Goal: Task Accomplishment & Management: Manage account settings

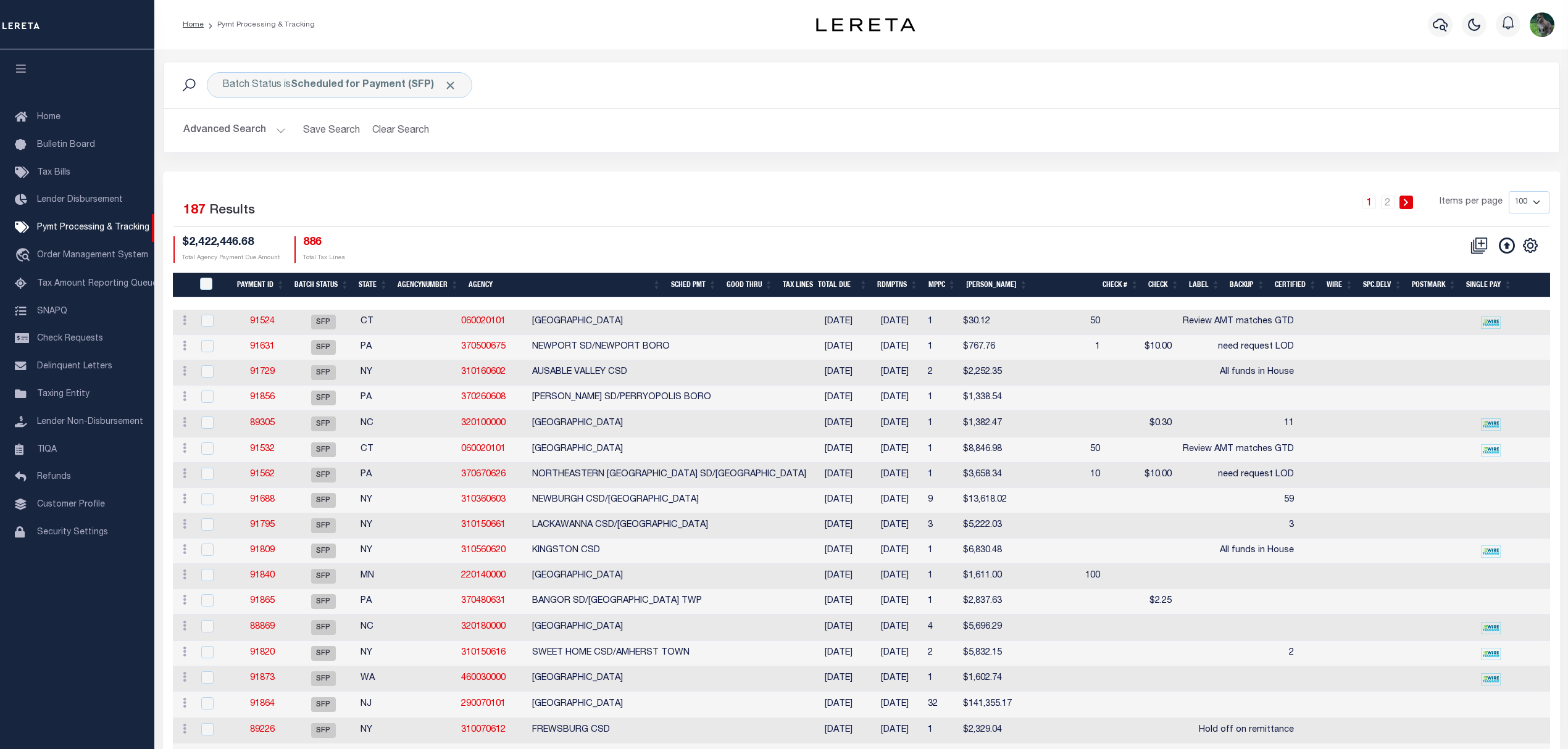
click at [1209, 228] on div "Selected 187 Results 1 2 Items per page 100 200 500 1000 $2,422,446.68 Total Ag…" at bounding box center [861, 227] width 1396 height 71
click at [762, 205] on div "1 2 Items per page 100 200 500 1000" at bounding box center [1035, 208] width 1027 height 32
click at [633, 200] on div "1 2 Items per page 100 200 500 1000" at bounding box center [1035, 208] width 1027 height 32
click at [262, 141] on button "Advanced Search" at bounding box center [235, 130] width 102 height 24
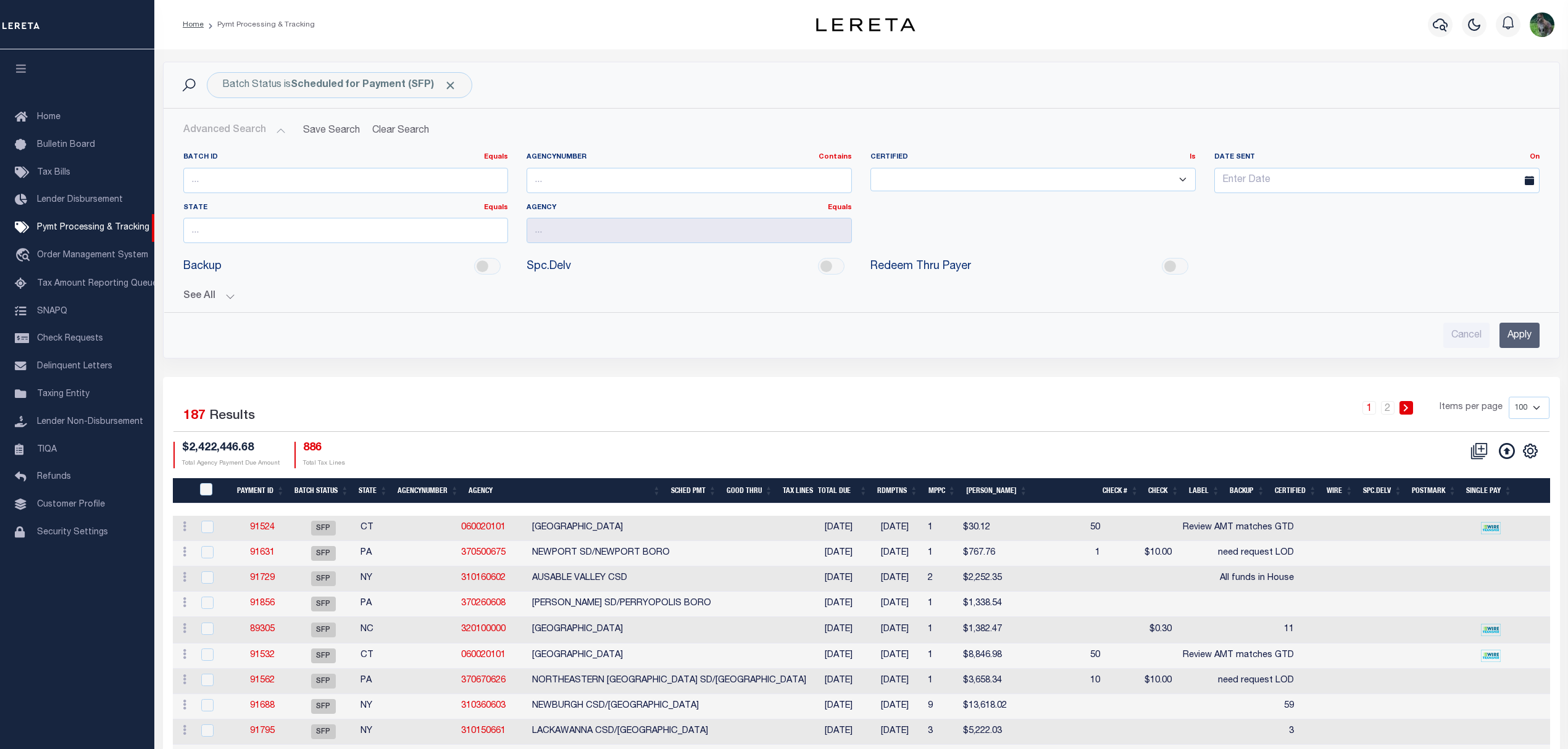
click at [215, 295] on button "See All" at bounding box center [862, 296] width 1356 height 11
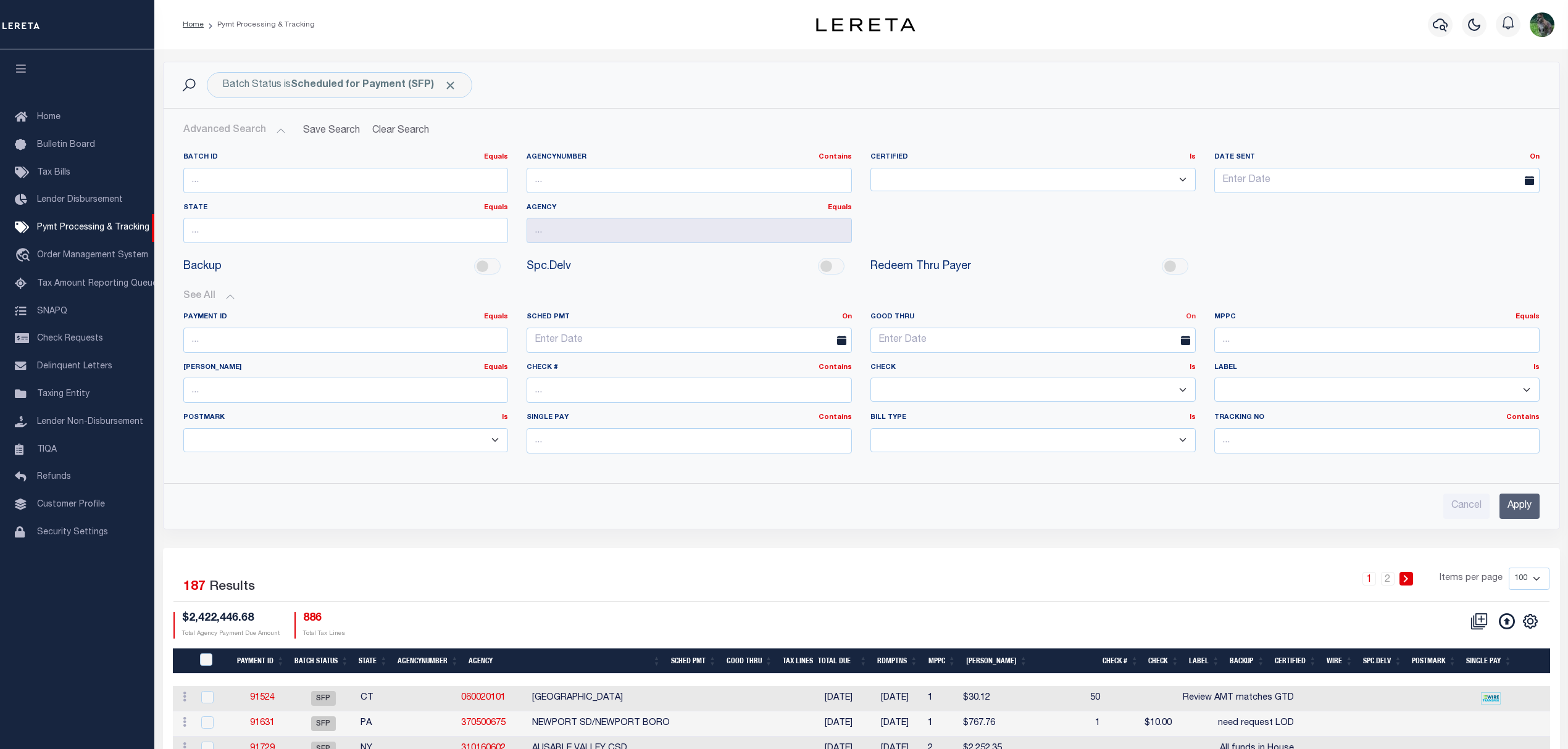
click at [1193, 317] on link "On" at bounding box center [1191, 317] width 10 height 7
click at [1133, 386] on link "Between" at bounding box center [1146, 385] width 98 height 18
click at [931, 332] on input "text" at bounding box center [947, 340] width 153 height 26
click at [917, 502] on span "29" at bounding box center [911, 508] width 24 height 24
type input "09-29-2025"
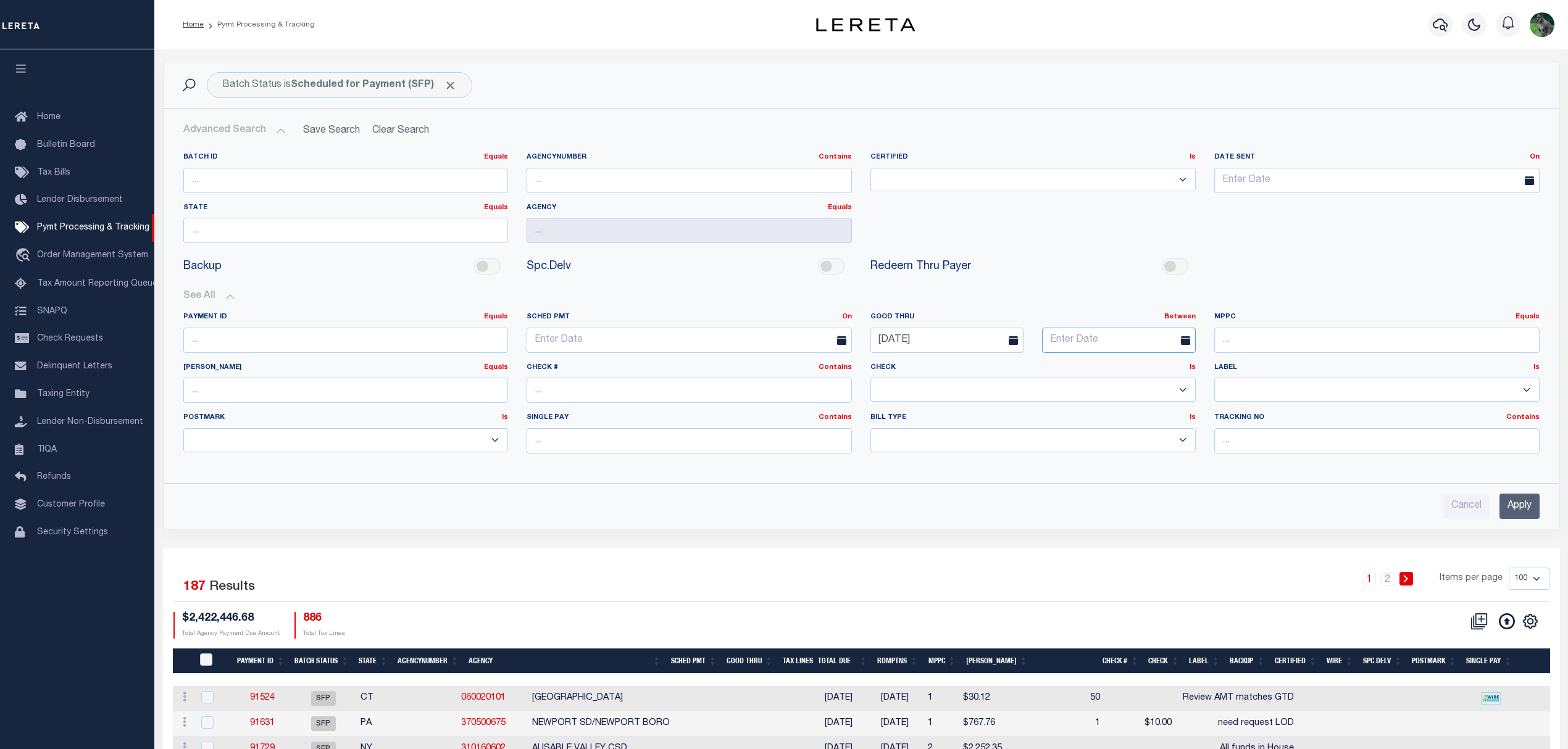
click at [1142, 343] on input "text" at bounding box center [1119, 340] width 153 height 26
click at [1141, 514] on span "1" at bounding box center [1137, 508] width 24 height 24
type input "10-01-2025"
click at [1520, 509] on input "Apply" at bounding box center [1520, 506] width 40 height 26
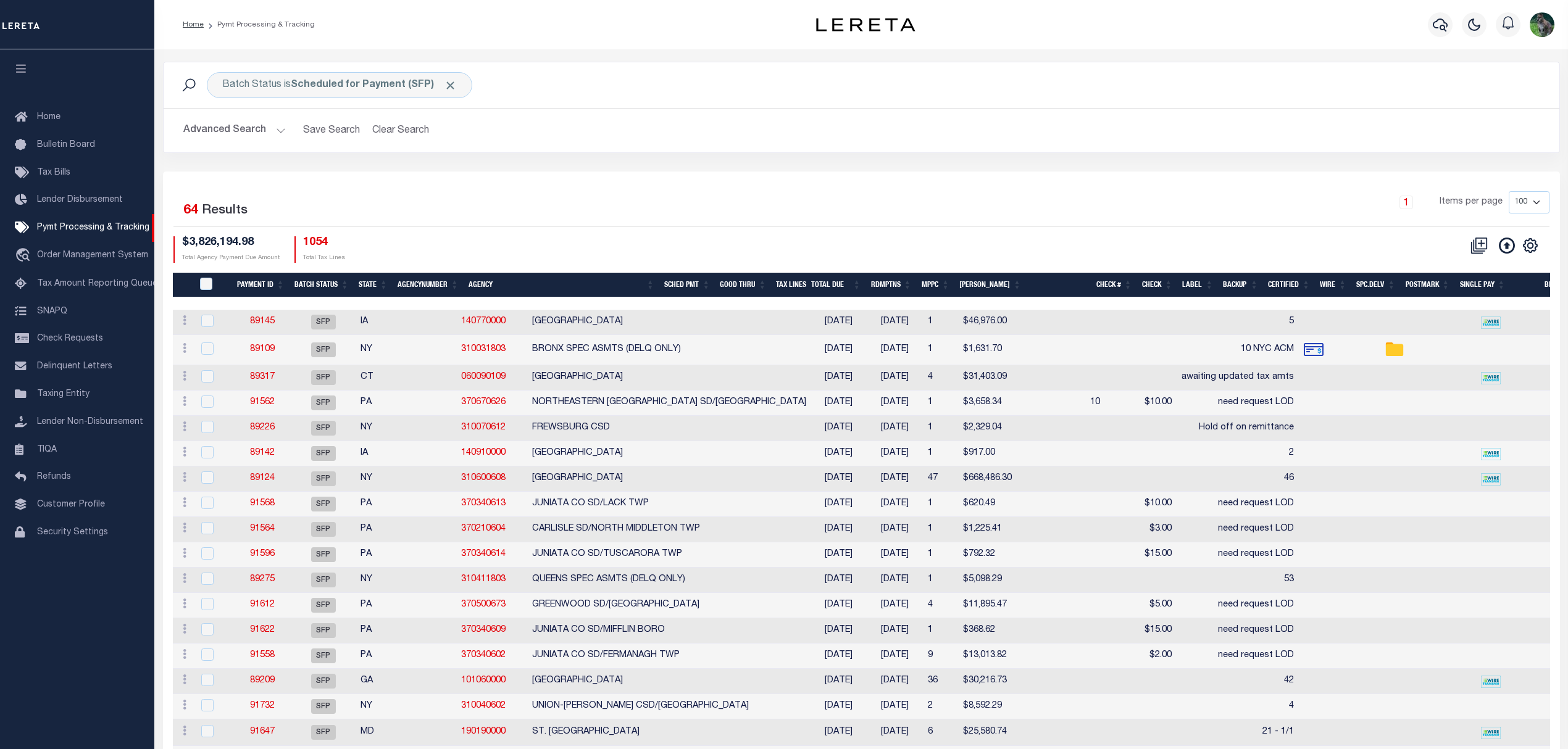
click at [663, 215] on div "1 Items per page 100 200 500 1000" at bounding box center [1035, 208] width 1027 height 32
click at [233, 129] on button "Advanced Search" at bounding box center [235, 130] width 102 height 24
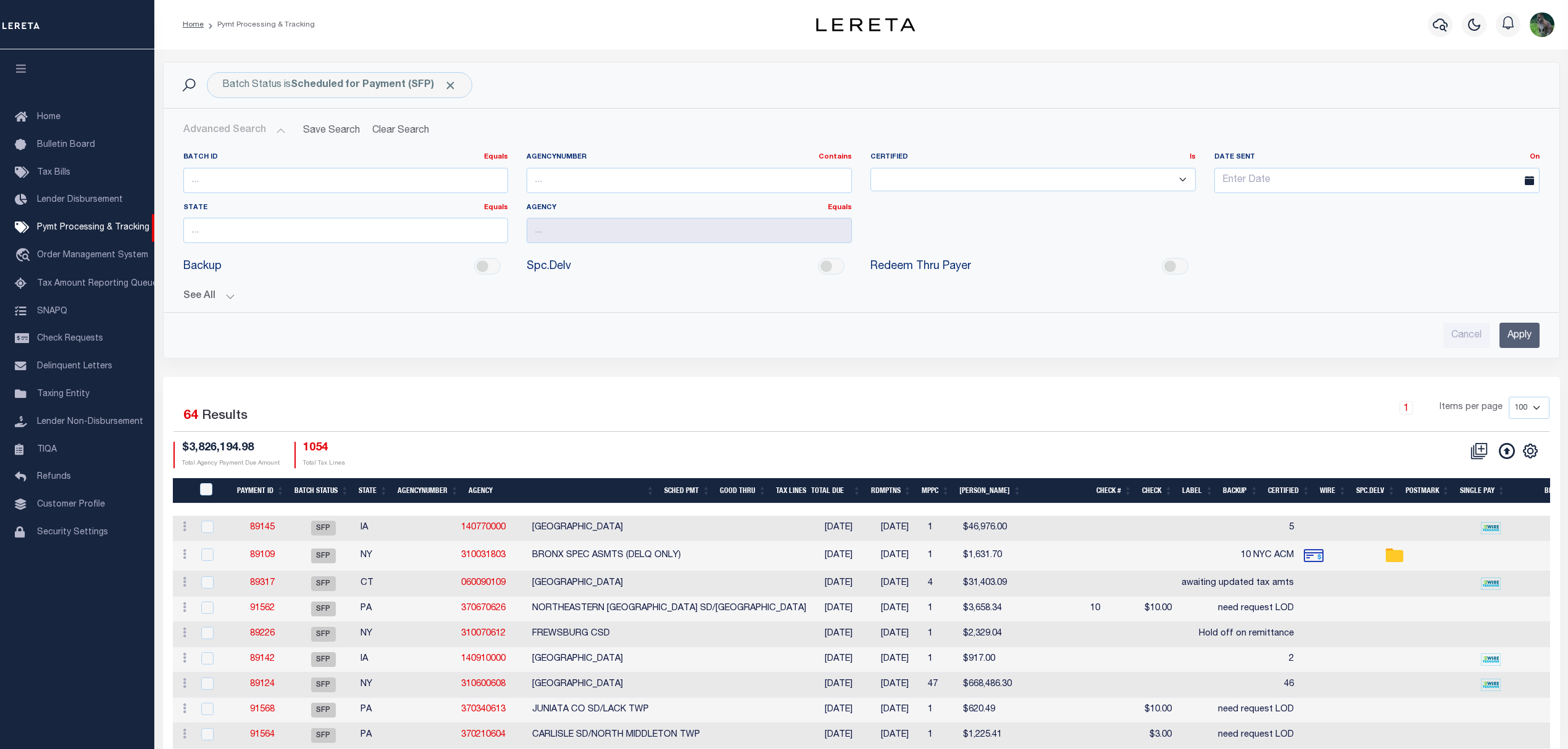
click at [188, 297] on button "See All" at bounding box center [862, 296] width 1356 height 11
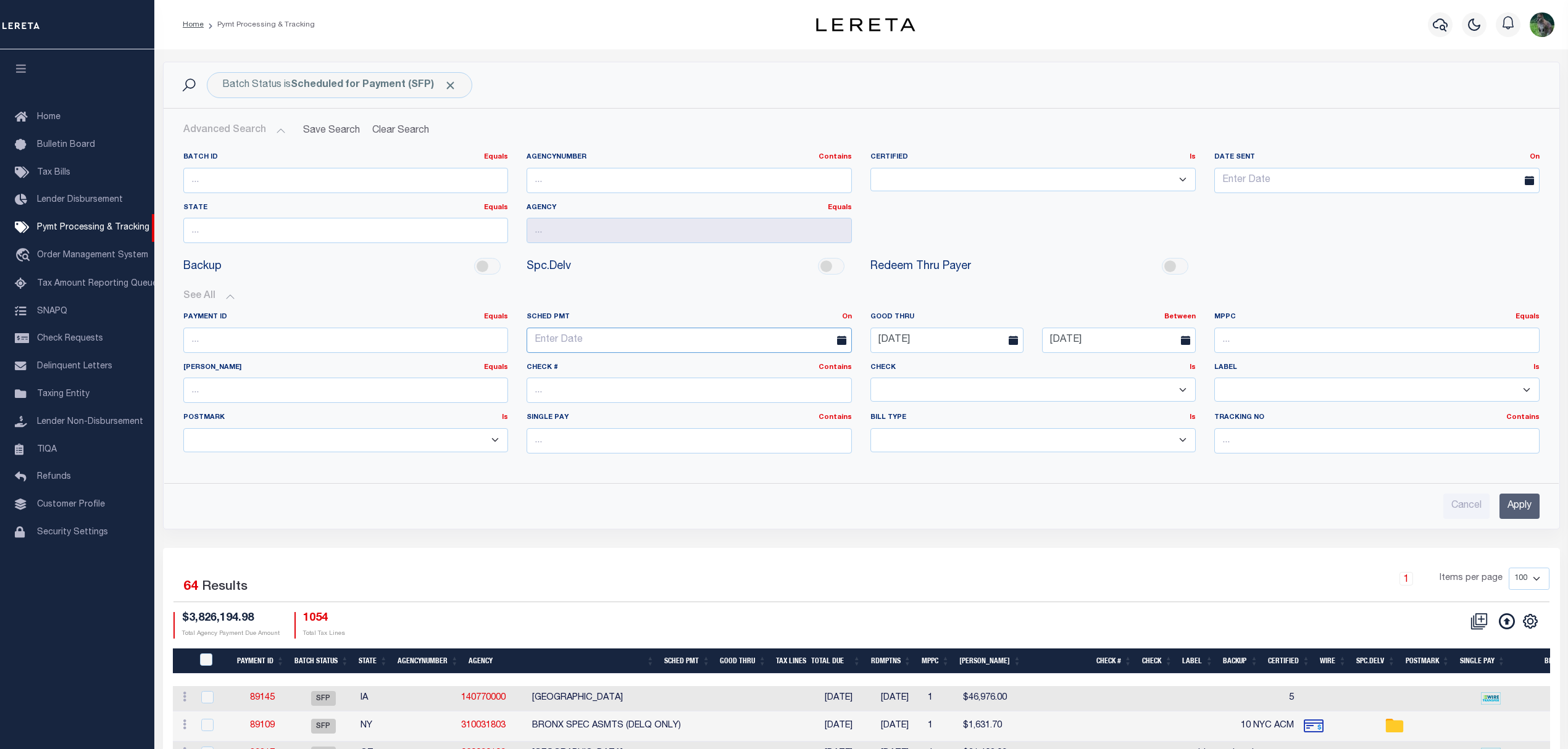
click at [704, 479] on span "27" at bounding box center [704, 483] width 24 height 24
type input "09-27-2025"
click at [1536, 514] on input "Apply" at bounding box center [1520, 506] width 40 height 26
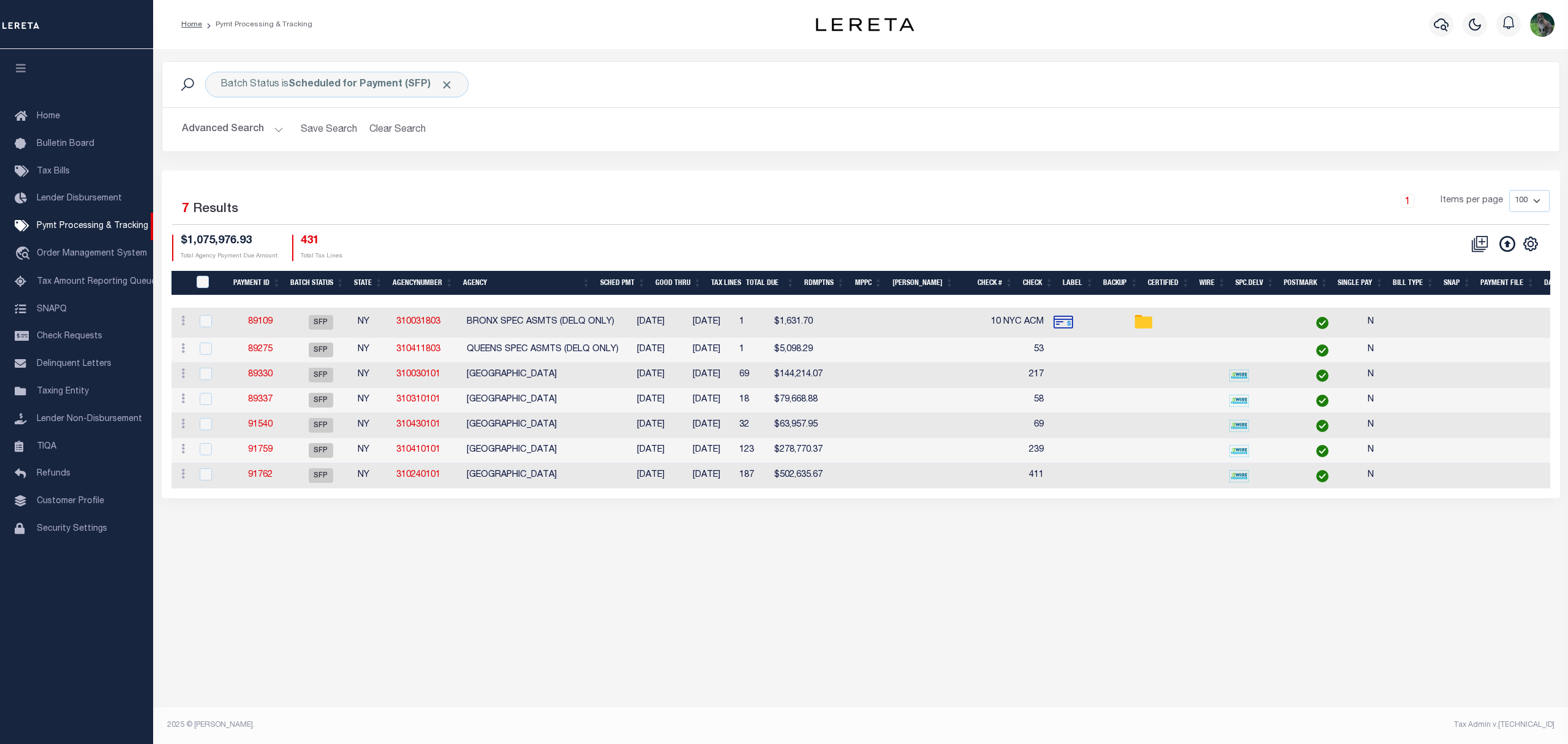
drag, startPoint x: 256, startPoint y: 376, endPoint x: 650, endPoint y: 204, distance: 429.9
click at [650, 204] on div "1 Items per page 100 200 500 1000" at bounding box center [1035, 206] width 1029 height 32
click at [572, 281] on th "Agency" at bounding box center [527, 284] width 138 height 25
drag, startPoint x: 443, startPoint y: 379, endPoint x: 391, endPoint y: 377, distance: 52.0
click at [391, 377] on td "310240101" at bounding box center [427, 375] width 71 height 25
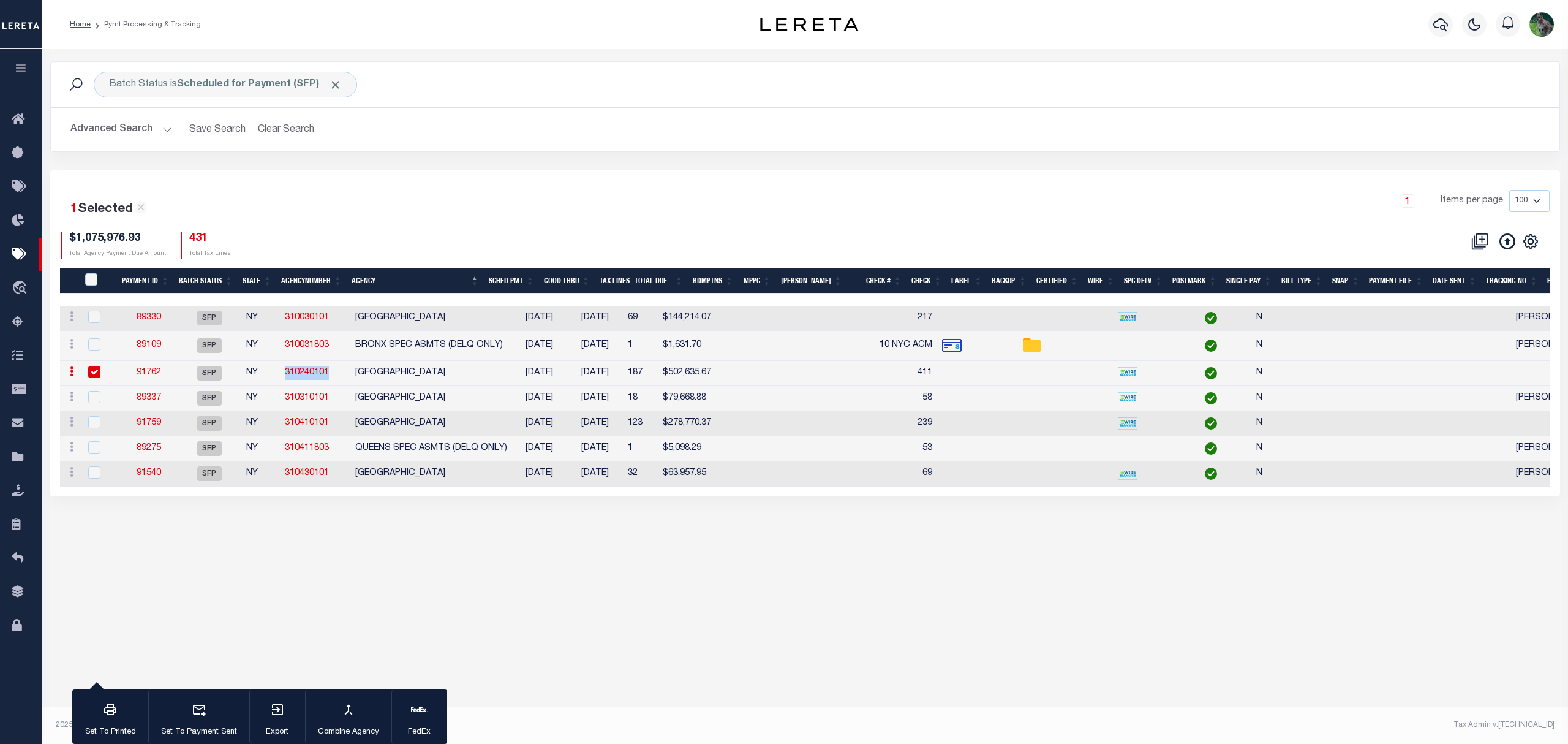
copy link "310240101"
click at [959, 195] on div "1 Items per page 100 200 500 1000" at bounding box center [993, 206] width 1113 height 32
click at [409, 199] on div "1 Selected 7 Results" at bounding box center [240, 205] width 358 height 29
click at [449, 374] on td "BROOKLYN CITY" at bounding box center [431, 374] width 162 height 25
checkbox input "false"
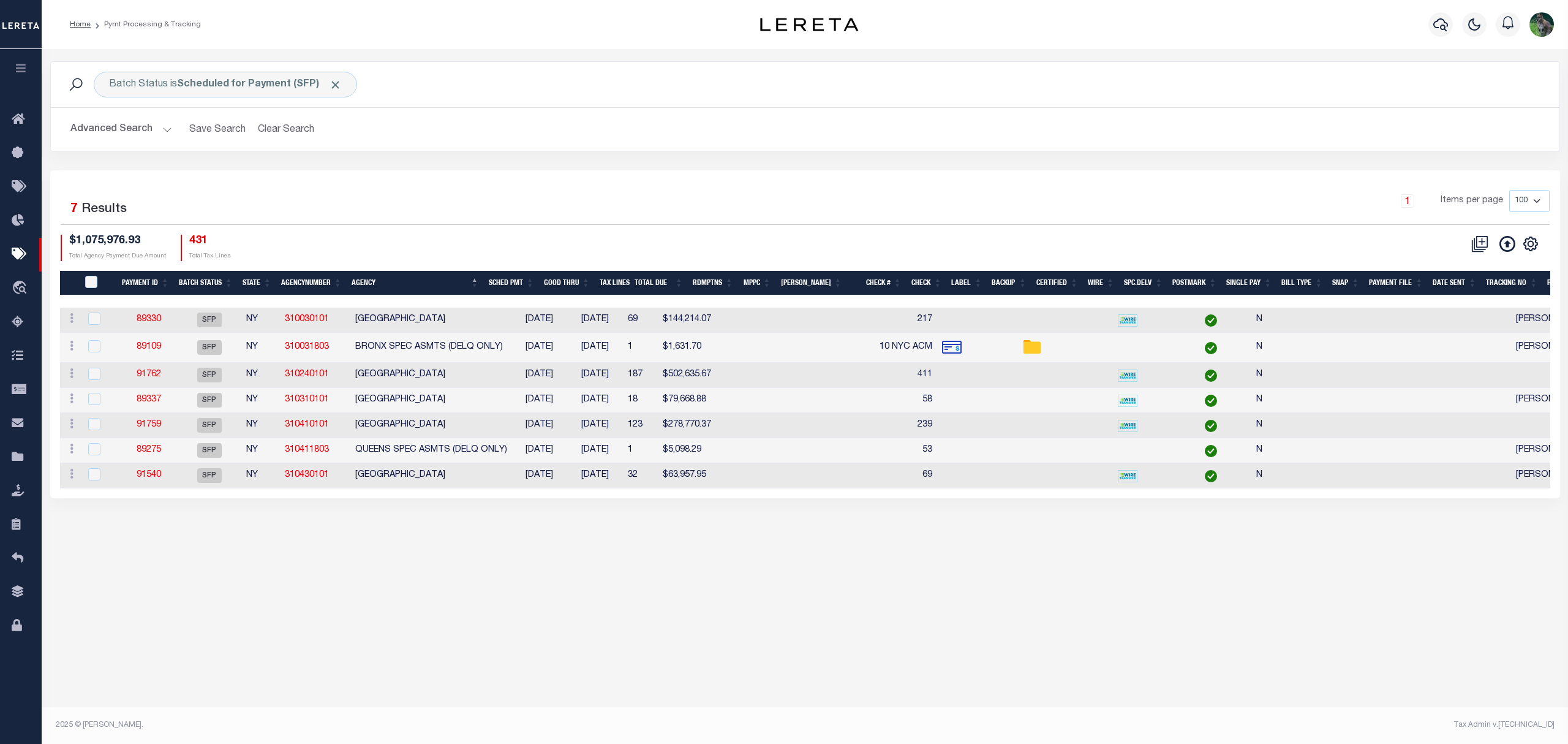
click at [808, 180] on div "1 Selected 7 Results 1 Items per page 100 200 500 1000 $1,075,976.93" at bounding box center [805, 334] width 1510 height 328
click at [820, 207] on div "1 Items per page 100 200 500 1000" at bounding box center [993, 206] width 1113 height 32
drag, startPoint x: 651, startPoint y: 190, endPoint x: 598, endPoint y: 205, distance: 55.1
click at [651, 192] on div "1 Items per page 100 200 500 1000" at bounding box center [993, 206] width 1113 height 32
drag, startPoint x: 11, startPoint y: 229, endPoint x: 74, endPoint y: 238, distance: 63.6
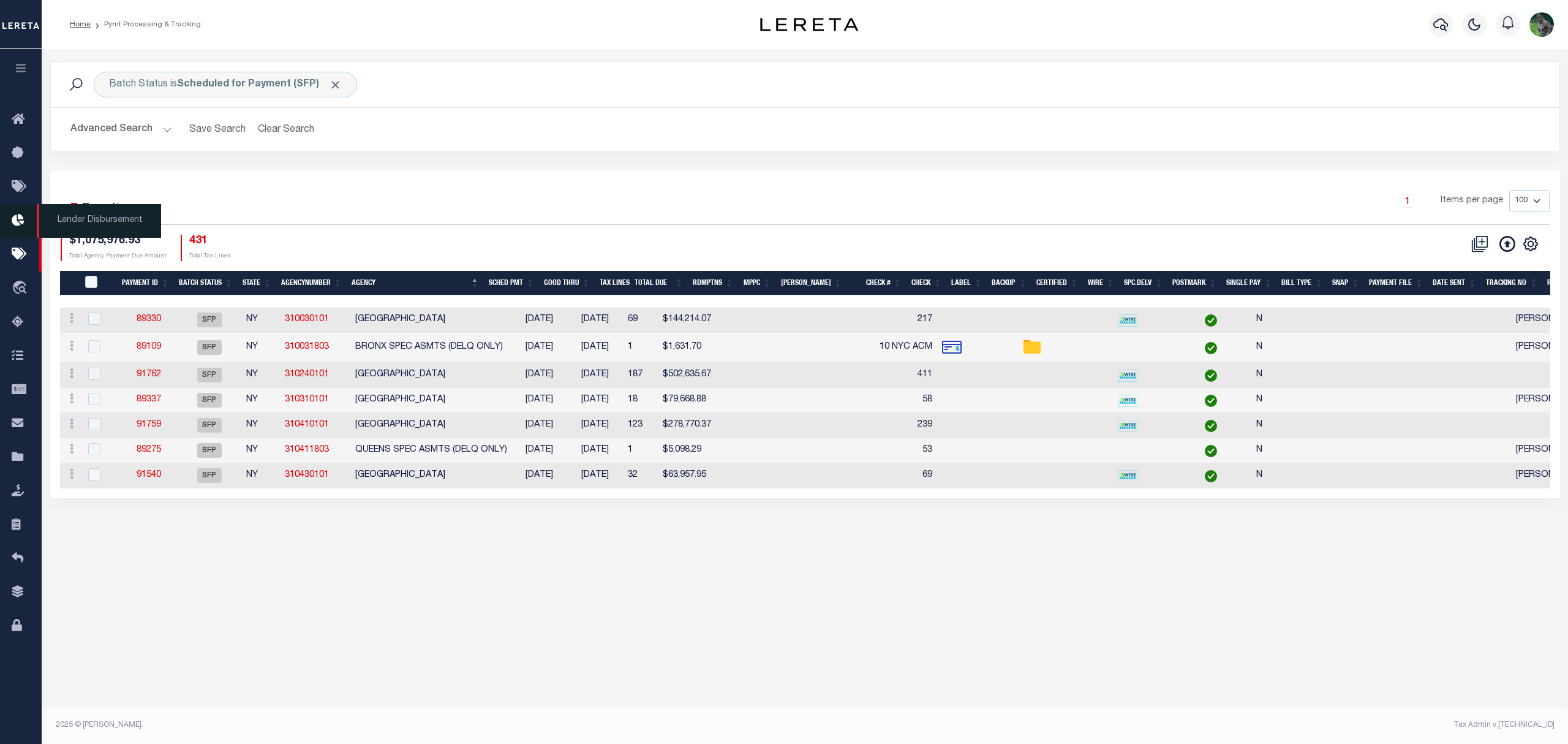
click at [74, 238] on span "Lender Disbursement" at bounding box center [99, 221] width 124 height 33
click at [483, 322] on td "BRONX CITY" at bounding box center [431, 321] width 162 height 25
checkbox input "true"
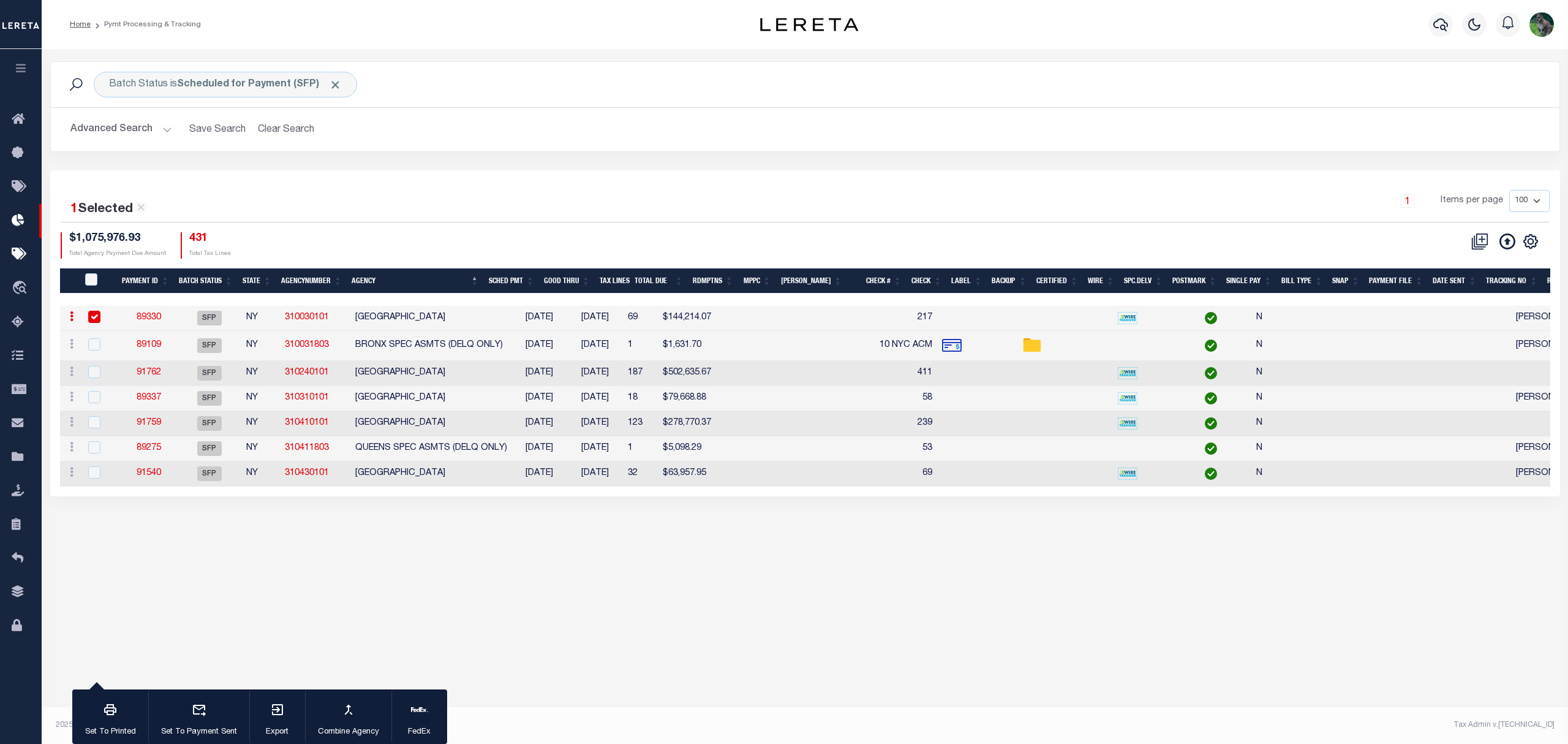
click at [447, 369] on td "BROOKLYN CITY" at bounding box center [431, 374] width 162 height 25
checkbox input "true"
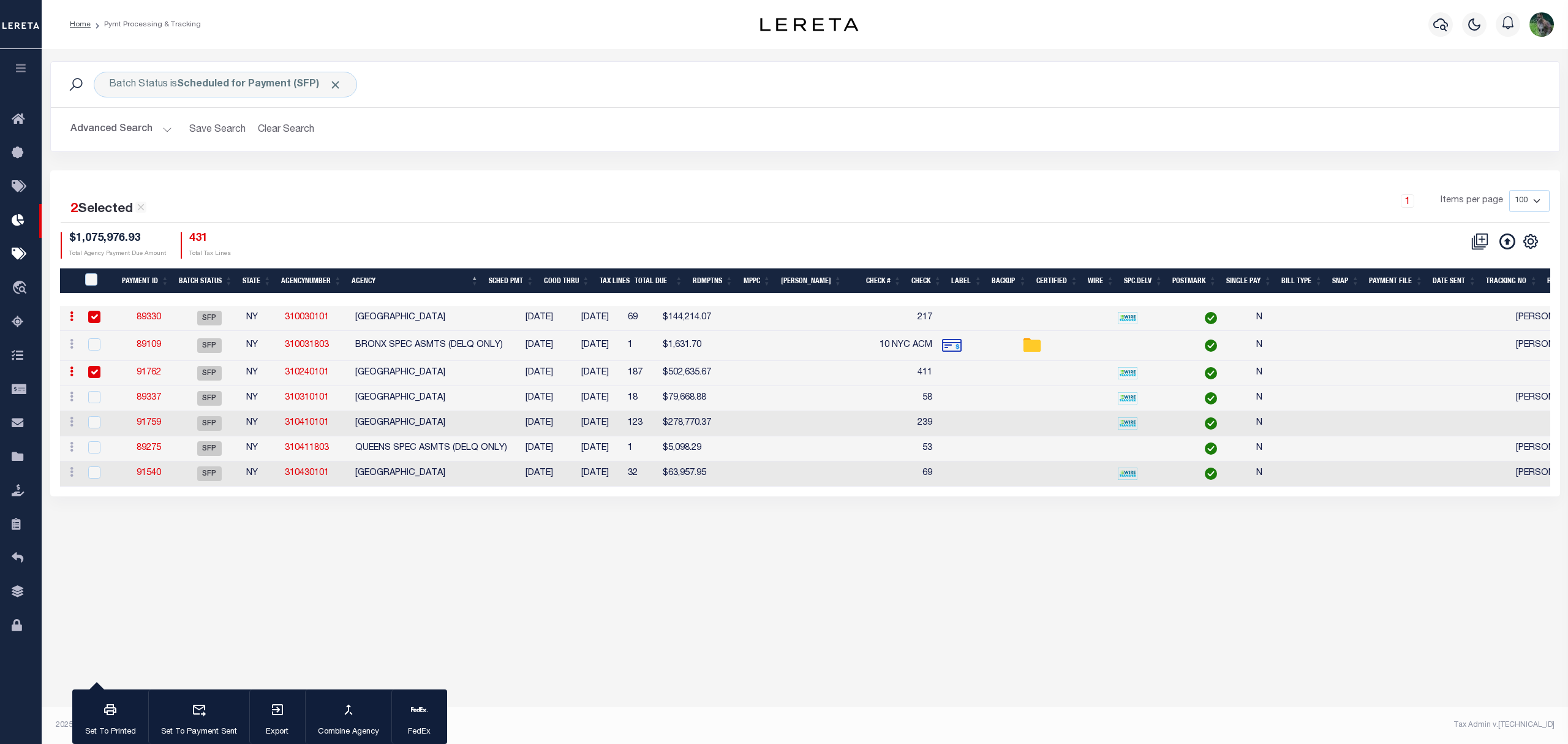
click at [420, 397] on td "MANHATTAN CITY" at bounding box center [431, 399] width 162 height 25
checkbox input "true"
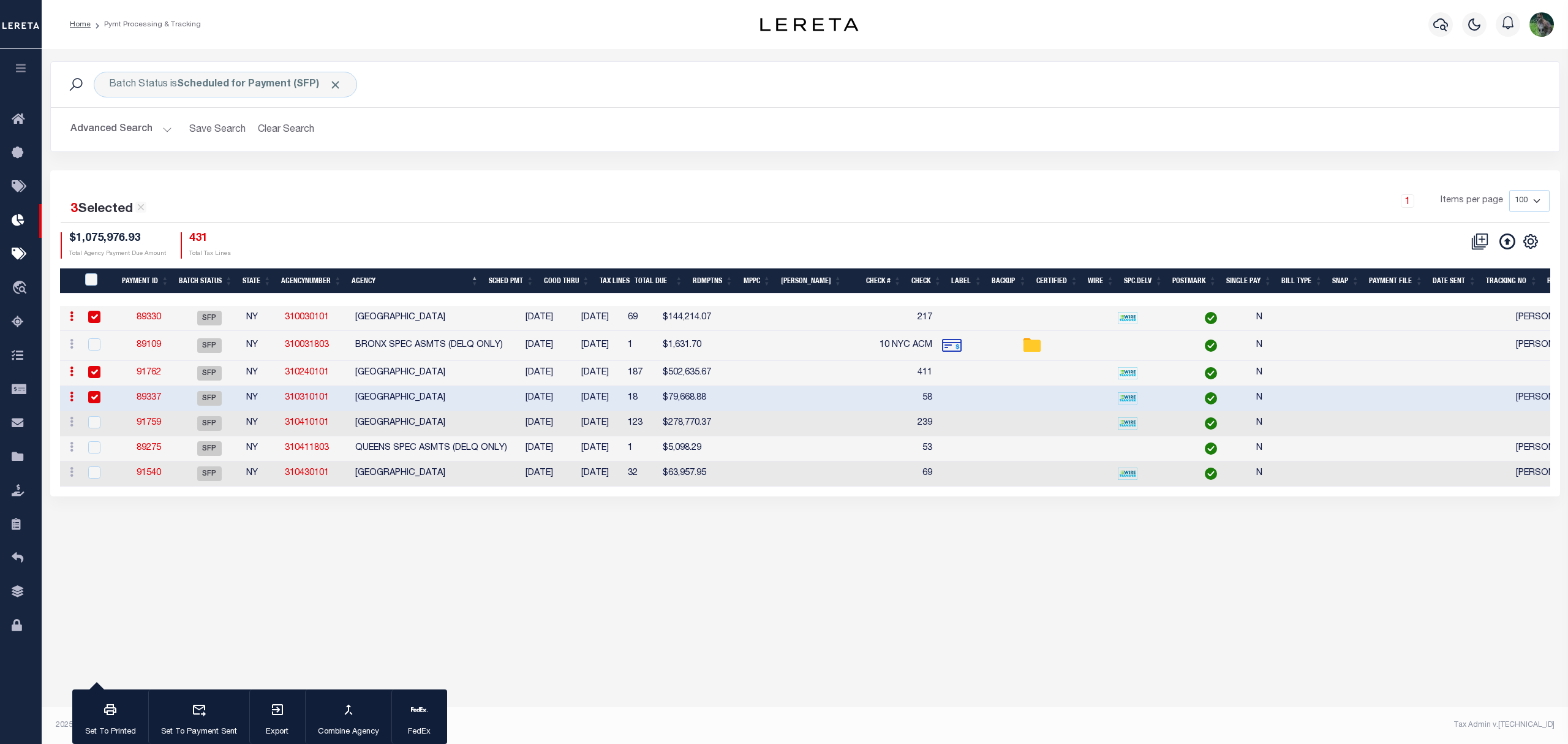
click at [425, 425] on td "QUEENS CITY" at bounding box center [431, 424] width 162 height 25
checkbox input "true"
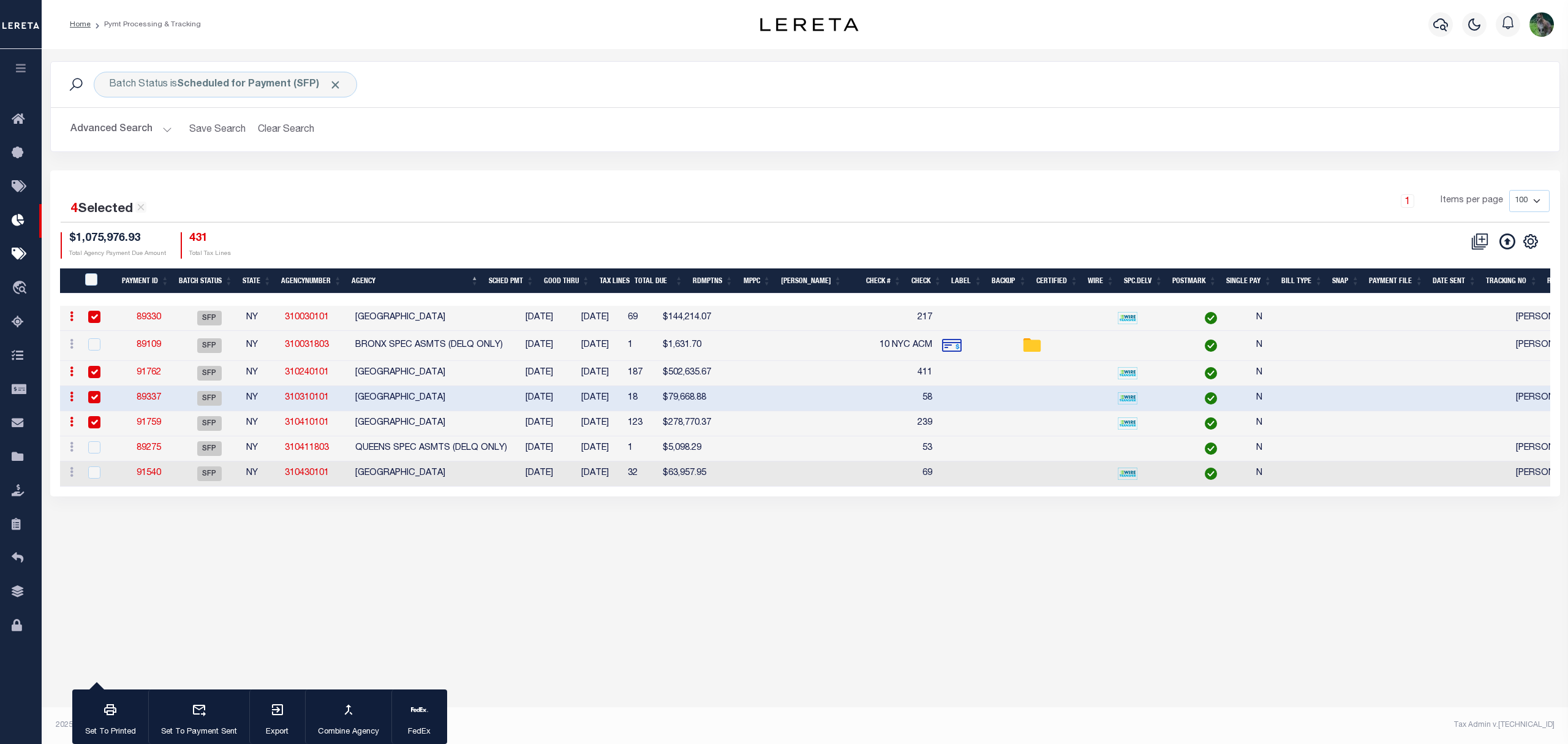
click at [483, 446] on td "QUEENS SPEC ASMTS (DELQ ONLY)" at bounding box center [431, 449] width 162 height 25
checkbox input "true"
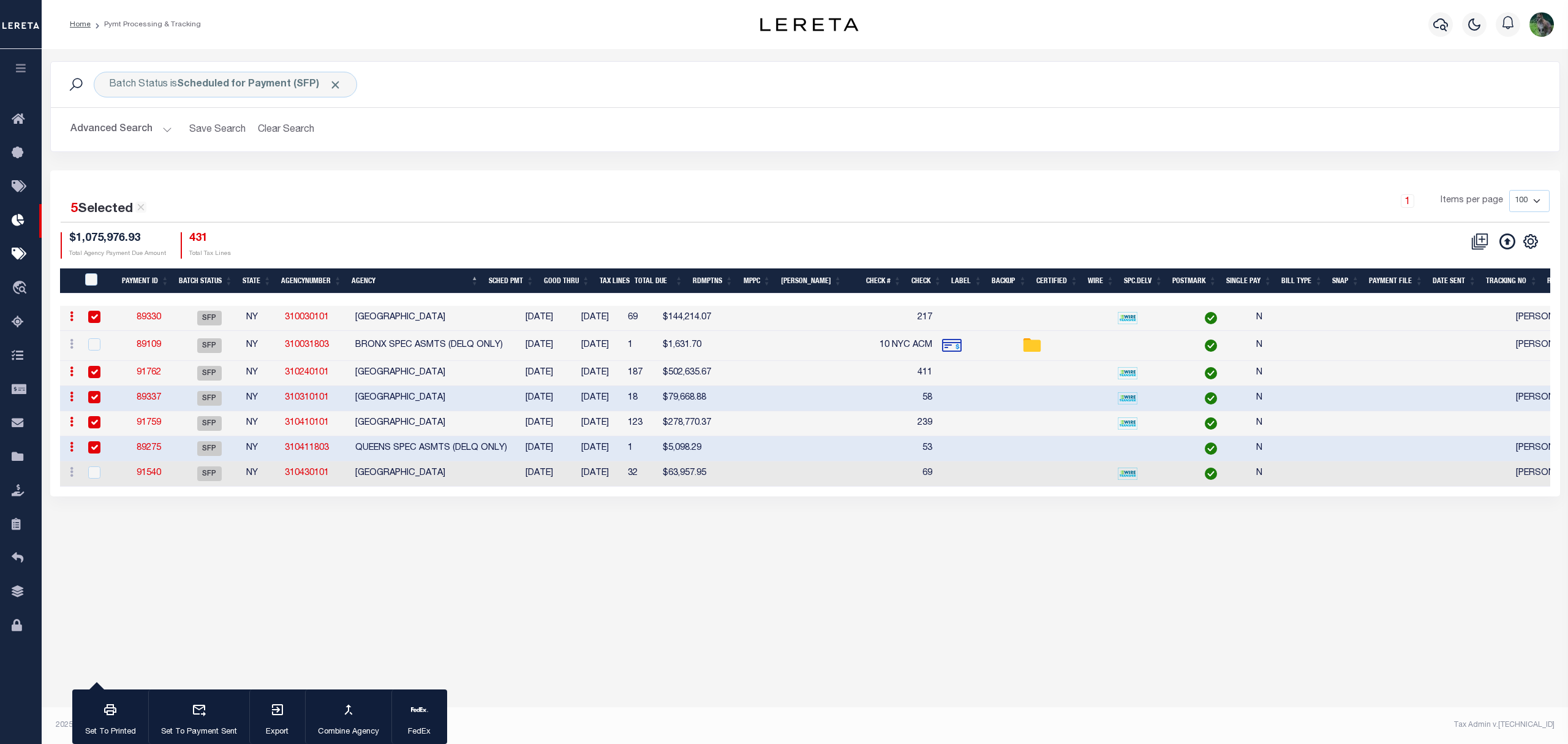
click at [449, 487] on td "STATEN ISLAND CITY" at bounding box center [431, 474] width 162 height 25
checkbox input "true"
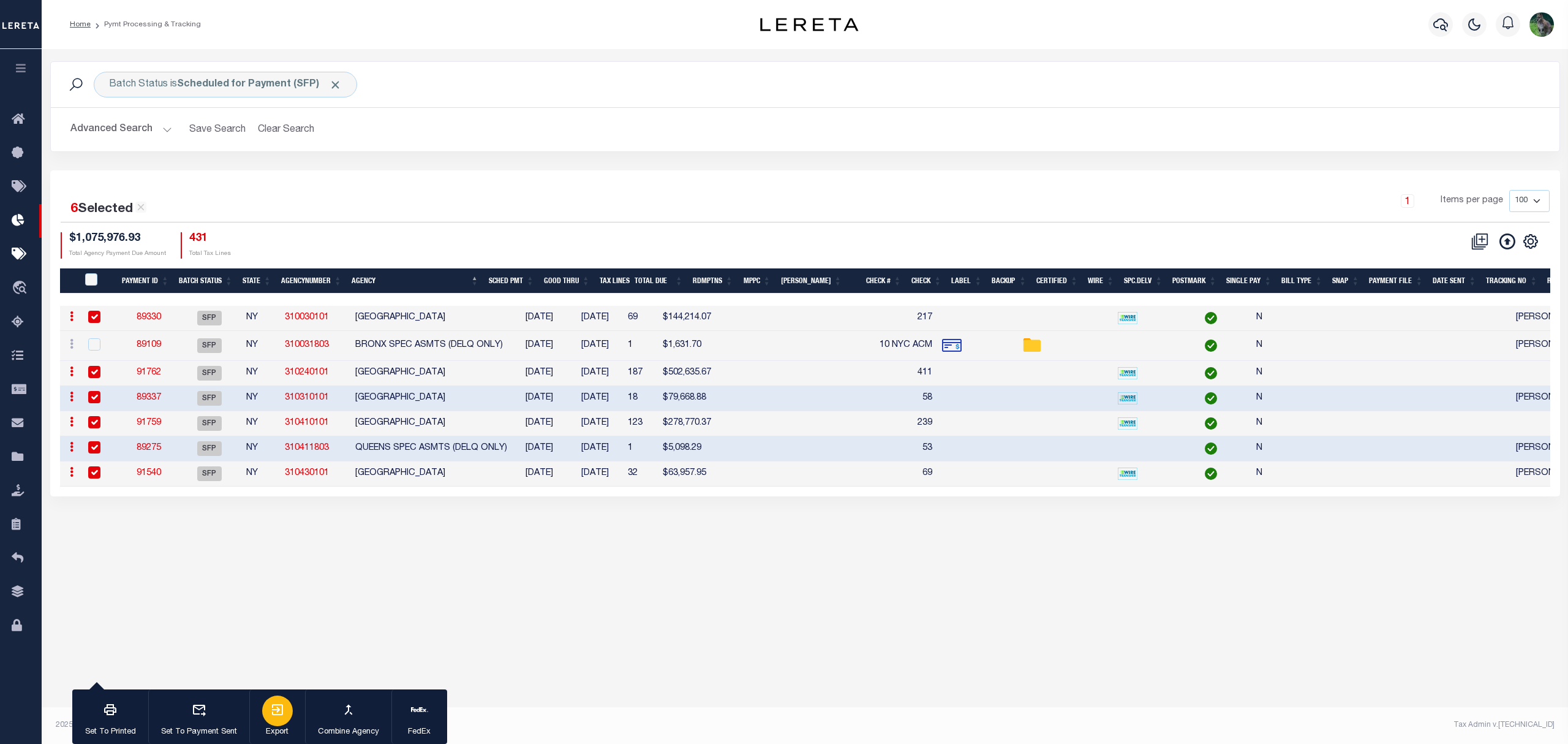
click at [268, 709] on div "button" at bounding box center [278, 711] width 31 height 31
drag, startPoint x: 154, startPoint y: 429, endPoint x: 289, endPoint y: 213, distance: 254.7
click at [289, 213] on div "6 Selected 7 Results" at bounding box center [240, 205] width 358 height 29
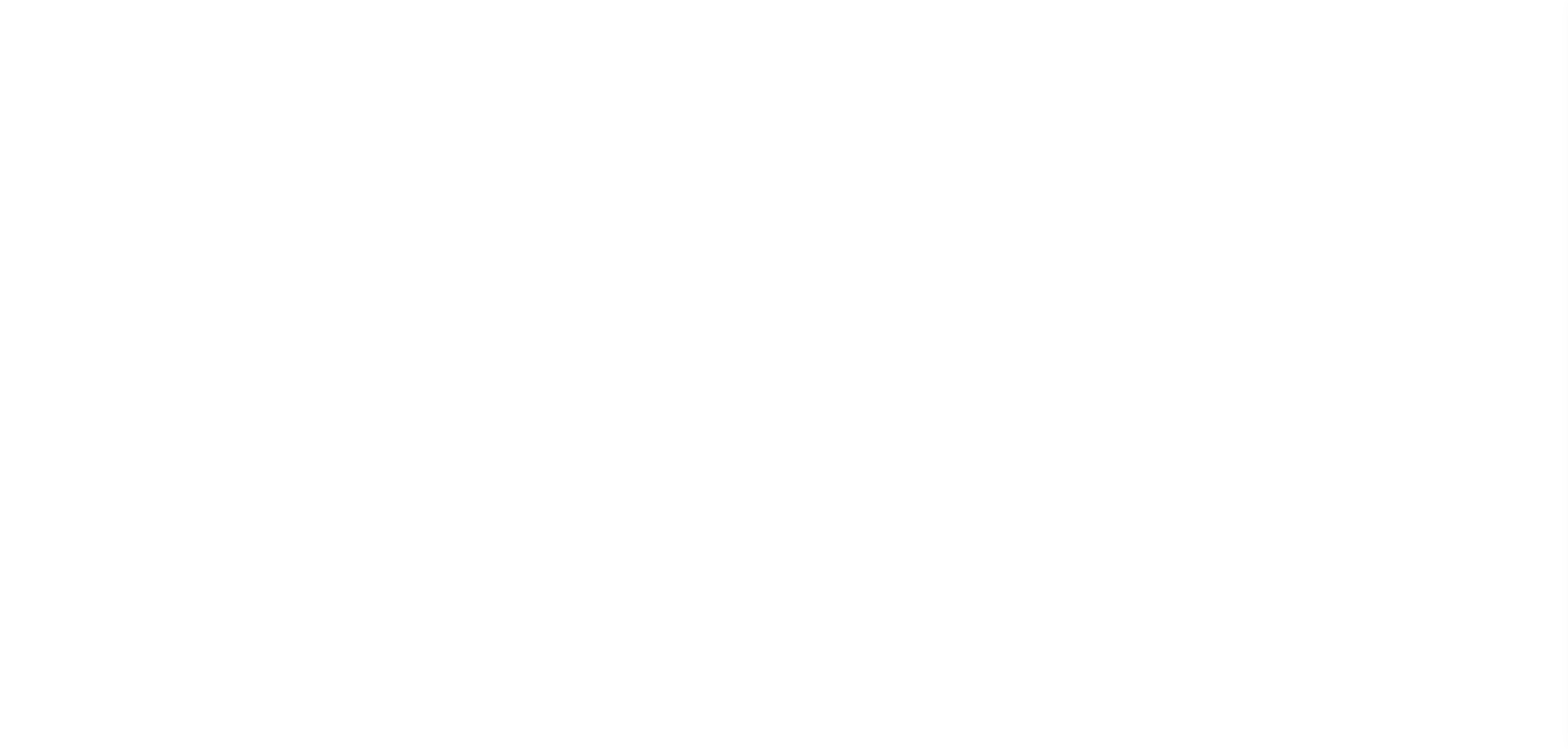
select select "SFP"
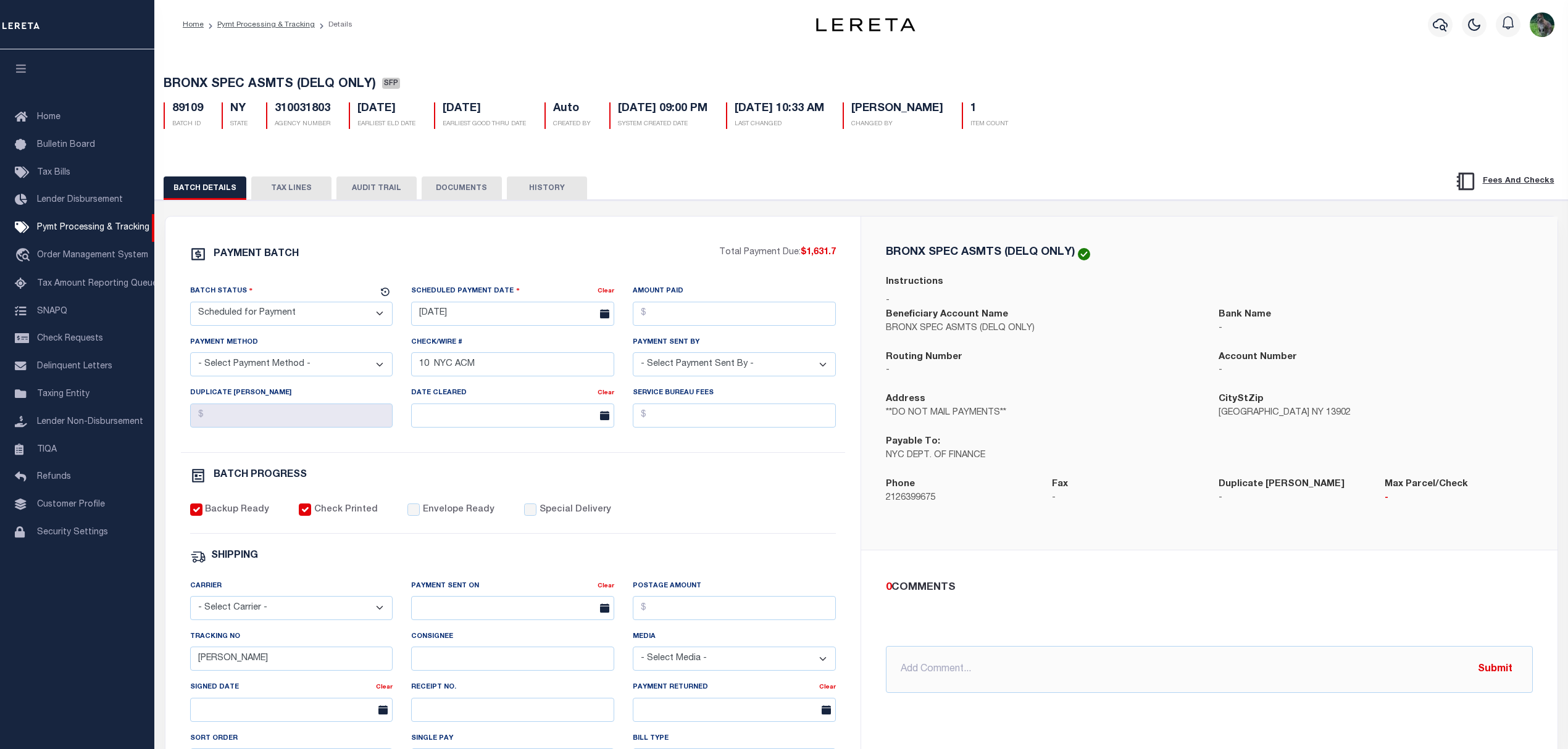
click at [287, 188] on button "TAX LINES" at bounding box center [291, 188] width 80 height 24
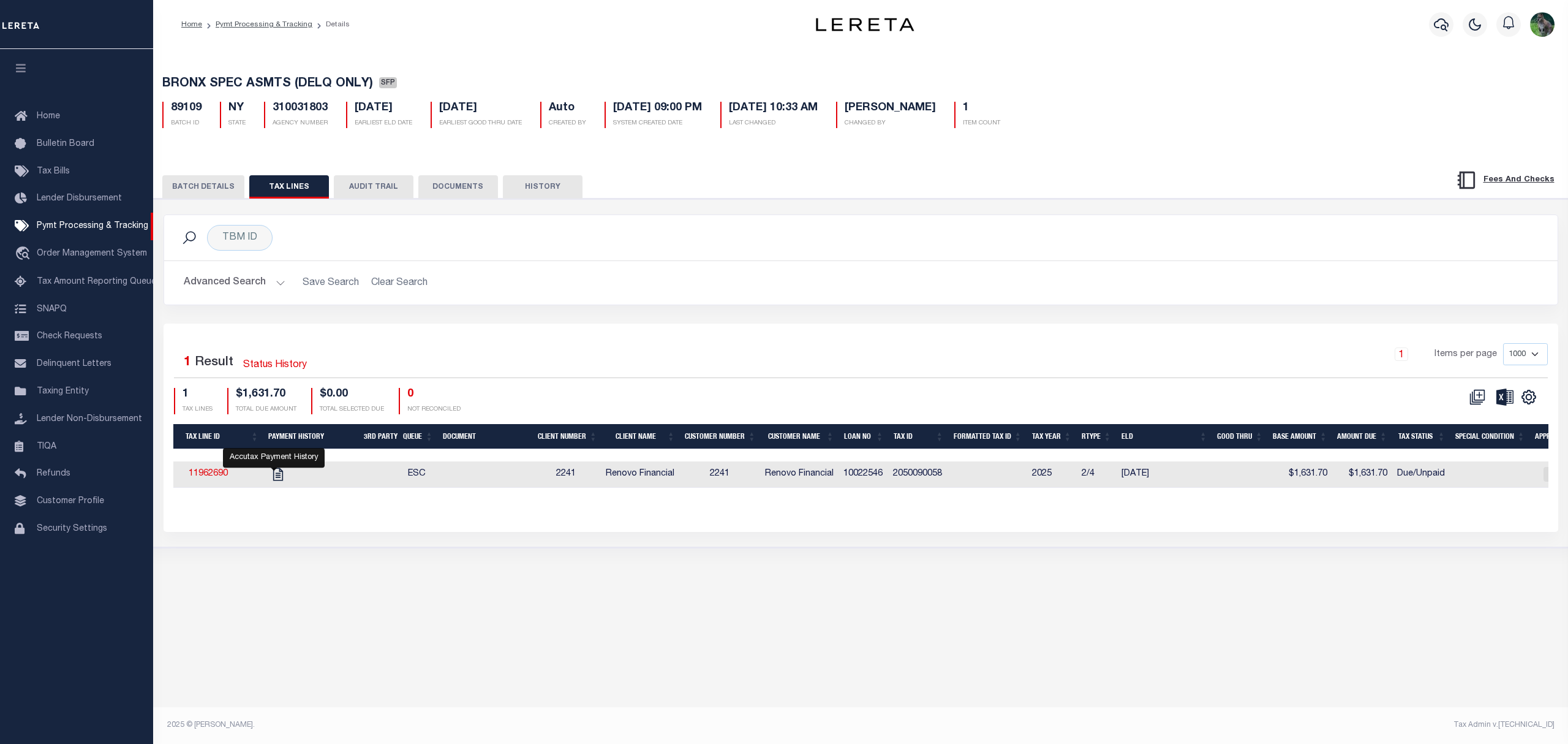
scroll to position [0, 66]
click at [1096, 75] on div "BRONX SPEC ASMTS (DELQ ONLY) SFP 89109 BATCH ID NY STATE 310031803 10/01/2025" at bounding box center [860, 100] width 1426 height 76
drag, startPoint x: 1394, startPoint y: 479, endPoint x: 1346, endPoint y: 477, distance: 48.0
click at [1346, 477] on tr "11962690 ESC 2241 Renovo Financial 2241 Renovo Financial 10022546 2050090058 20…" at bounding box center [1119, 474] width 2024 height 26
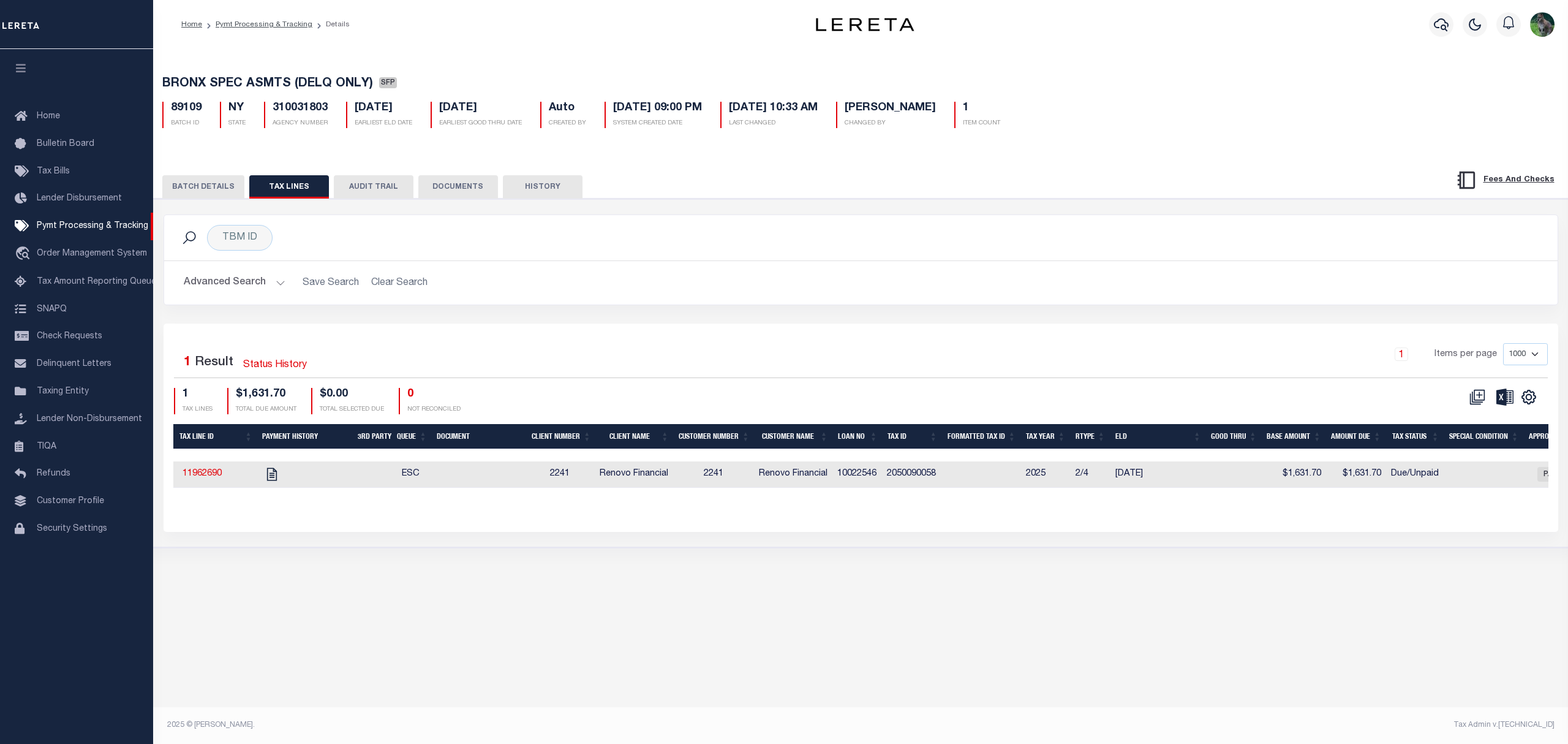
click at [1003, 300] on div "Advanced Search Save Search Clear Search Loan No Equals Equals Is Not Equal To …" at bounding box center [861, 283] width 1394 height 43
click at [191, 112] on h5 "89109" at bounding box center [186, 108] width 31 height 13
copy h5 "89109"
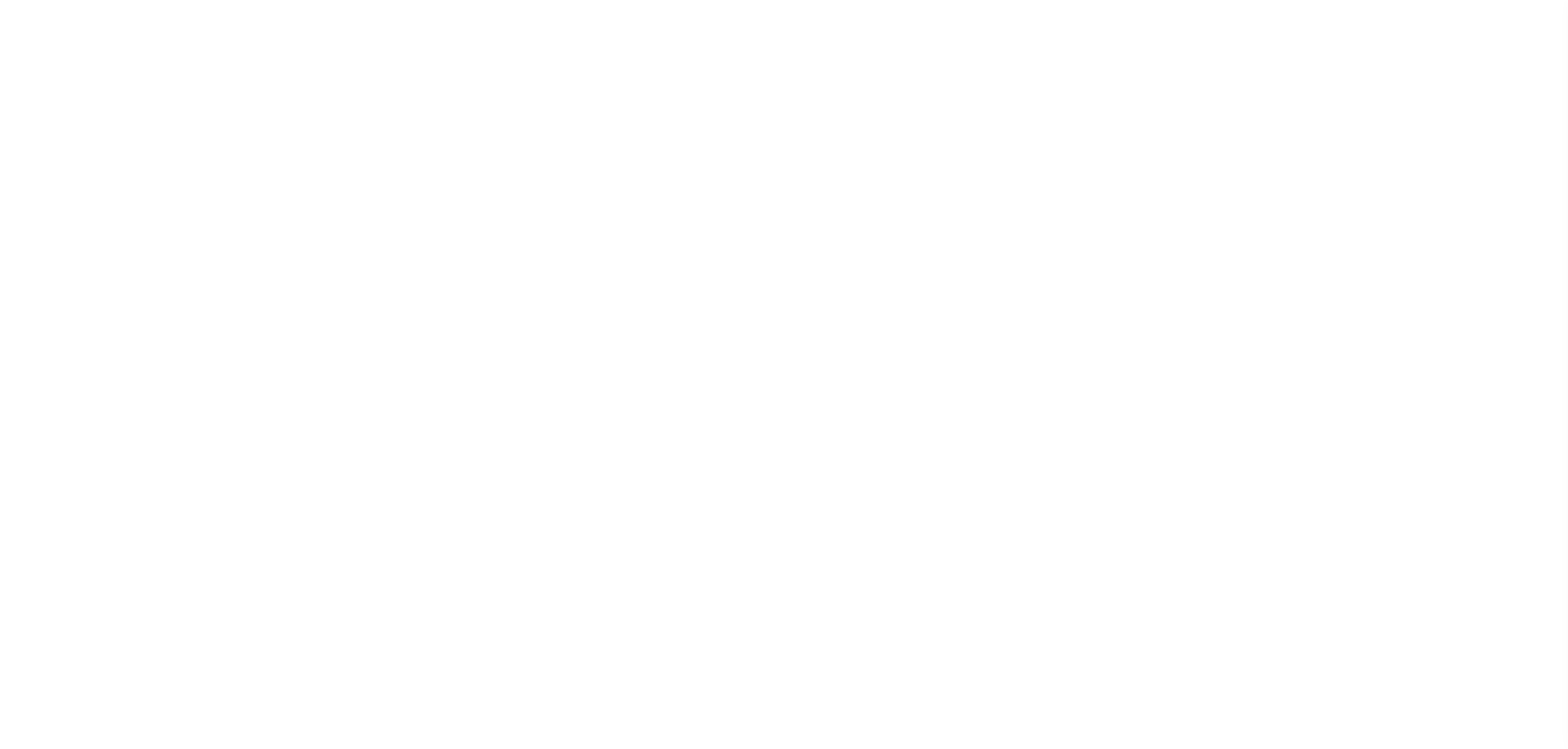
select select "SFP"
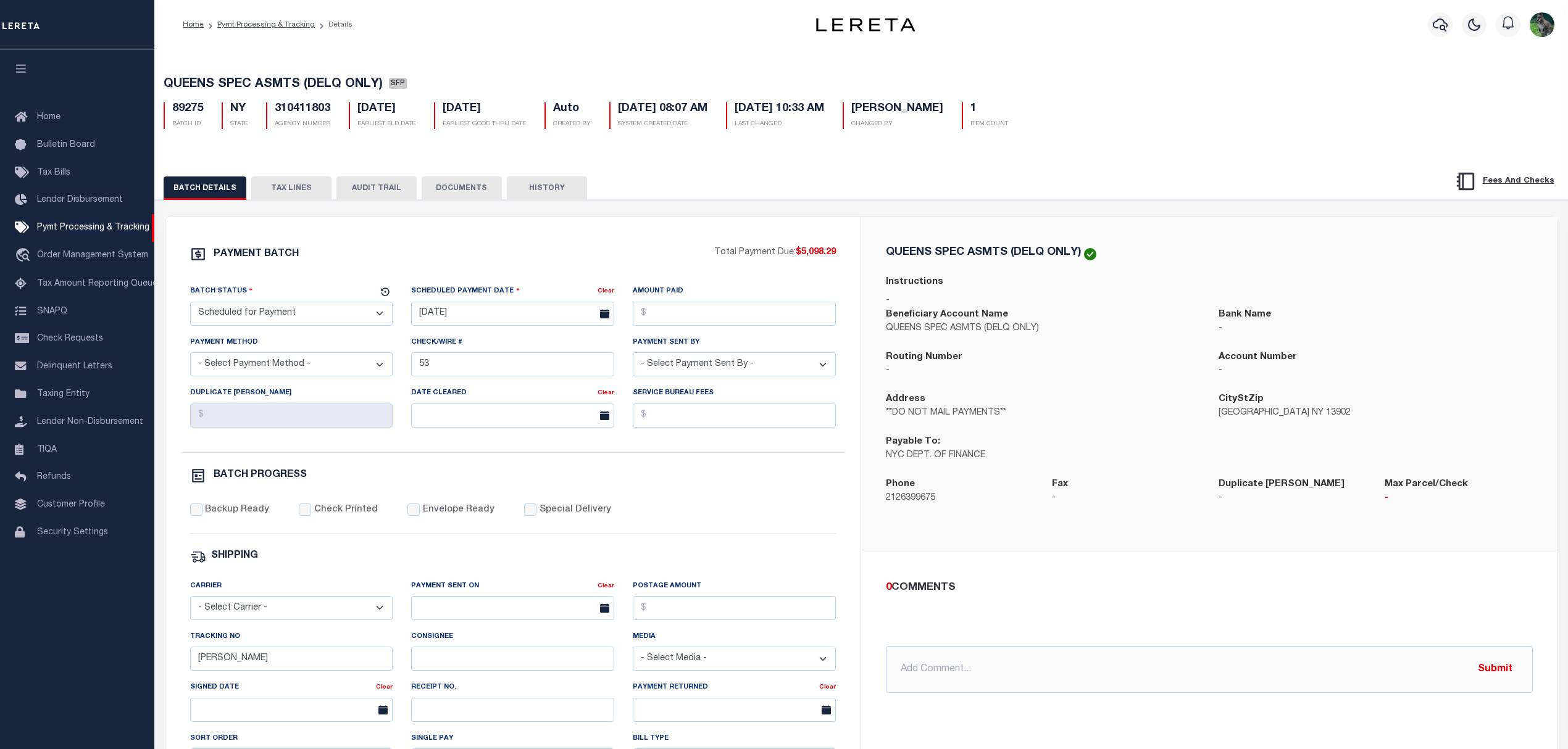
drag, startPoint x: 299, startPoint y: 196, endPoint x: 297, endPoint y: 188, distance: 8.2
click at [299, 196] on button "TAX LINES" at bounding box center [291, 188] width 80 height 24
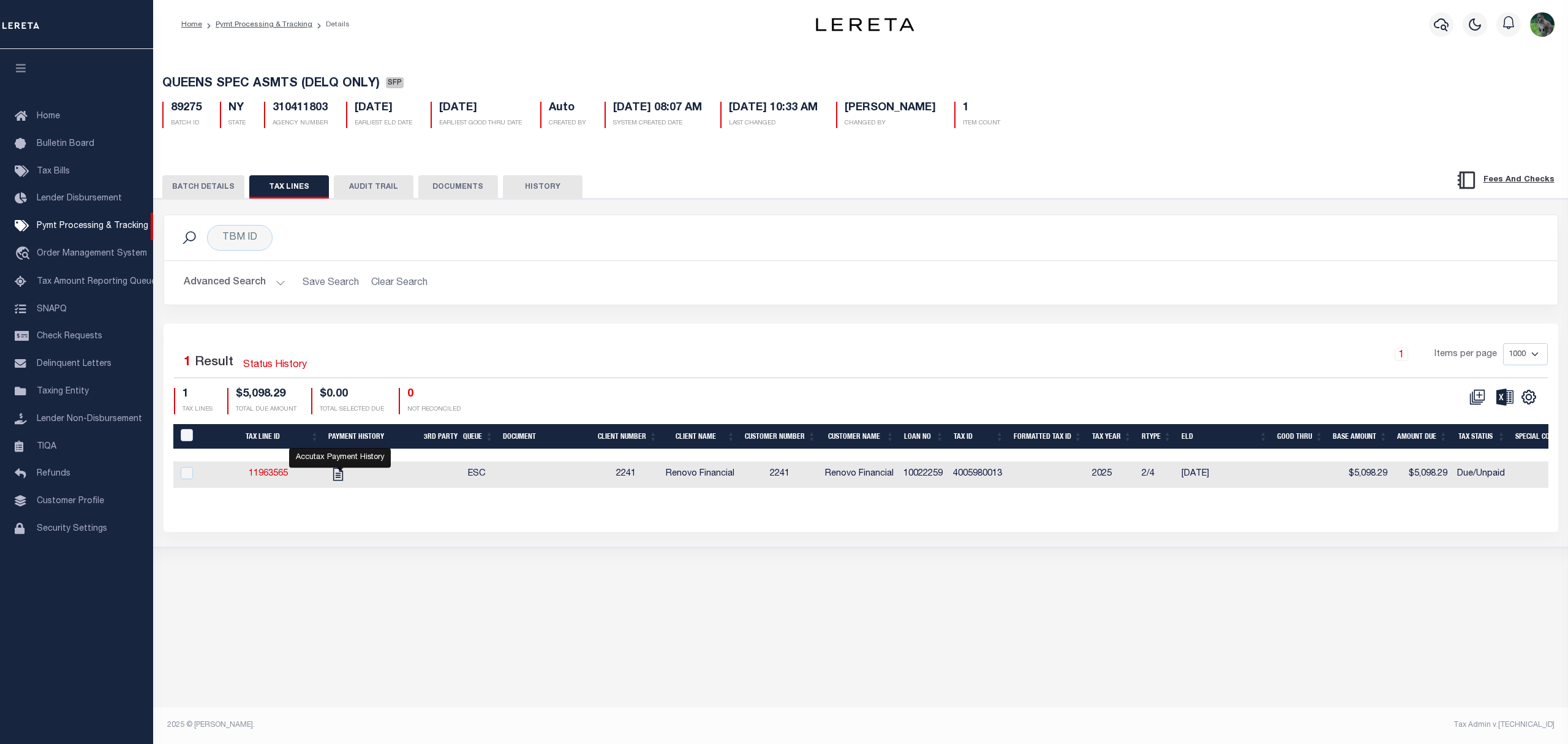
click at [210, 189] on button "BATCH DETAILS" at bounding box center [203, 186] width 82 height 23
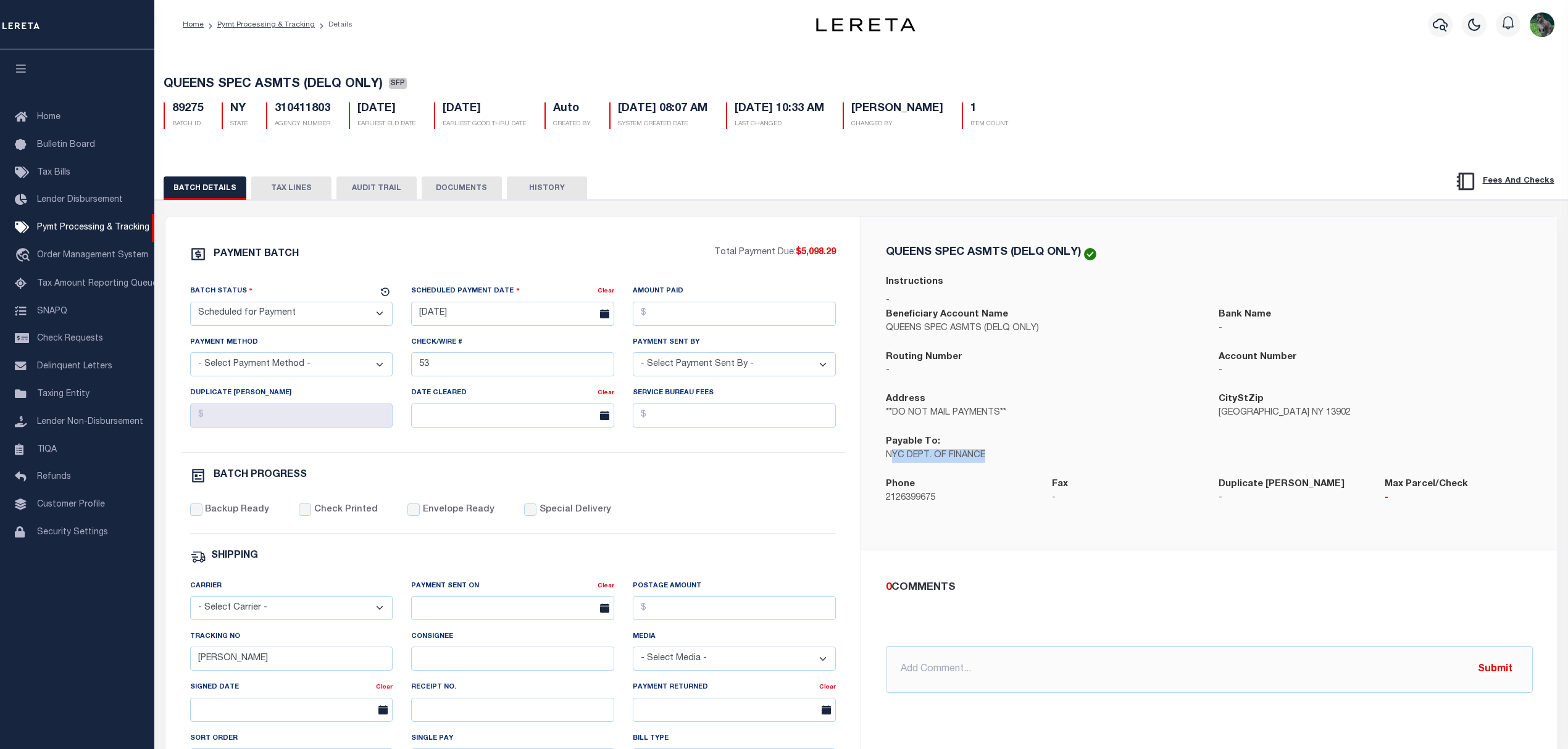
drag, startPoint x: 892, startPoint y: 462, endPoint x: 993, endPoint y: 464, distance: 101.0
click at [993, 463] on p "NYC DEPT. OF FINANCE" at bounding box center [1043, 456] width 314 height 13
click at [1005, 462] on p "NYC DEPT. OF FINANCE" at bounding box center [1043, 456] width 314 height 13
click at [302, 186] on button "TAX LINES" at bounding box center [291, 188] width 80 height 24
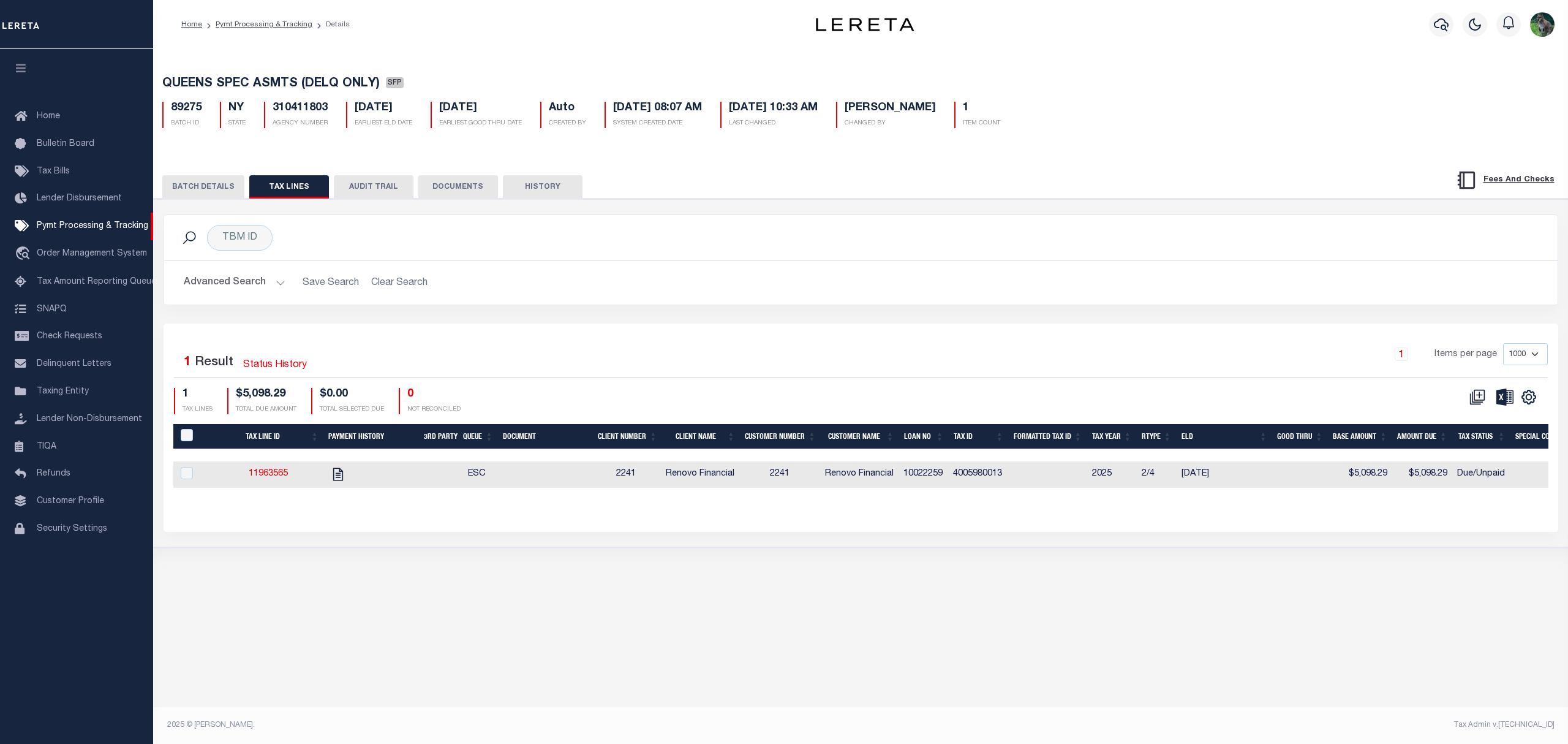
click at [993, 474] on td "4005980013" at bounding box center [979, 474] width 61 height 26
checkbox input "true"
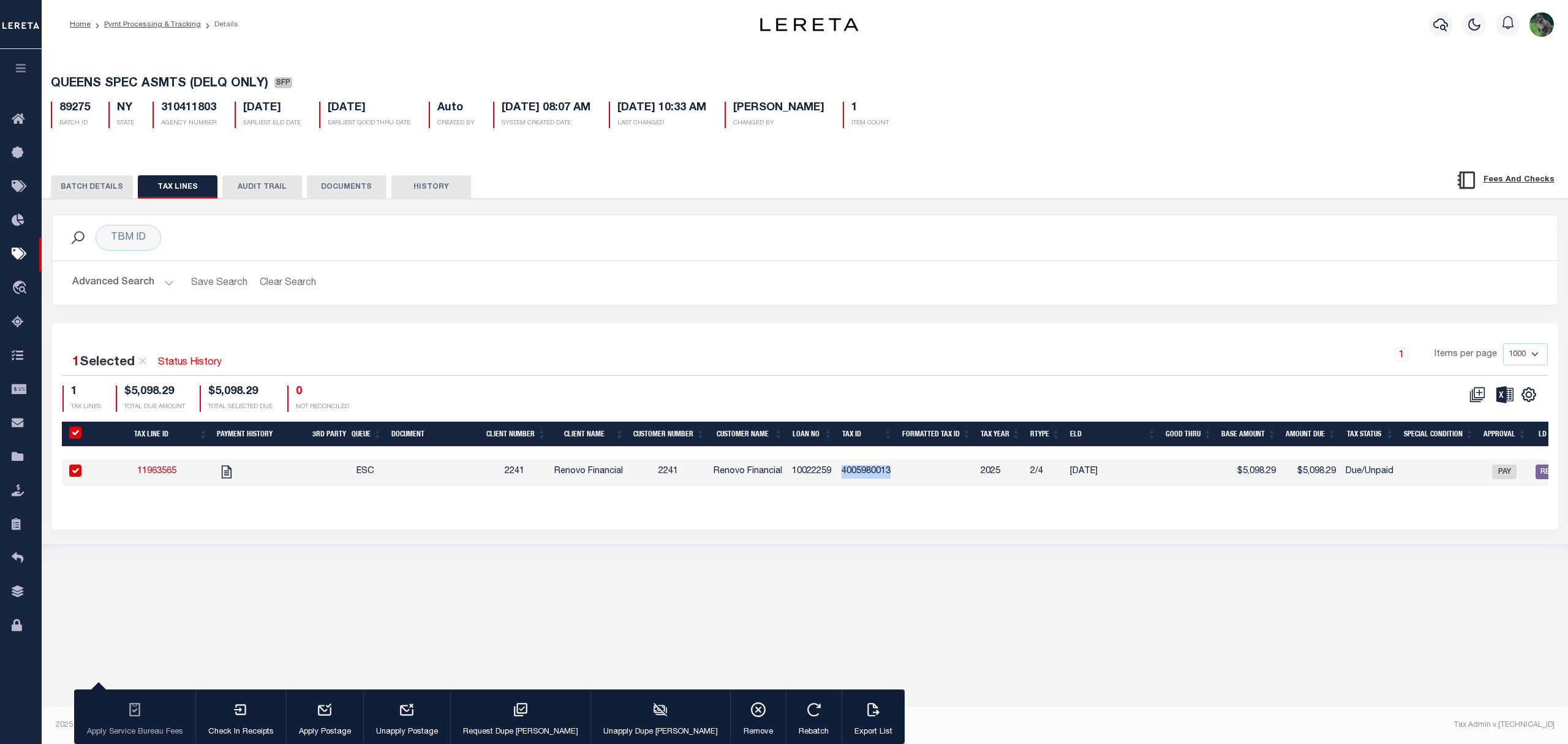
click at [993, 474] on tr "11963565 ESC 2241 Renovo Financial 2241 Renovo Financial 10022259 4005980013 20…" at bounding box center [1074, 472] width 2024 height 26
click at [691, 342] on div "1 Selected 1 Result Status History 1 Items per page 1000 2500 5000 10000 1 TAX …" at bounding box center [805, 427] width 1507 height 206
click at [881, 260] on div "TBM ID Search" at bounding box center [805, 238] width 1505 height 45
drag, startPoint x: 387, startPoint y: 189, endPoint x: 403, endPoint y: 189, distance: 16.0
drag, startPoint x: 403, startPoint y: 189, endPoint x: 662, endPoint y: 164, distance: 260.2
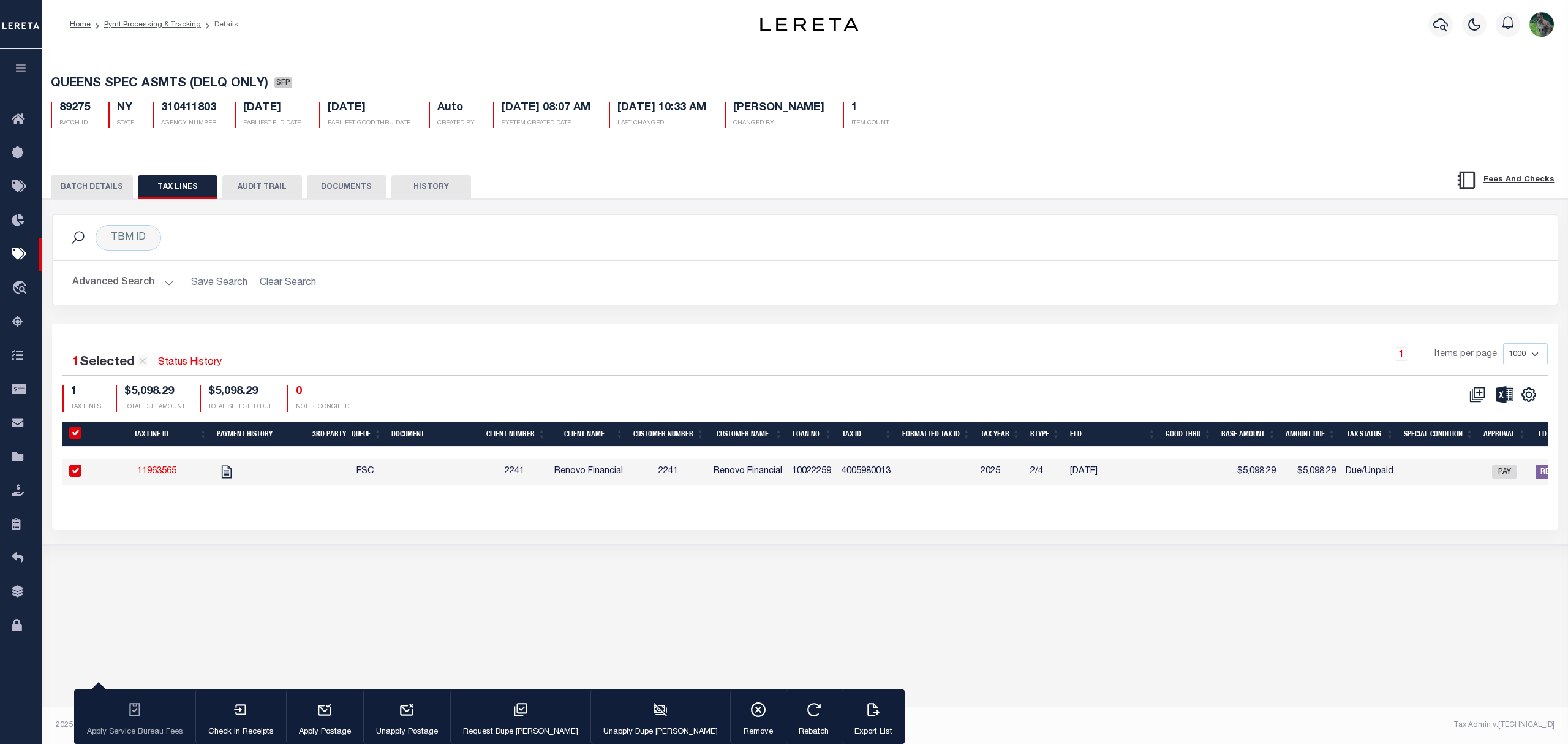
click at [662, 164] on div "BATCH DETAILS TAX LINES AUDIT TRAIL DOCUMENTS HISTORY" at bounding box center [805, 349] width 1538 height 393
click at [101, 190] on button "BATCH DETAILS" at bounding box center [91, 186] width 82 height 23
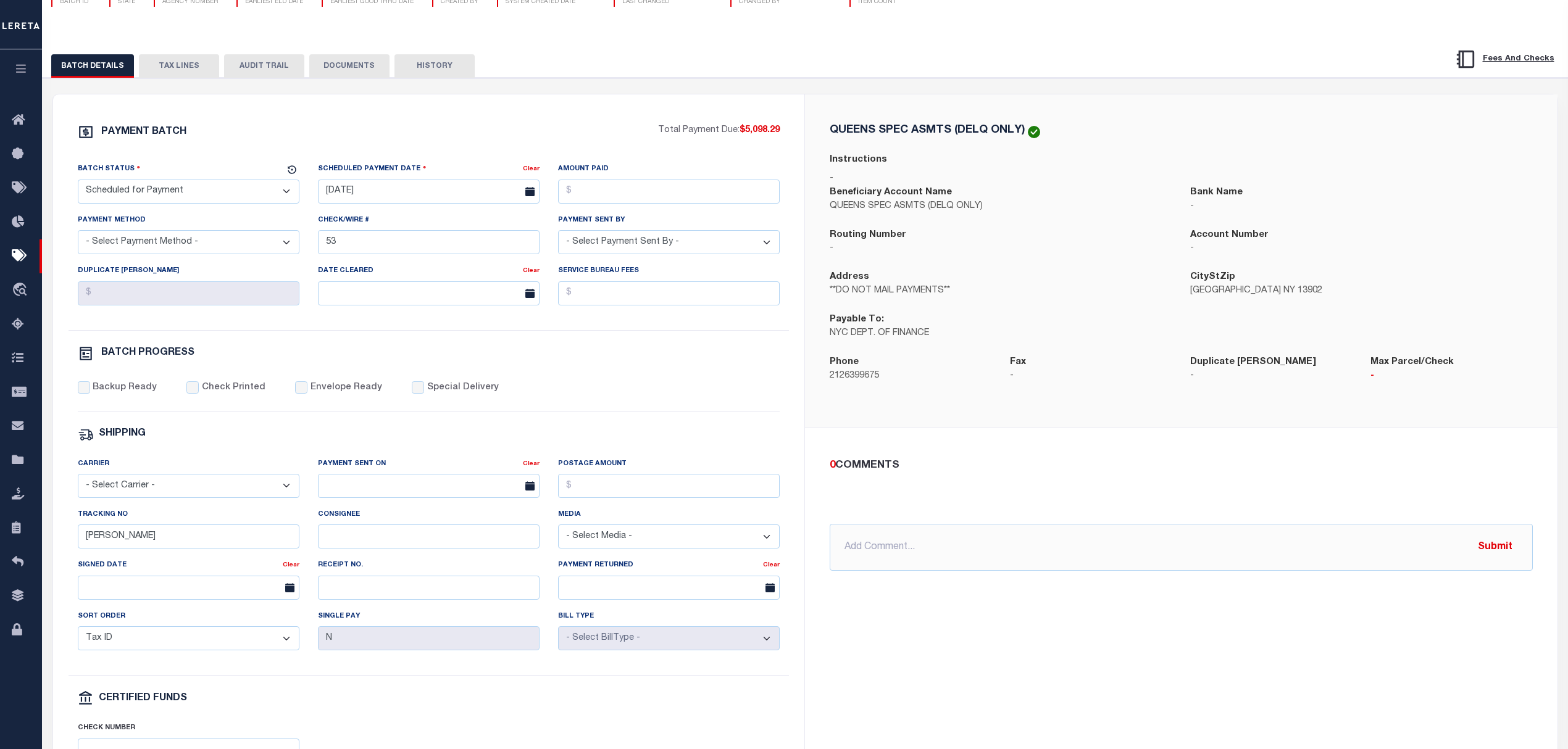
scroll to position [164, 0]
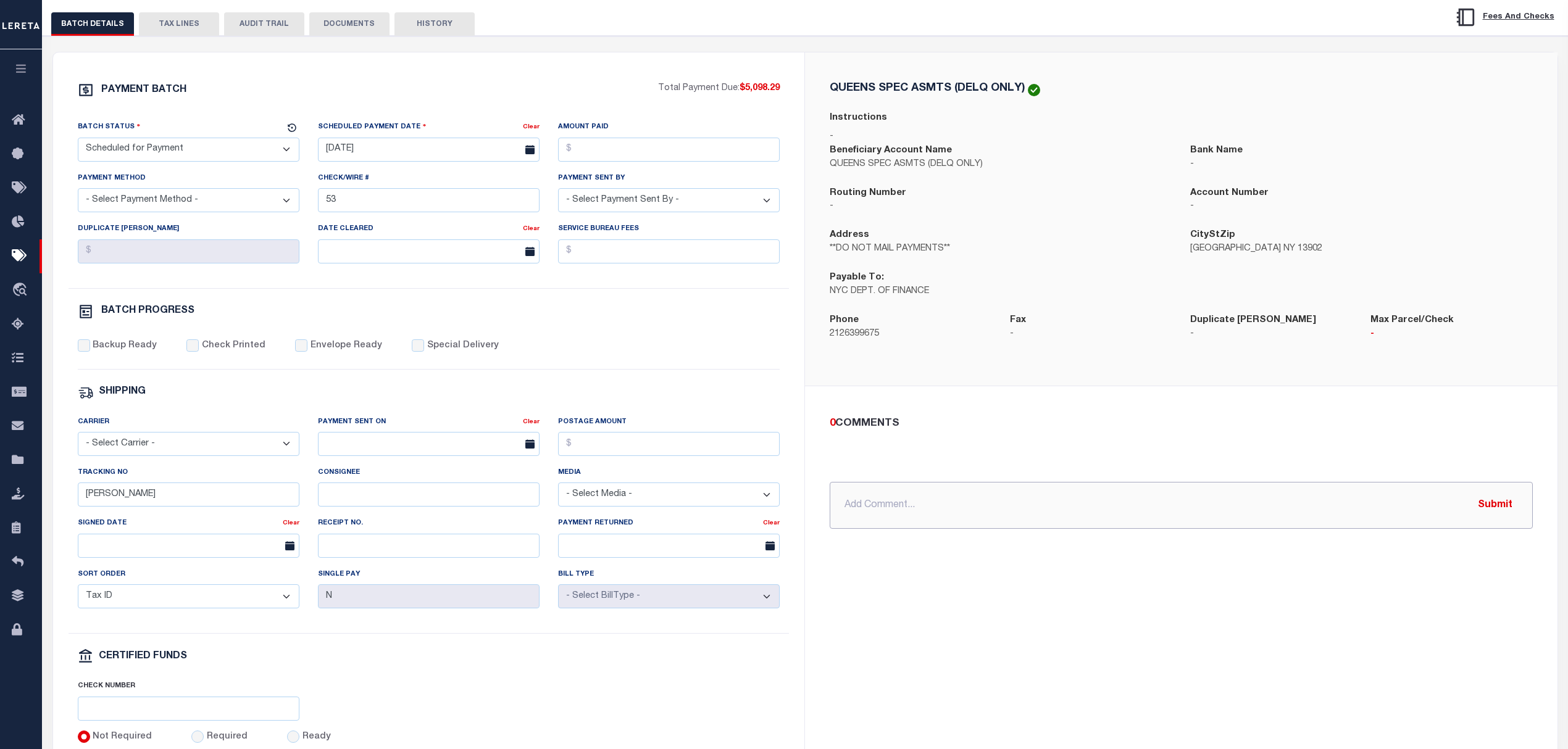
click at [969, 497] on input "text" at bounding box center [1181, 506] width 703 height 47
click at [987, 492] on input "text" at bounding box center [1181, 506] width 703 height 47
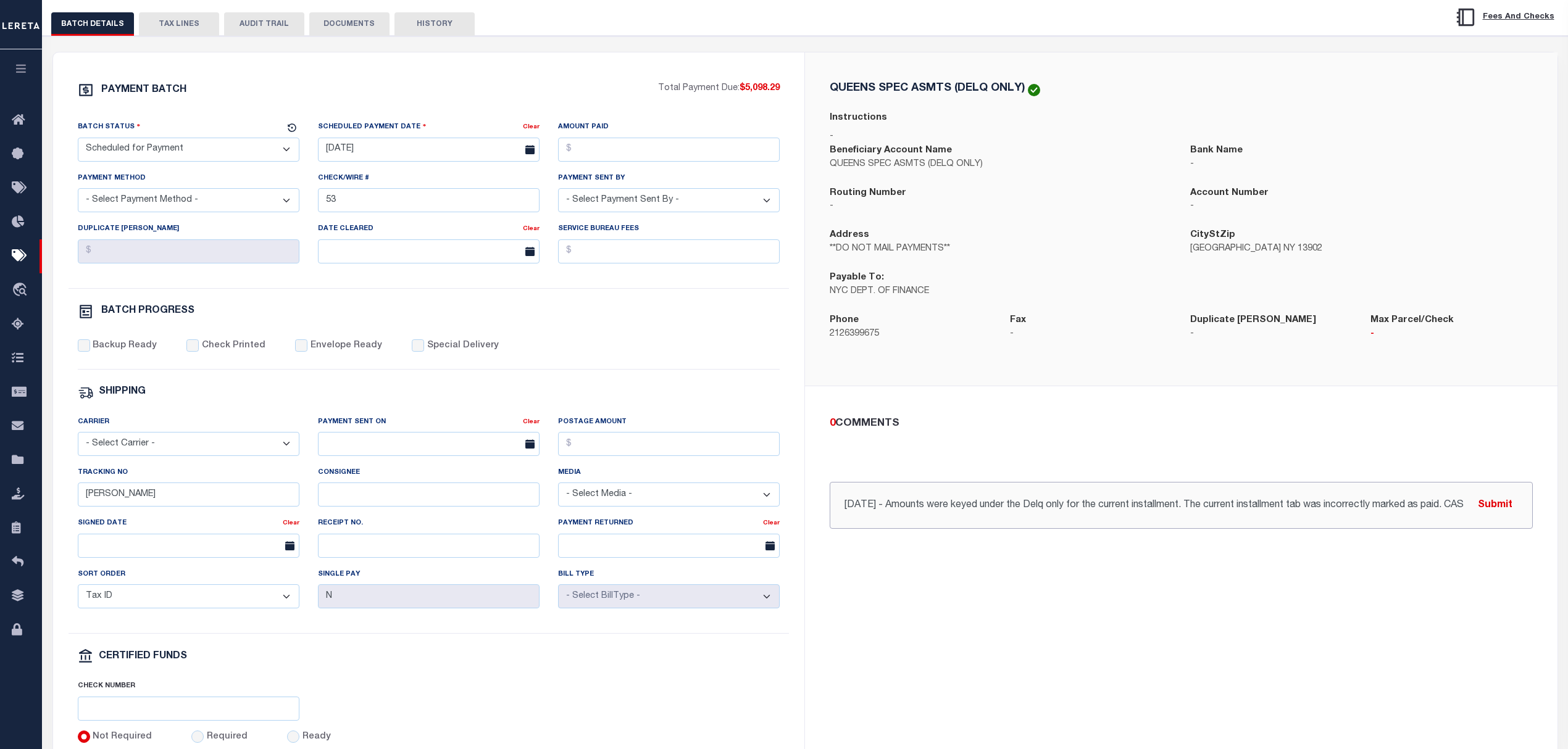
drag, startPoint x: 1453, startPoint y: 511, endPoint x: 1565, endPoint y: 505, distance: 112.2
click at [1565, 505] on div "PAYMENT BATCH Total Payment Due: $5,098.29 Batch Status" at bounding box center [805, 435] width 1538 height 799
click at [1445, 514] on input "9/29/25 - Amounts were keyed under the Delq only for the current installment. T…" at bounding box center [1181, 506] width 703 height 47
type input "9/29/25 - Amounts were keyed under the Delq only for the current installment. T…"
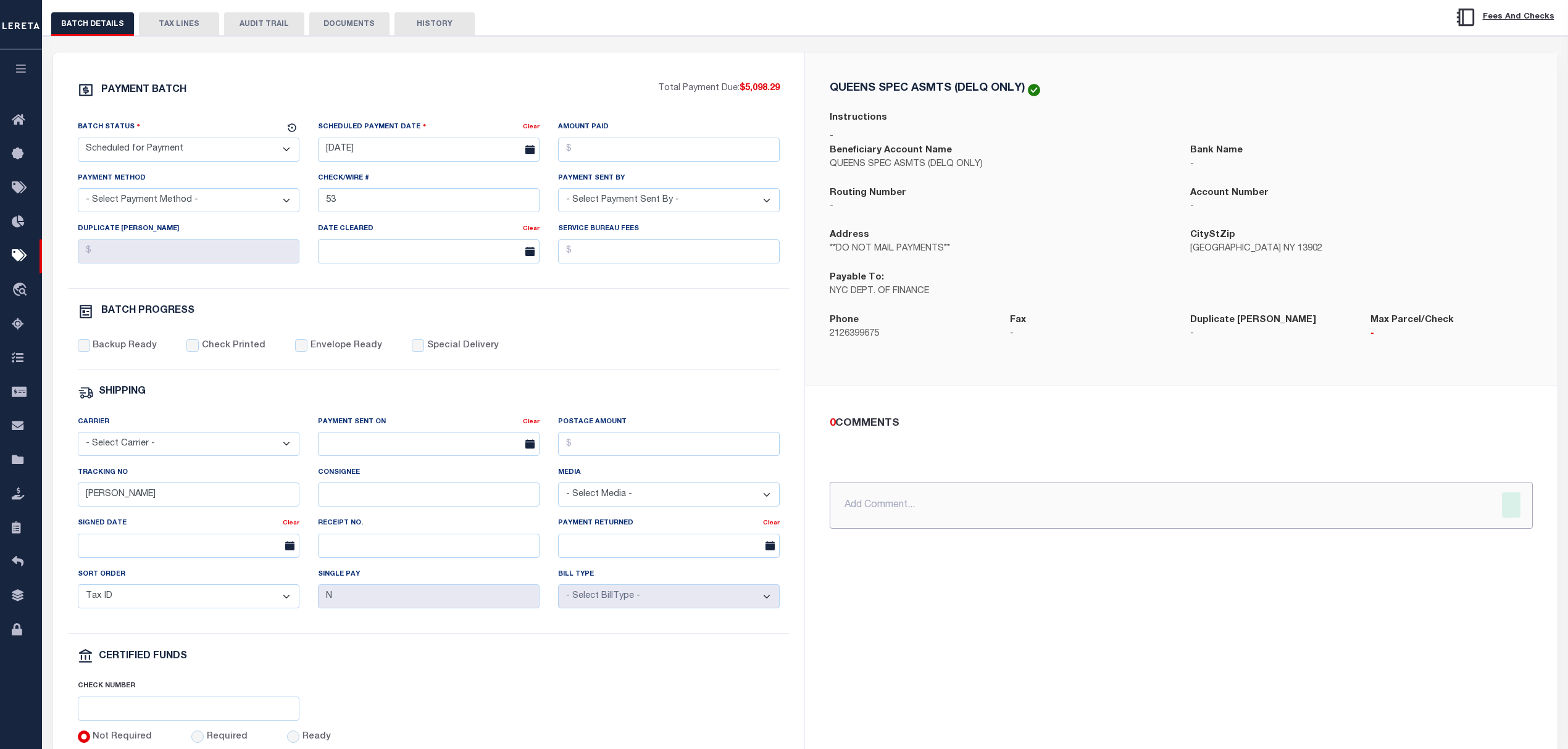
scroll to position [0, 0]
click at [1098, 421] on div "1 COMMENTS" at bounding box center [1179, 424] width 698 height 16
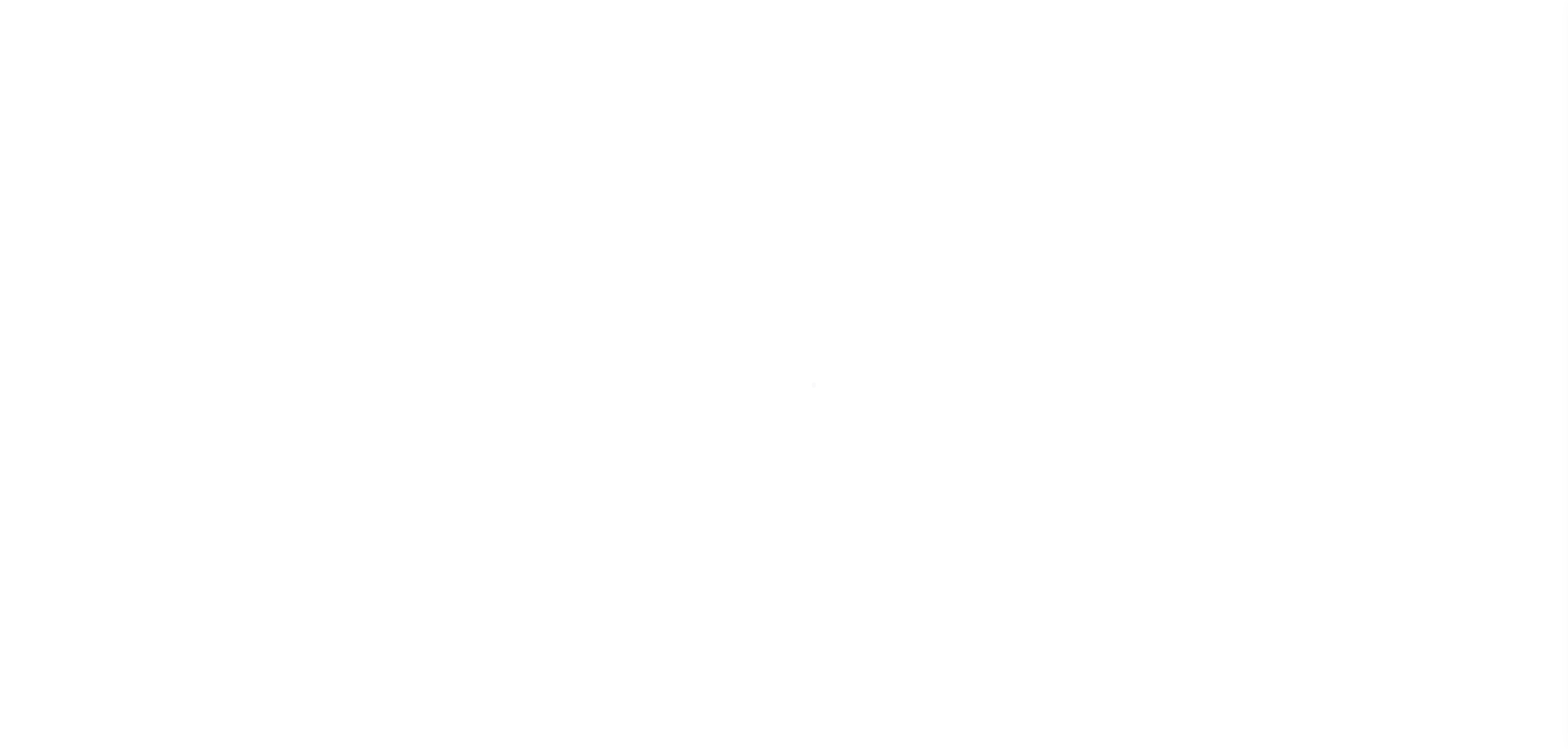
select select "SFP"
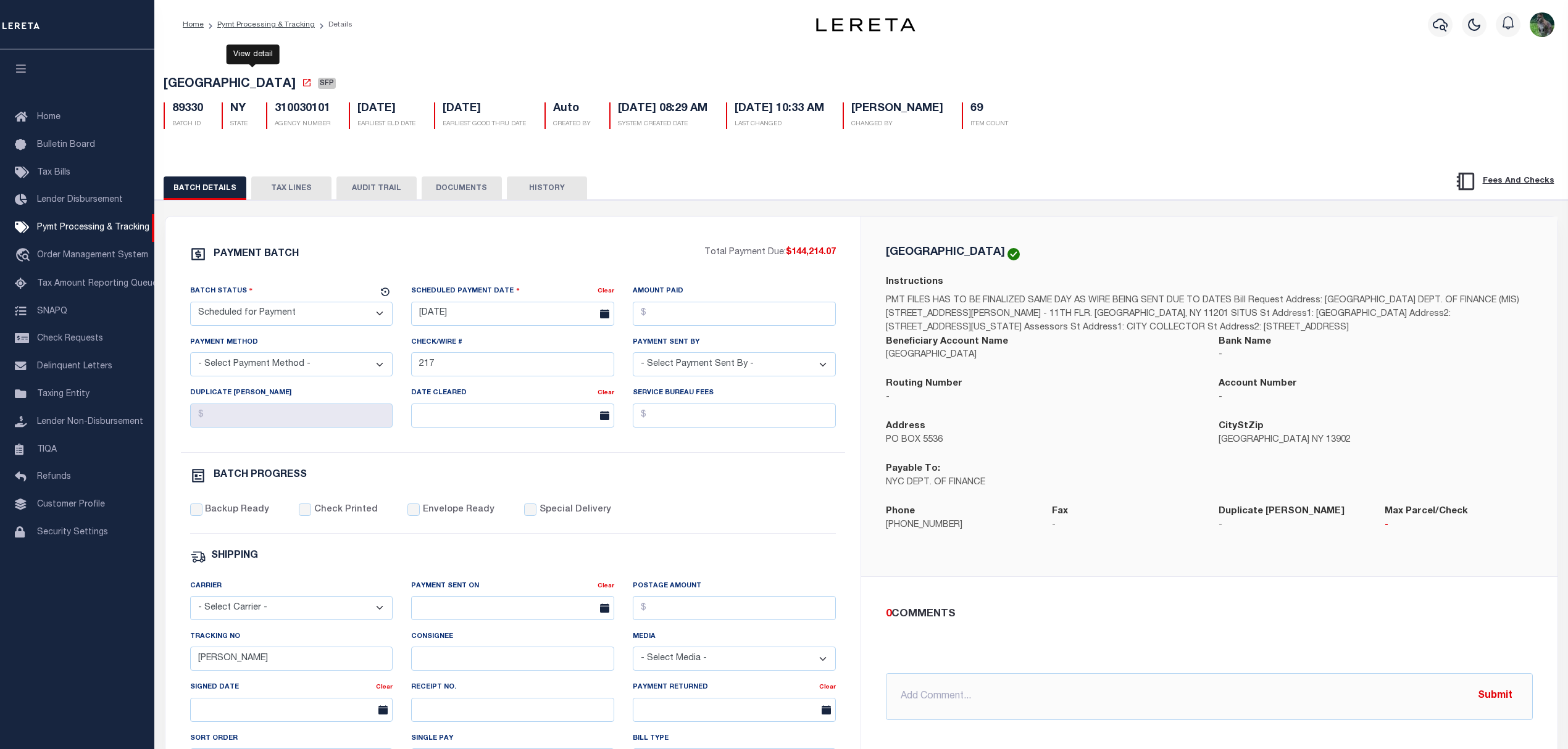
click at [302, 85] on icon at bounding box center [307, 83] width 10 height 10
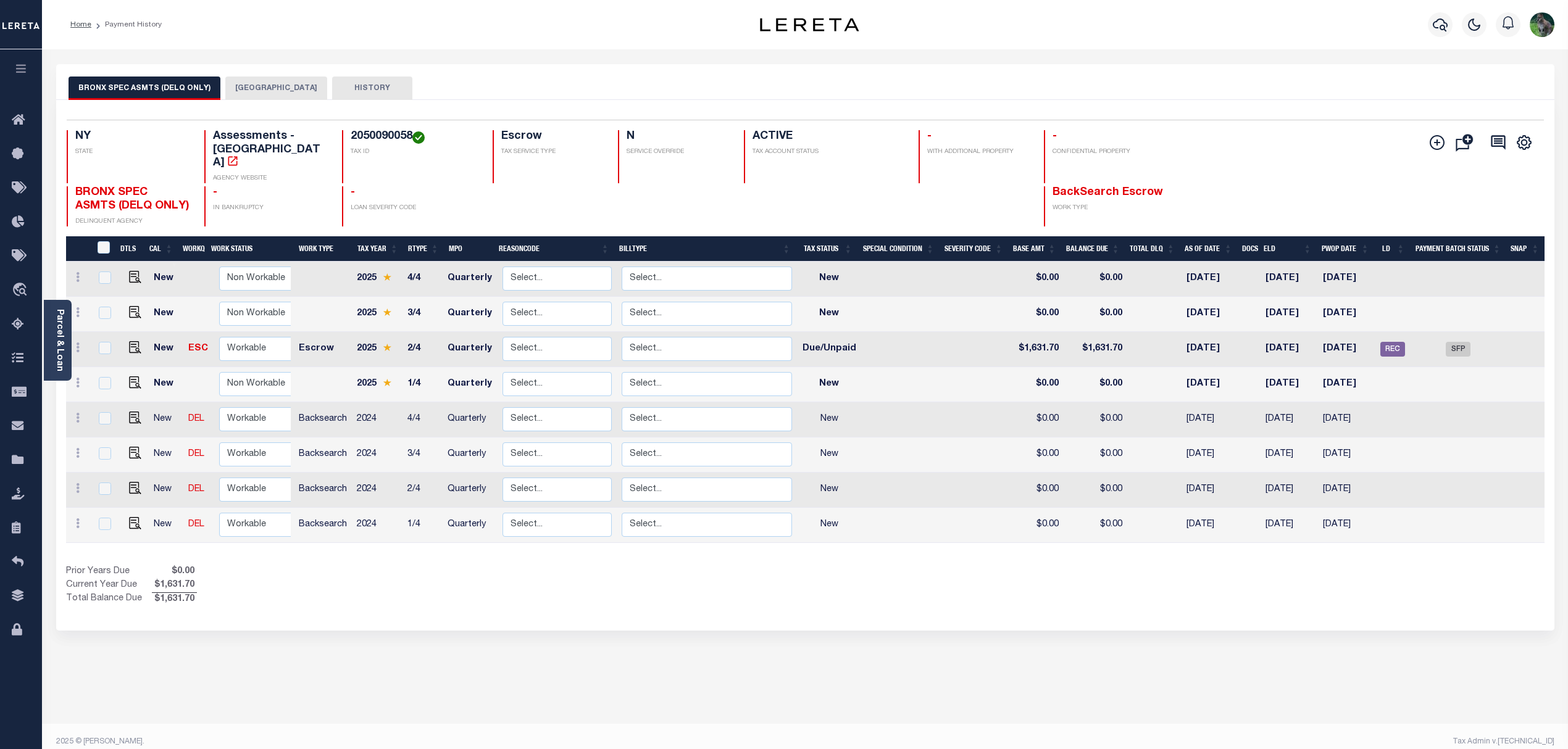
click at [256, 79] on button "BRONX CITY" at bounding box center [276, 88] width 102 height 24
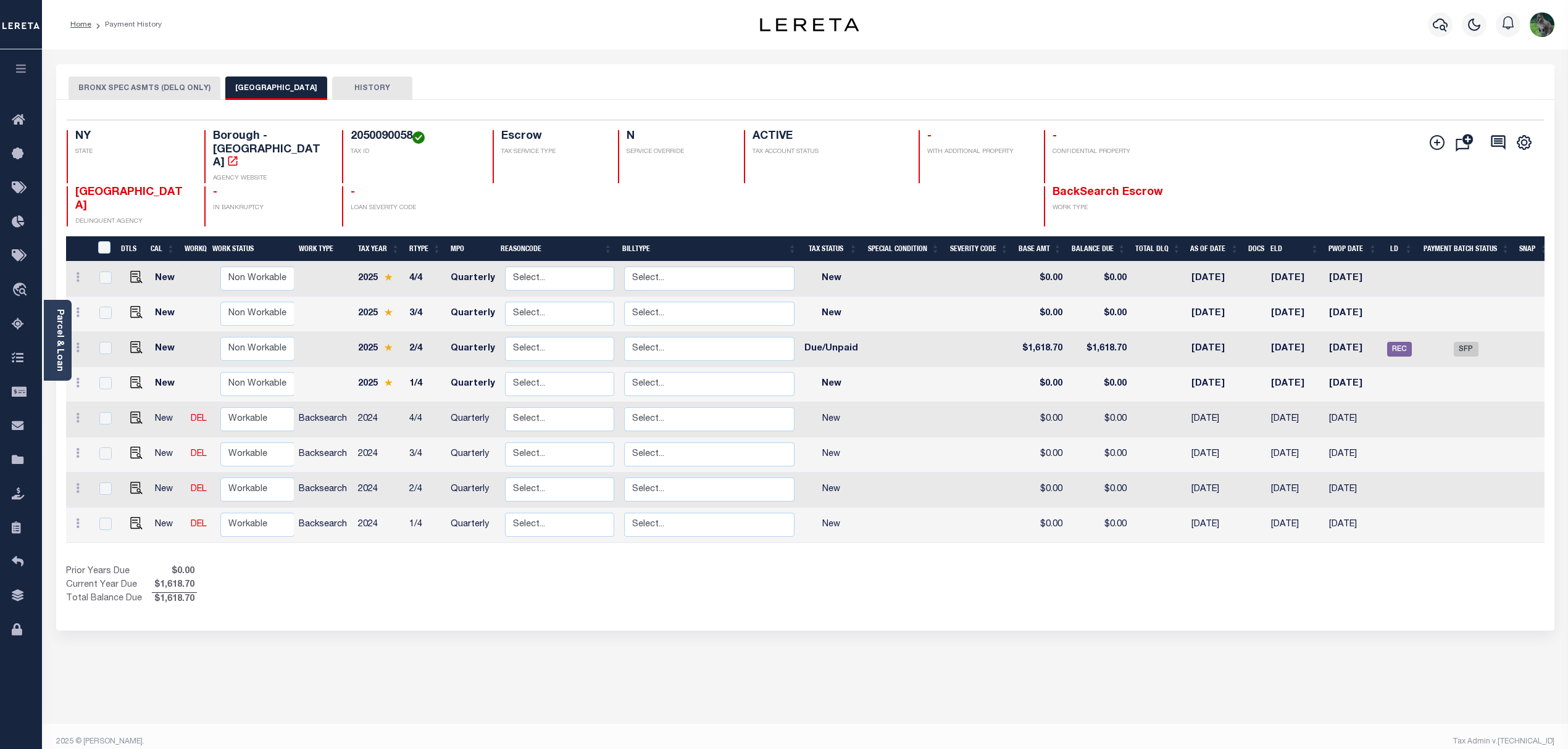
click at [172, 83] on button "BRONX SPEC ASMTS (DELQ ONLY)" at bounding box center [145, 88] width 152 height 24
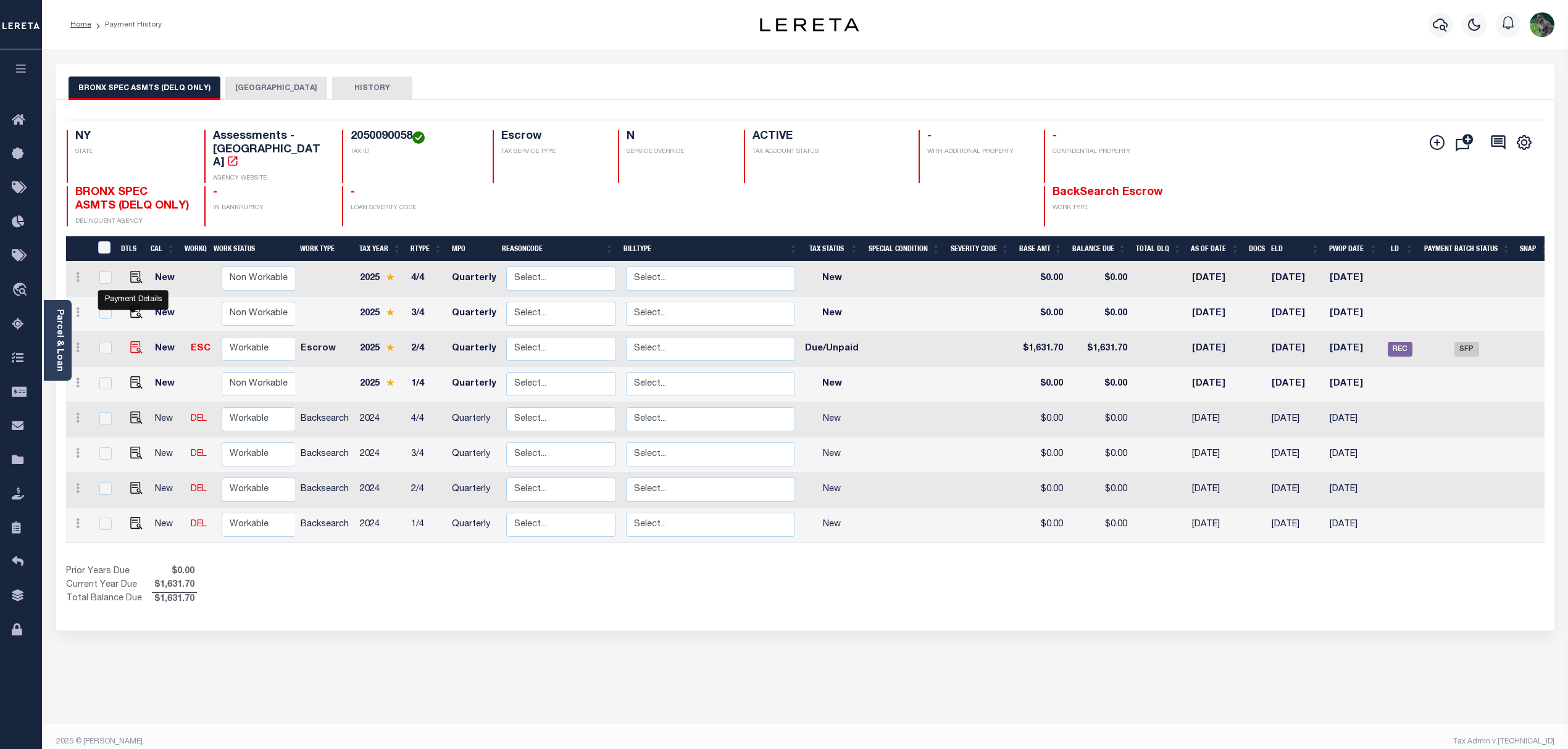
click at [131, 342] on img "" at bounding box center [137, 348] width 12 height 12
checkbox input "true"
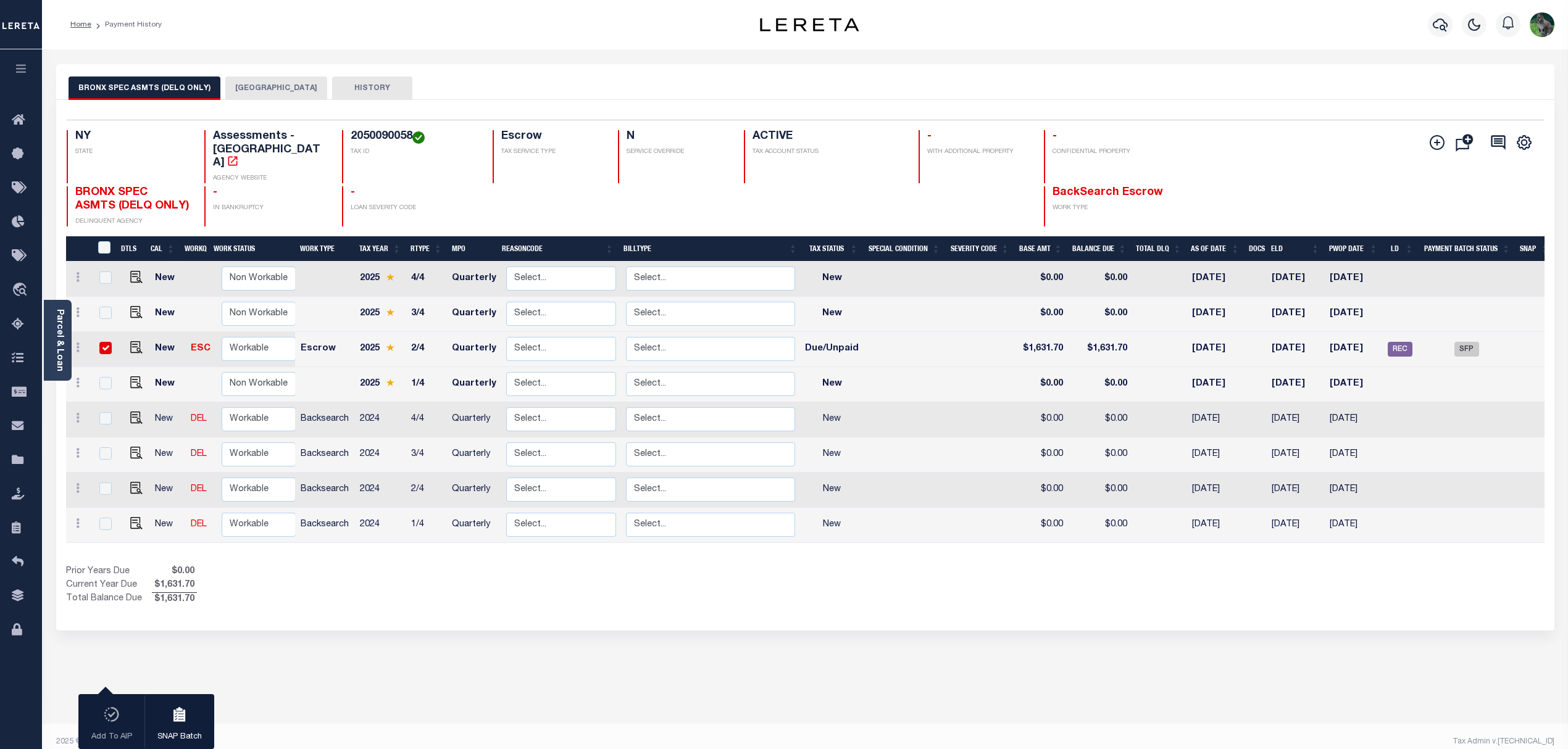
click at [233, 108] on div "1 Selected 8 Results 1 Items per page 25 50 100 NY STATE TAX ID" at bounding box center [805, 365] width 1498 height 530
click at [252, 95] on button "BRONX CITY" at bounding box center [276, 88] width 102 height 24
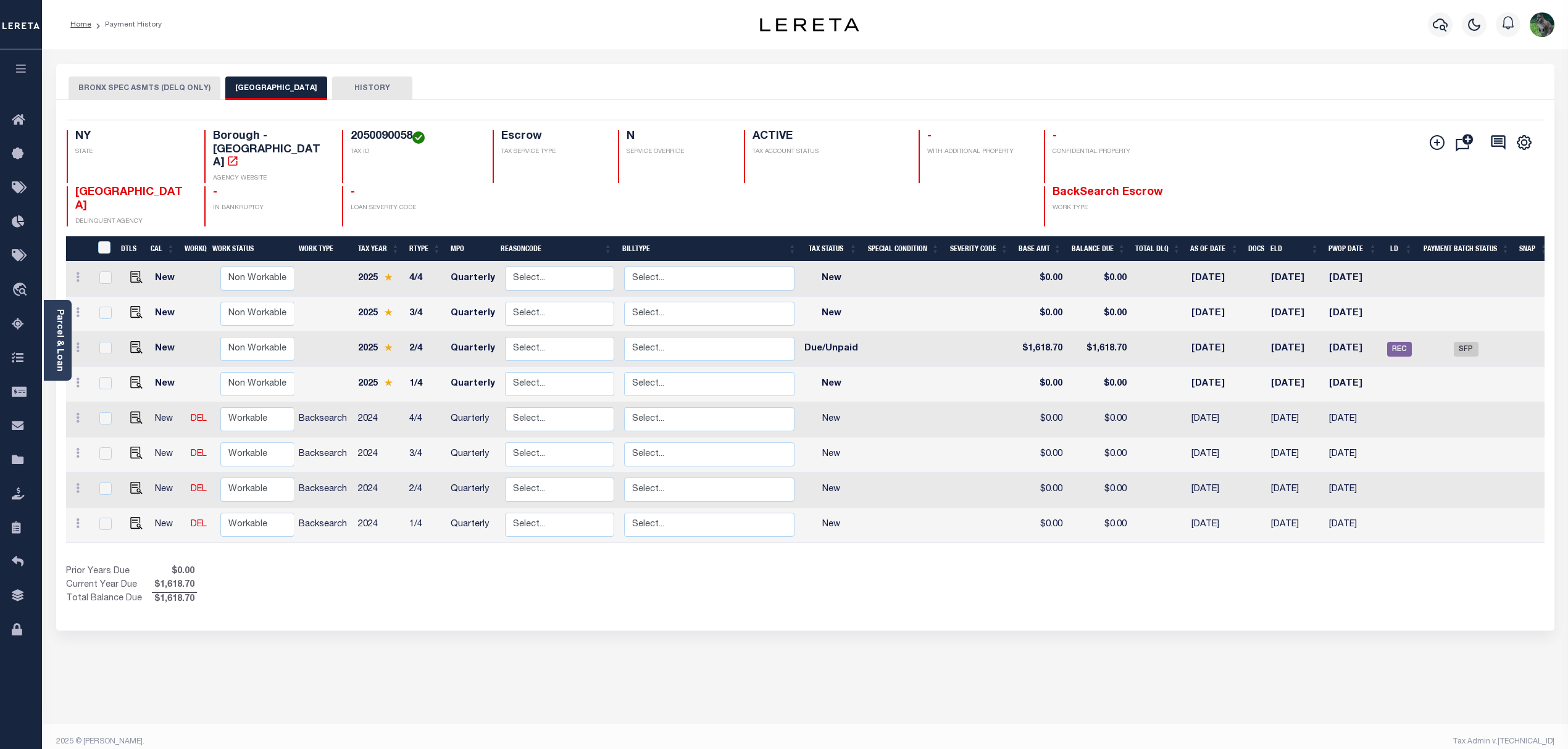
click at [161, 93] on button "BRONX SPEC ASMTS (DELQ ONLY)" at bounding box center [145, 88] width 152 height 24
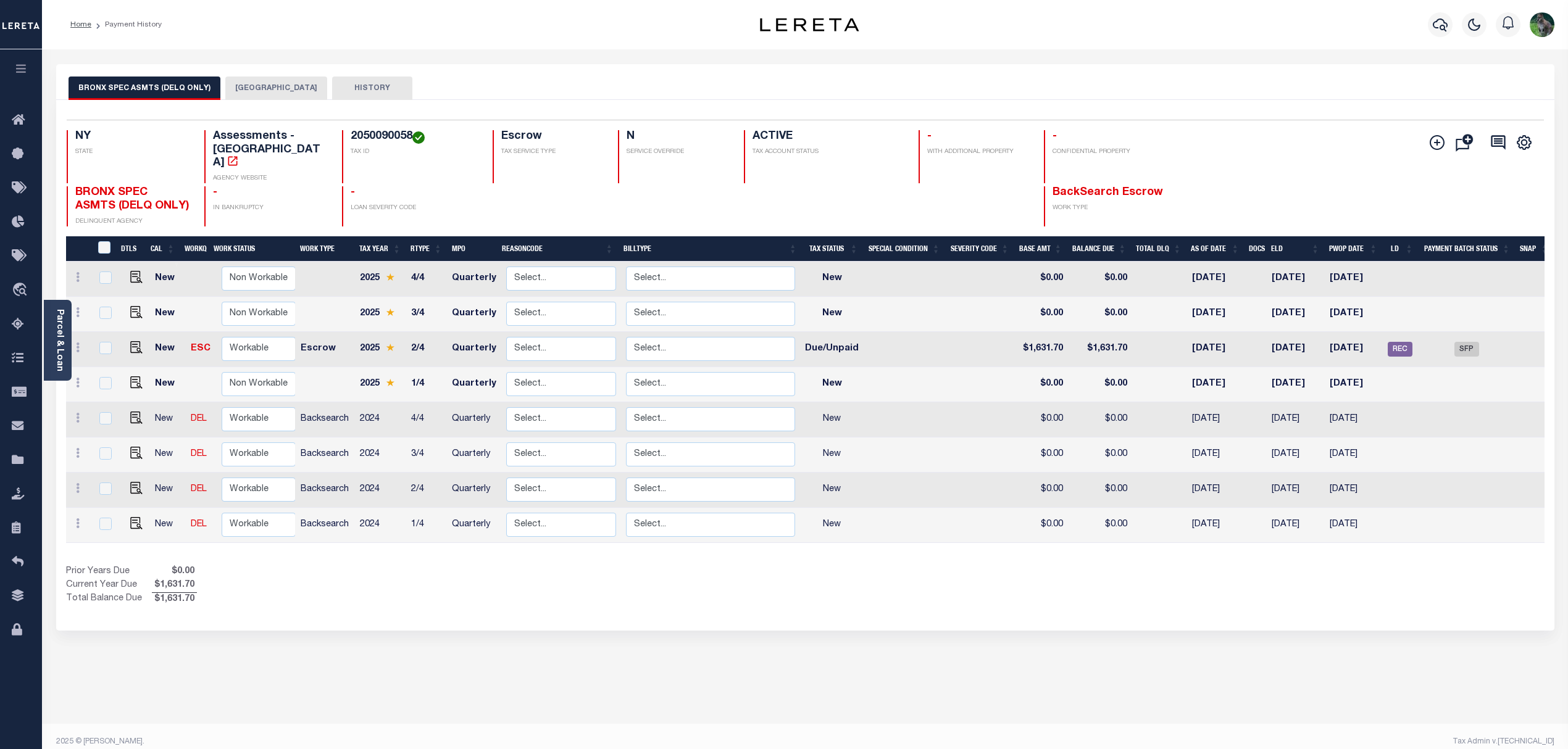
click at [270, 84] on button "BRONX CITY" at bounding box center [276, 88] width 102 height 24
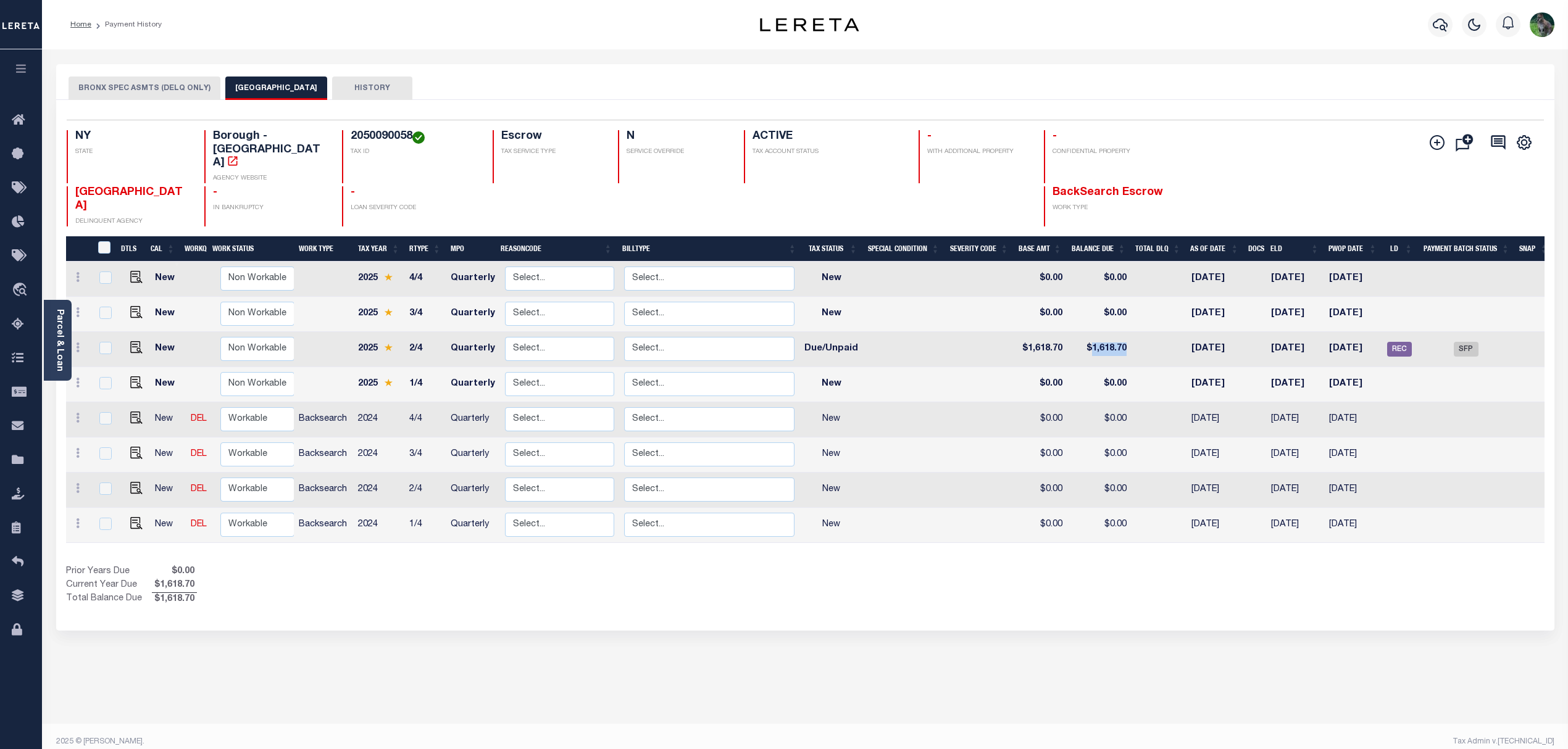
drag, startPoint x: 1135, startPoint y: 331, endPoint x: 1090, endPoint y: 326, distance: 45.3
click at [1090, 332] on tr "New Non Workable Workable 2025 2/4 Quarterly Select... Payment Reversal Taxable…" at bounding box center [809, 350] width 1487 height 35
click at [129, 97] on button "BRONX SPEC ASMTS (DELQ ONLY)" at bounding box center [145, 88] width 152 height 24
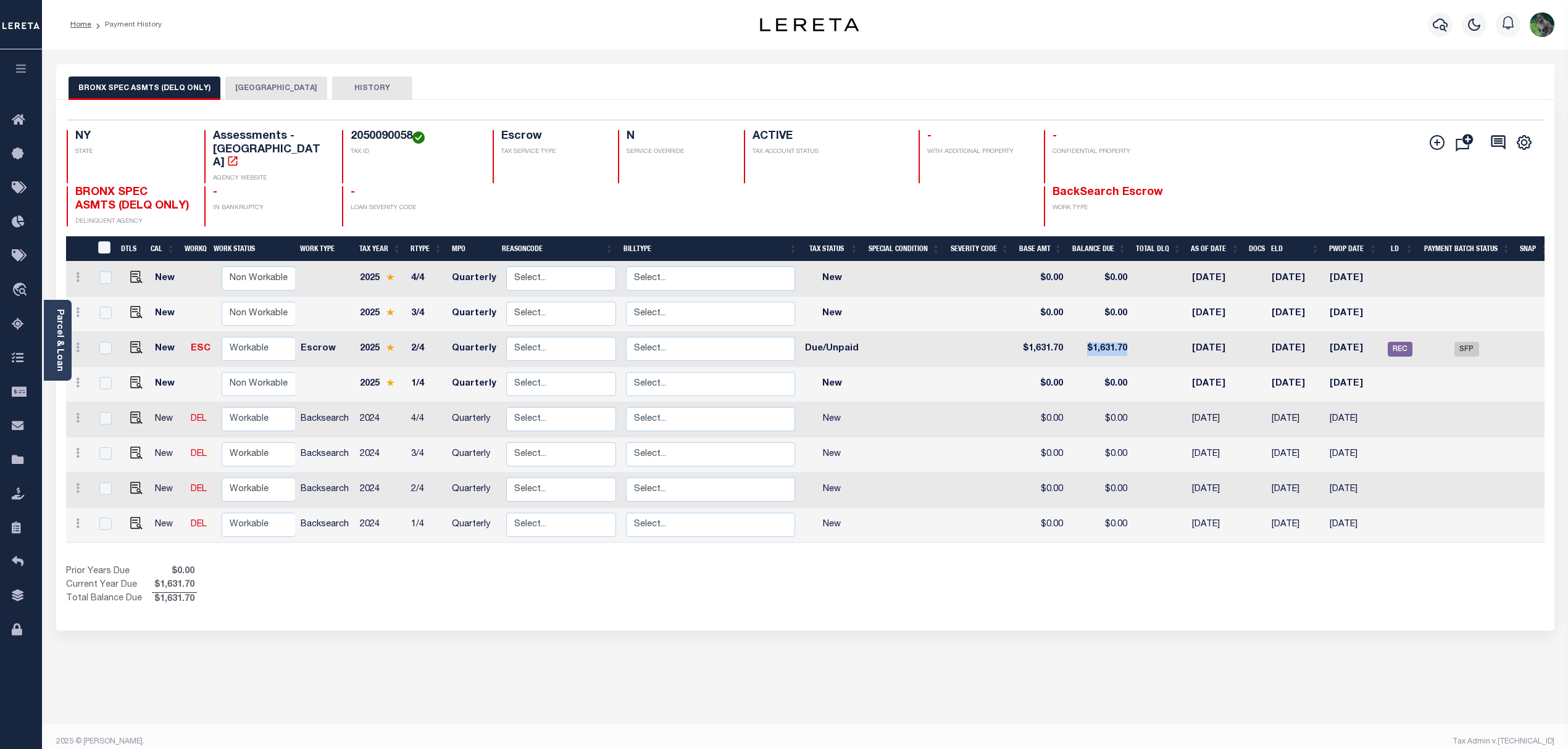
drag, startPoint x: 1149, startPoint y: 324, endPoint x: 1073, endPoint y: 314, distance: 76.7
click at [1073, 332] on tr "New ESC Non Workable Workable Escrow 2025 2/4 Quarterly Select... Payment Rever…" at bounding box center [810, 350] width 1488 height 35
click at [273, 92] on button "BRONX CITY" at bounding box center [276, 88] width 102 height 24
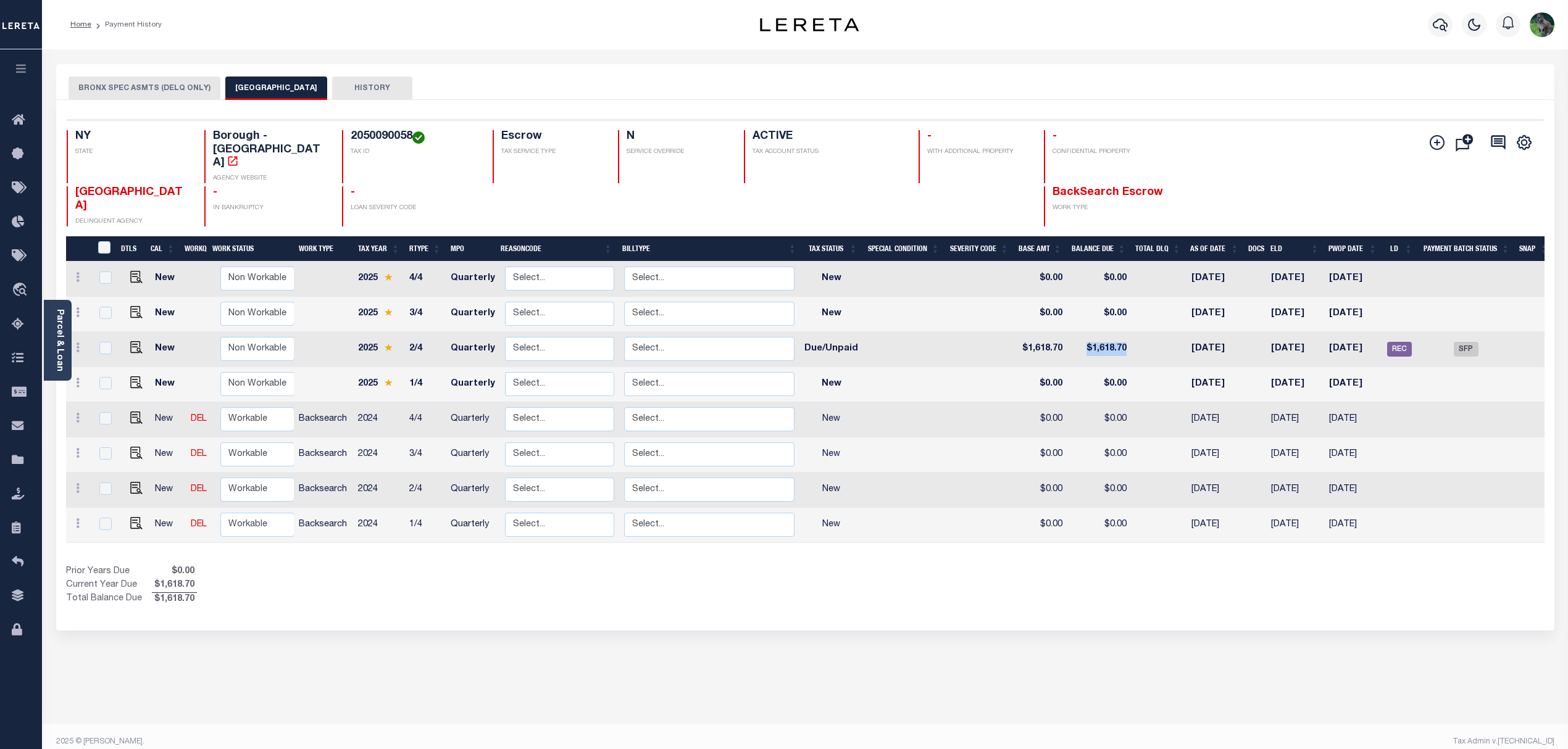
drag, startPoint x: 1154, startPoint y: 322, endPoint x: 1084, endPoint y: 319, distance: 70.1
click at [1084, 332] on tr "New Non Workable Workable 2025 2/4 Quarterly Select... Payment Reversal Taxable…" at bounding box center [809, 350] width 1487 height 35
drag, startPoint x: 159, startPoint y: 93, endPoint x: 168, endPoint y: 97, distance: 9.8
click at [159, 93] on button "BRONX SPEC ASMTS (DELQ ONLY)" at bounding box center [145, 88] width 152 height 24
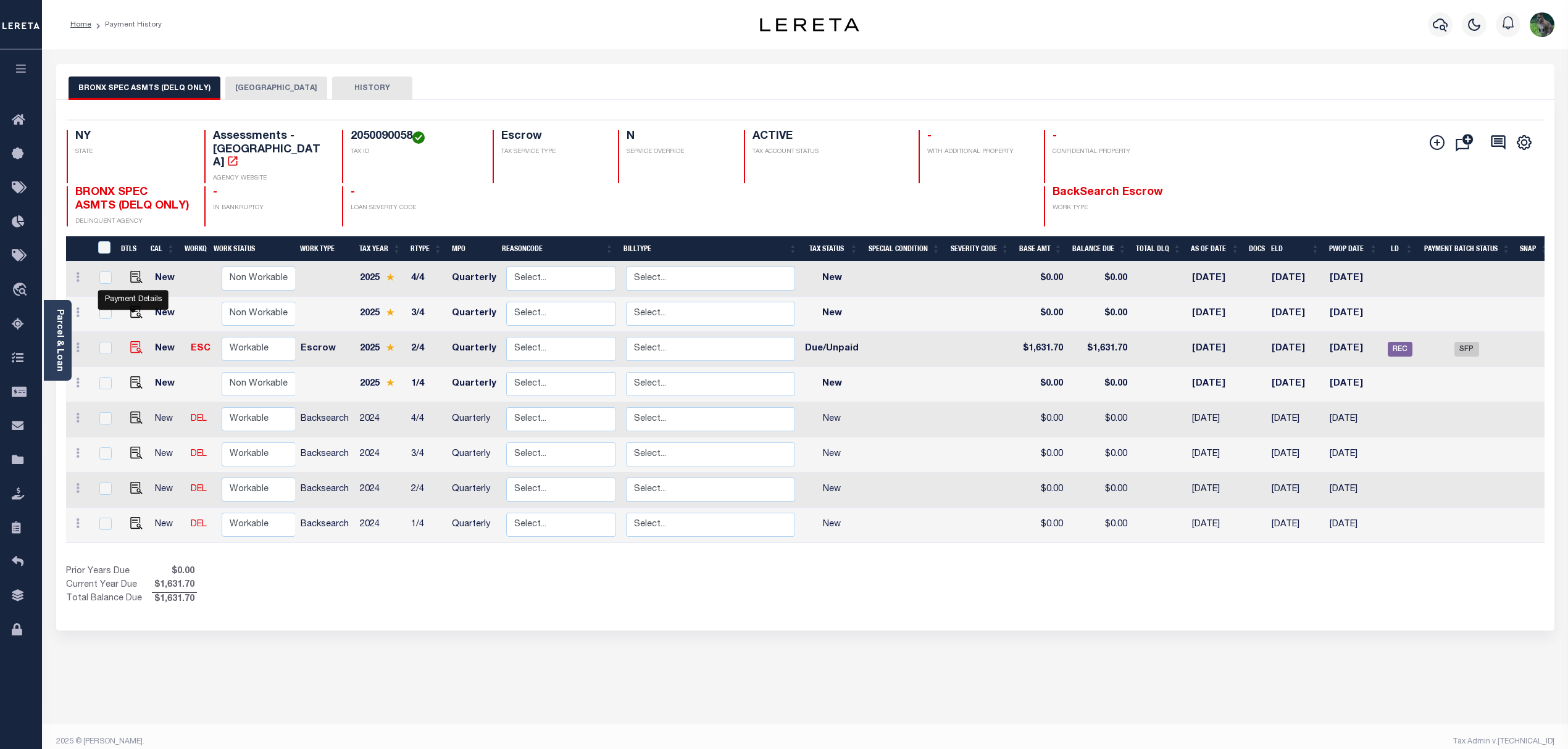
click at [133, 342] on img "" at bounding box center [137, 348] width 12 height 12
checkbox input "true"
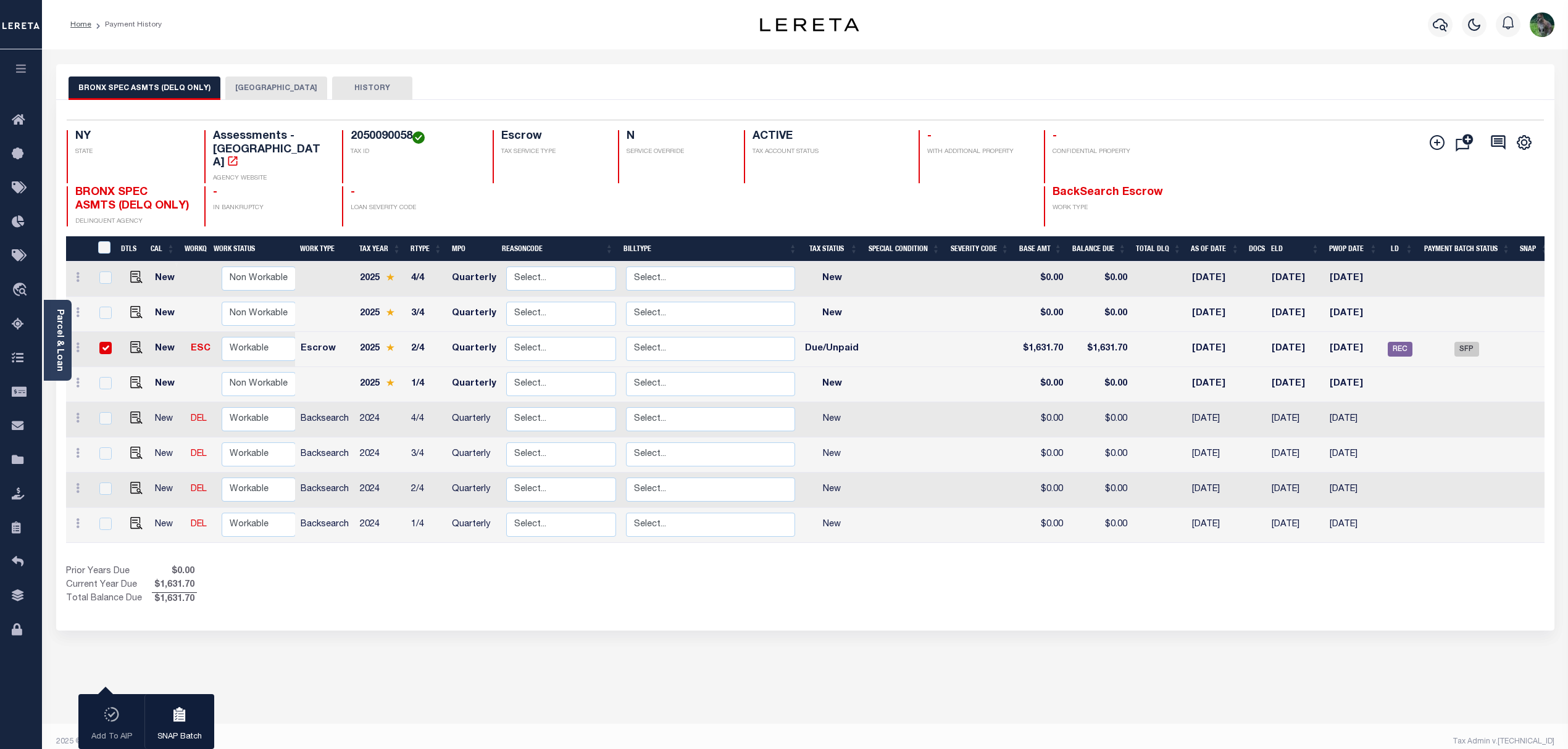
click at [272, 93] on button "BRONX CITY" at bounding box center [276, 88] width 102 height 24
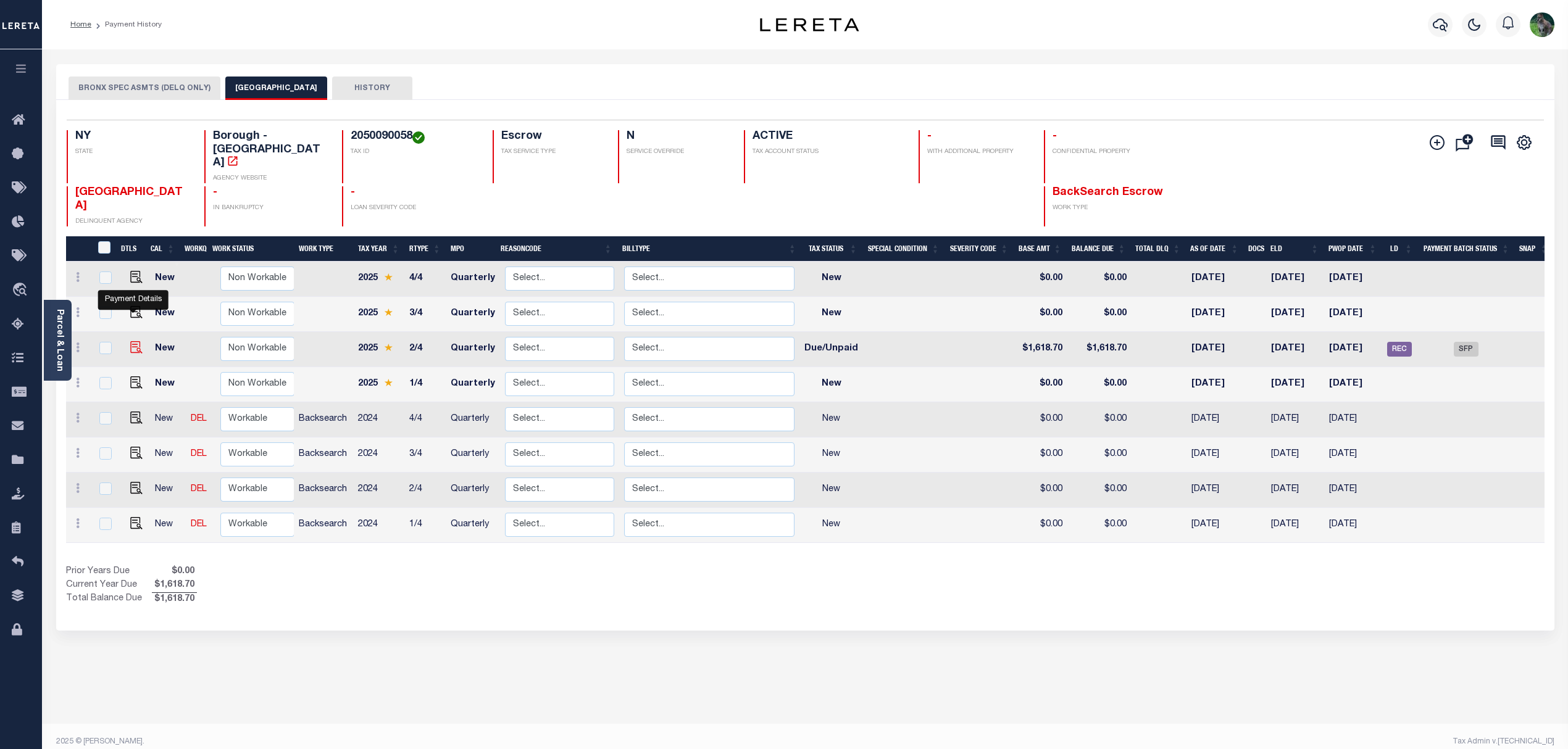
click at [137, 342] on img "" at bounding box center [137, 348] width 12 height 12
checkbox input "true"
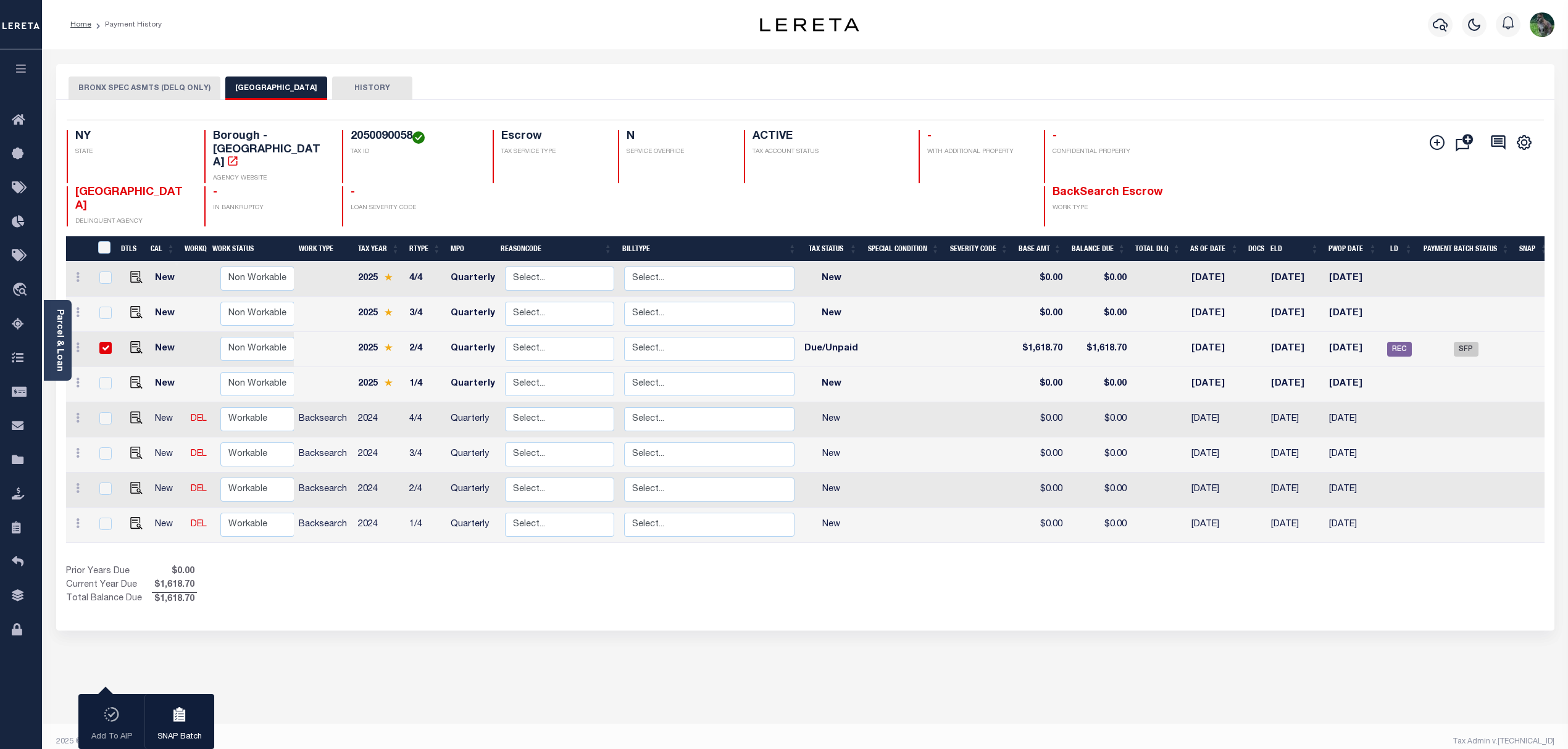
click at [139, 89] on button "BRONX SPEC ASMTS (DELQ ONLY)" at bounding box center [145, 88] width 152 height 24
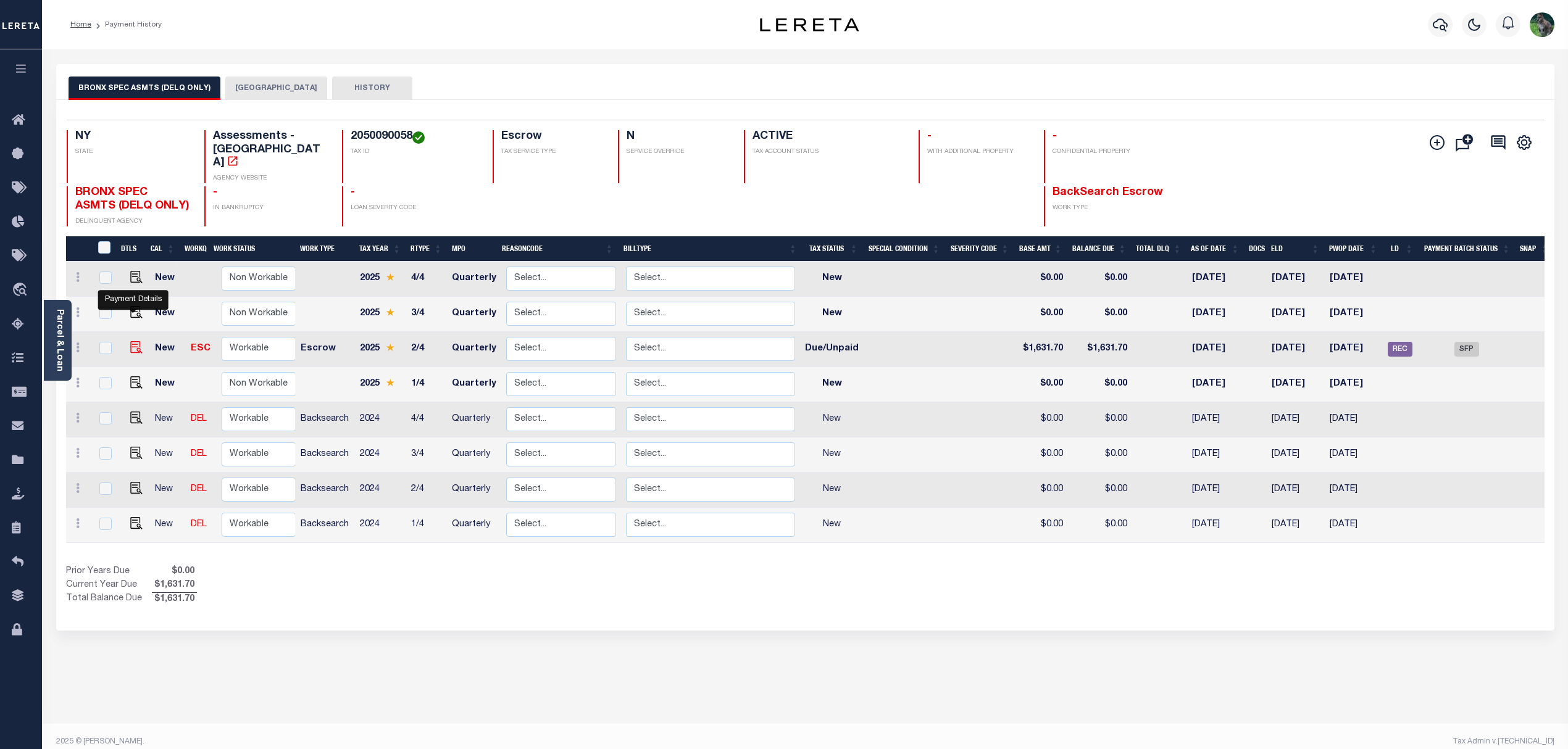
click at [135, 342] on img "" at bounding box center [137, 348] width 12 height 12
checkbox input "true"
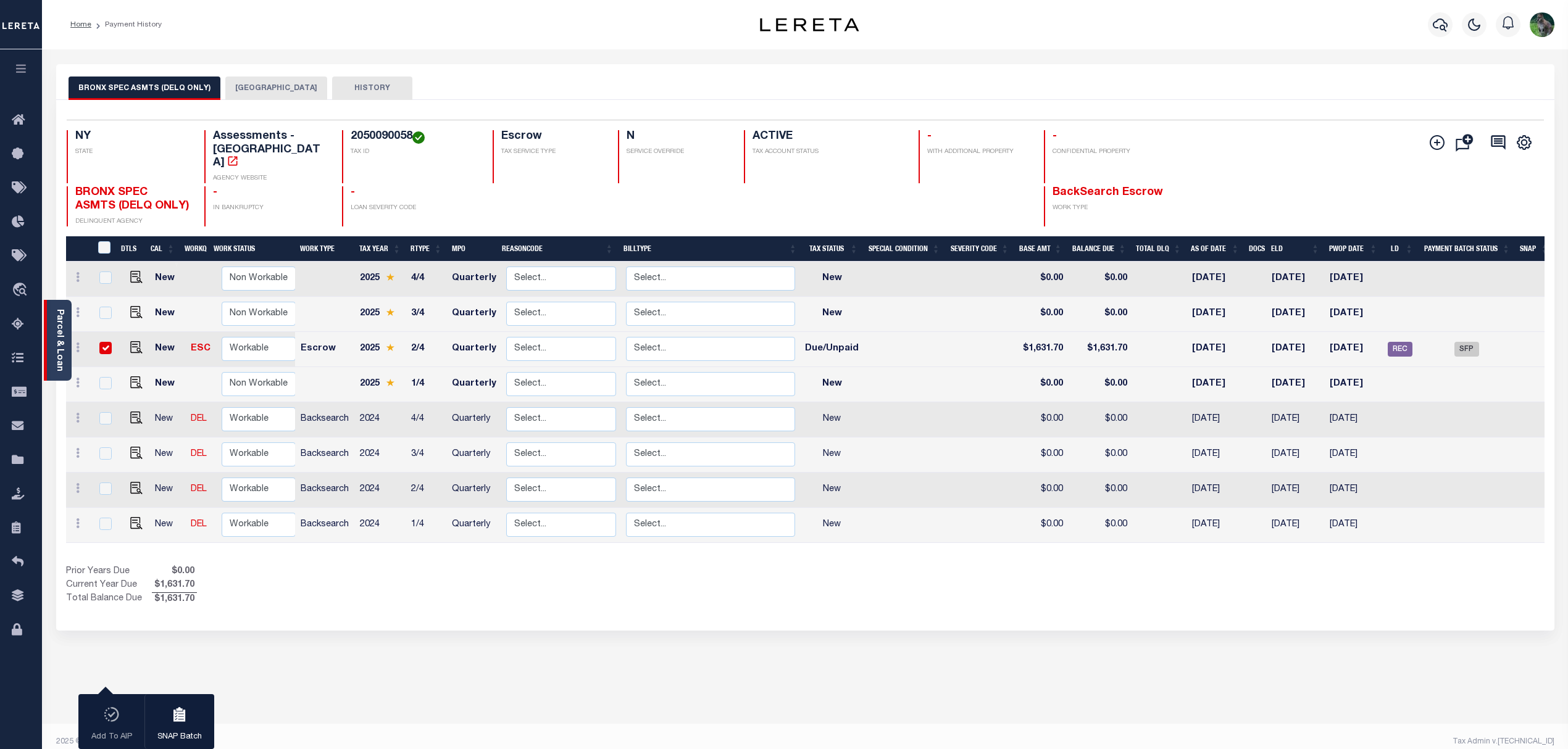
click at [63, 313] on link "Parcel & Loan" at bounding box center [59, 340] width 9 height 63
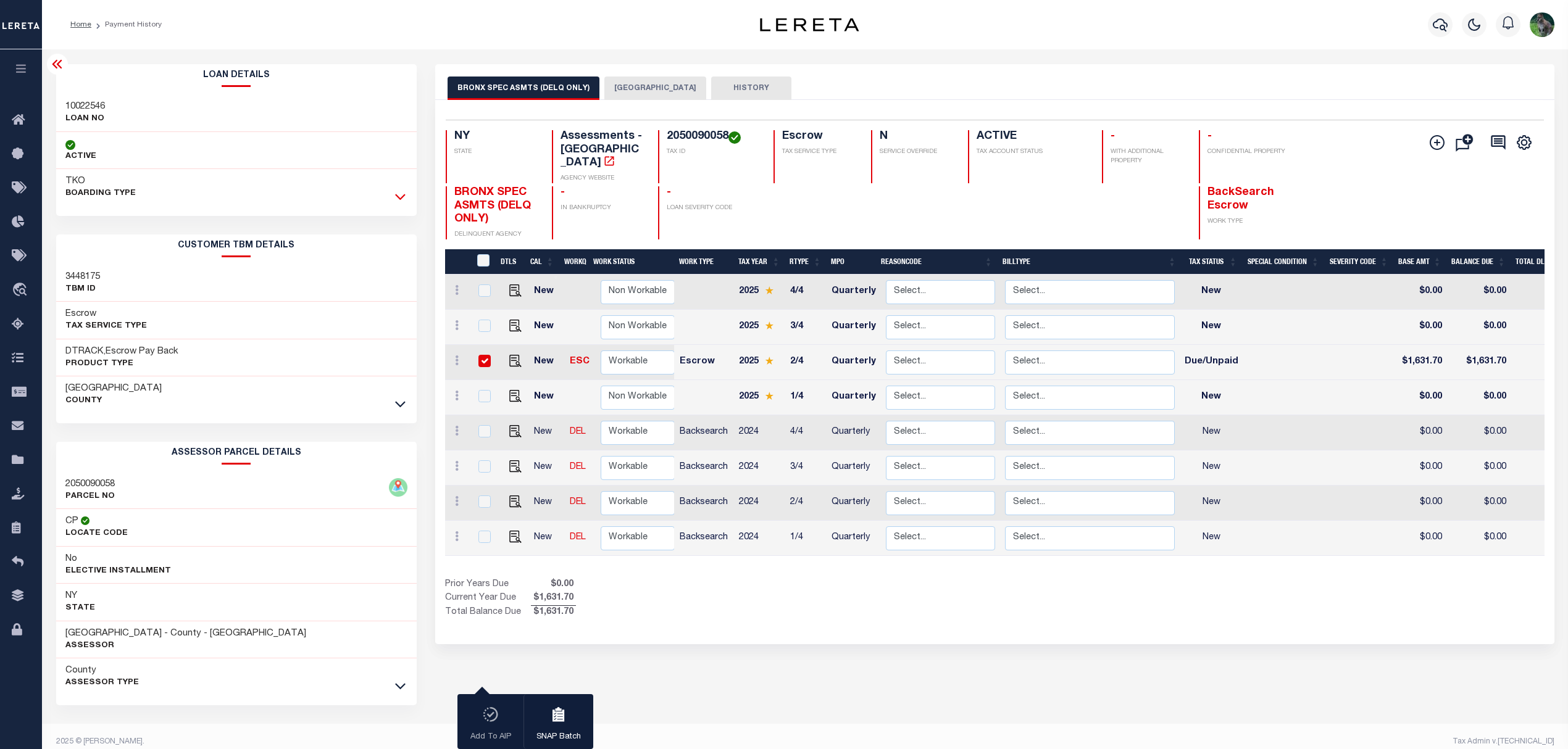
click at [396, 195] on icon at bounding box center [400, 196] width 11 height 13
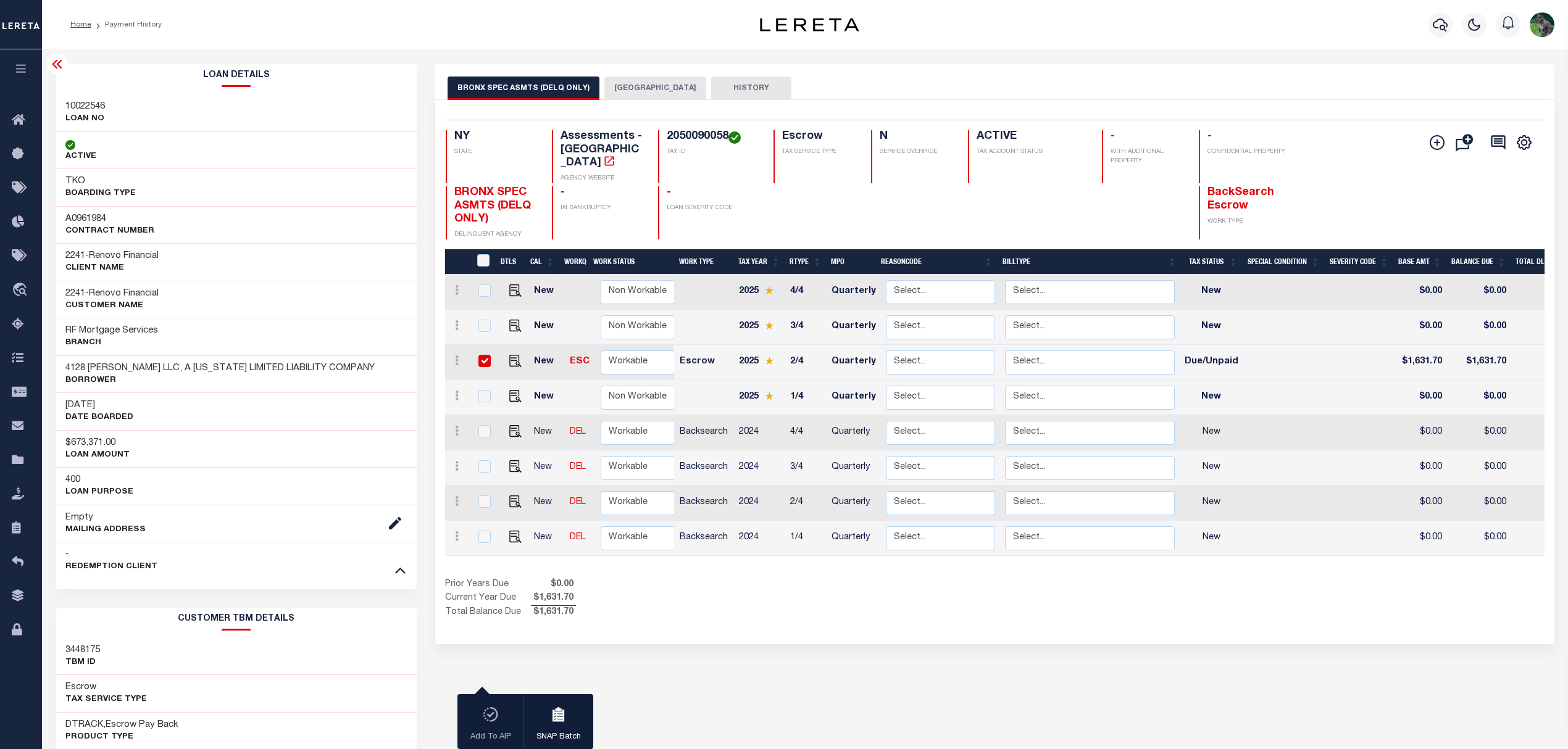
click at [55, 63] on icon at bounding box center [57, 64] width 10 height 9
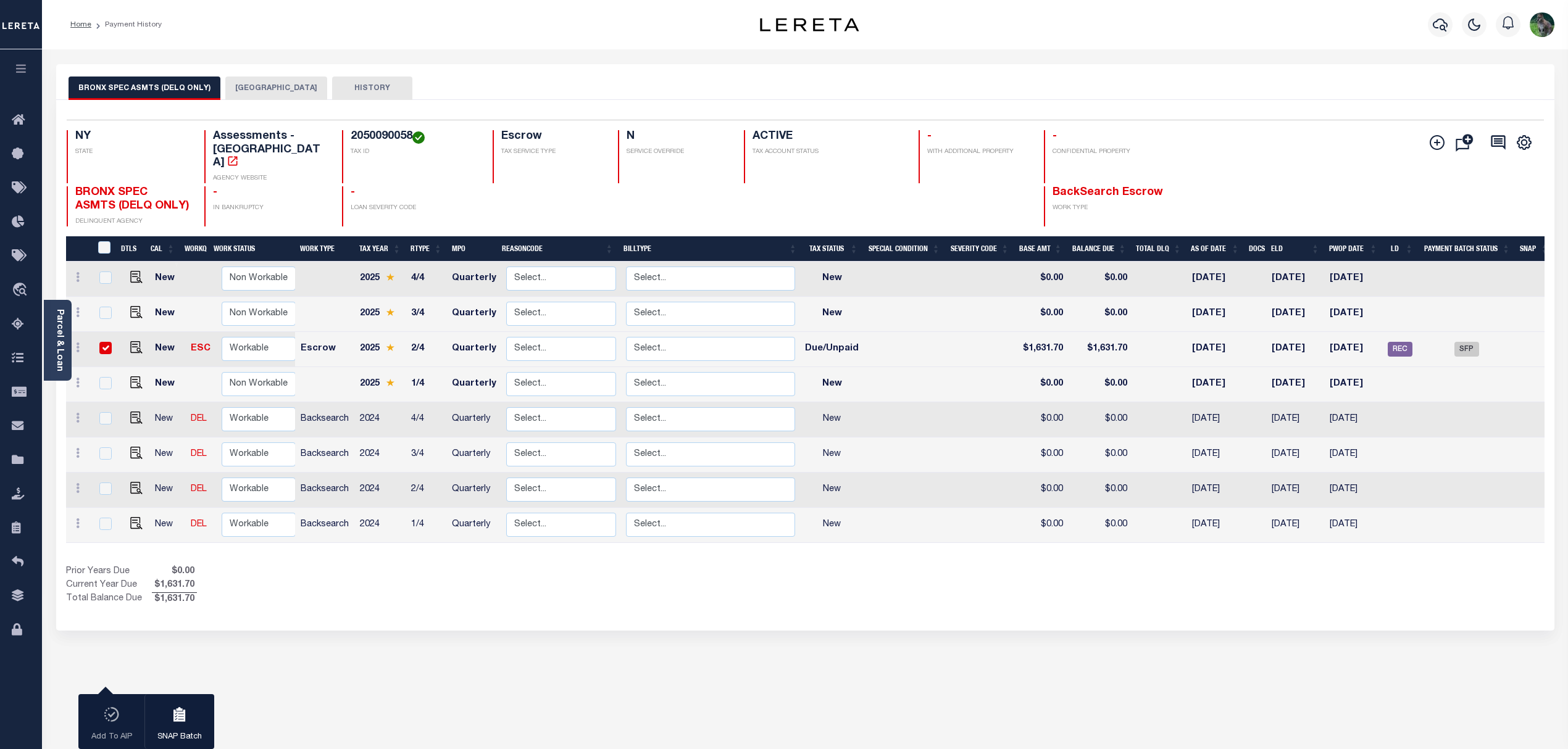
click at [274, 84] on button "BRONX CITY" at bounding box center [276, 88] width 102 height 24
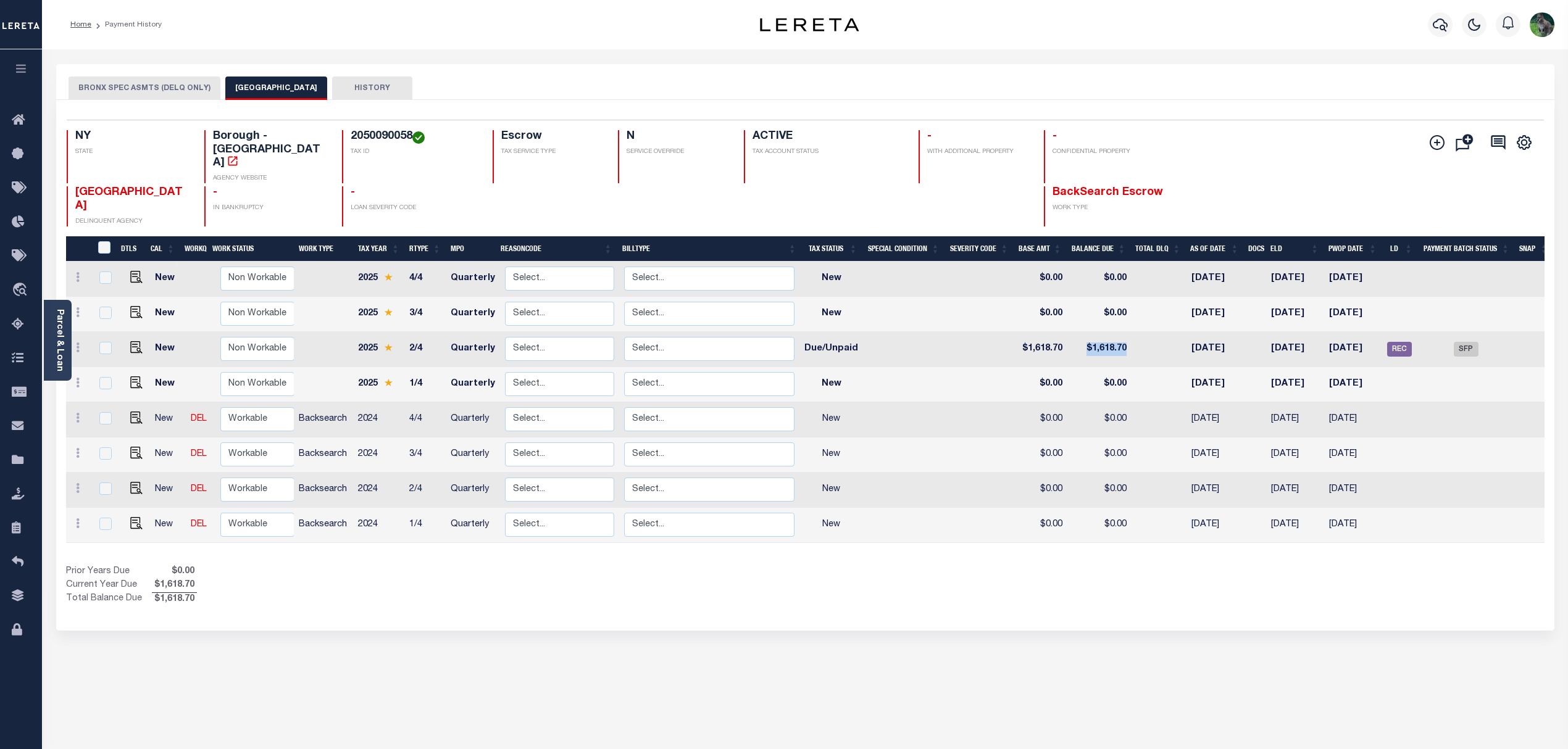
drag, startPoint x: 1142, startPoint y: 331, endPoint x: 1065, endPoint y: 332, distance: 77.0
click at [1065, 332] on tr "New Non Workable Workable 2025 2/4 Quarterly Select... Payment Reversal Taxable…" at bounding box center [809, 350] width 1487 height 35
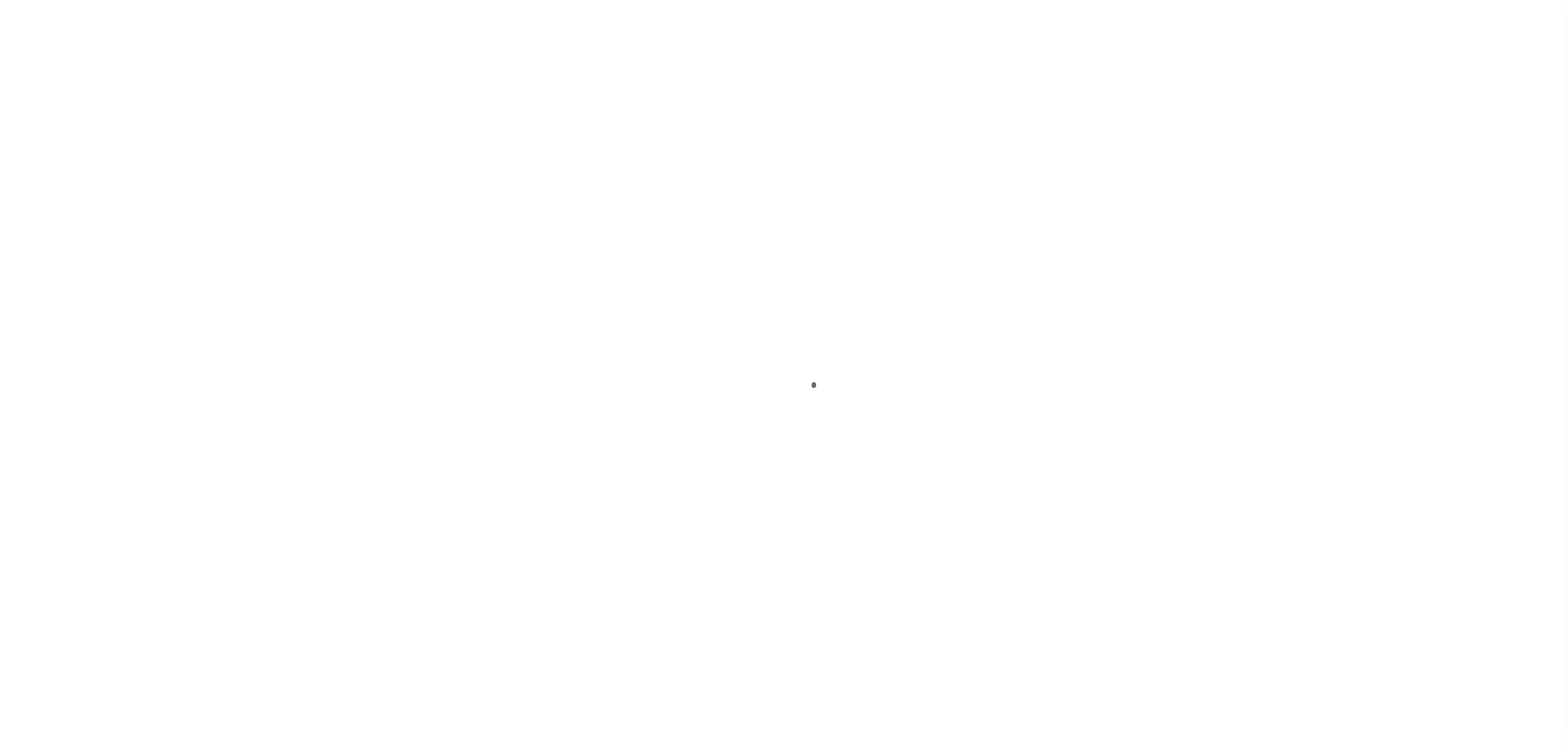
select select "DUE"
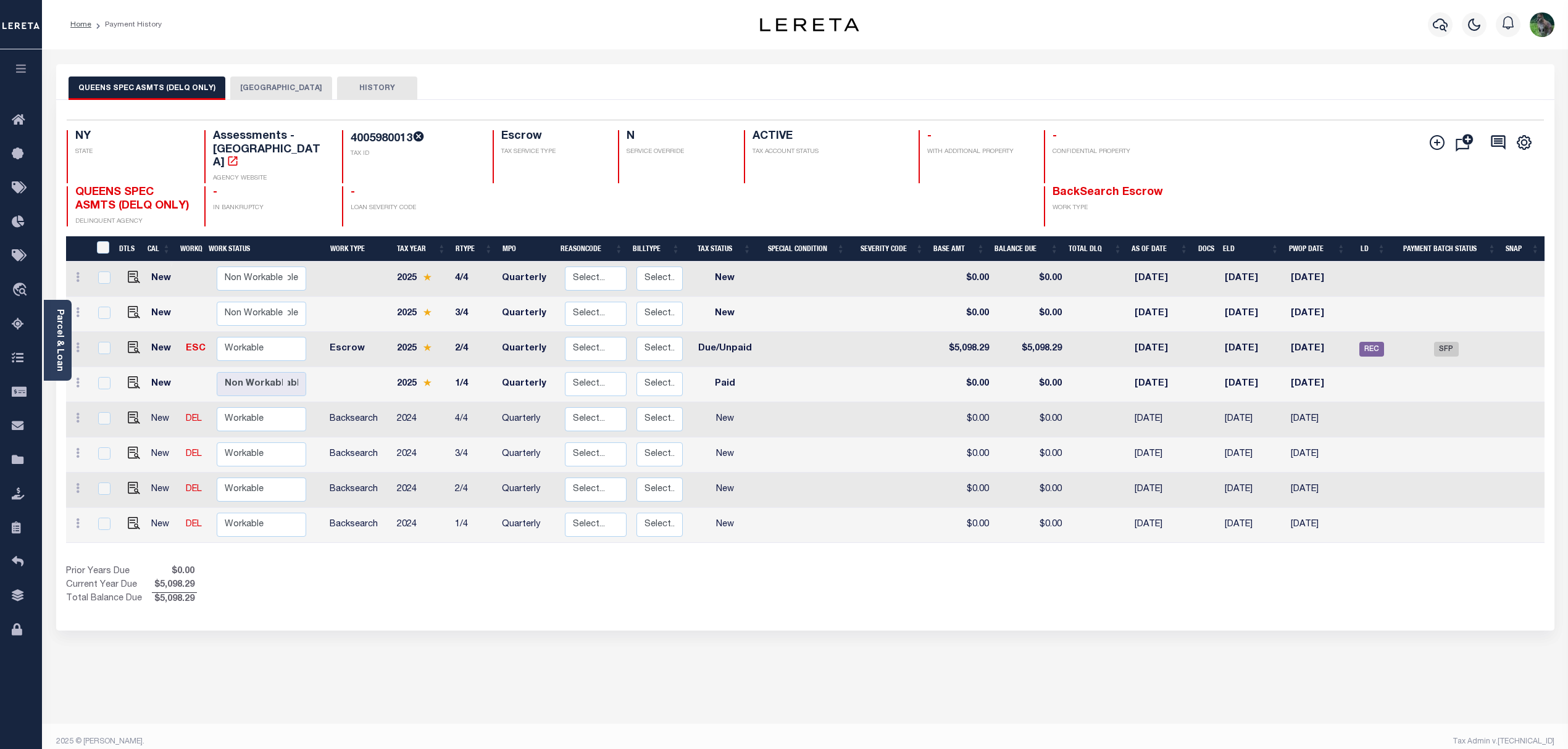
click at [246, 83] on button "[GEOGRAPHIC_DATA]" at bounding box center [281, 88] width 102 height 24
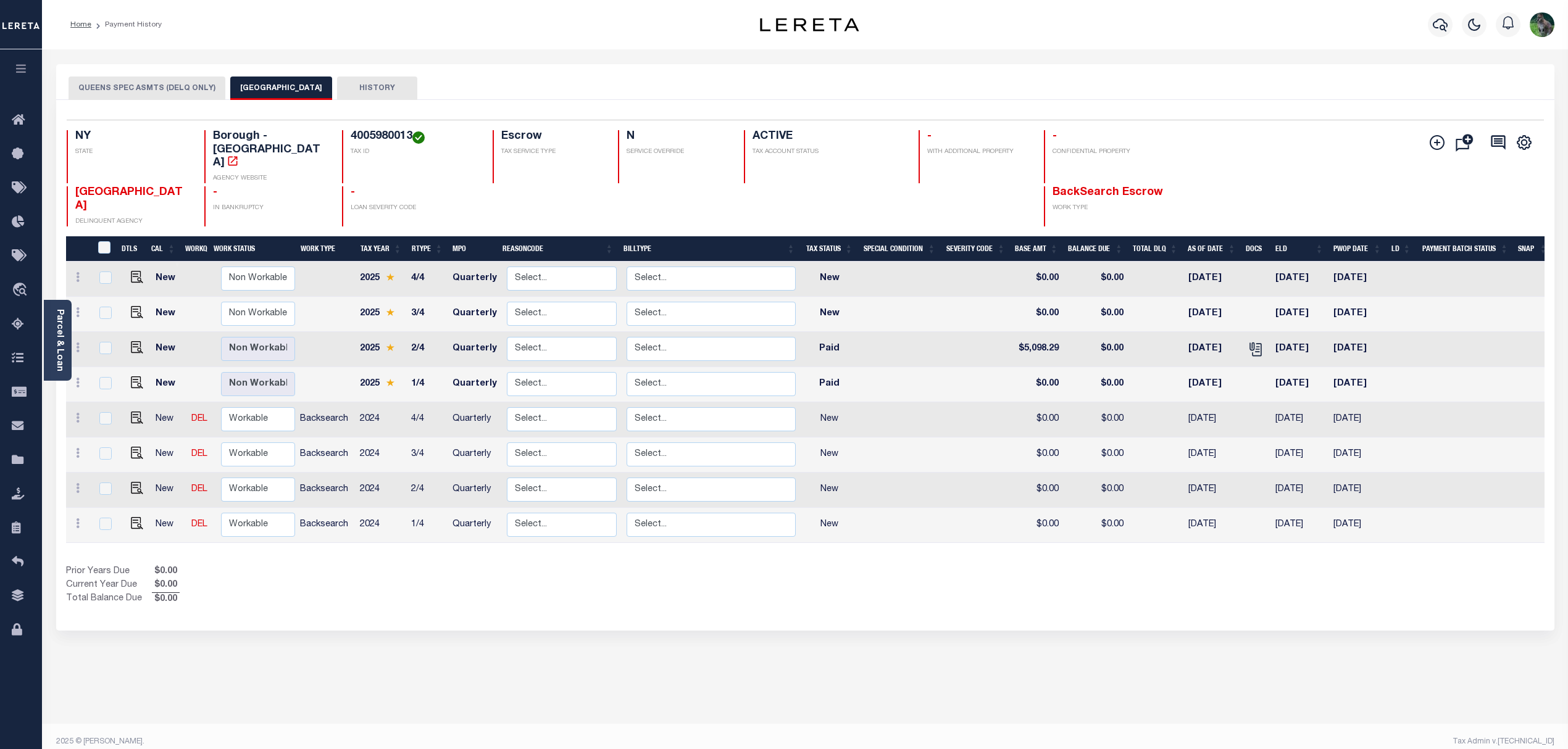
click at [155, 77] on button "QUEENS SPEC ASMTS (DELQ ONLY)" at bounding box center [147, 88] width 157 height 24
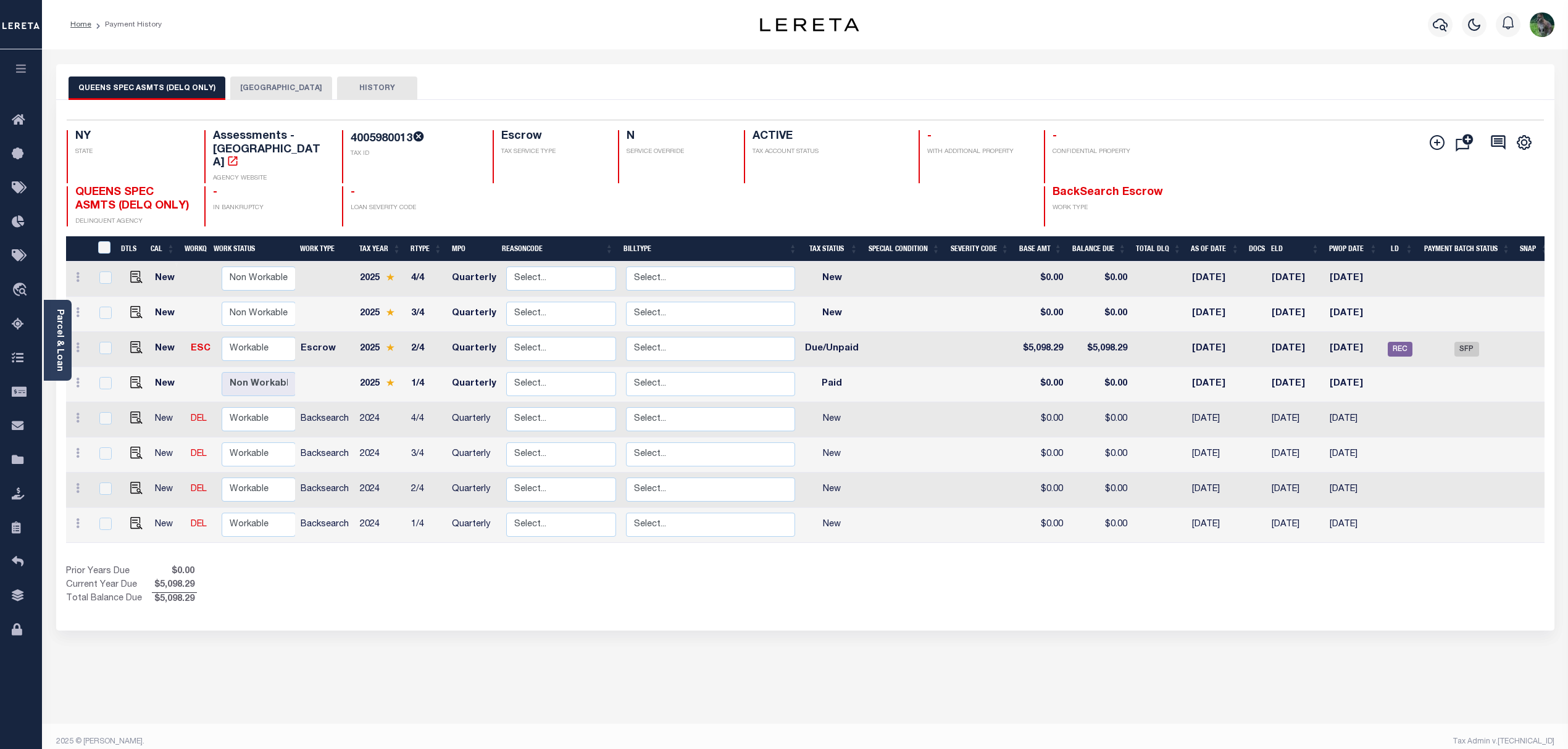
click at [1273, 108] on div "Selected 8 Results 1 Items per page 25 50 100 NY STATE TAX ID N" at bounding box center [805, 365] width 1498 height 530
click at [139, 342] on img "" at bounding box center [137, 348] width 12 height 12
checkbox input "true"
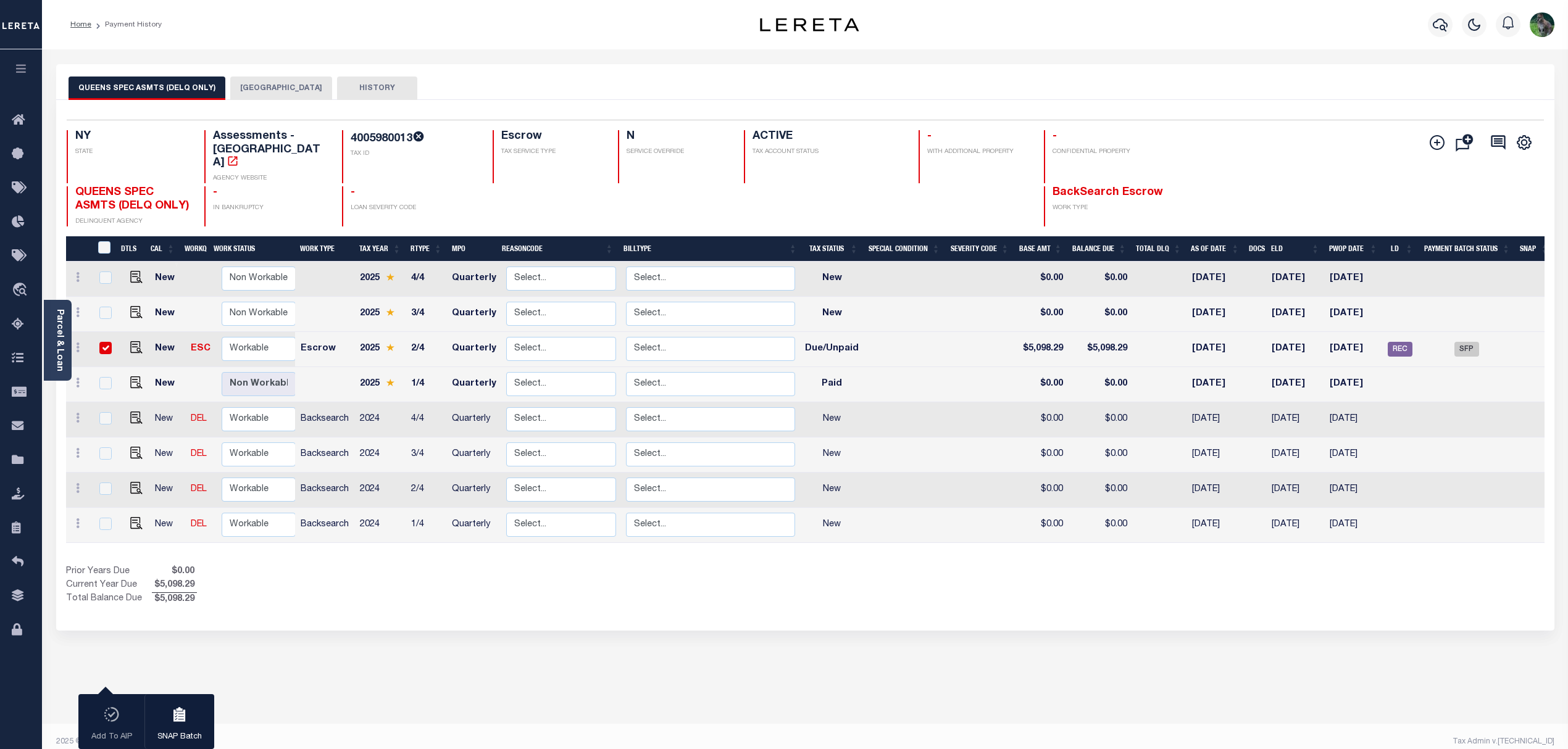
click at [269, 84] on button "[GEOGRAPHIC_DATA]" at bounding box center [281, 88] width 102 height 24
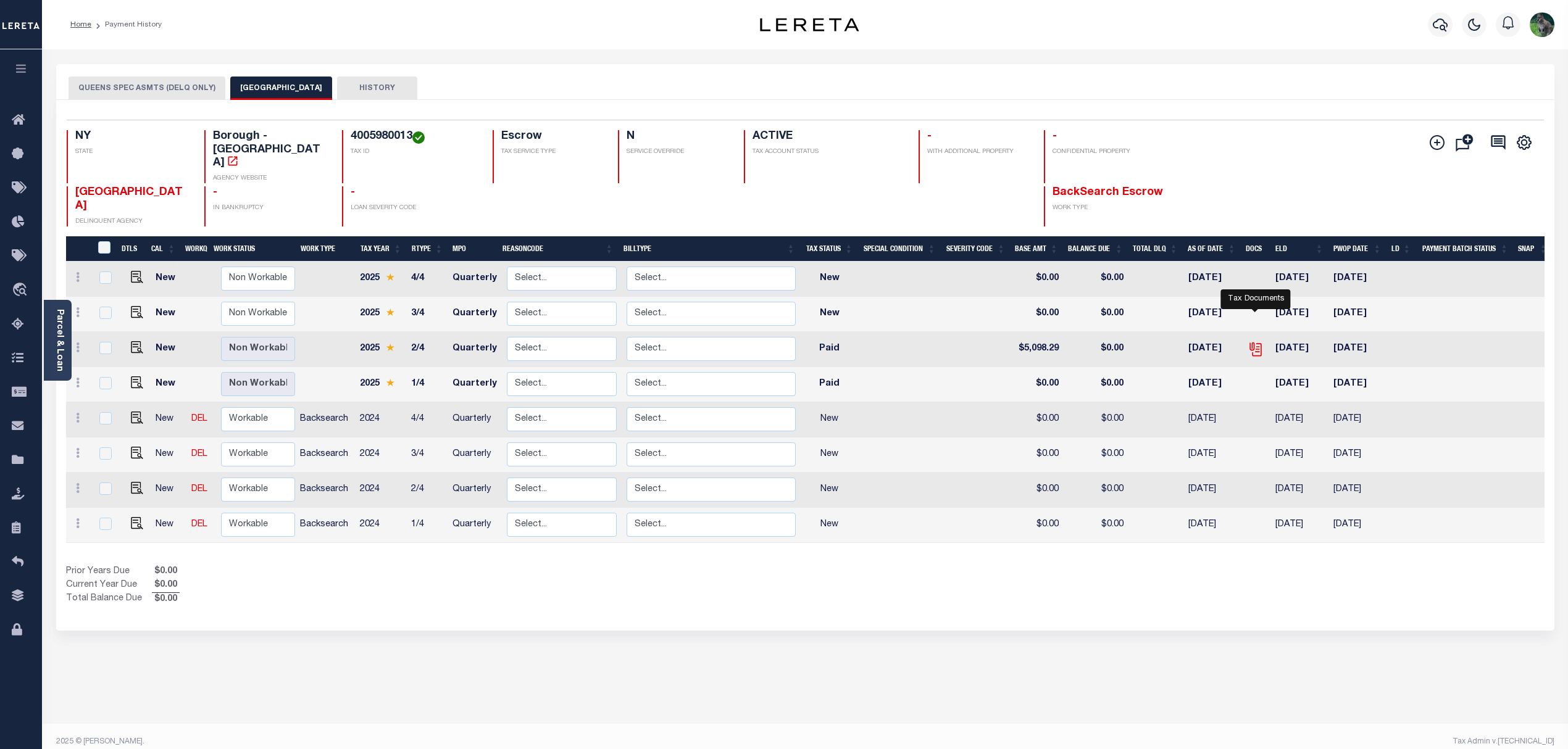
click at [1258, 342] on icon "" at bounding box center [1255, 346] width 10 height 10
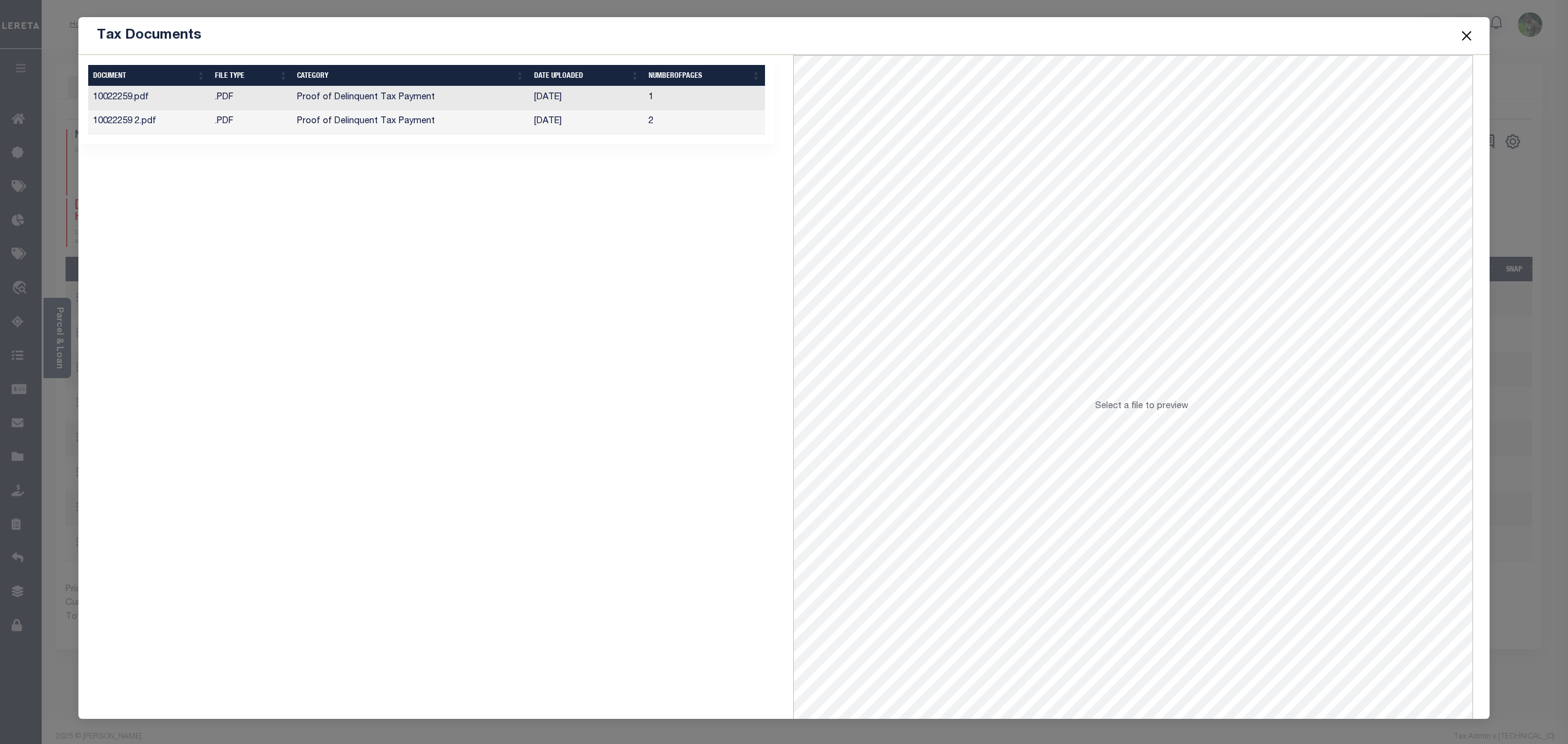
click at [510, 132] on td "Proof of Delinquent Tax Payment" at bounding box center [411, 122] width 236 height 24
click at [1468, 38] on button "Close" at bounding box center [1467, 35] width 16 height 16
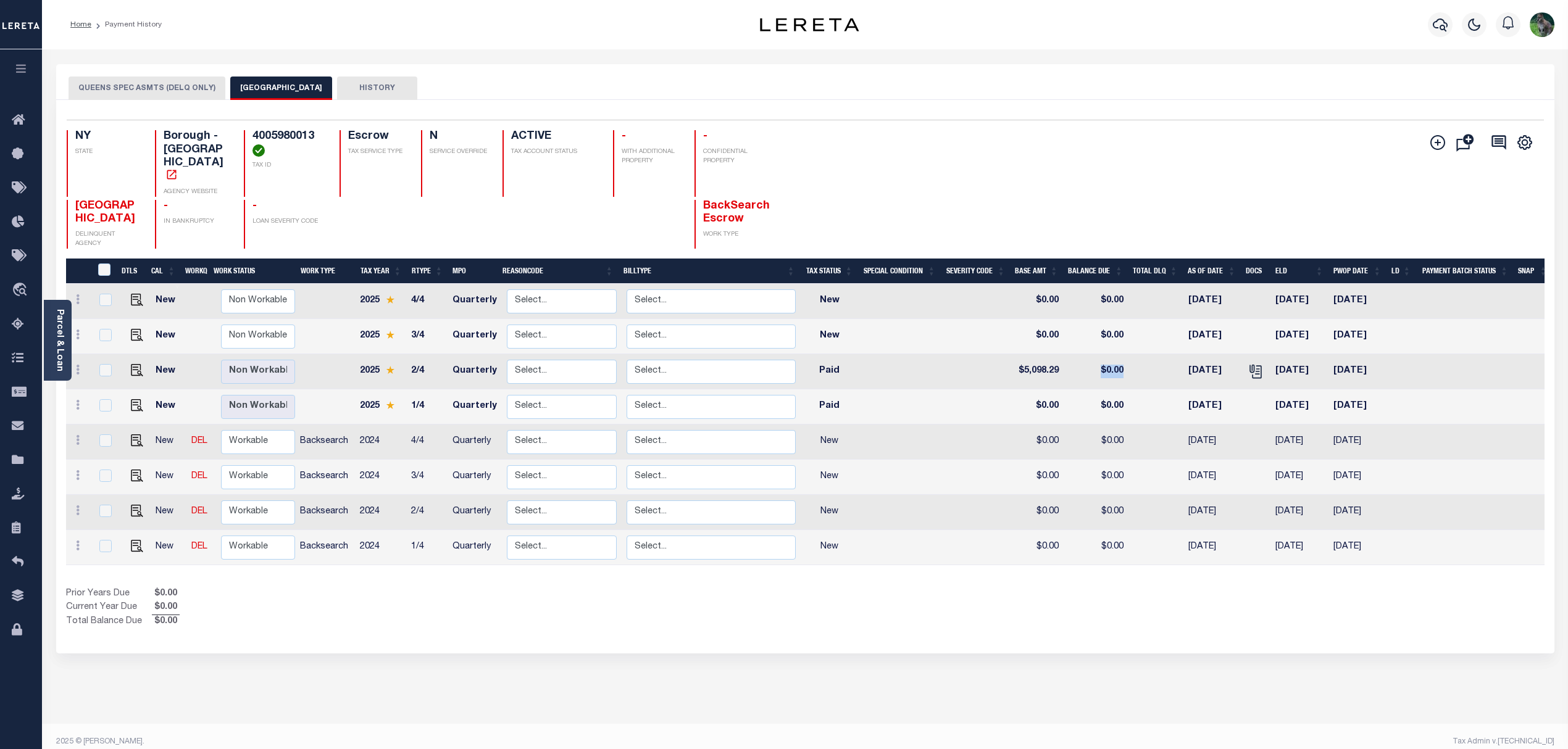
drag, startPoint x: 1152, startPoint y: 342, endPoint x: 1088, endPoint y: 334, distance: 64.5
click at [1088, 354] on tr "New Non Workable Workable 2025 2/4 Quarterly Select... Payment Reversal Taxable…" at bounding box center [809, 372] width 1487 height 35
click at [1256, 364] on icon "" at bounding box center [1256, 372] width 16 height 16
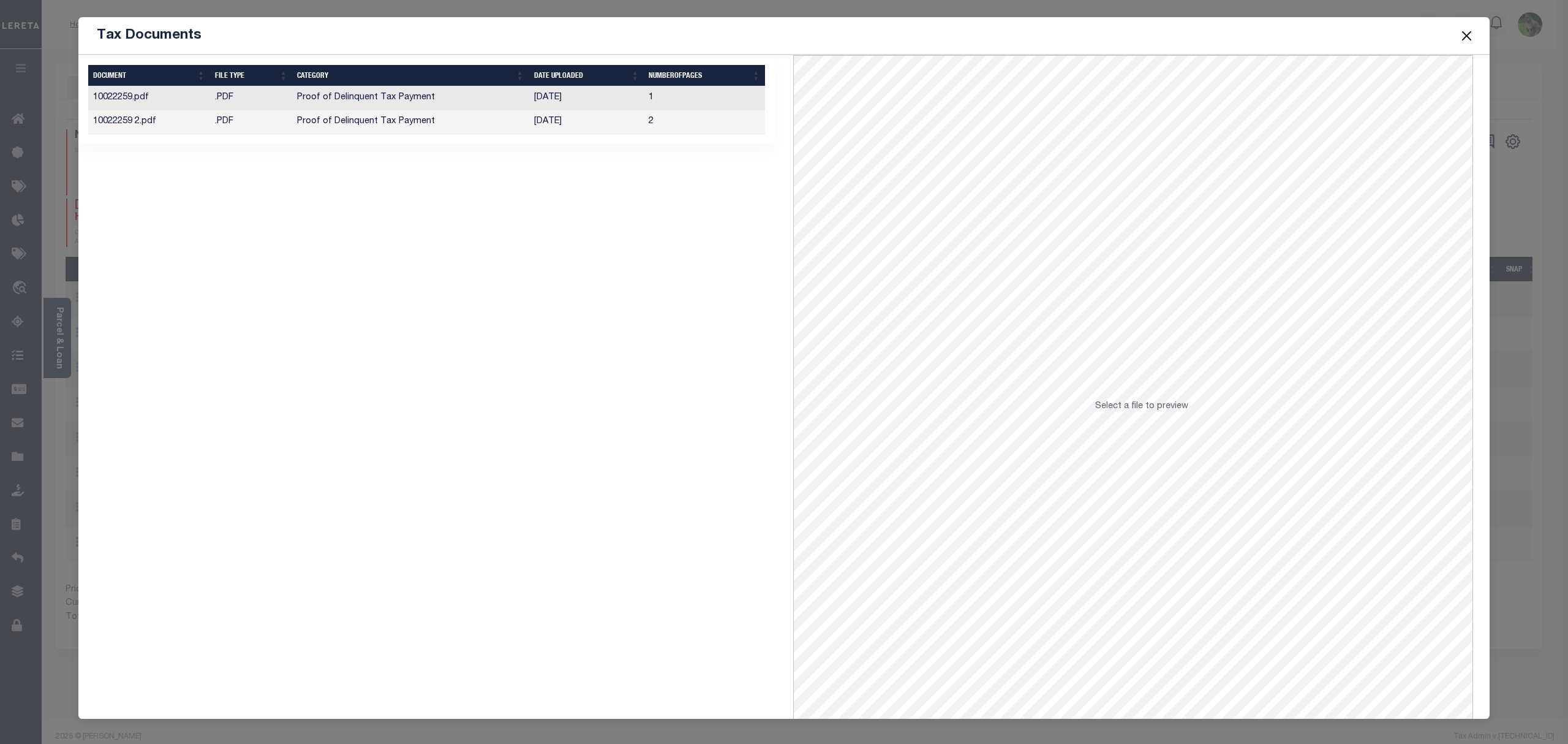
click at [591, 93] on td "09/02/2025" at bounding box center [587, 98] width 115 height 24
click at [647, 111] on td "2" at bounding box center [705, 122] width 121 height 24
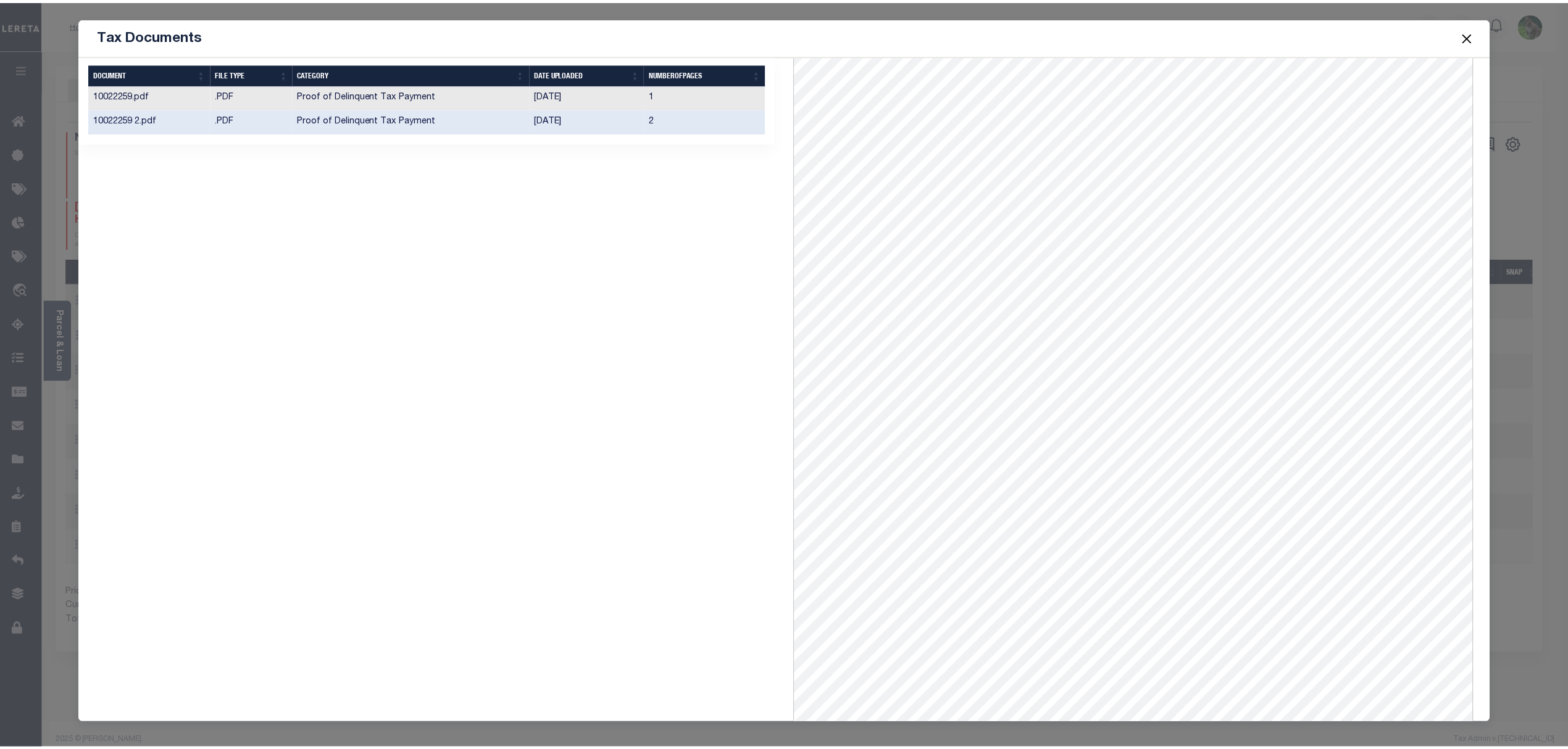
scroll to position [0, 0]
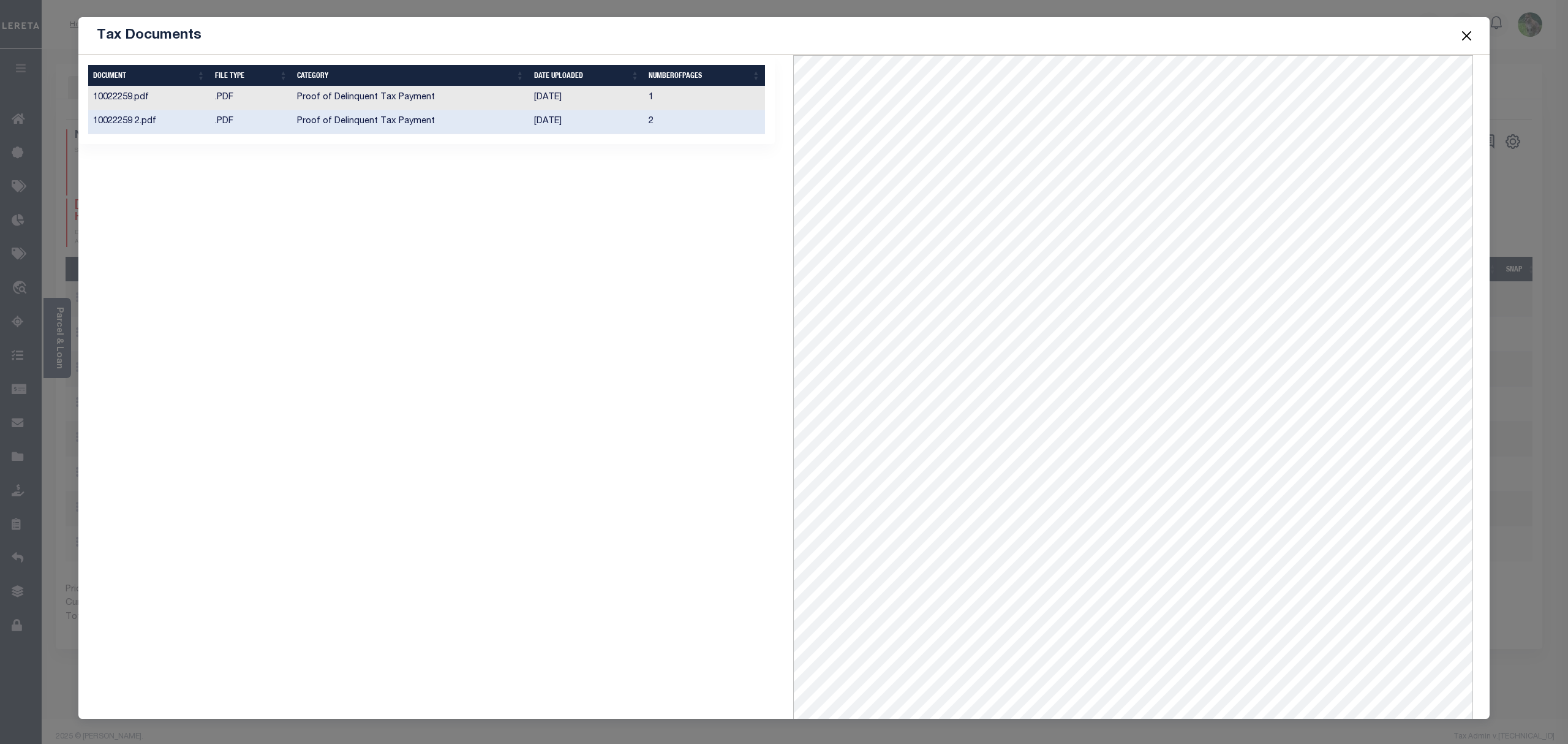
click at [1461, 27] on button "Close" at bounding box center [1467, 35] width 16 height 16
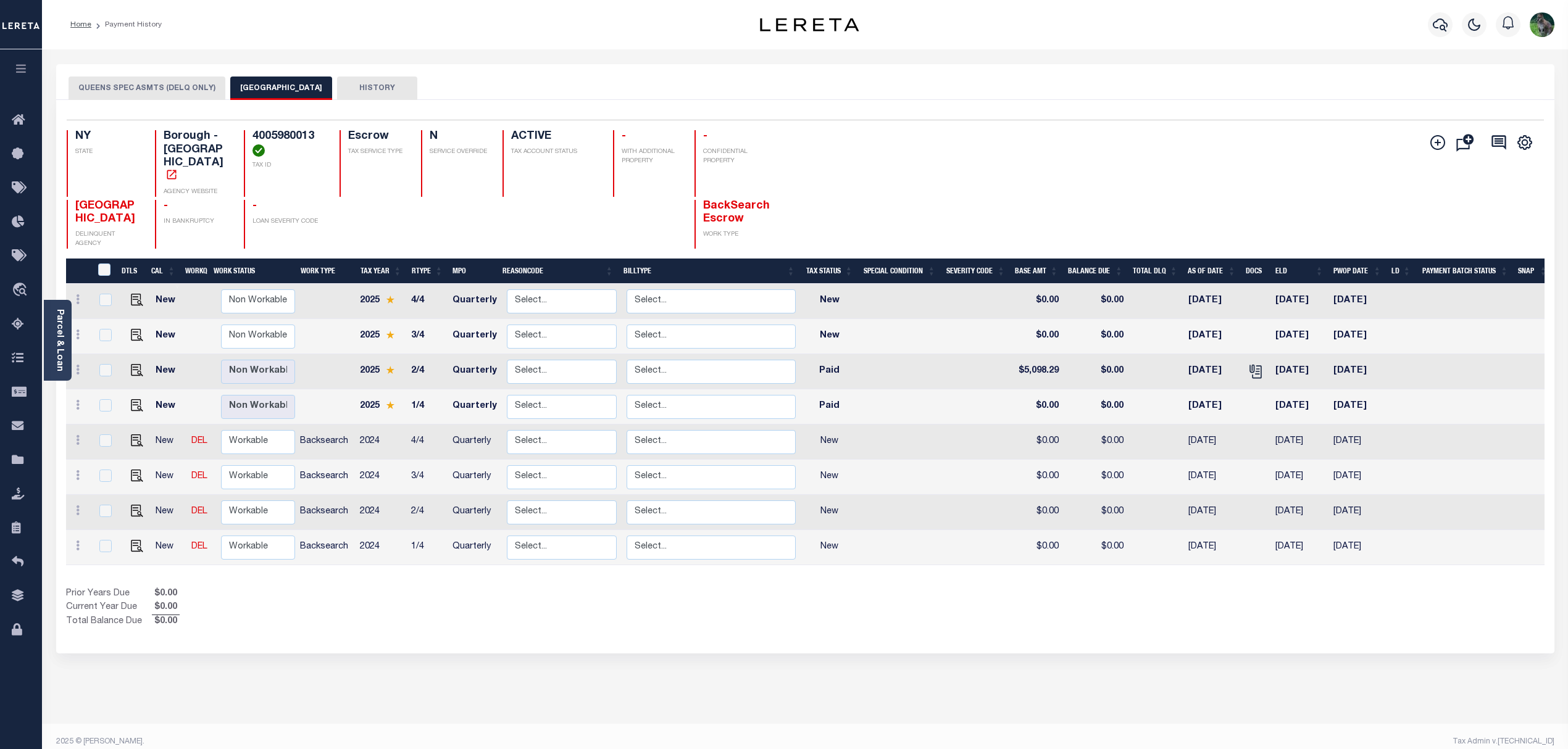
click at [180, 89] on button "QUEENS SPEC ASMTS (DELQ ONLY)" at bounding box center [147, 88] width 157 height 24
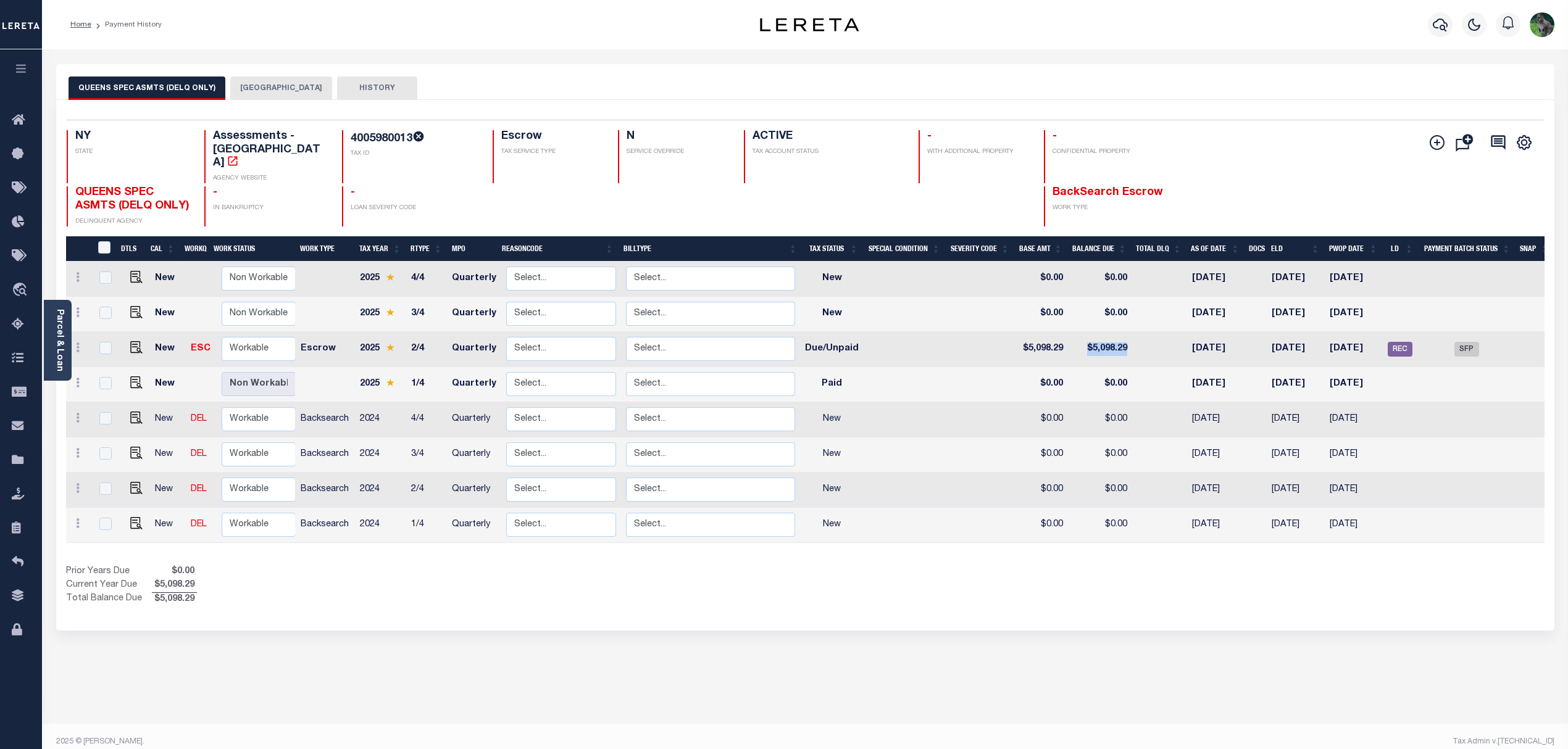
drag, startPoint x: 1131, startPoint y: 322, endPoint x: 1088, endPoint y: 324, distance: 43.0
click at [1088, 332] on tr "New ESC Non Workable Workable Escrow 2025 2/4 Quarterly Select... Payment Rever…" at bounding box center [810, 350] width 1488 height 35
click at [272, 92] on button "QUEENS CITY" at bounding box center [281, 88] width 102 height 24
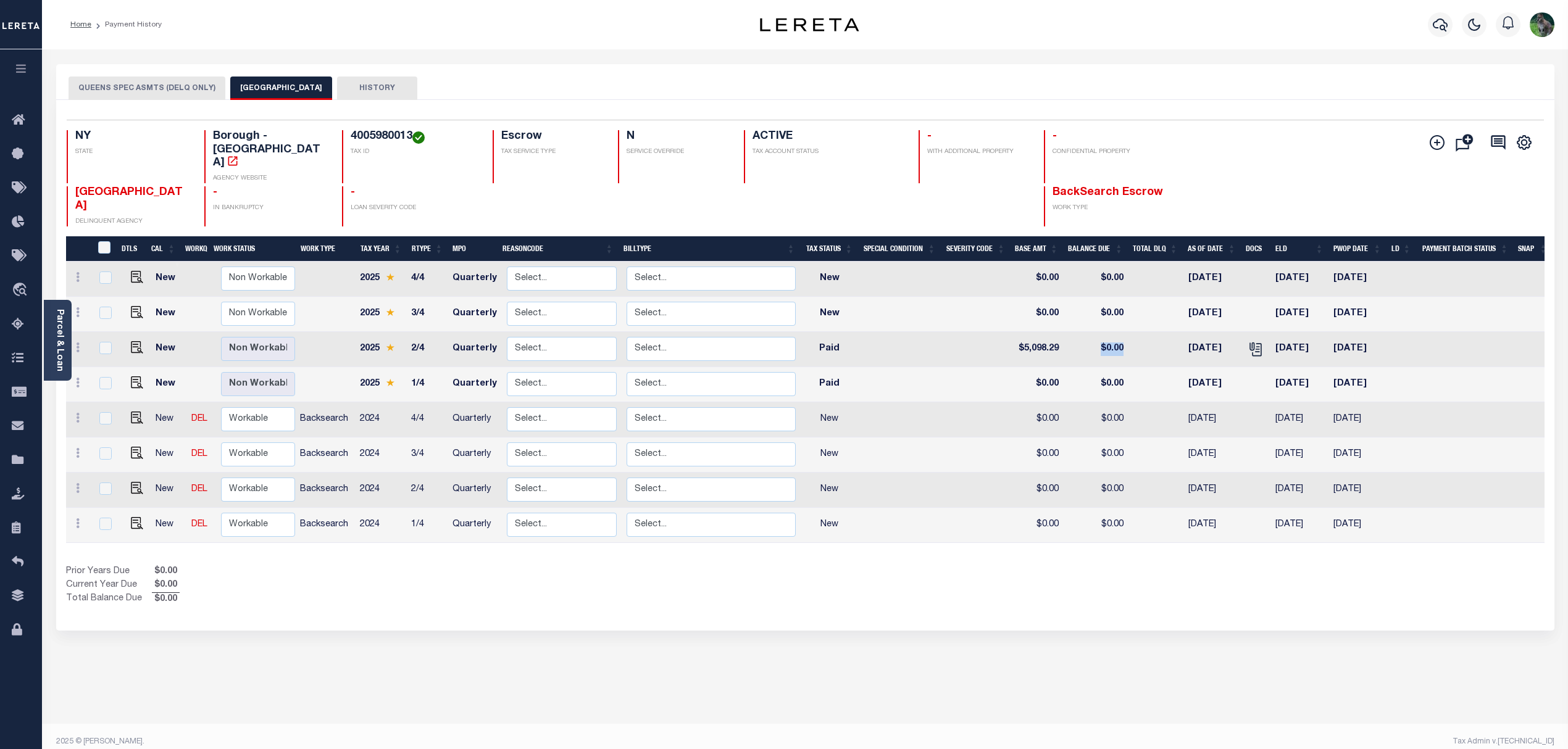
drag, startPoint x: 1154, startPoint y: 324, endPoint x: 1090, endPoint y: 334, distance: 64.8
click at [1088, 336] on tr "New Non Workable Workable 2025 2/4 Quarterly Select... Payment Reversal Taxable…" at bounding box center [809, 350] width 1487 height 35
click at [131, 342] on img "" at bounding box center [137, 348] width 12 height 12
checkbox input "true"
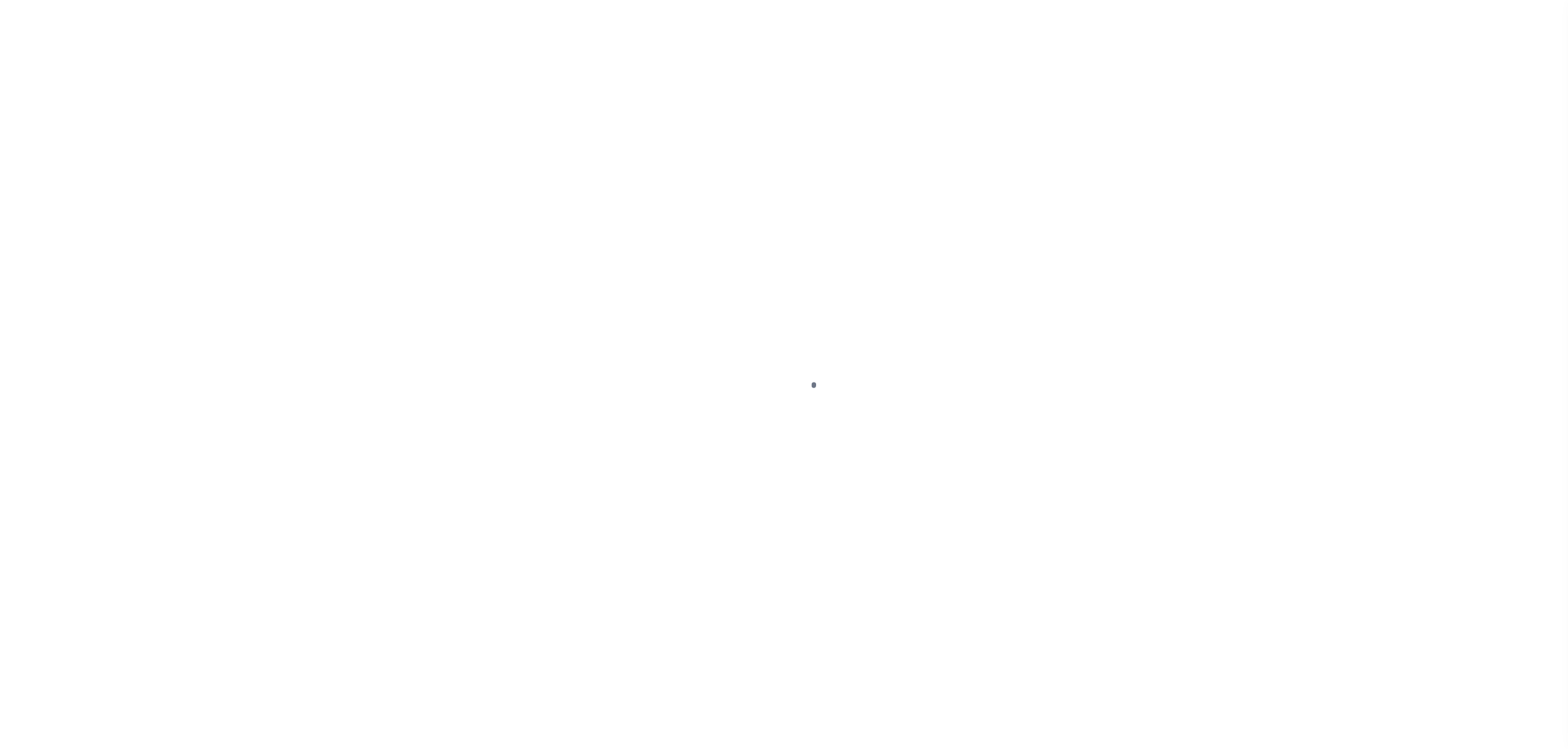
select select "DUE"
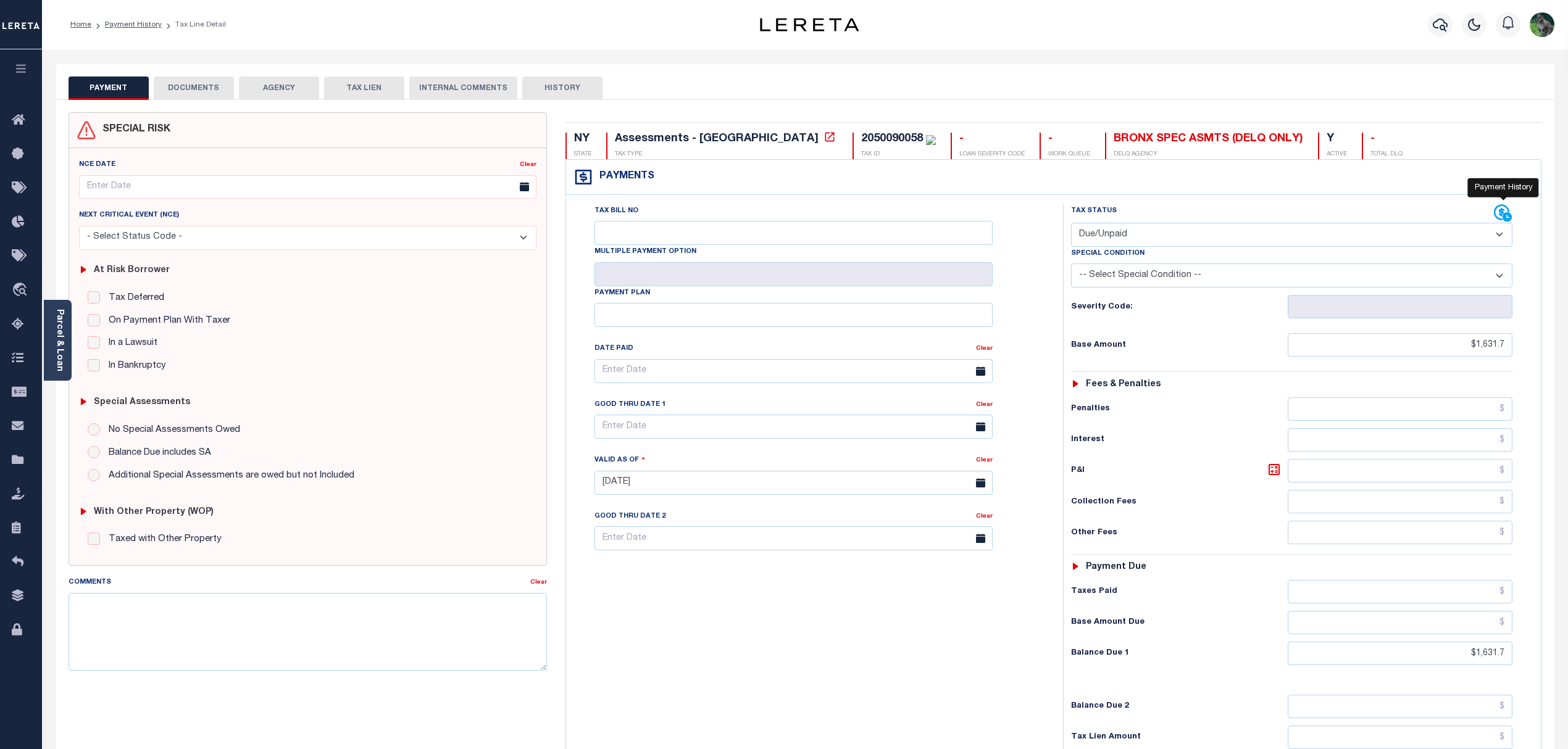
click at [1503, 211] on icon at bounding box center [1501, 212] width 15 height 15
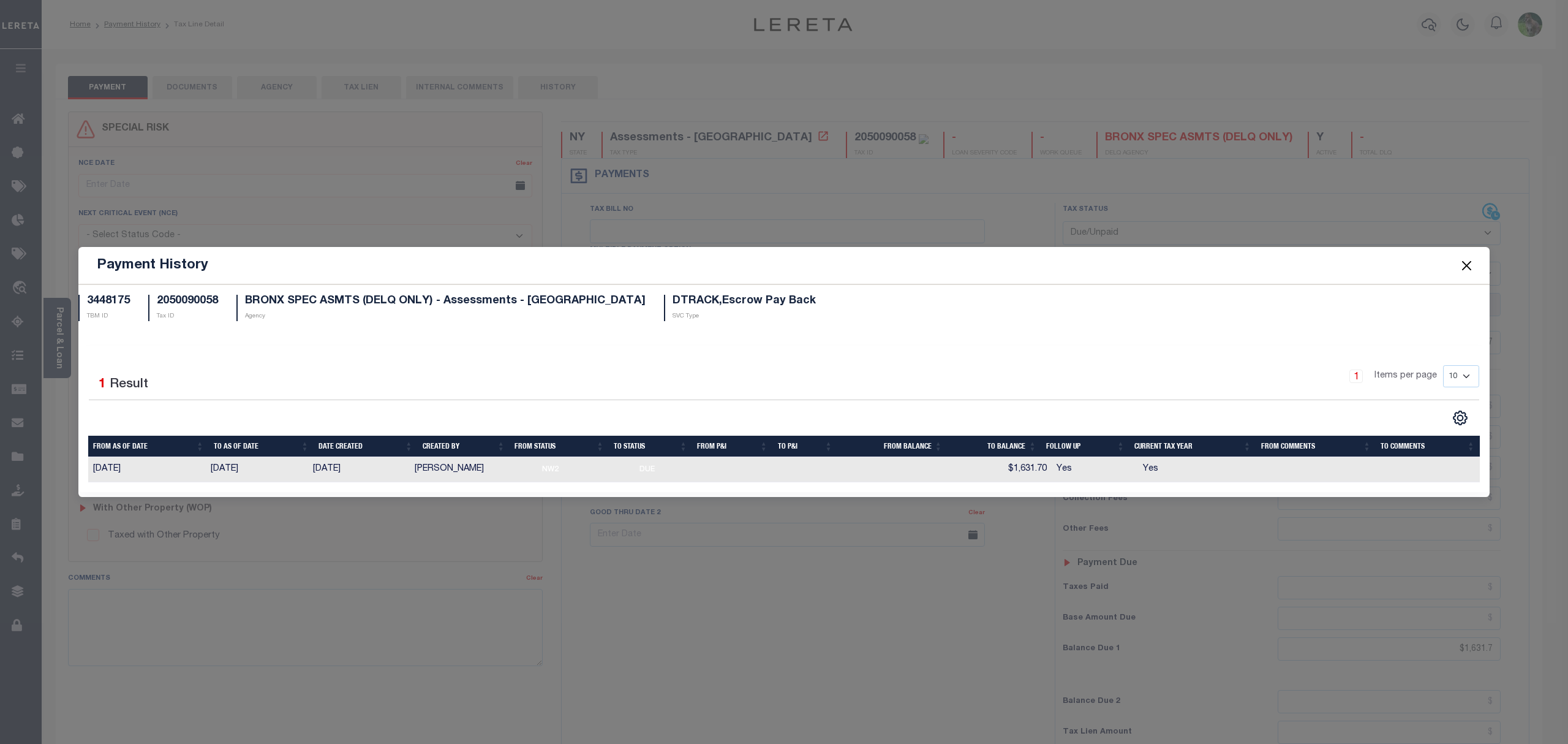
click at [1473, 264] on button "Close" at bounding box center [1467, 265] width 16 height 16
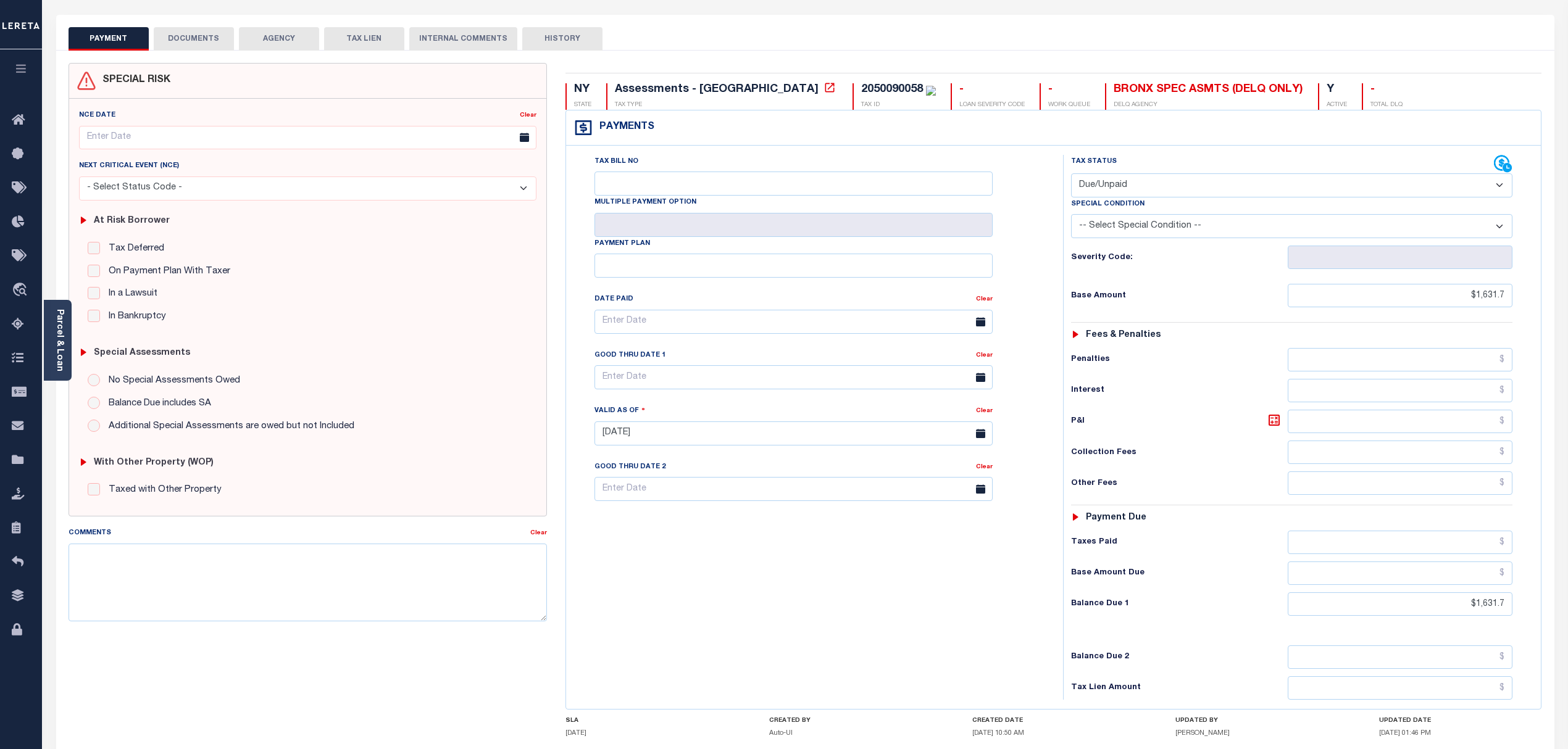
scroll to position [82, 0]
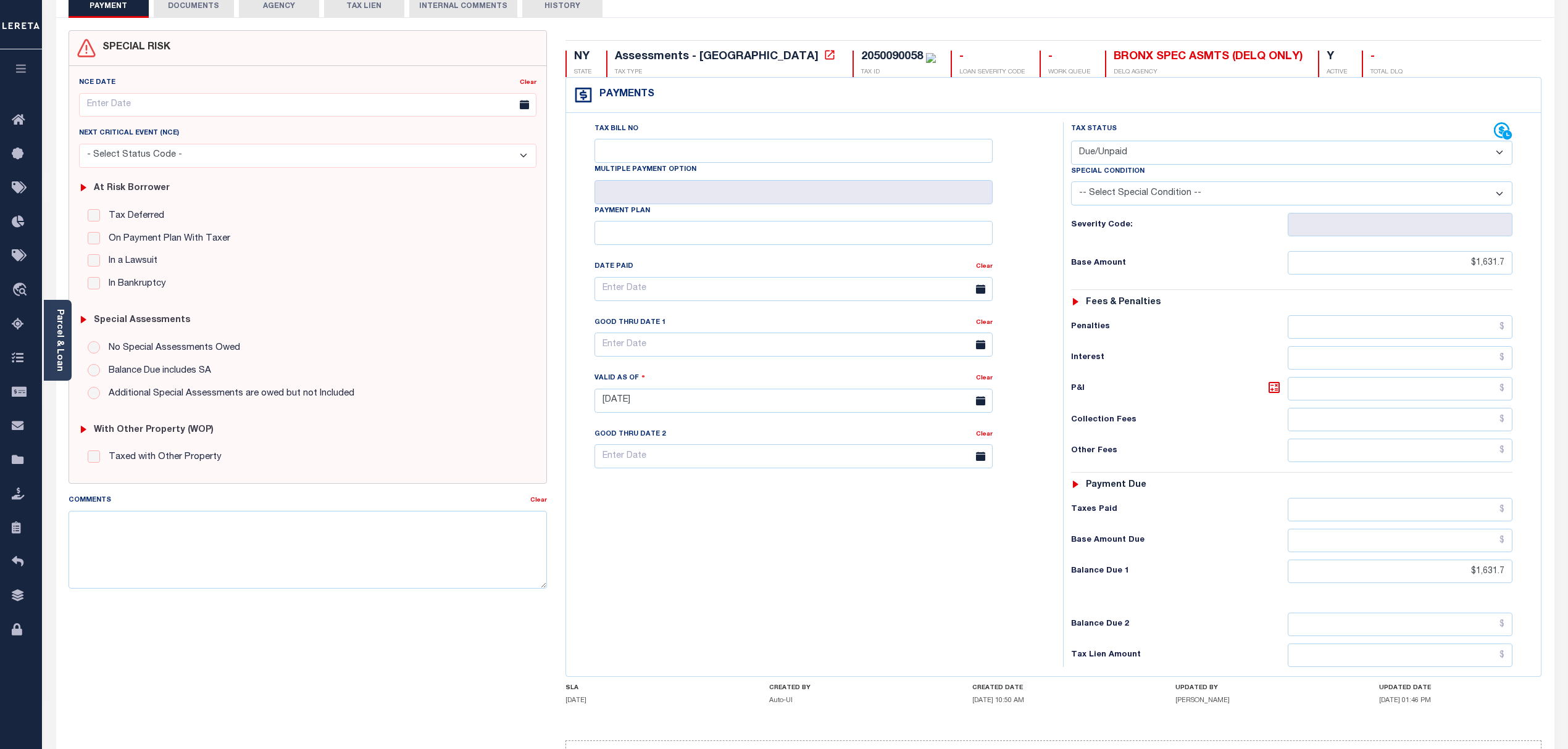
click at [1024, 469] on div "Tax Bill No Multiple Payment Option Payment Plan Clear" at bounding box center [811, 295] width 466 height 346
drag, startPoint x: 1010, startPoint y: 470, endPoint x: 998, endPoint y: 468, distance: 12.2
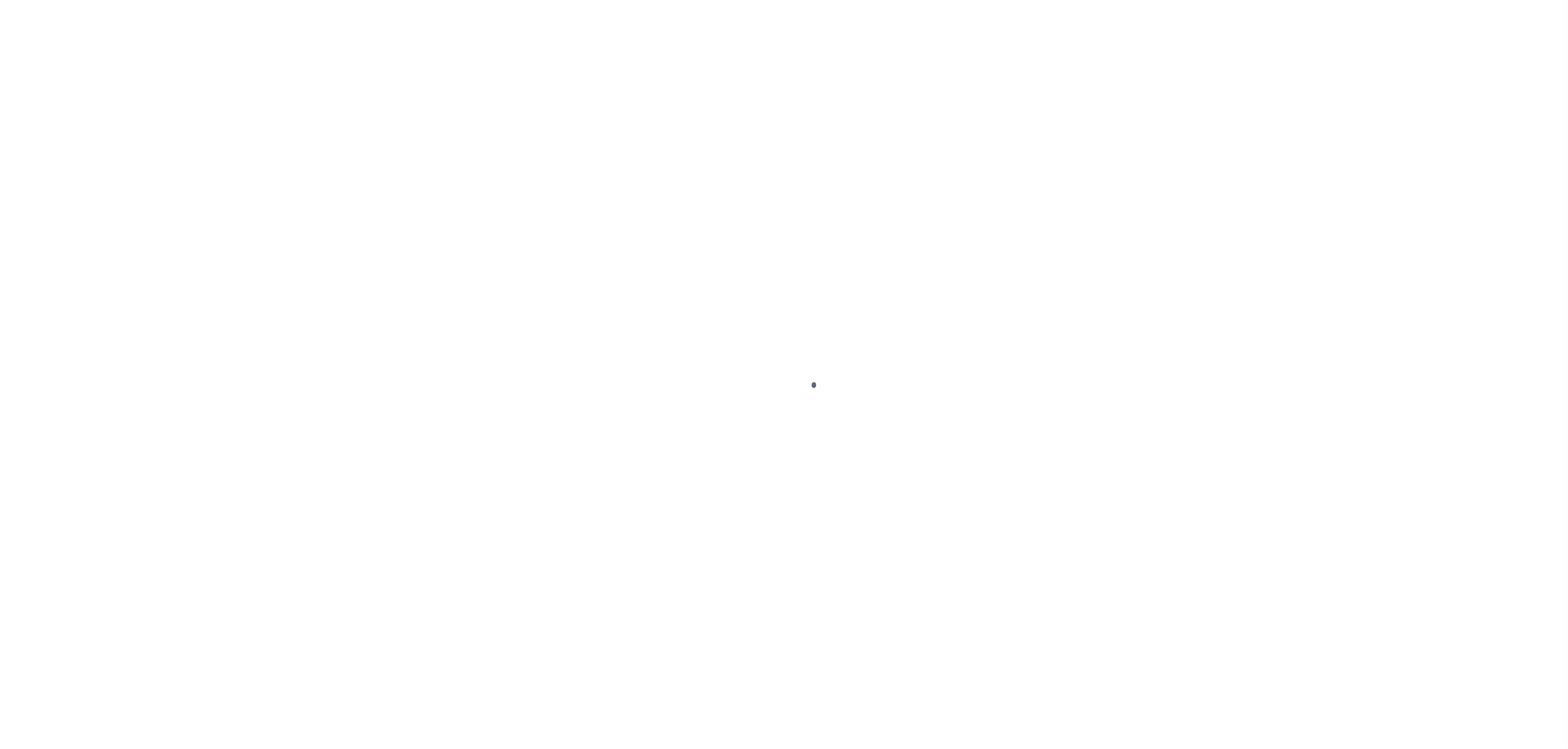
select select "DUE"
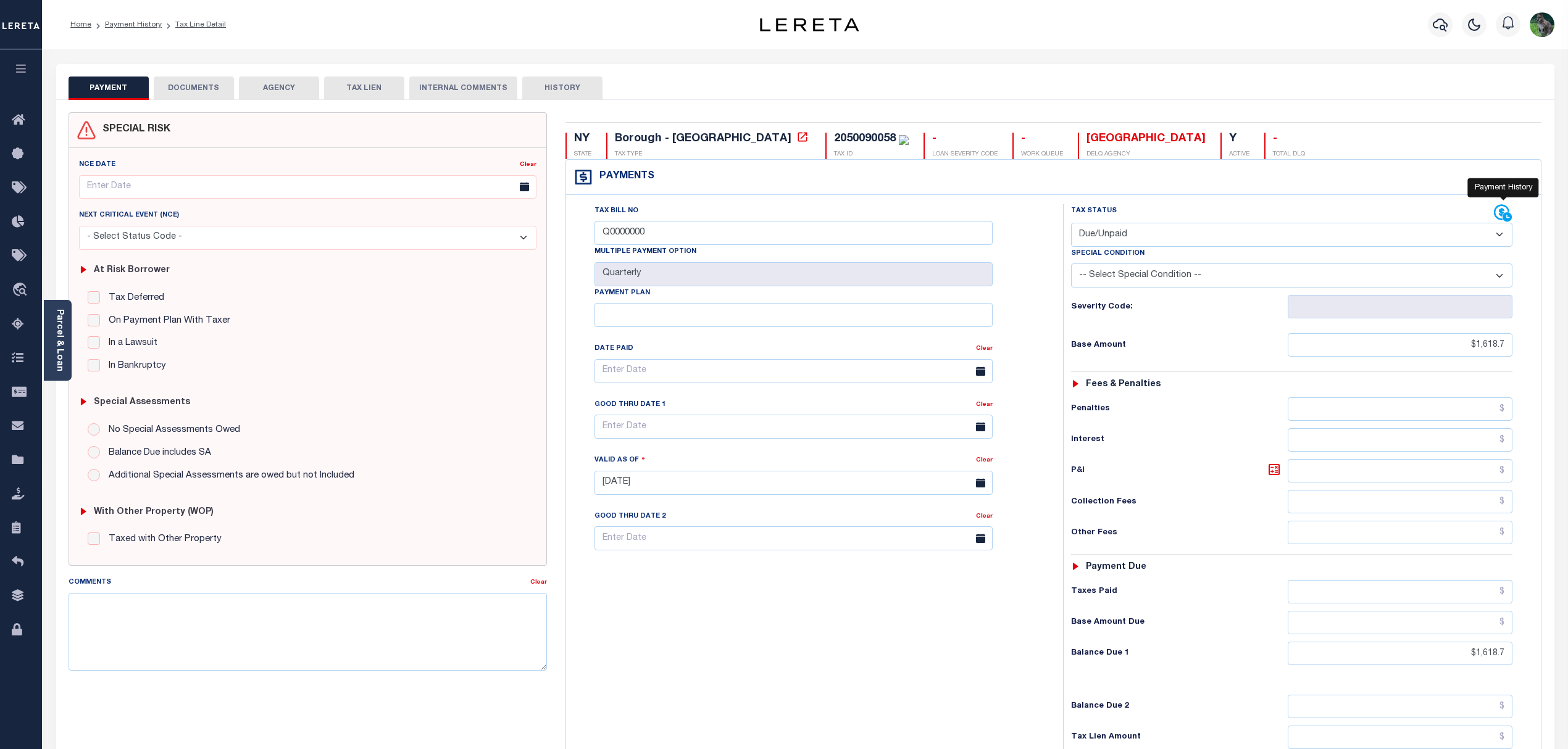
click at [1511, 214] on icon at bounding box center [1503, 214] width 19 height 19
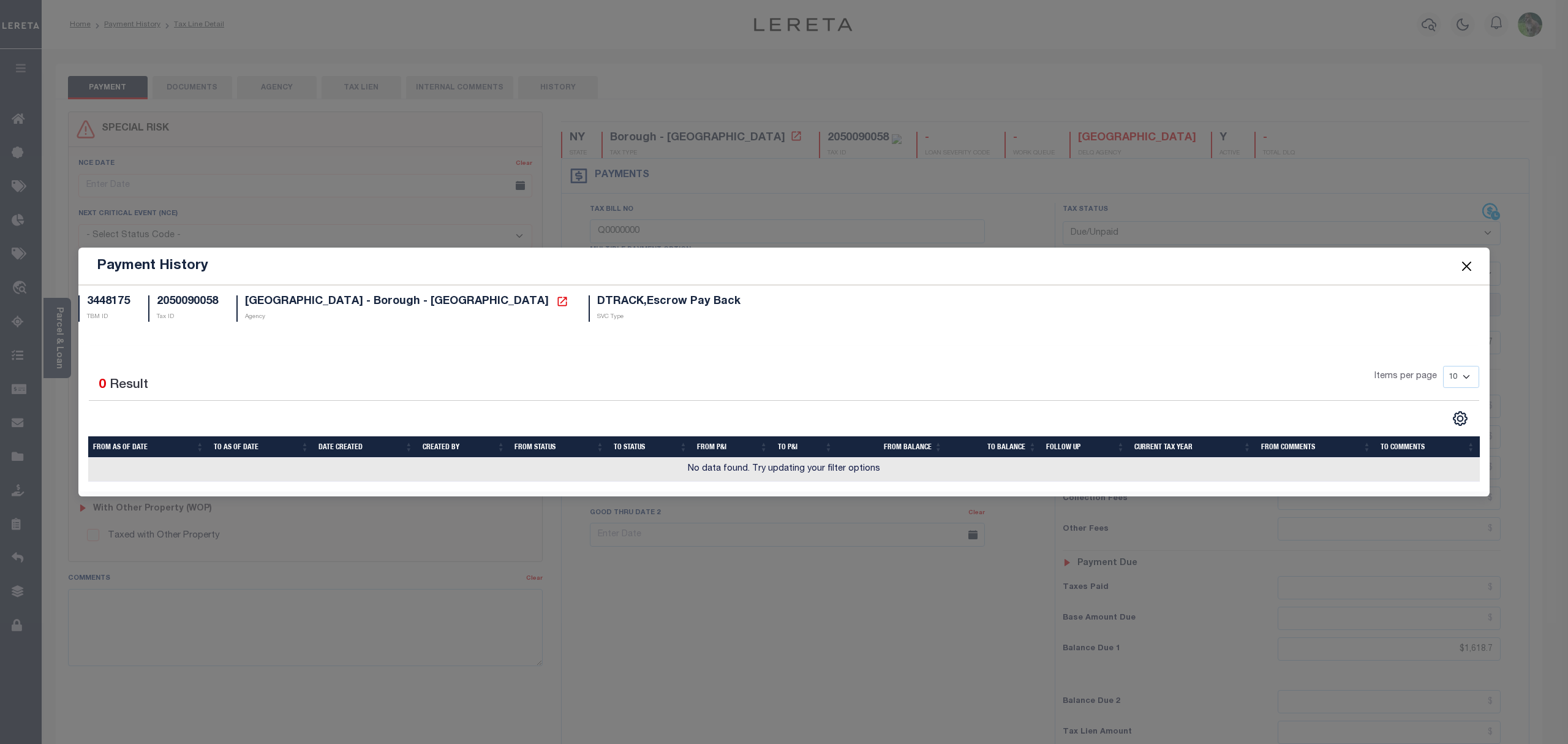
click at [1471, 267] on button "Close" at bounding box center [1467, 266] width 16 height 16
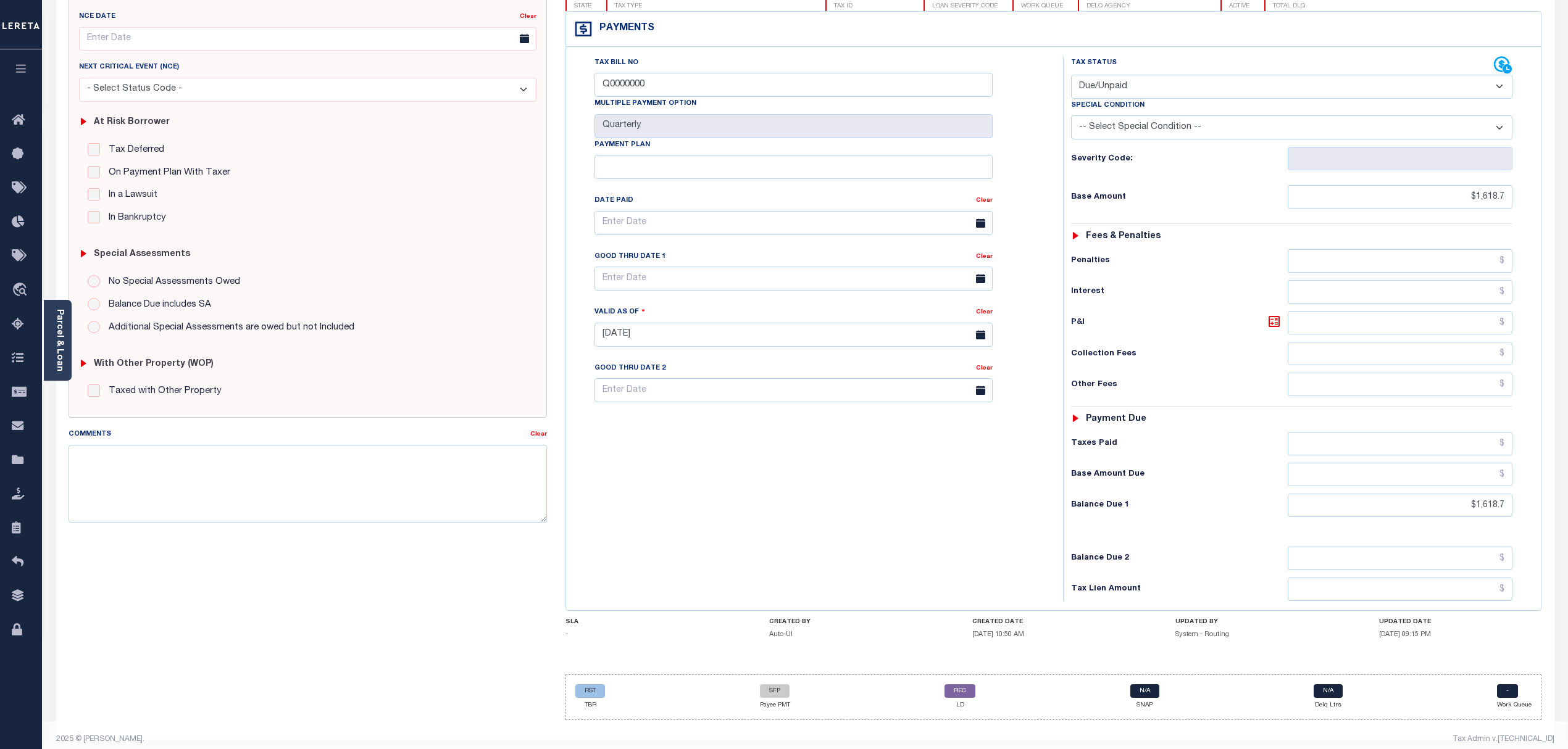
scroll to position [164, 0]
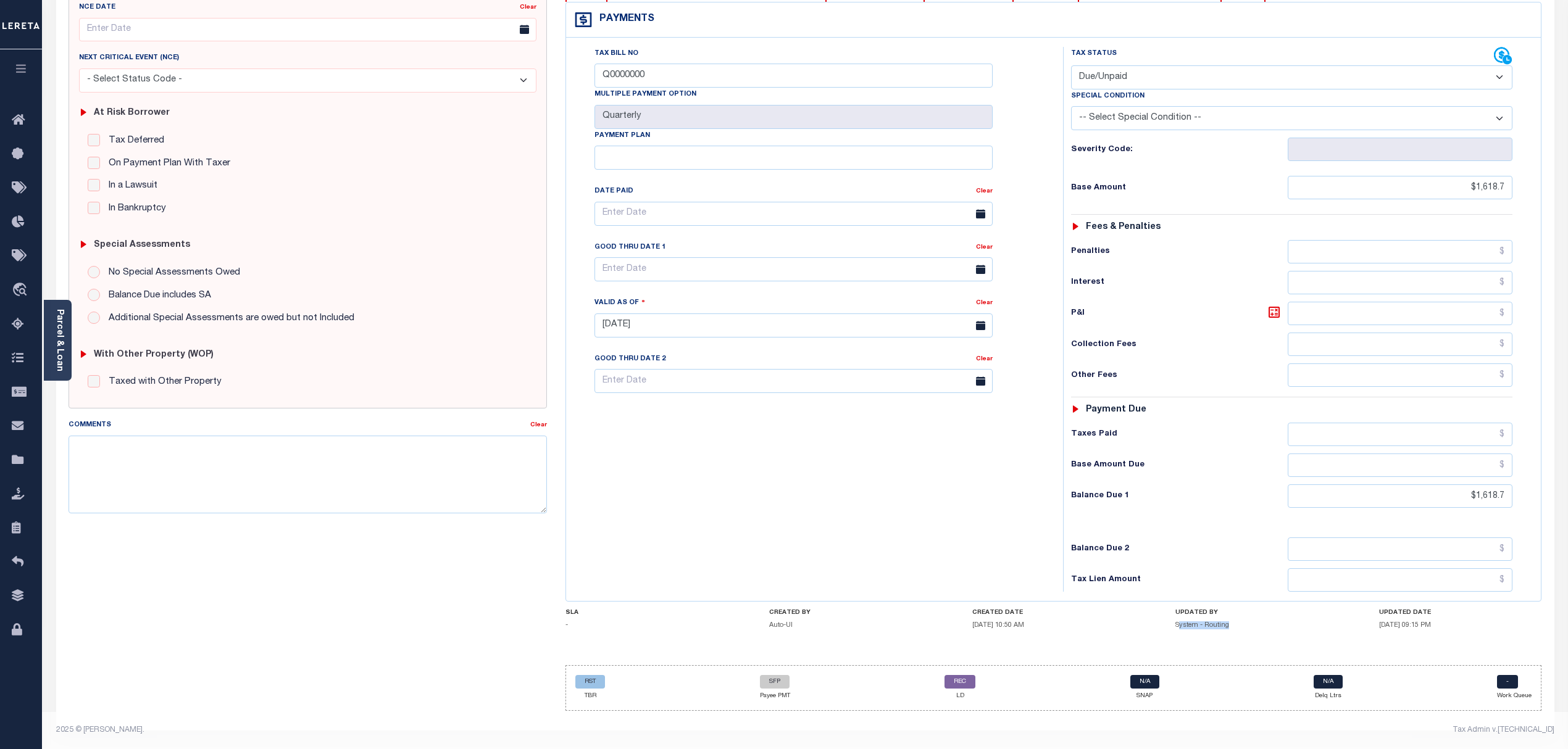
drag, startPoint x: 1238, startPoint y: 631, endPoint x: 1179, endPoint y: 627, distance: 59.1
click at [1179, 627] on div "UPDATED BY System - Routing" at bounding box center [1257, 622] width 163 height 26
click at [962, 520] on div "Tax Bill No Q0000000 Multiple Payment Option Quarterly Payment Plan Clear Clear…" at bounding box center [811, 319] width 484 height 545
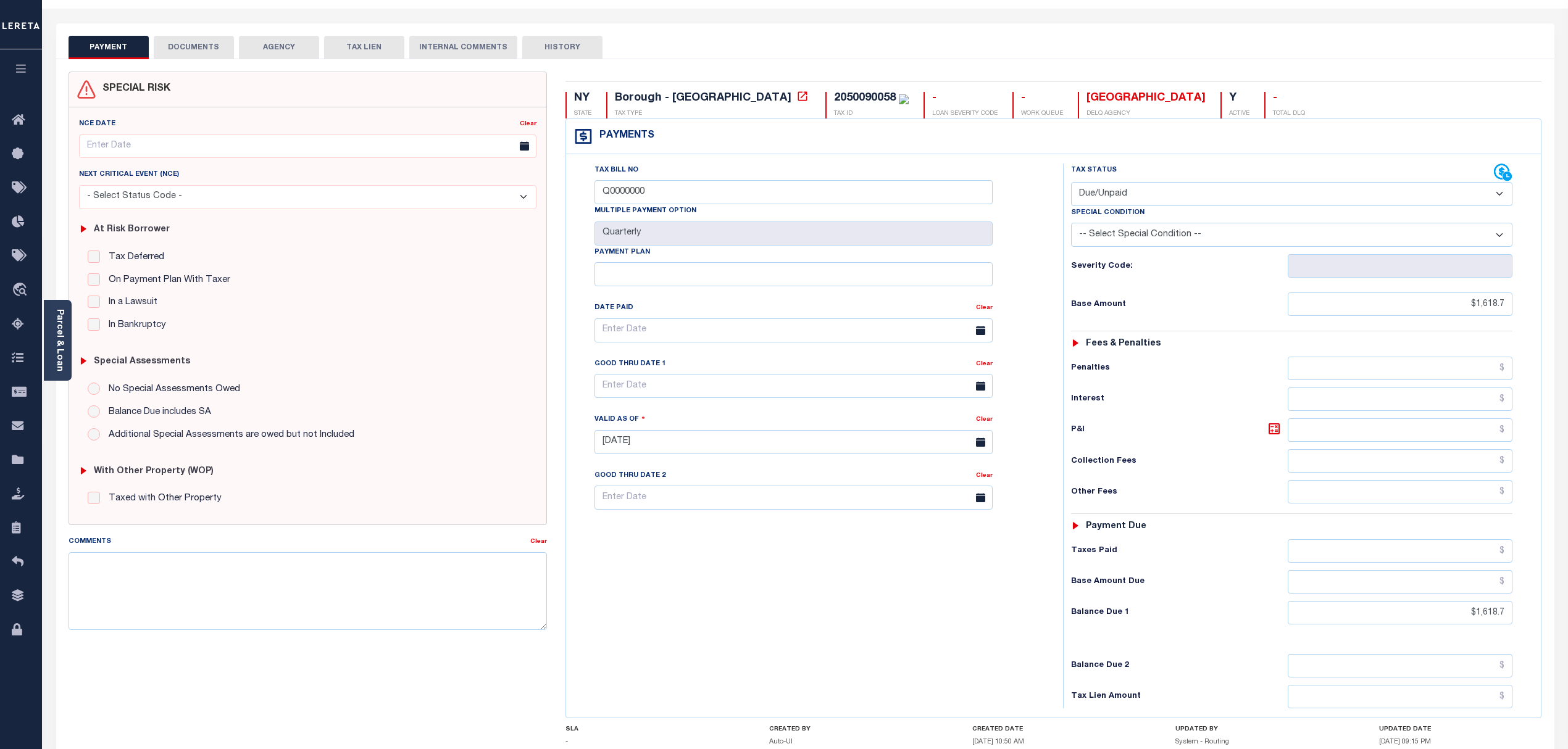
scroll to position [0, 0]
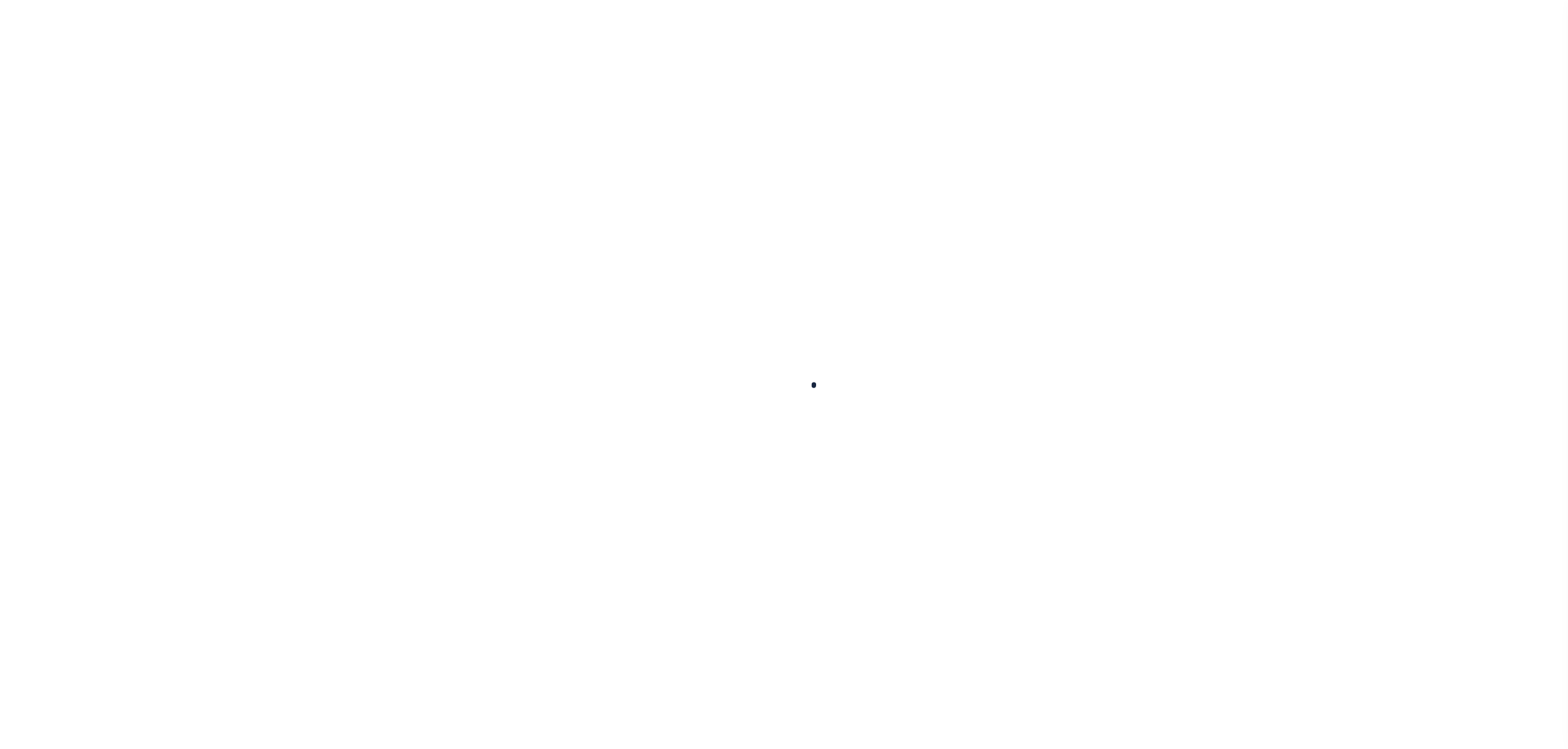
select select "DUE"
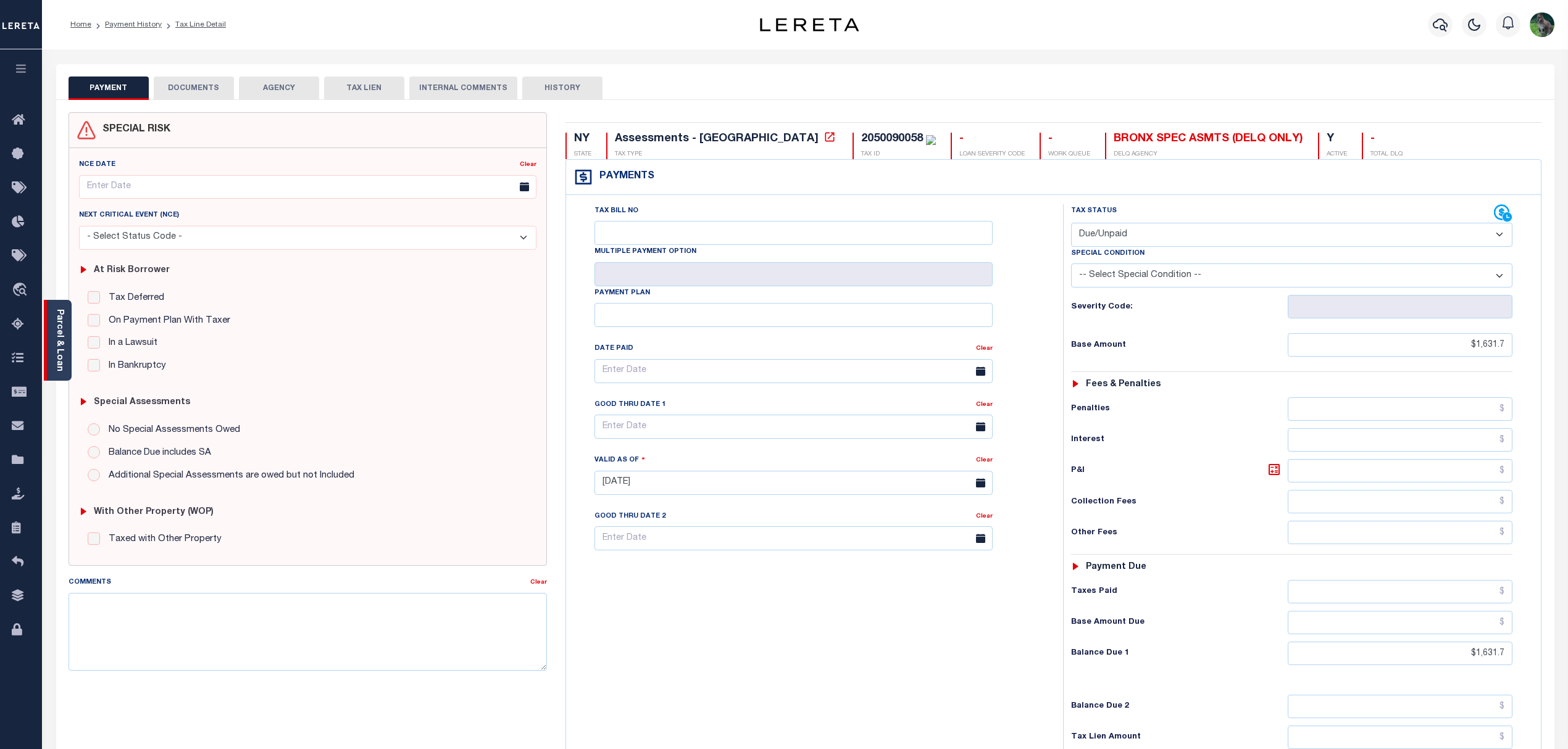
click at [59, 339] on link "Parcel & Loan" at bounding box center [59, 340] width 9 height 63
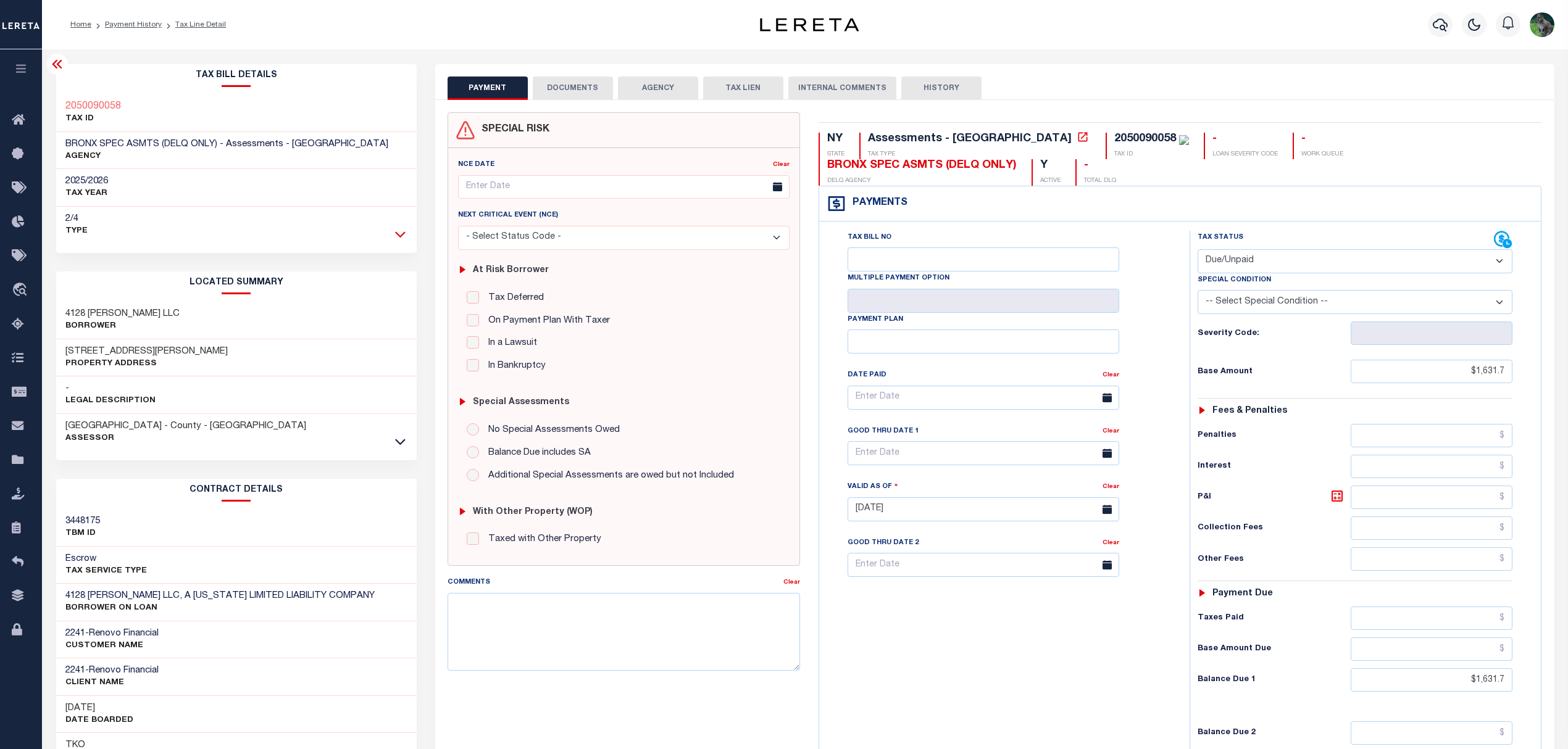
click at [398, 239] on icon at bounding box center [400, 234] width 11 height 13
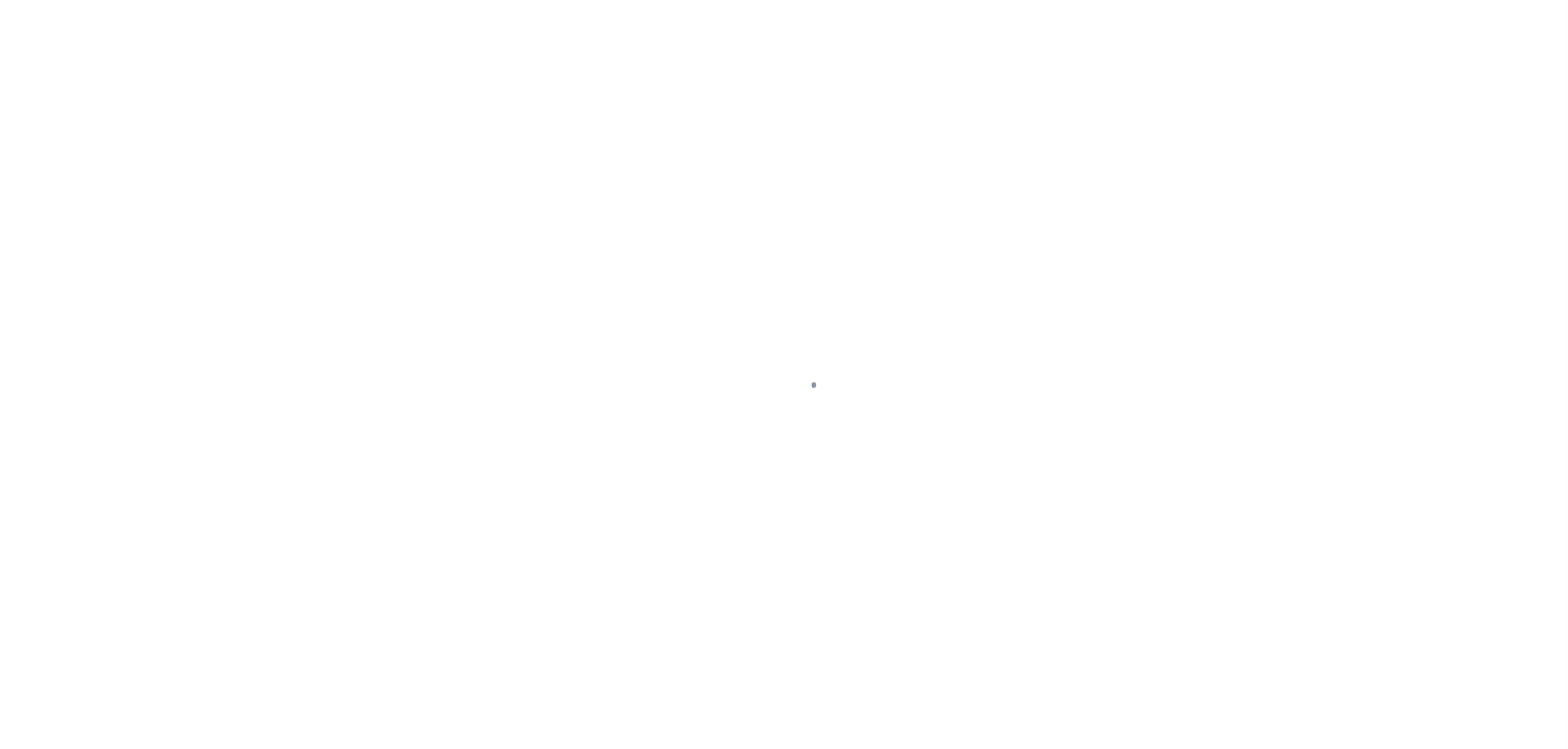
select select "DUE"
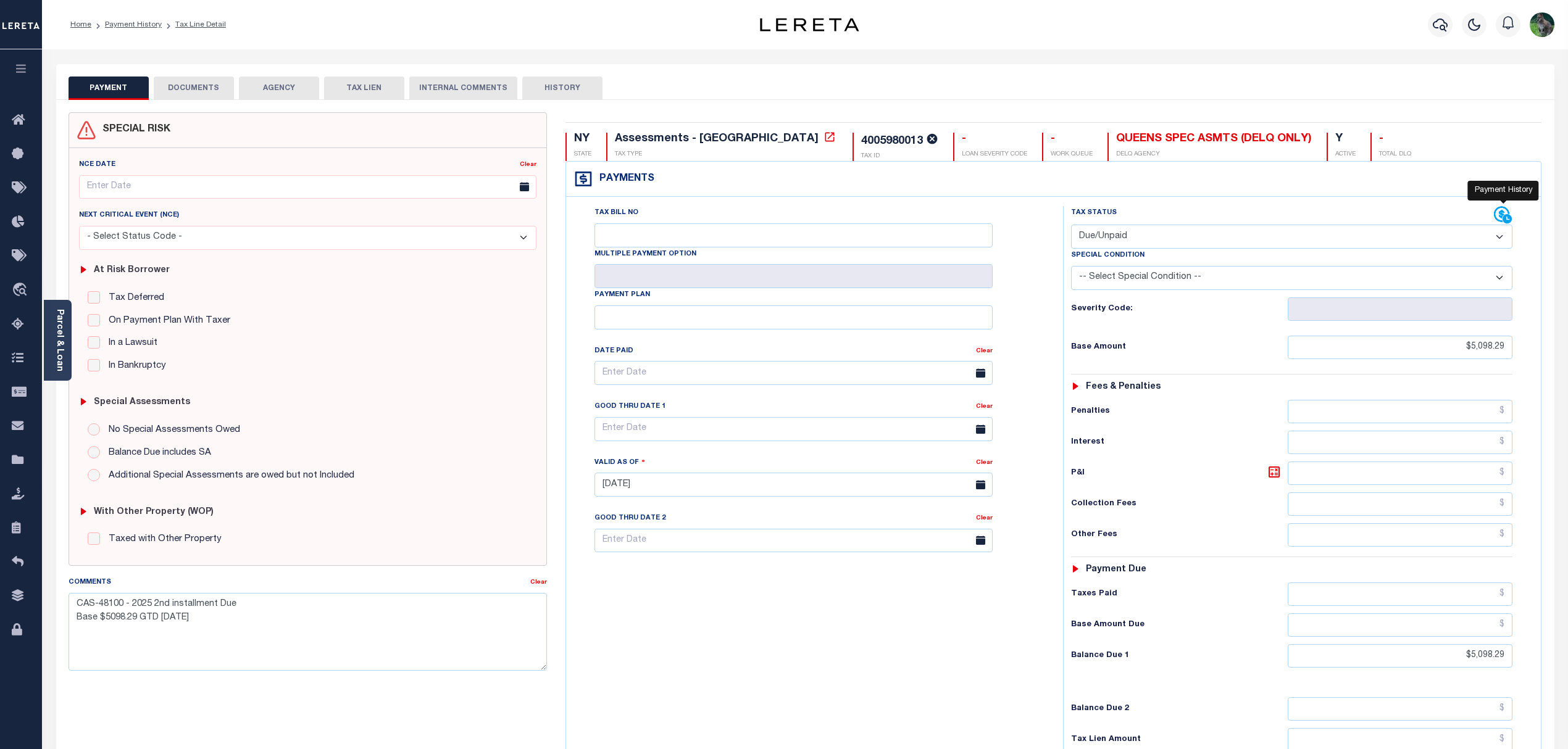
click at [1505, 214] on icon at bounding box center [1508, 219] width 11 height 11
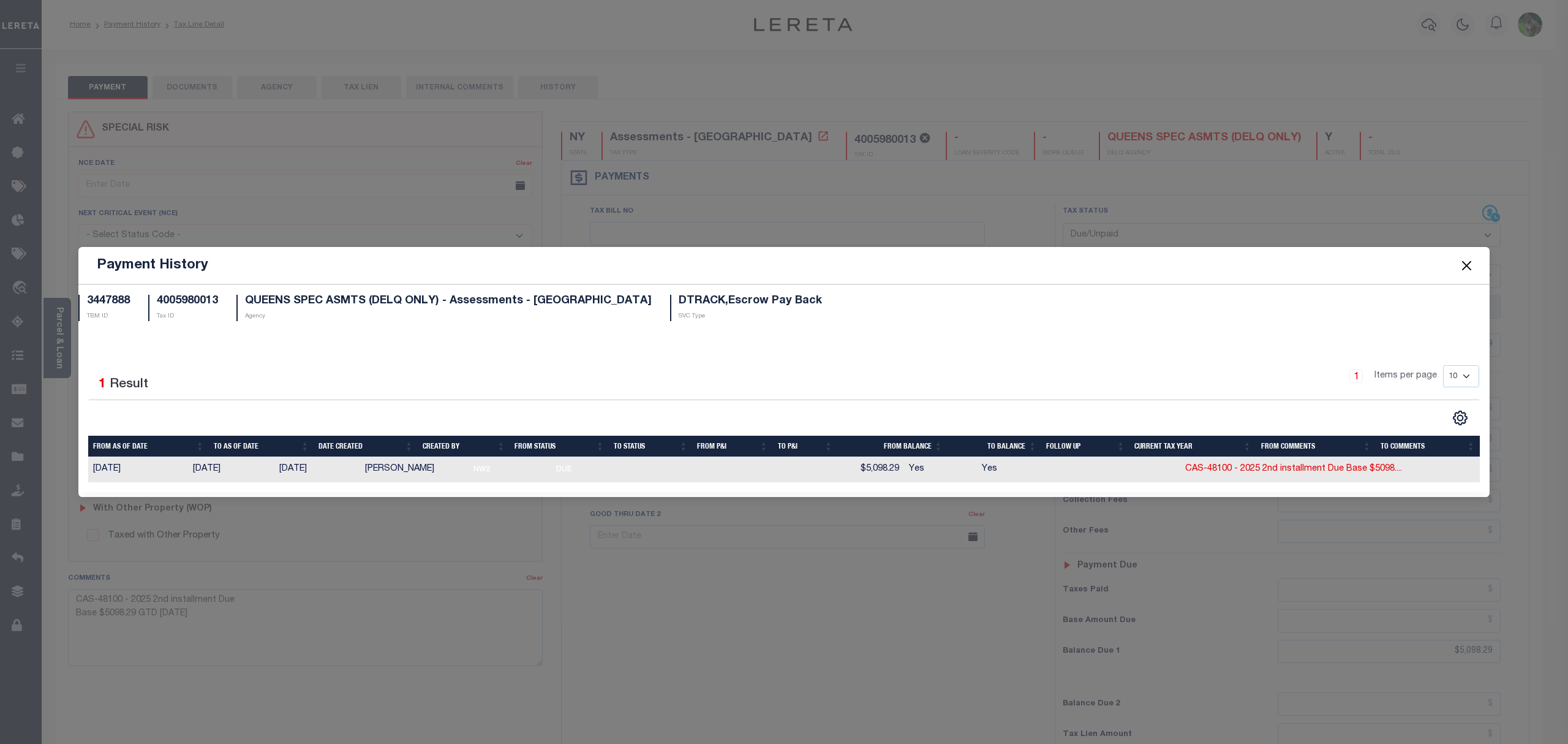
click at [1465, 272] on span at bounding box center [1467, 265] width 47 height 34
click at [1473, 264] on button "Close" at bounding box center [1467, 265] width 16 height 16
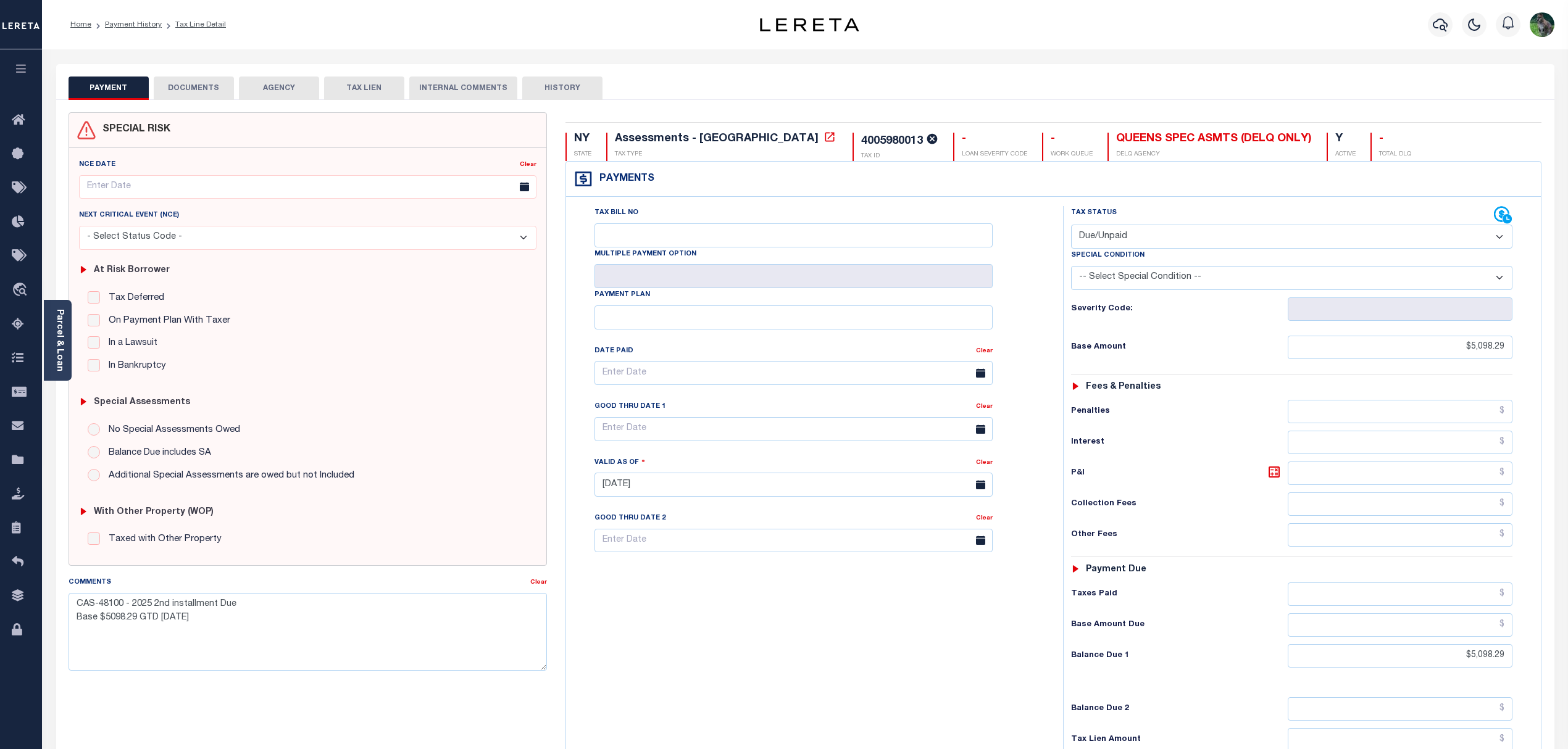
click at [213, 89] on button "DOCUMENTS" at bounding box center [194, 88] width 80 height 24
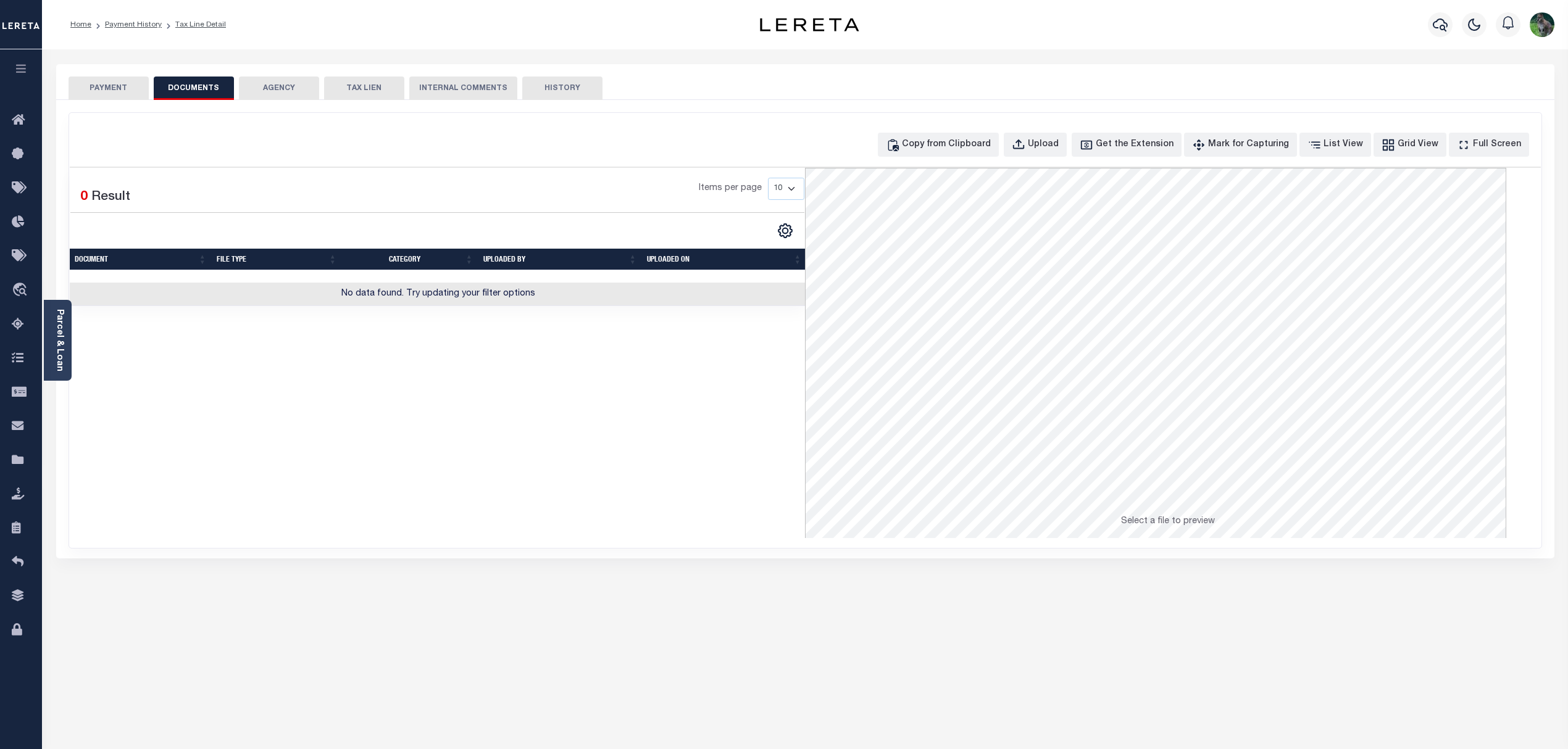
drag, startPoint x: 297, startPoint y: 134, endPoint x: 287, endPoint y: 134, distance: 10.0
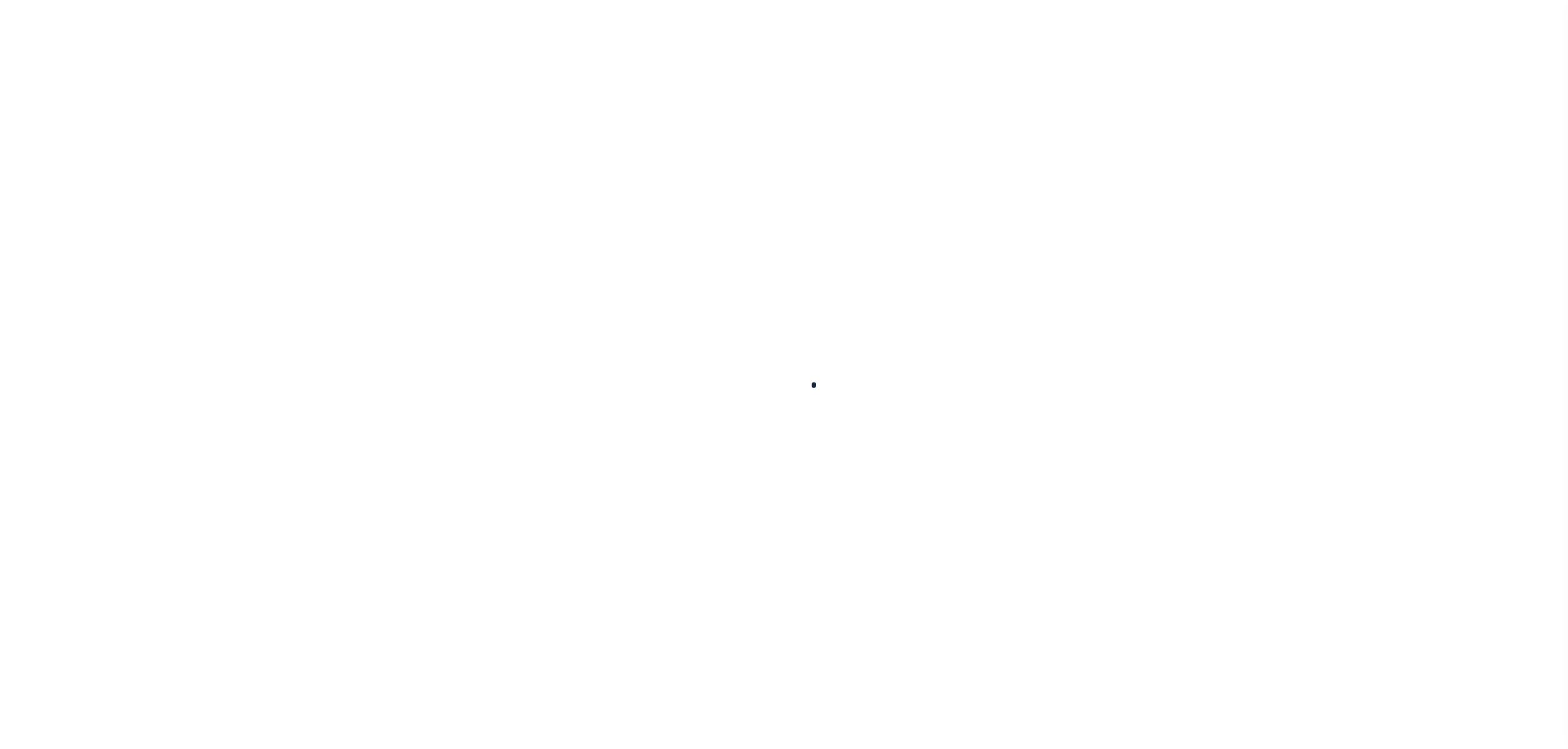
select select "DUE"
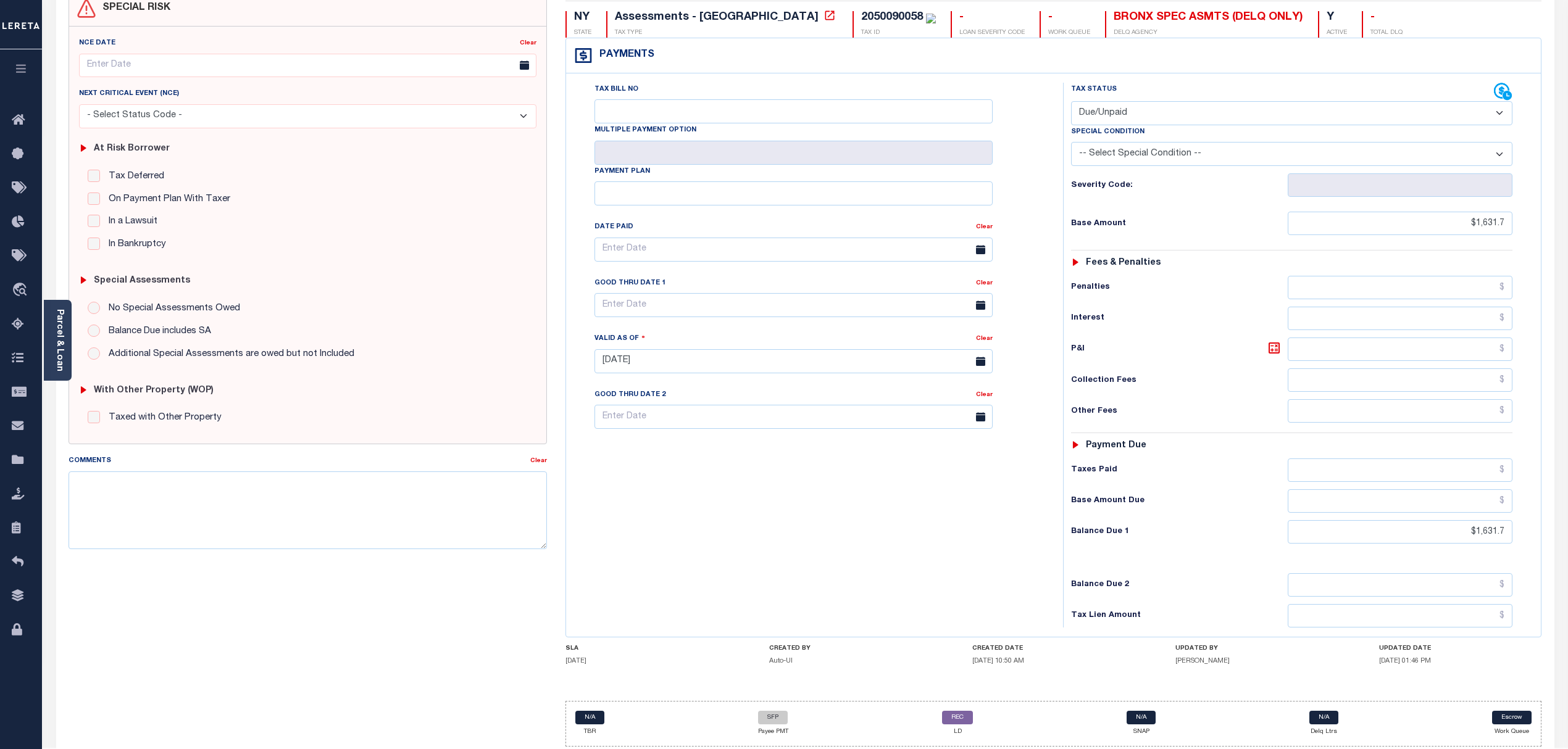
scroll to position [166, 0]
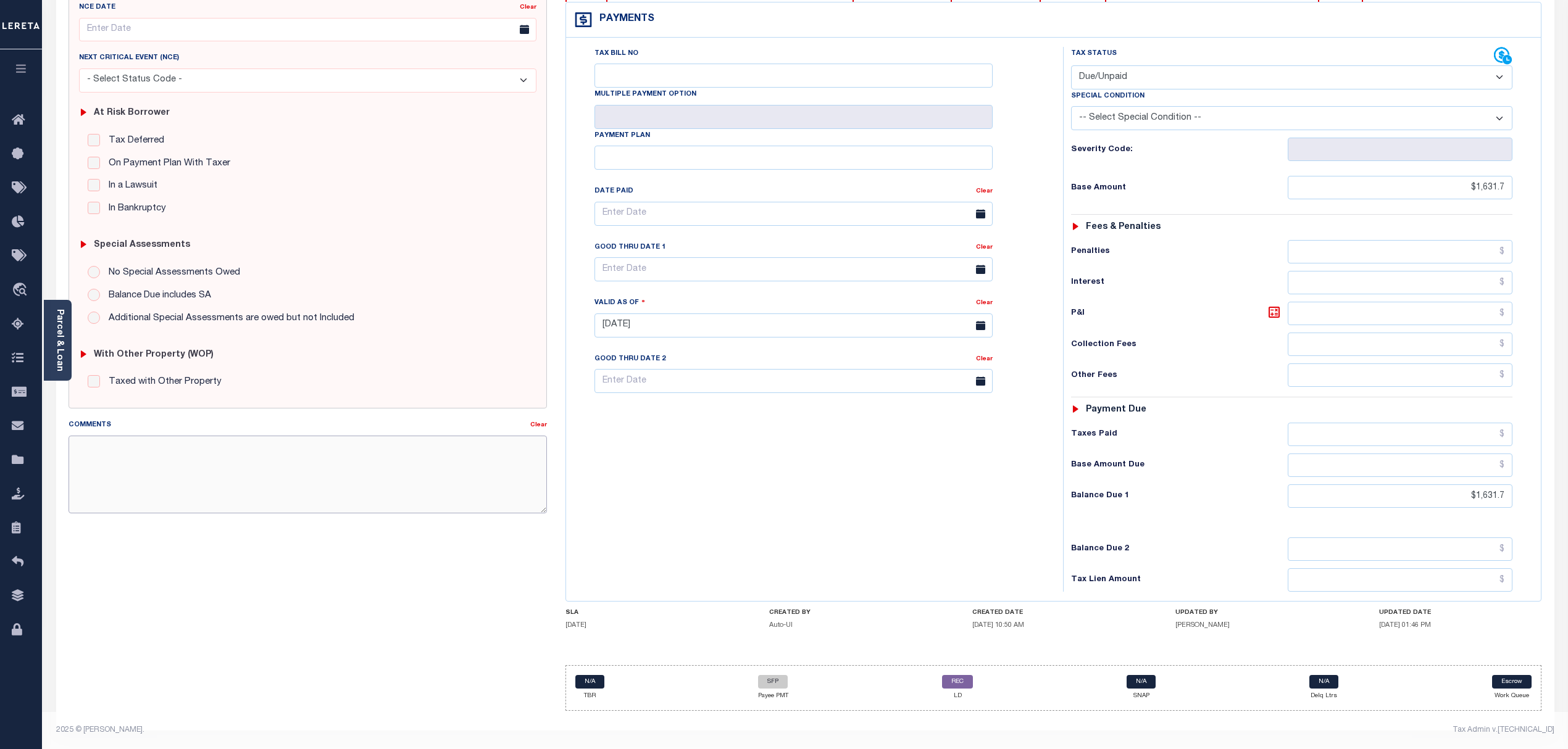
click at [349, 475] on textarea "Comments" at bounding box center [308, 475] width 479 height 78
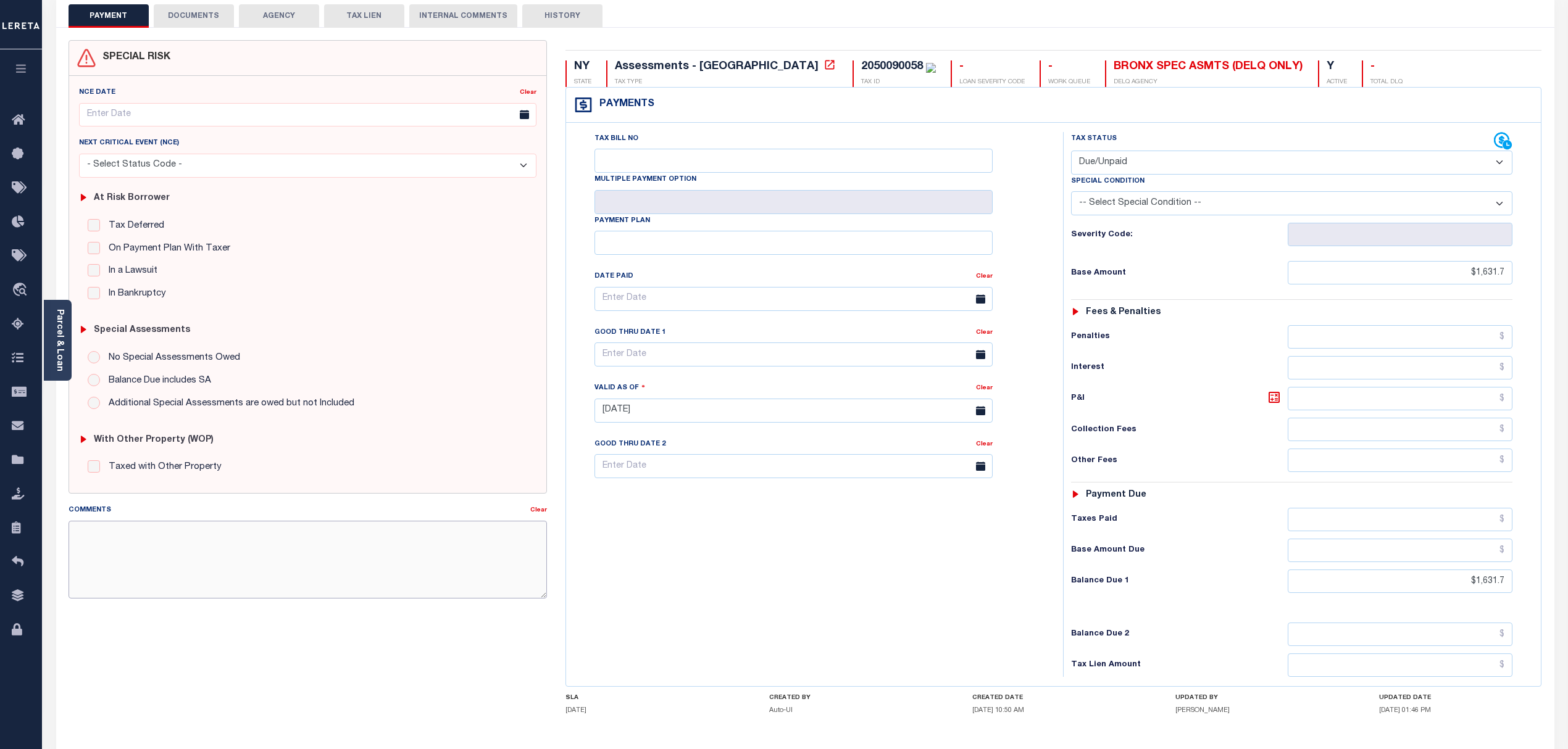
scroll to position [0, 0]
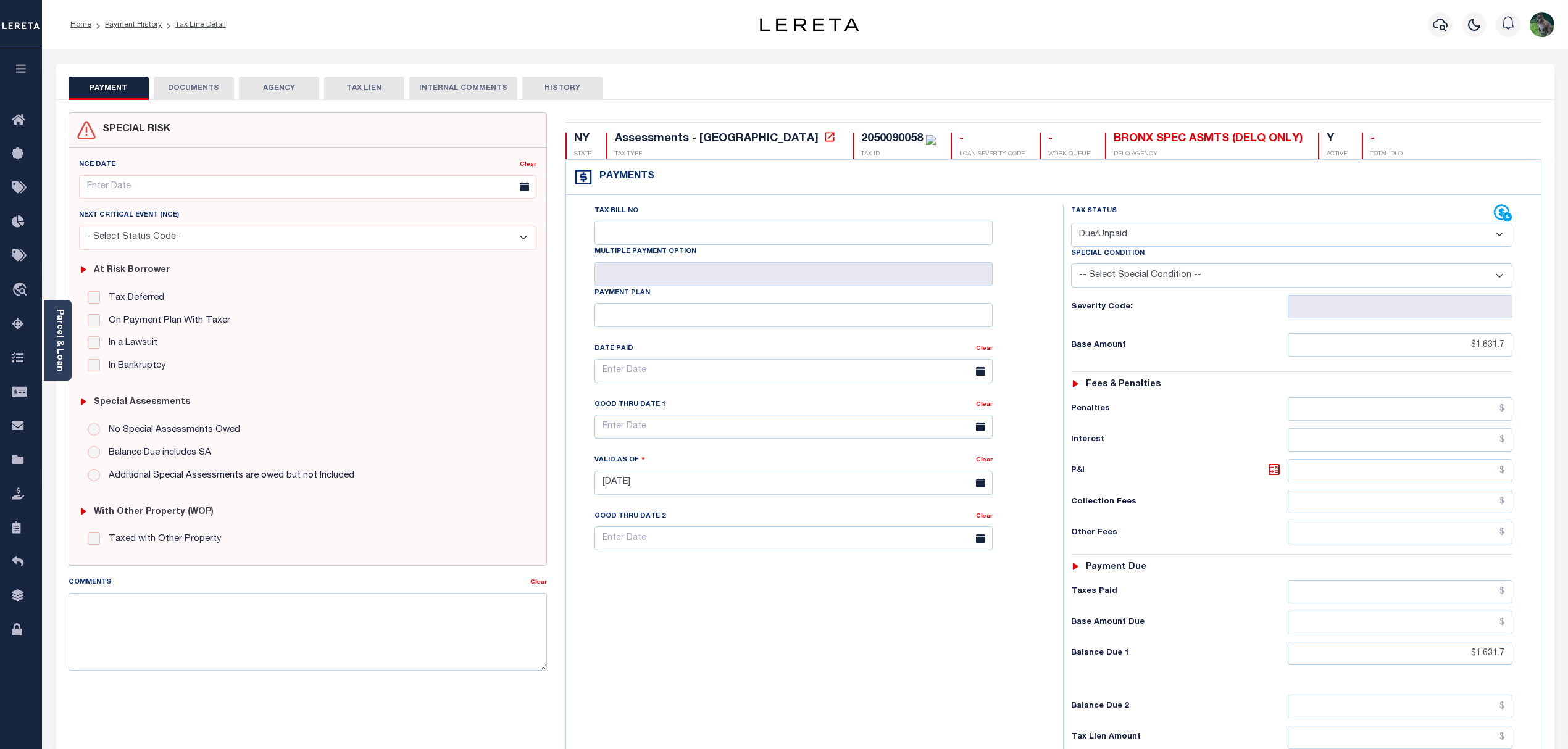
click at [180, 100] on div "SPECIAL RISK NCE Date Clear" at bounding box center [805, 494] width 1498 height 788
click at [198, 85] on button "DOCUMENTS" at bounding box center [194, 88] width 80 height 24
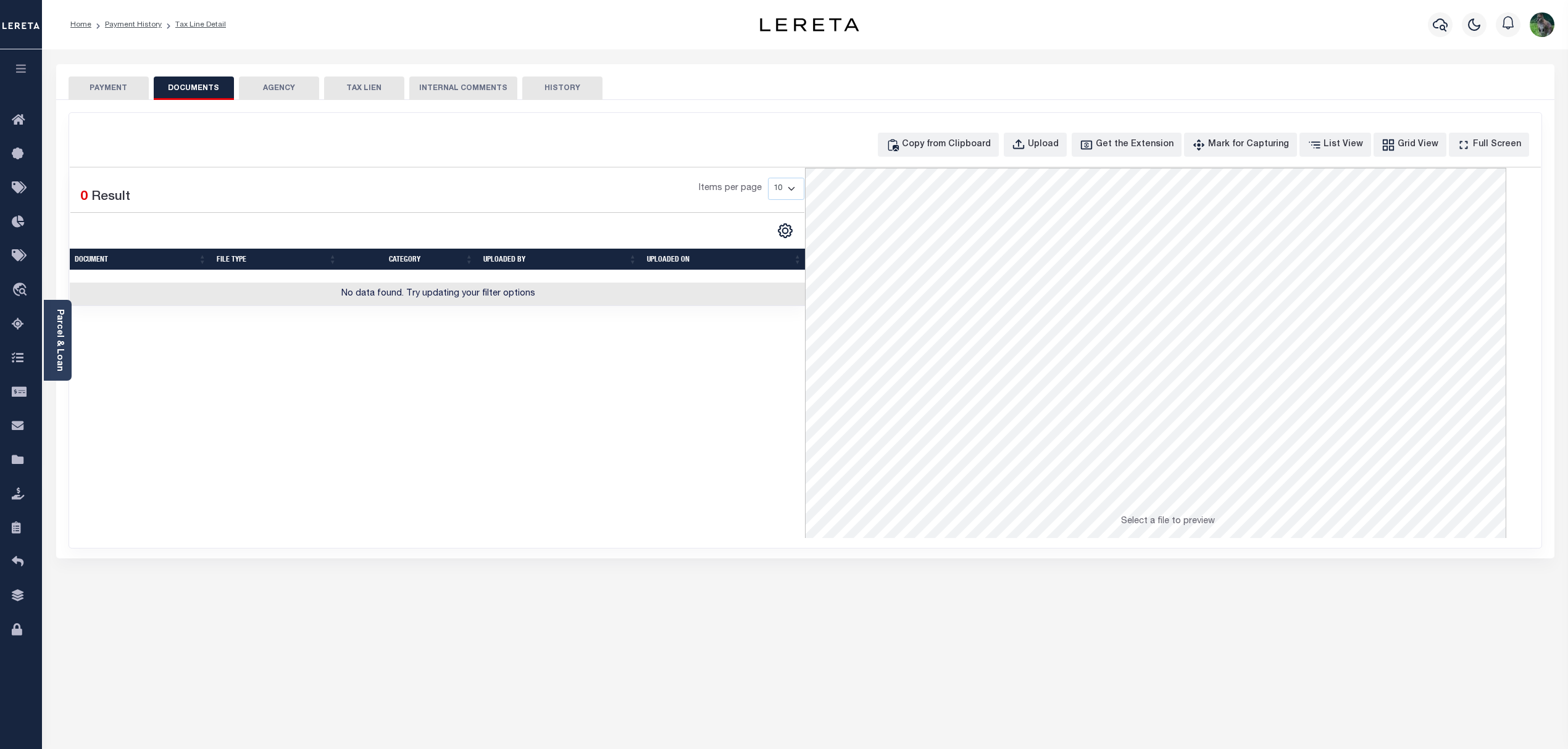
click at [84, 97] on button "PAYMENT" at bounding box center [108, 88] width 80 height 24
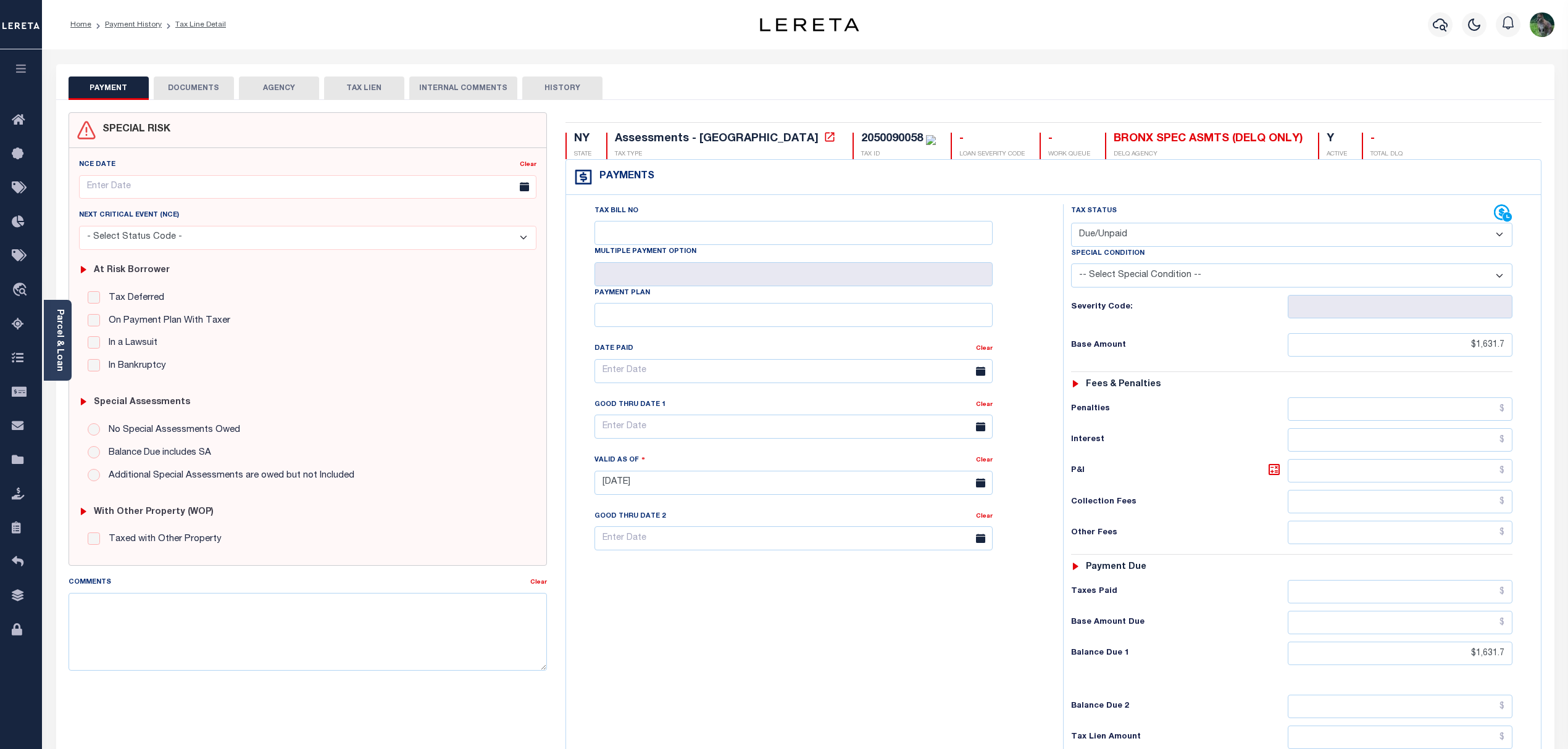
click at [502, 28] on div "Home Payment History Tax Line Detail" at bounding box center [373, 24] width 624 height 26
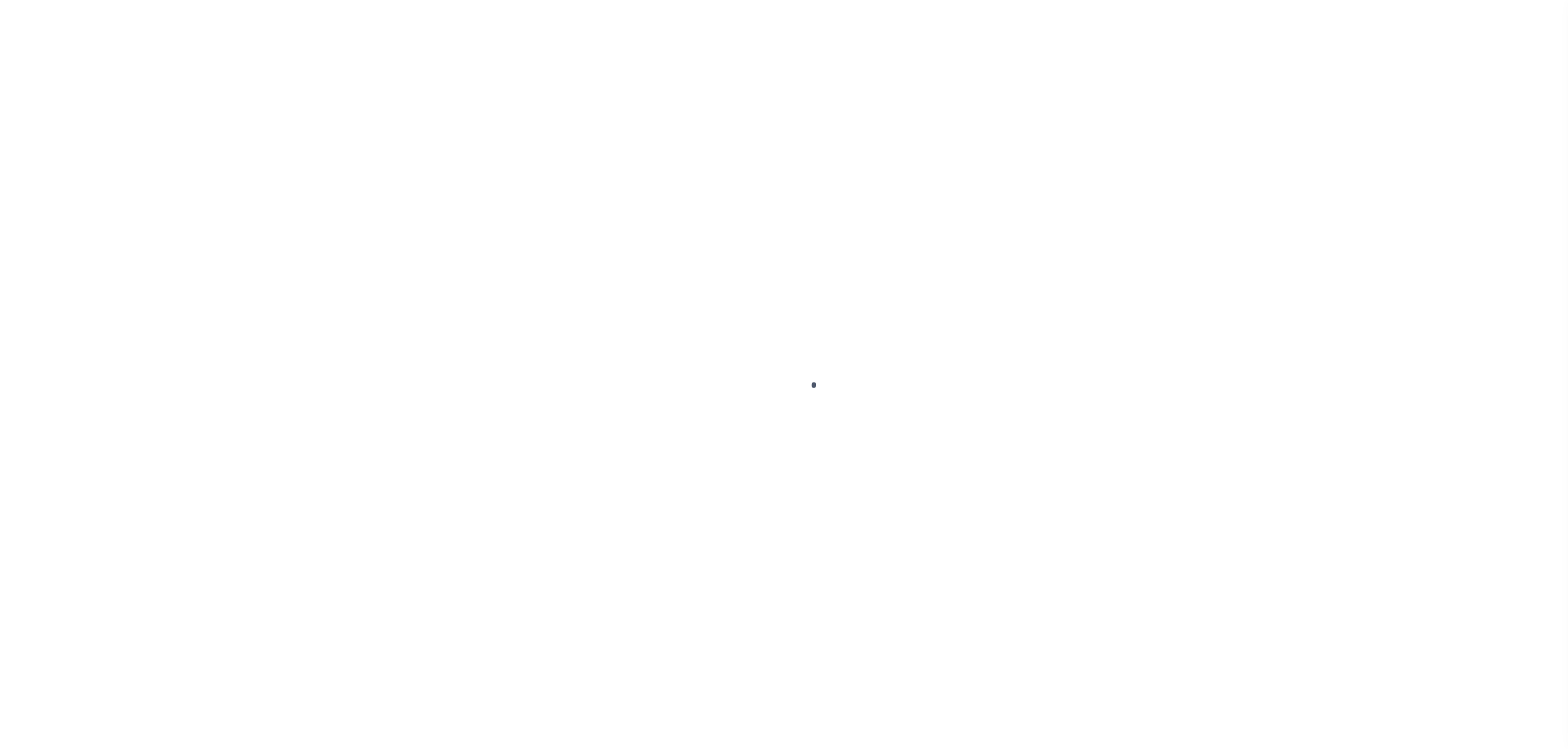
select select "PYD"
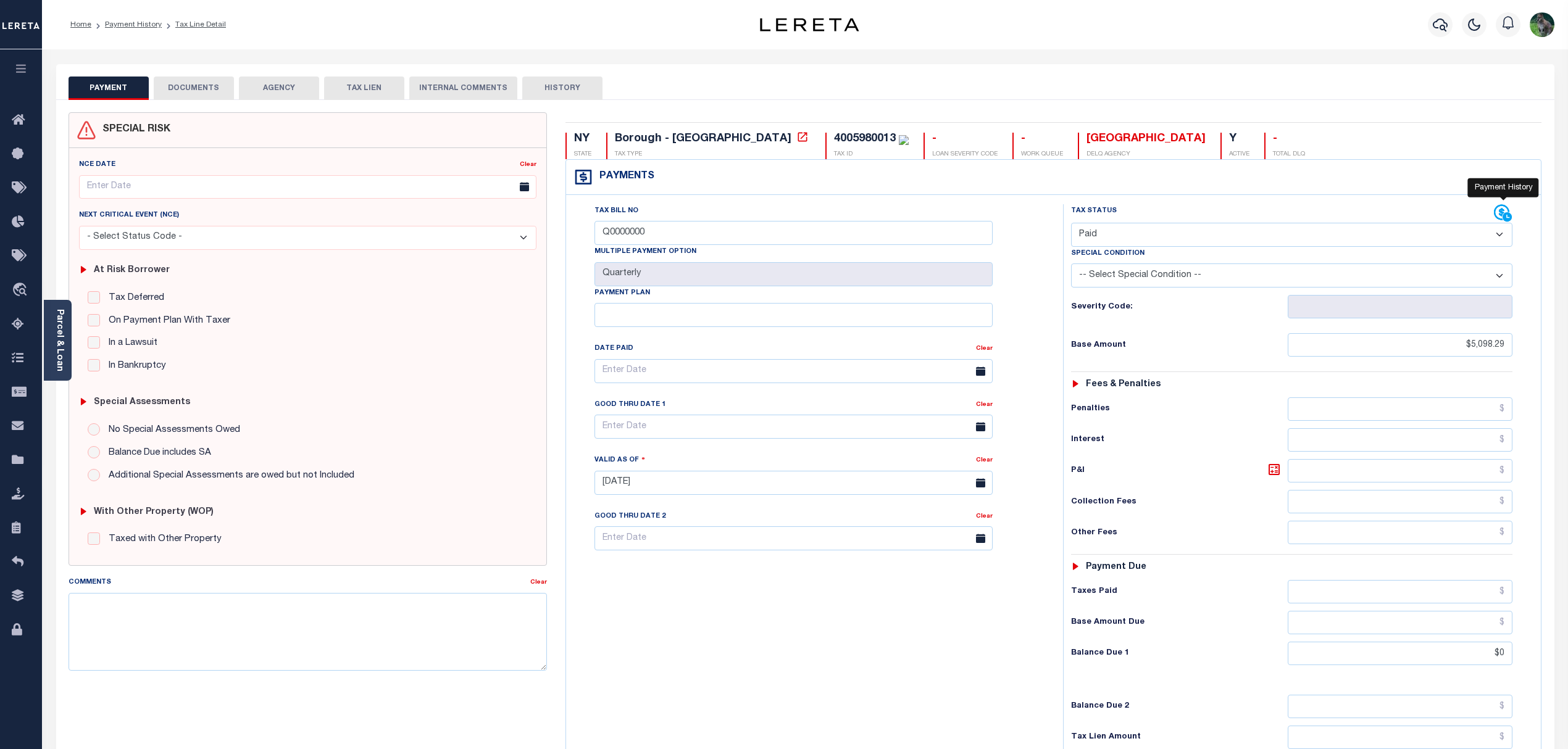
click at [1509, 213] on icon at bounding box center [1503, 214] width 19 height 19
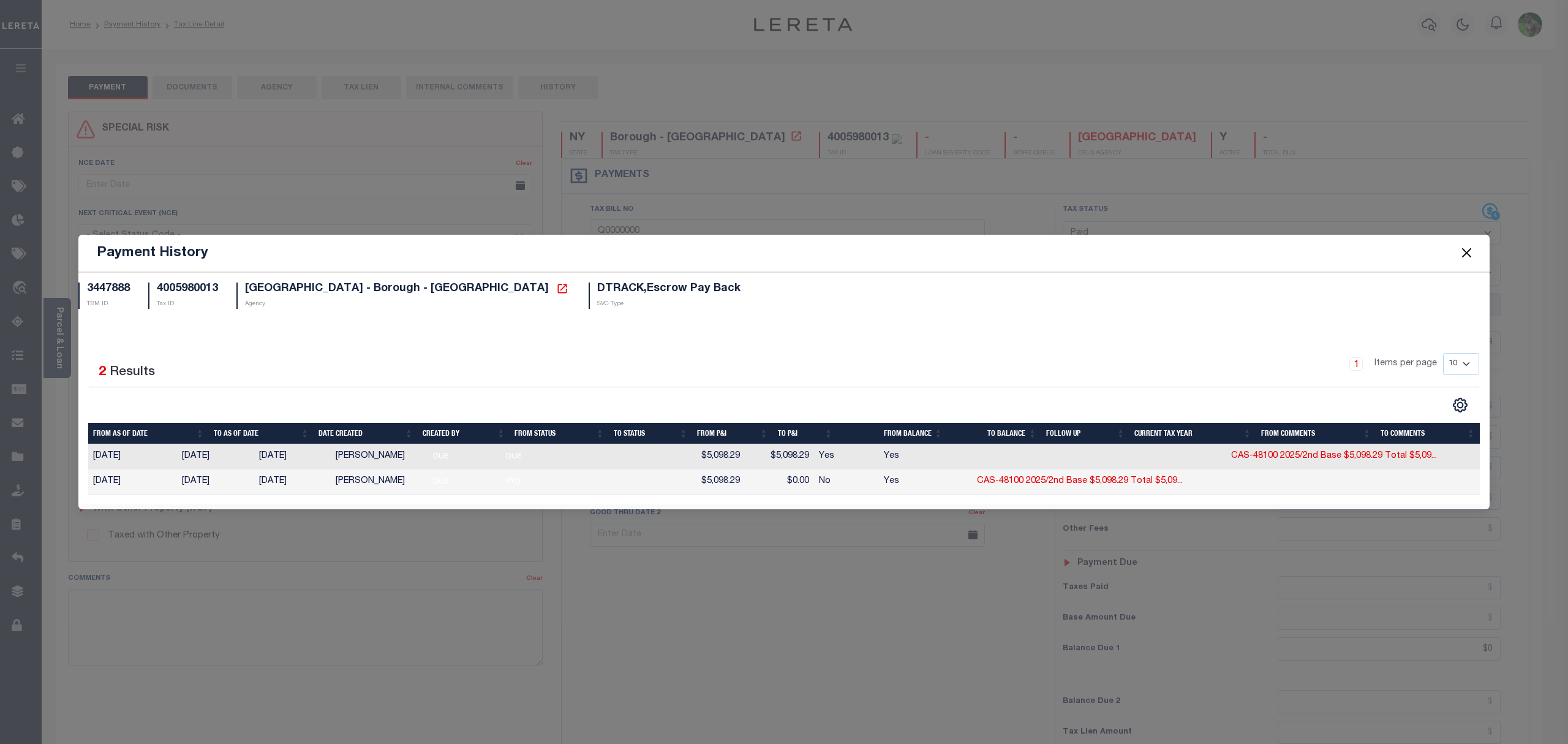
click at [1471, 255] on button "Close" at bounding box center [1467, 253] width 16 height 16
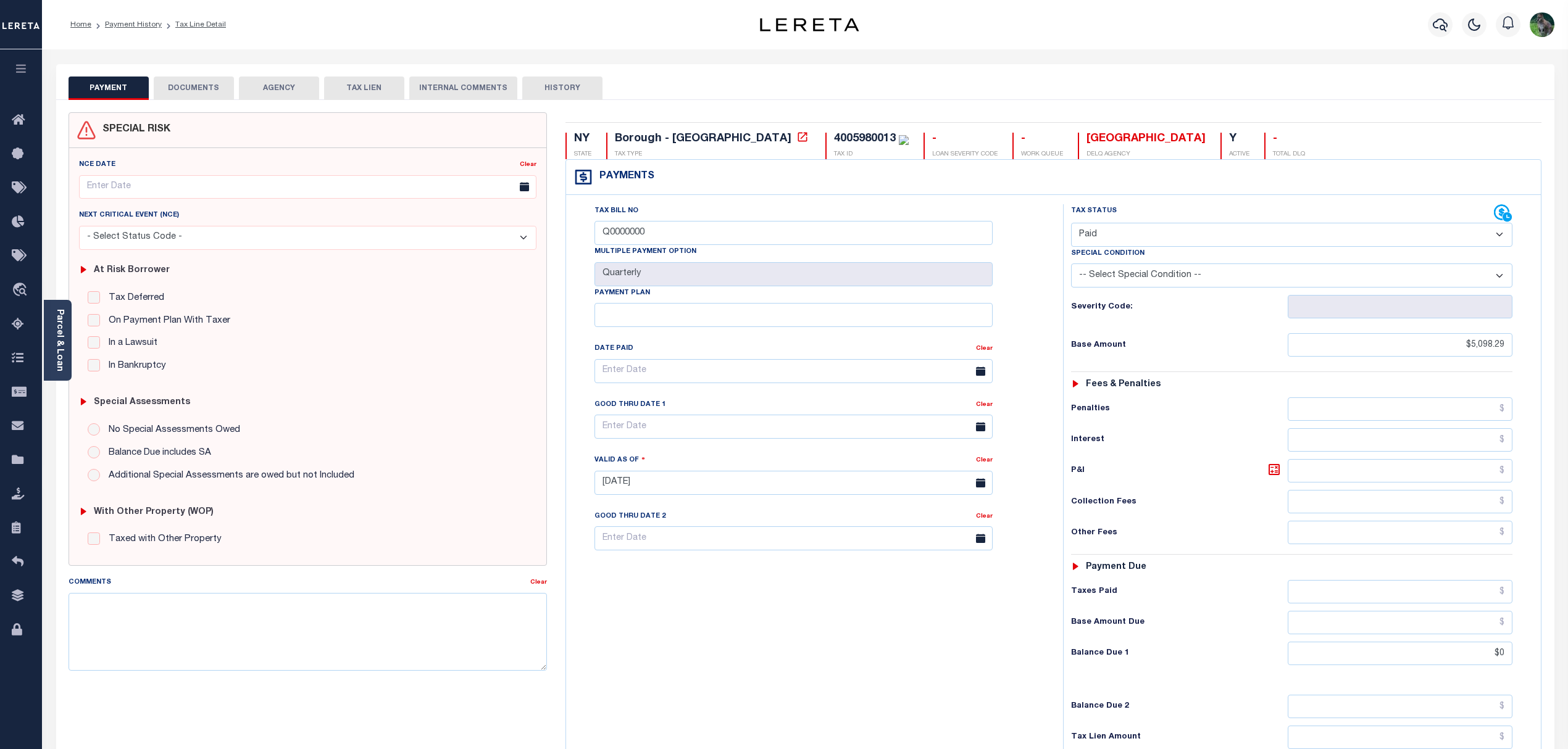
click at [1024, 251] on div "Tax Bill No Q0000000 Multiple Payment Option Quarterly Payment Plan Clear Clear…" at bounding box center [811, 377] width 466 height 346
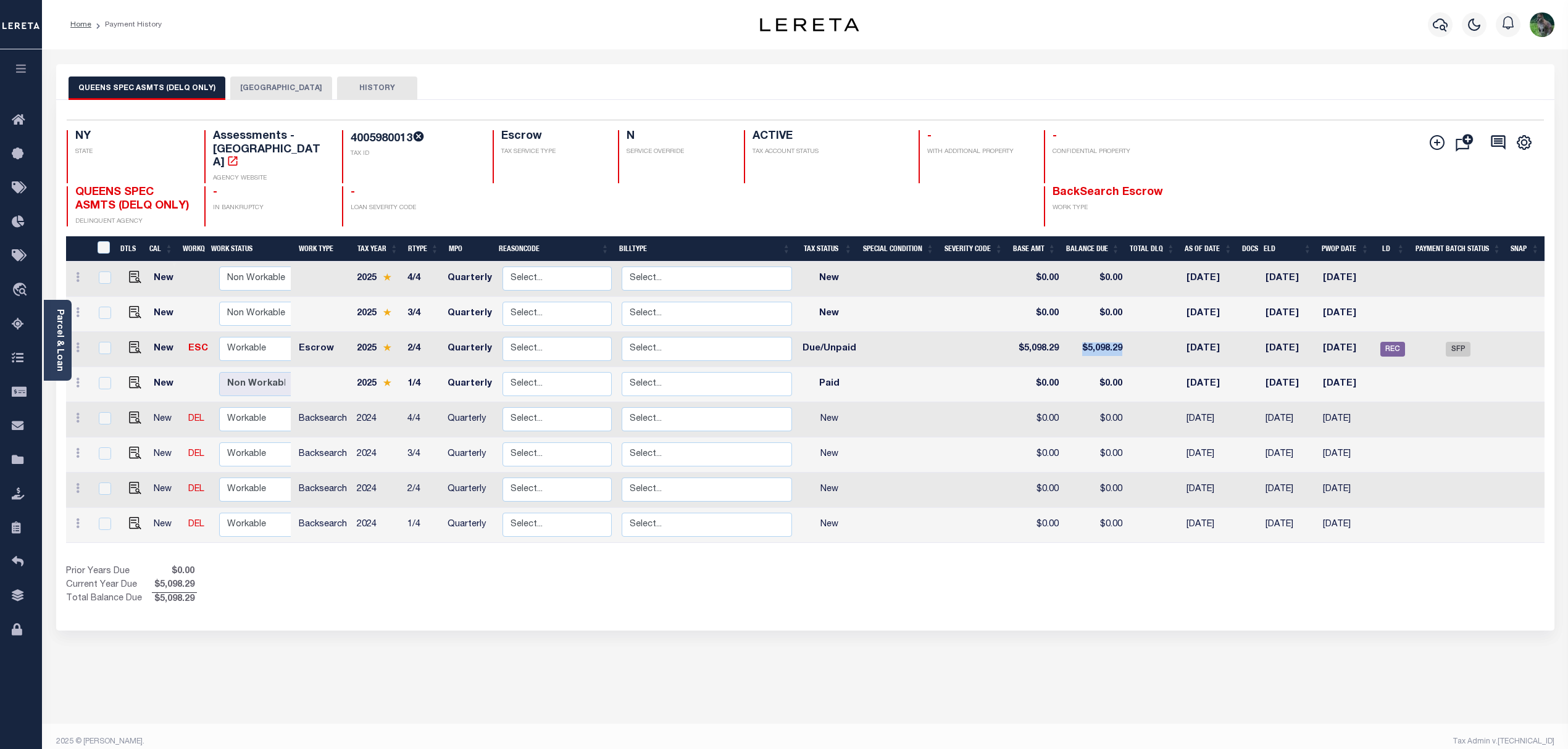
drag, startPoint x: 1122, startPoint y: 319, endPoint x: 1065, endPoint y: 328, distance: 57.7
click at [1065, 332] on td "$5,098.29" at bounding box center [1095, 350] width 64 height 35
checkbox input "true"
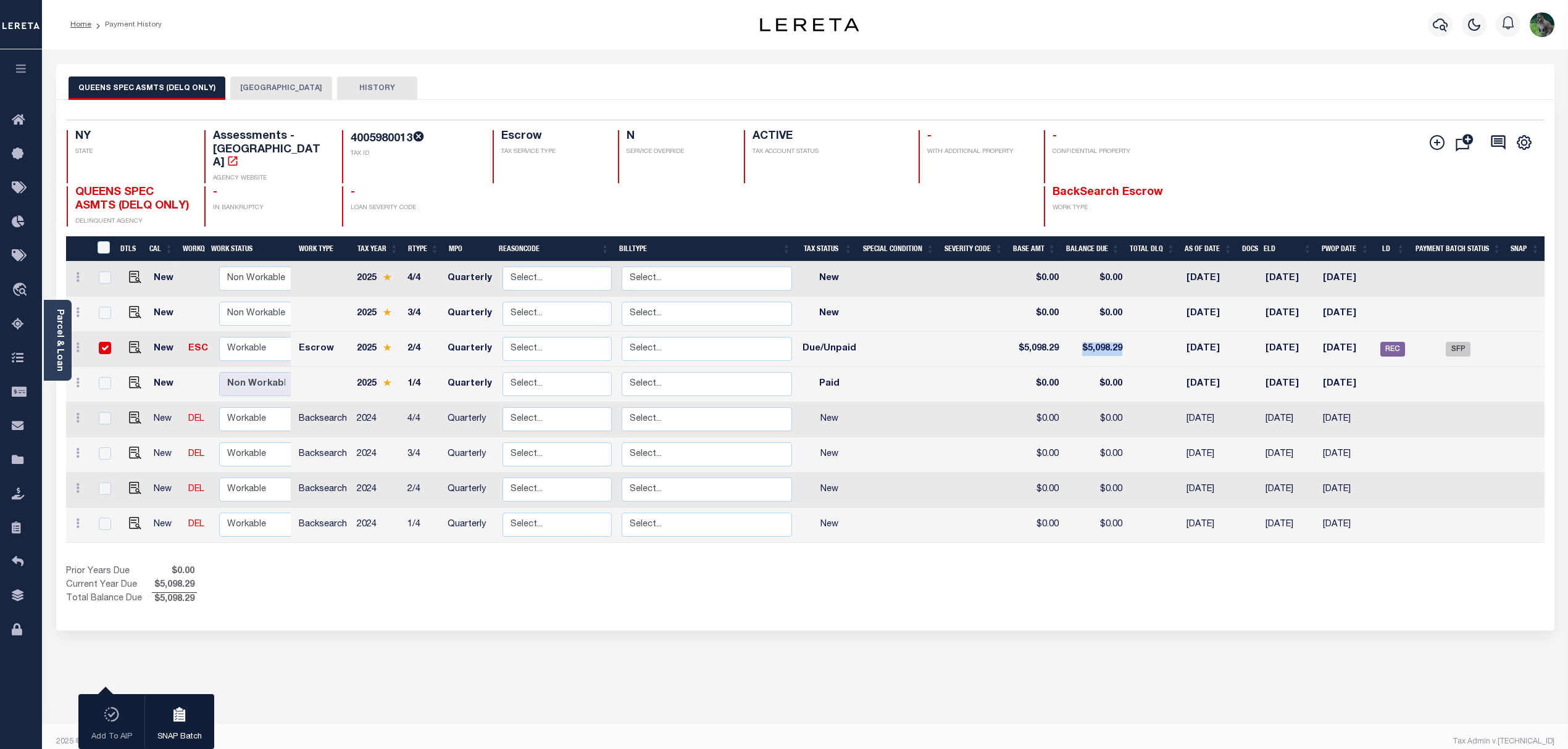
click at [1131, 332] on td at bounding box center [1155, 350] width 55 height 35
checkbox input "false"
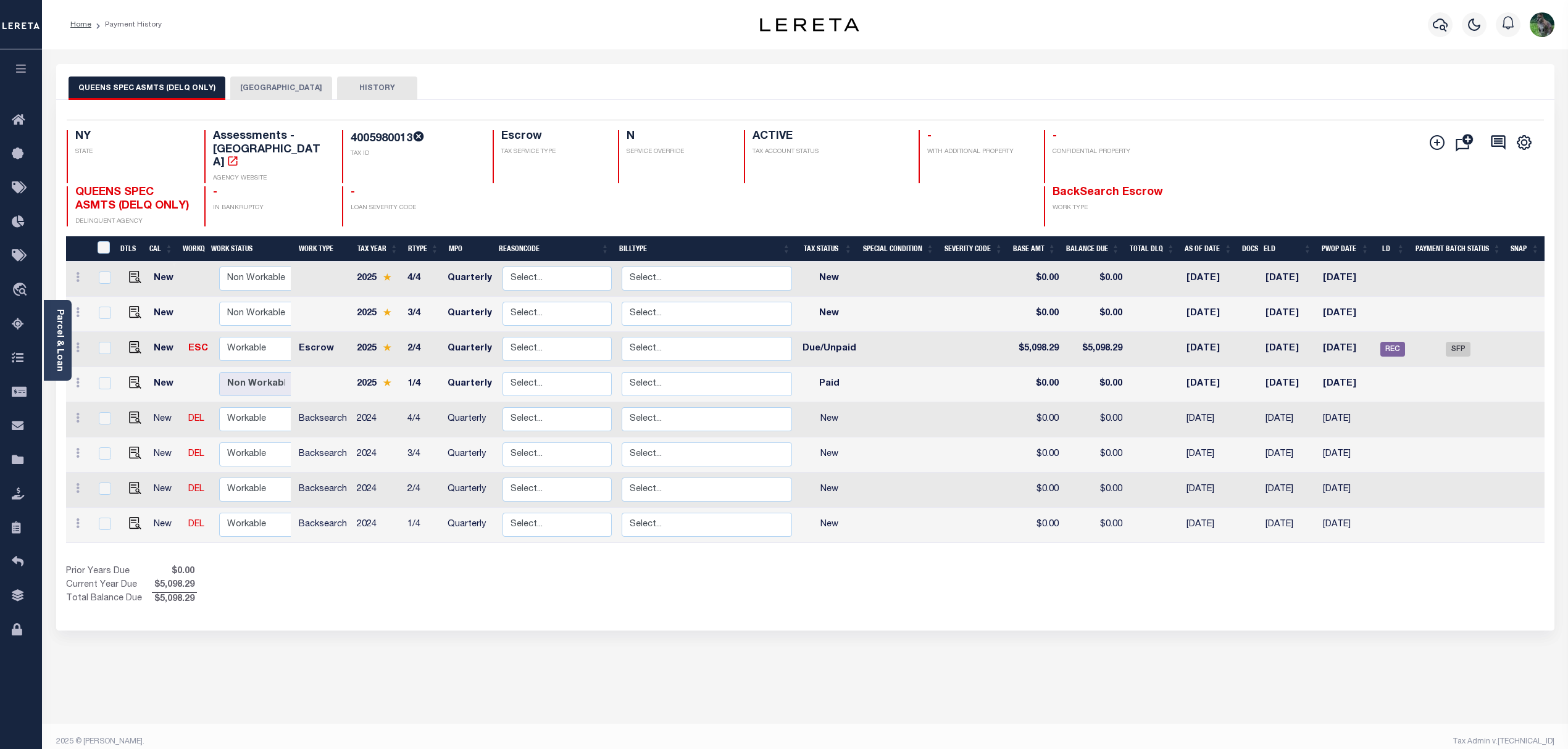
click at [250, 84] on button "[GEOGRAPHIC_DATA]" at bounding box center [281, 88] width 102 height 24
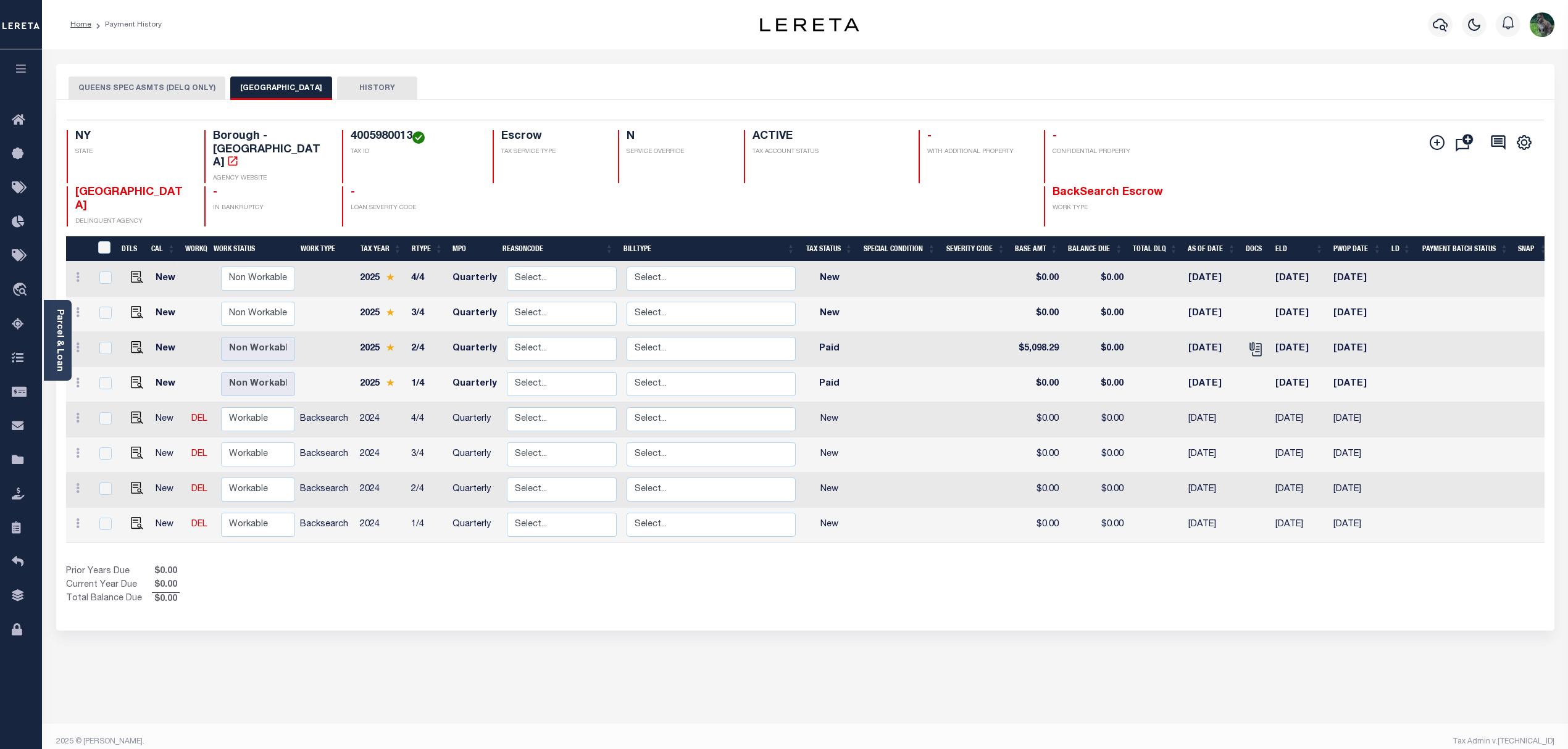
drag, startPoint x: 188, startPoint y: 89, endPoint x: 158, endPoint y: 89, distance: 30.0
click at [158, 89] on button "QUEENS SPEC ASMTS (DELQ ONLY)" at bounding box center [147, 88] width 157 height 24
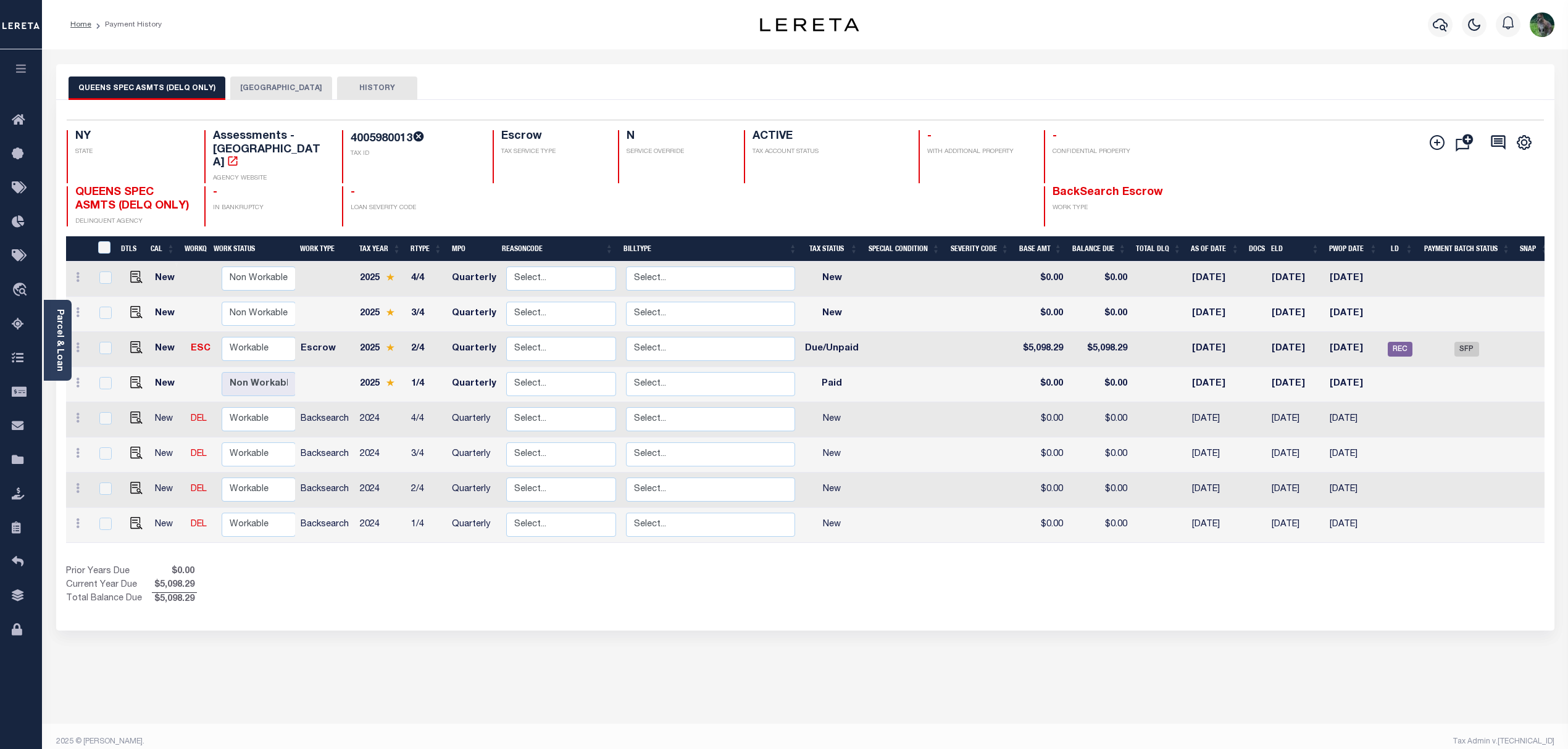
click at [276, 89] on button "[GEOGRAPHIC_DATA]" at bounding box center [281, 88] width 102 height 24
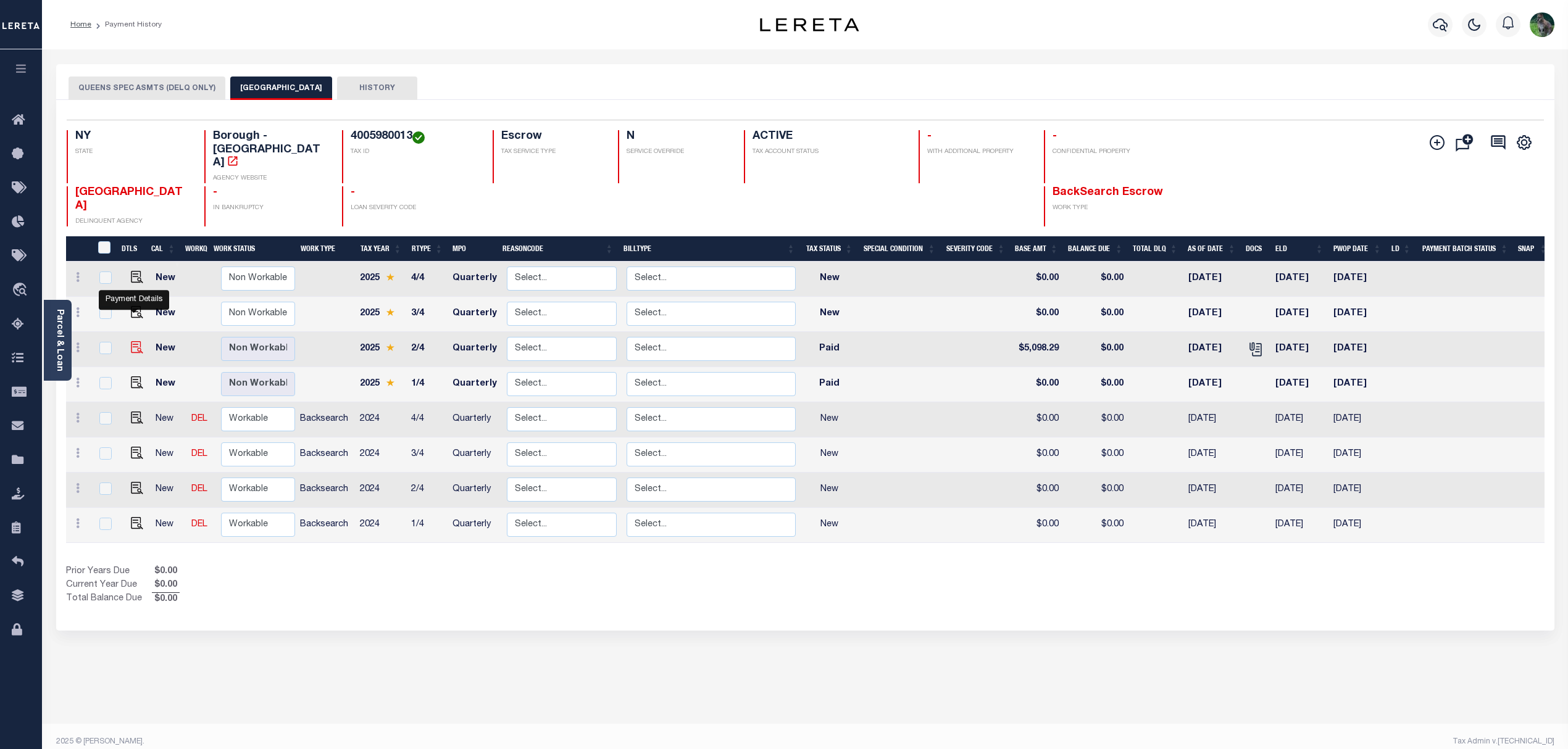
click at [131, 342] on img "" at bounding box center [137, 348] width 12 height 12
checkbox input "true"
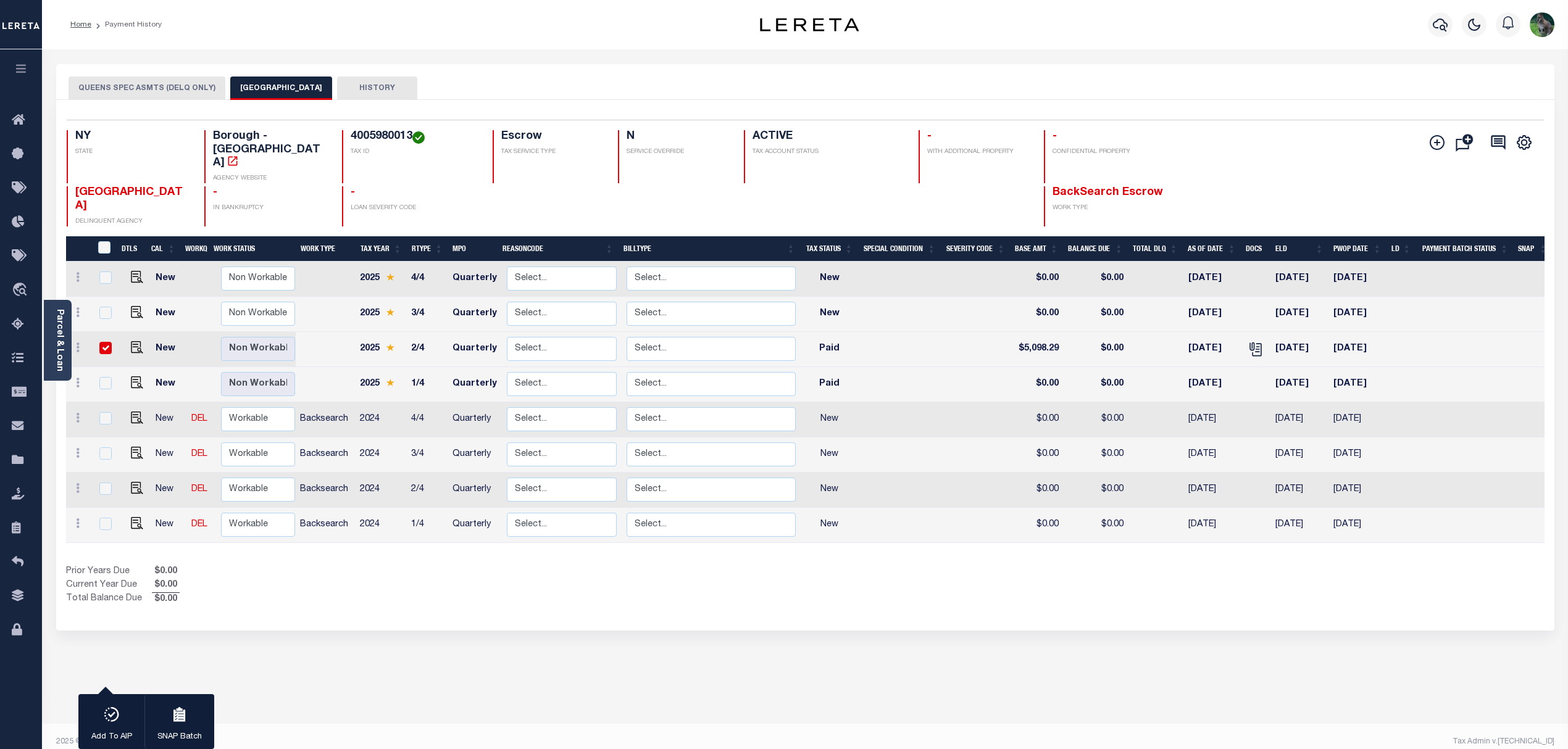
click at [170, 92] on button "QUEENS SPEC ASMTS (DELQ ONLY)" at bounding box center [147, 88] width 157 height 24
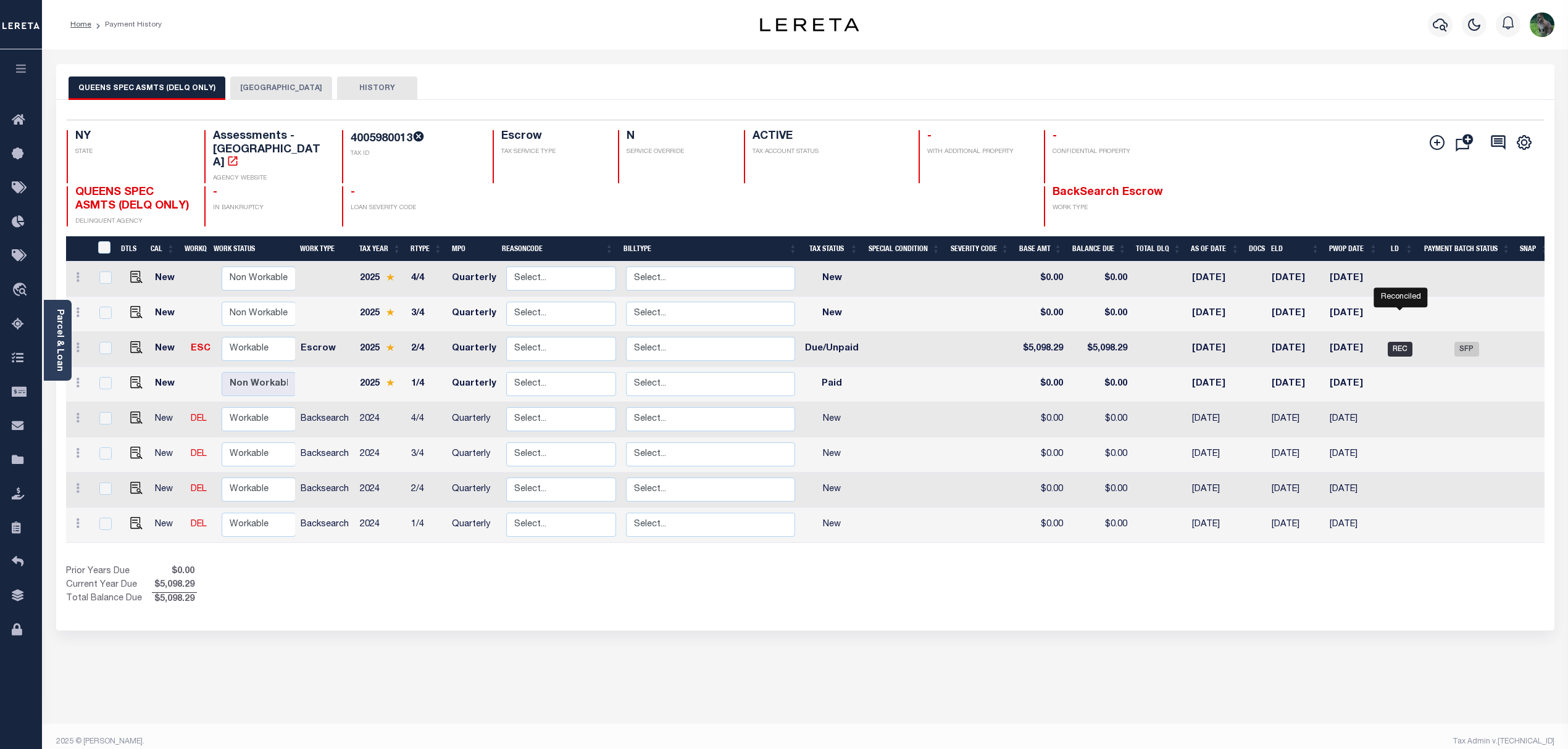
click at [1407, 342] on span "REC" at bounding box center [1400, 349] width 25 height 15
checkbox input "true"
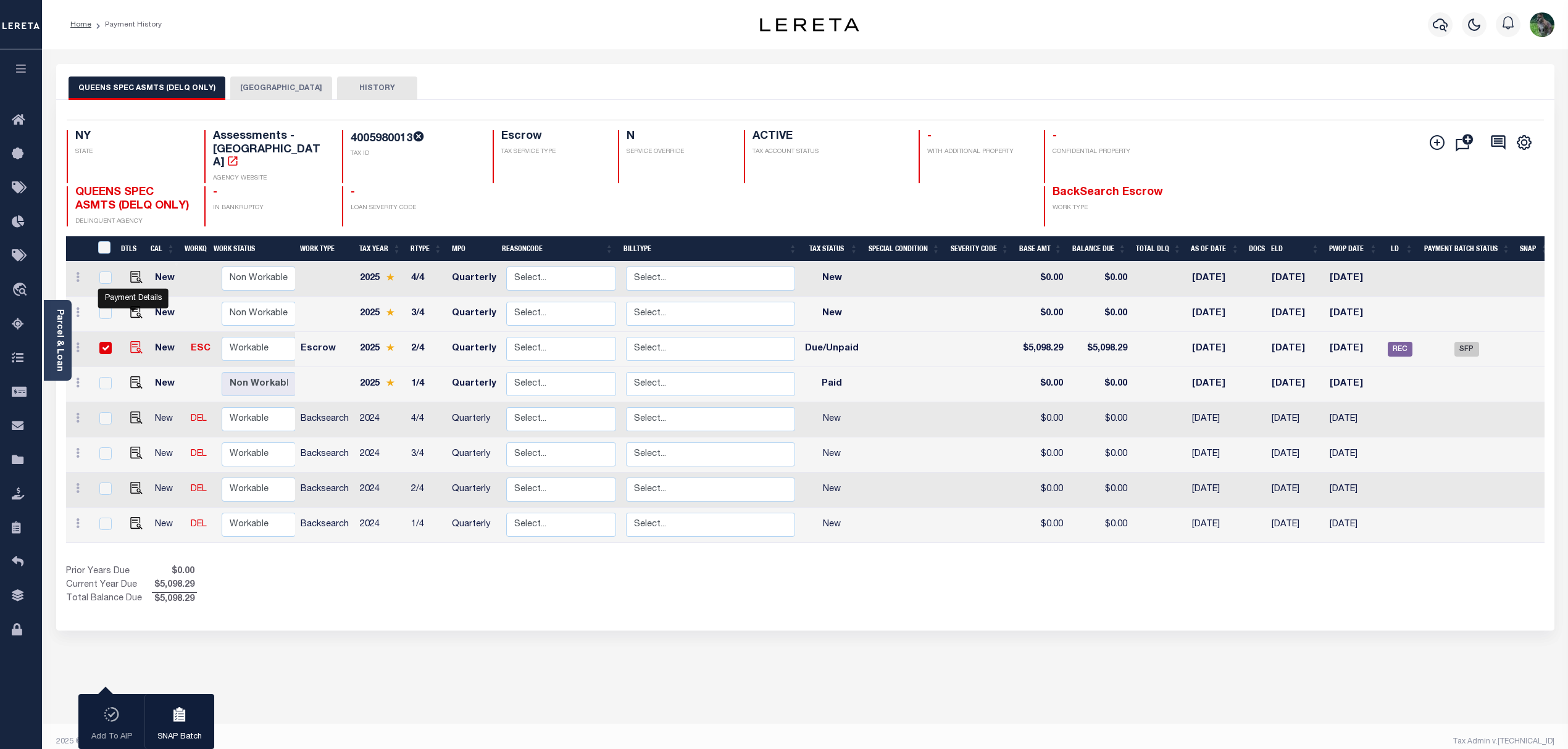
click at [133, 342] on img "" at bounding box center [137, 348] width 12 height 12
checkbox input "false"
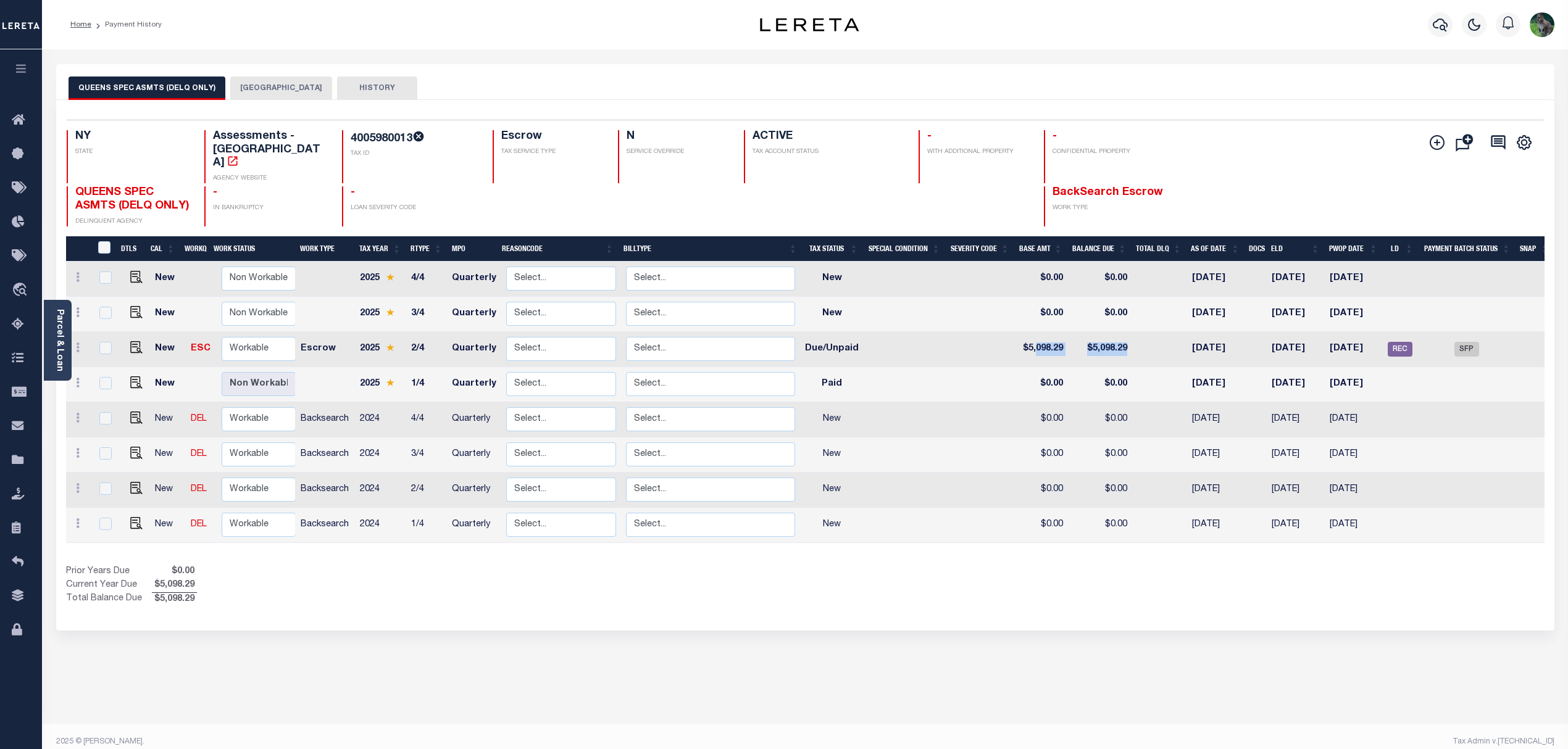
drag, startPoint x: 1105, startPoint y: 316, endPoint x: 1035, endPoint y: 324, distance: 70.5
click at [1035, 332] on tr "New ESC Non Workable Workable Escrow 2025 2/4 Quarterly Select... Payment Rever…" at bounding box center [810, 350] width 1488 height 35
click at [1024, 91] on div "QUEENS SPEC ASMTS (DELQ ONLY) QUEENS CITY HISTORY" at bounding box center [805, 88] width 1474 height 23
click at [130, 342] on img "" at bounding box center [137, 348] width 12 height 12
checkbox input "true"
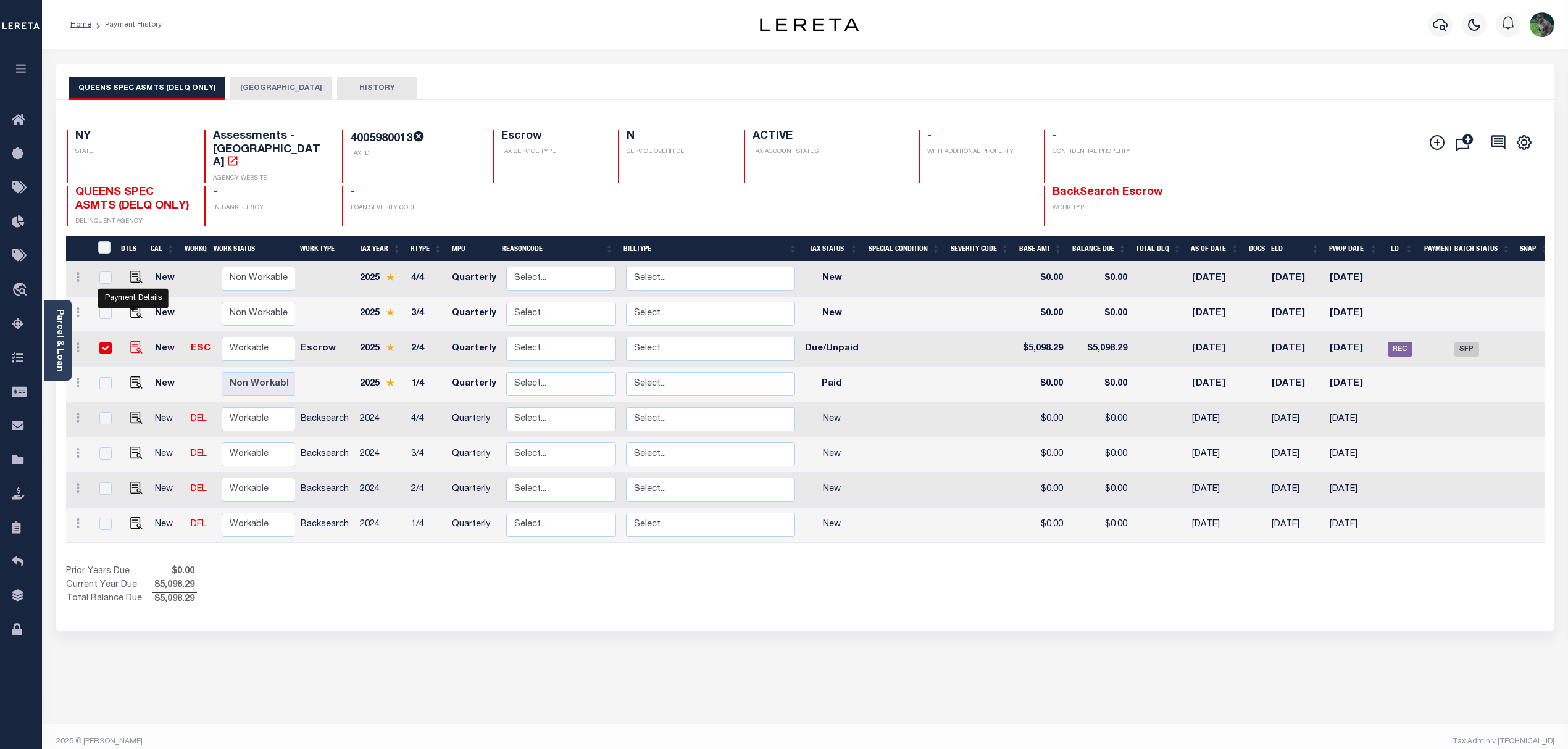
checkbox input "true"
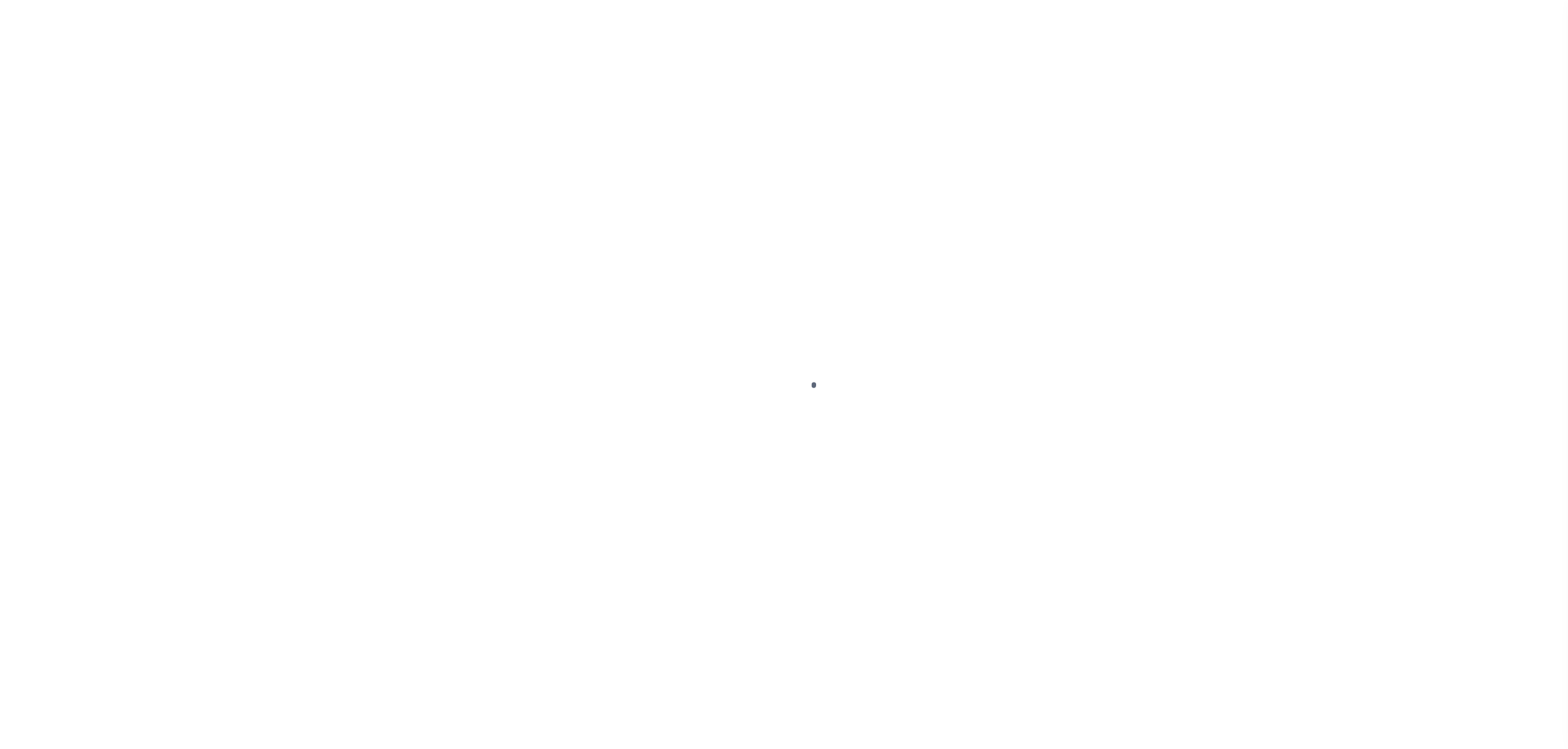
select select "PYD"
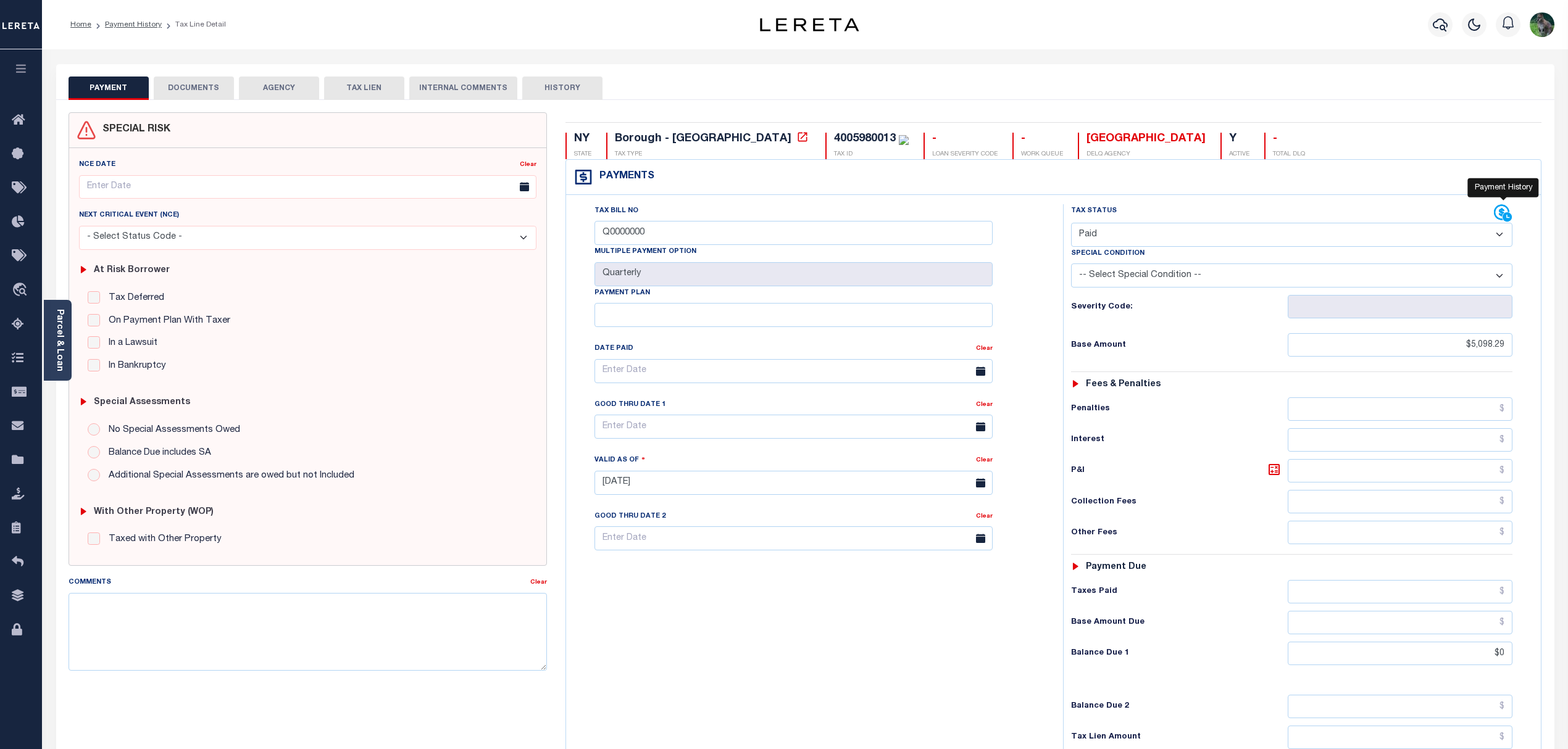
click at [1509, 221] on icon at bounding box center [1507, 217] width 9 height 9
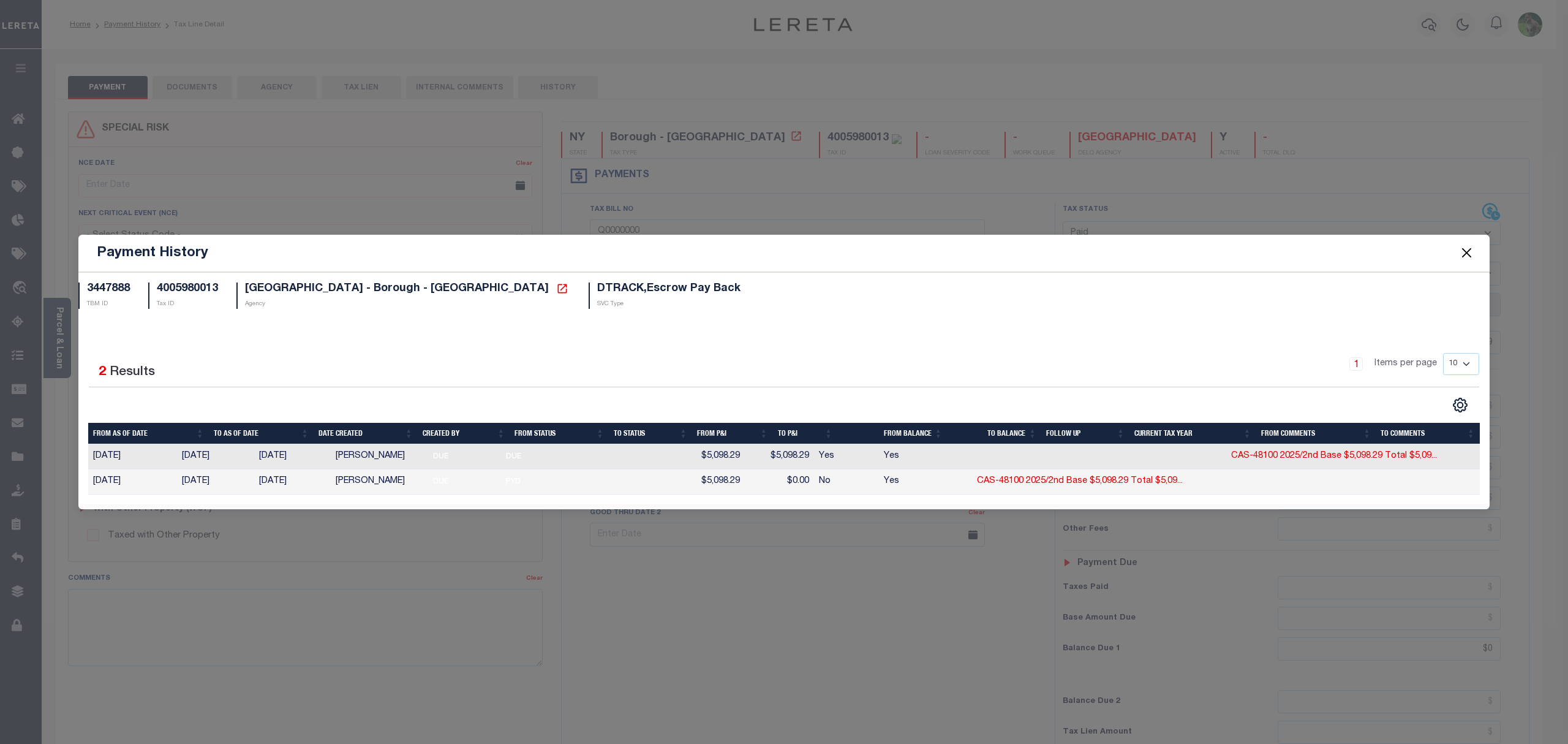
click at [1468, 250] on button "Close" at bounding box center [1467, 253] width 16 height 16
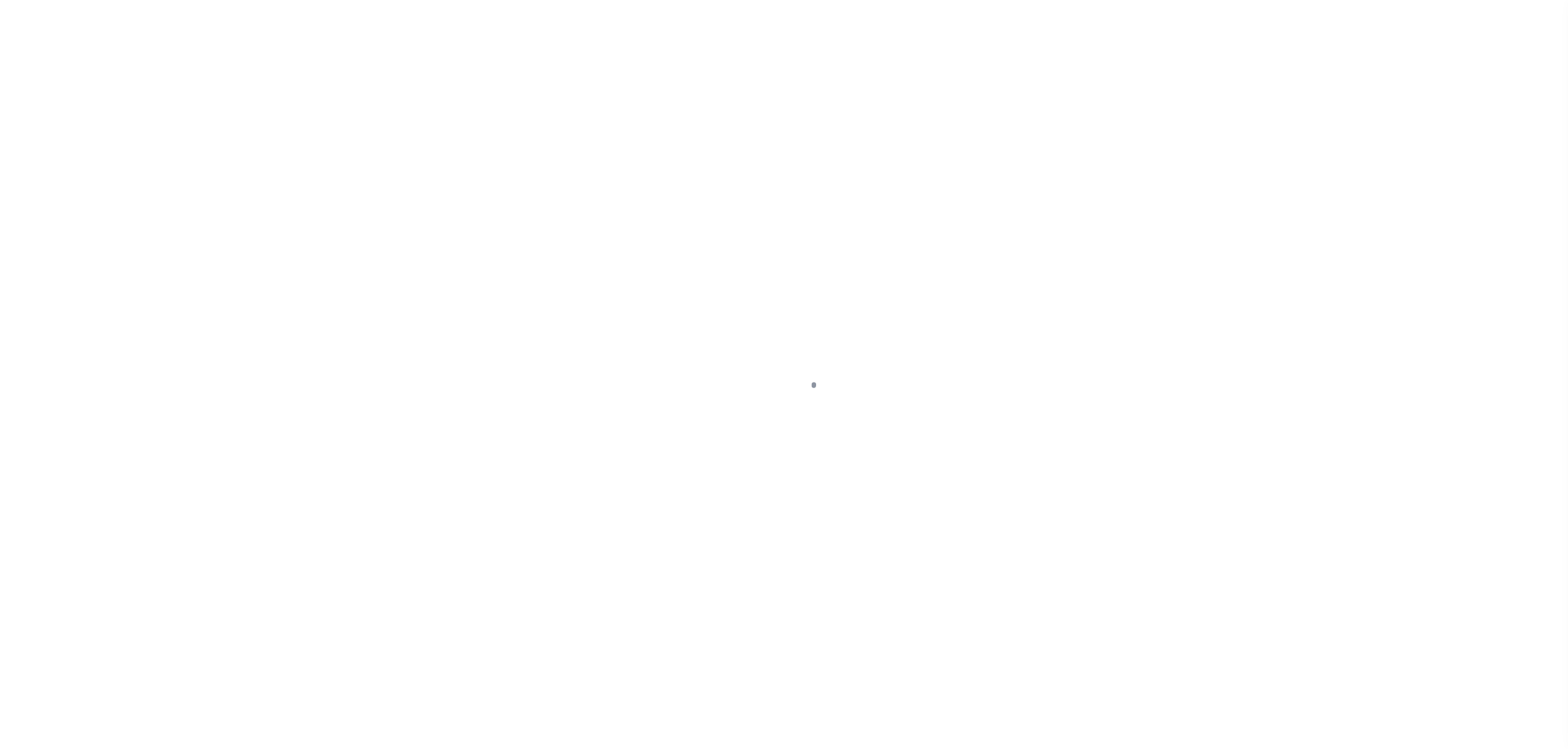
select select "DUE"
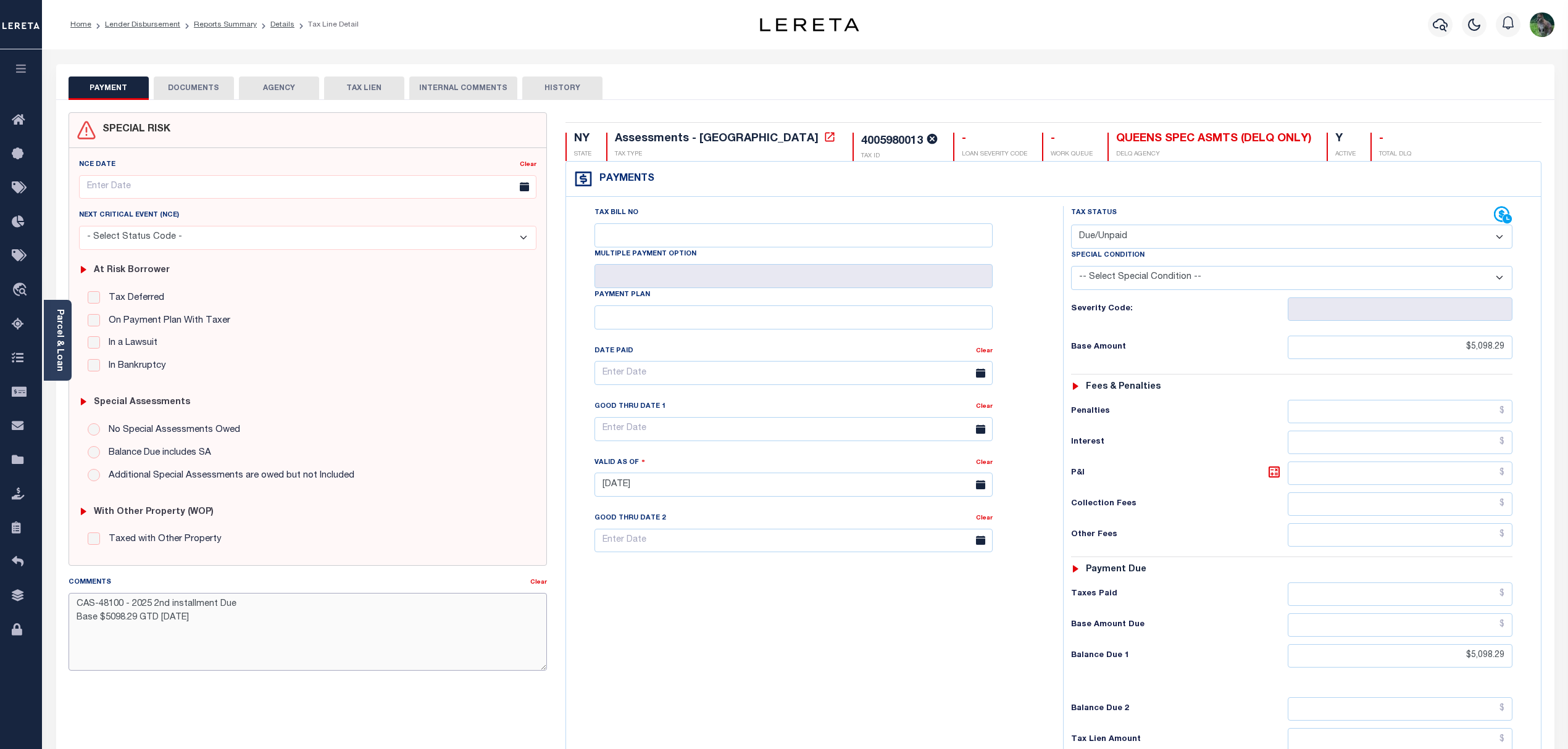
drag, startPoint x: 81, startPoint y: 608, endPoint x: 248, endPoint y: 608, distance: 167.0
click at [248, 608] on textarea "CAS-48100 - 2025 2nd installment Due Base $5098.29 GTD [DATE]" at bounding box center [308, 632] width 479 height 78
click at [225, 630] on textarea "CAS-48100 - 2025 2nd installment Due Base $5098.29 GTD [DATE]" at bounding box center [308, 632] width 479 height 78
drag, startPoint x: 199, startPoint y: 619, endPoint x: 94, endPoint y: 602, distance: 106.4
click at [94, 602] on textarea "CAS-48100 - 2025 2nd installment Due Base $5098.29 GTD 10/01/25" at bounding box center [308, 632] width 479 height 78
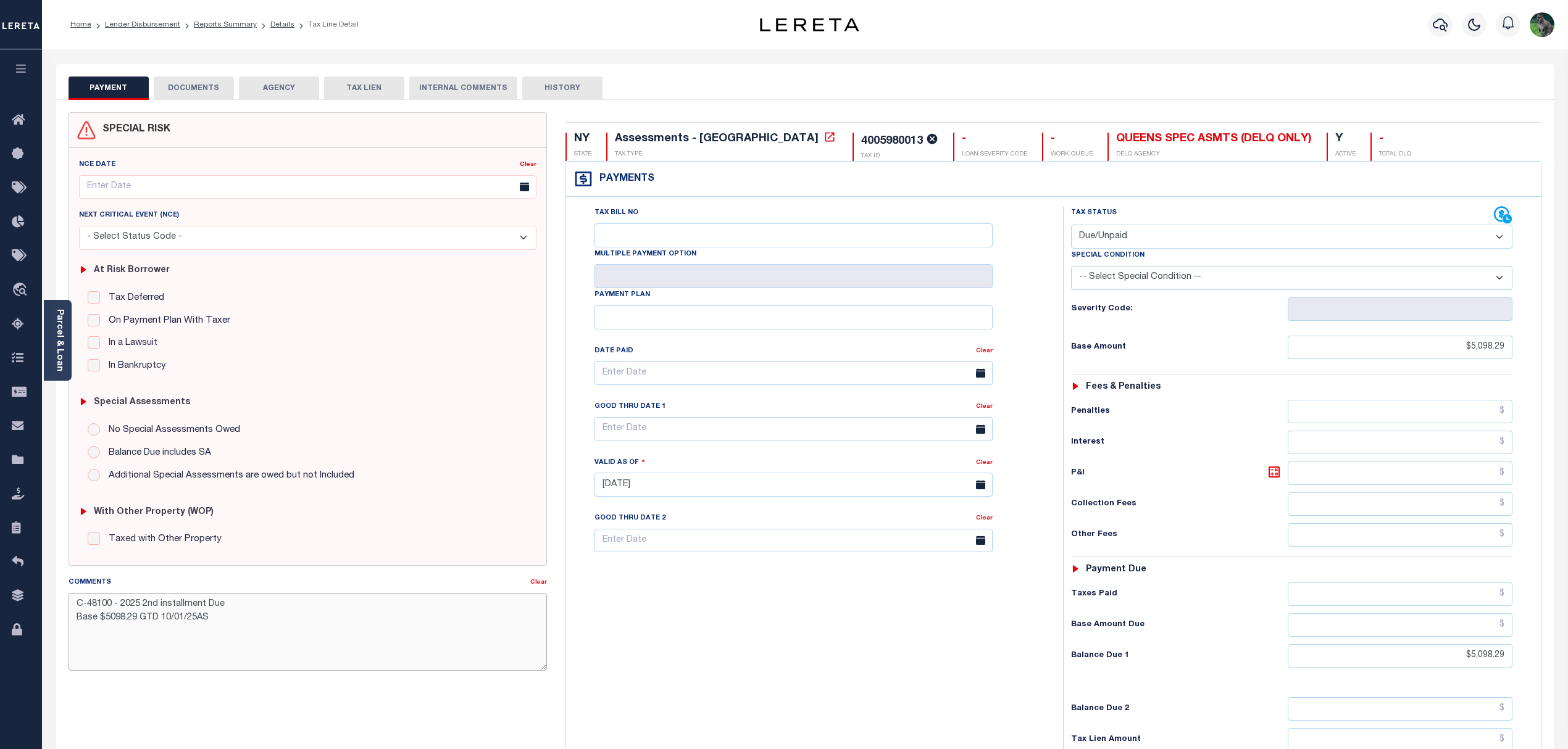
type textarea "C-48100 - 2025 2nd installment Due Base $5098.29 GTD 10/01/25AS"
type input "09/29/2025"
click at [305, 532] on div "with Other Property (WOP) Taxed with Other Property" at bounding box center [308, 523] width 468 height 64
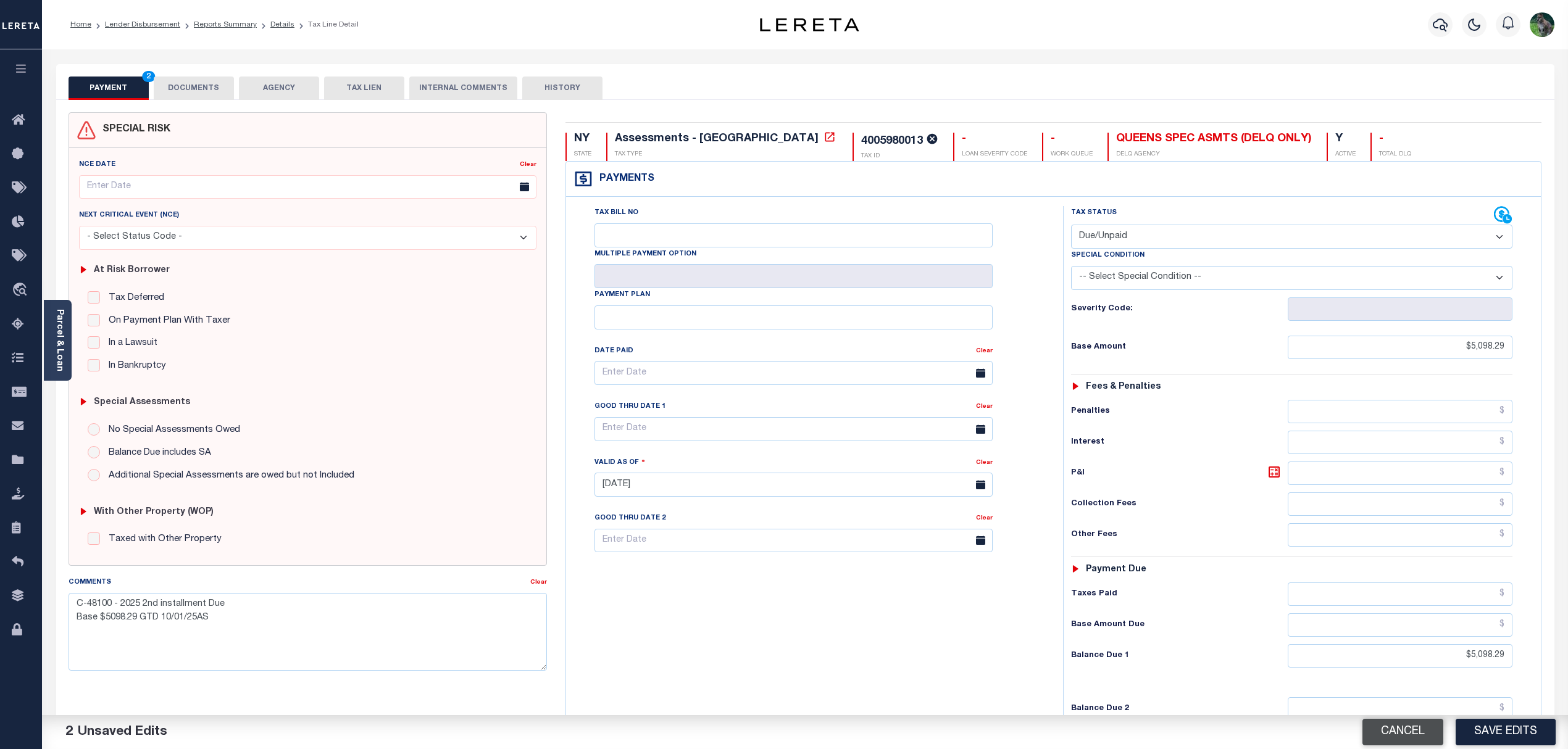
click at [1400, 736] on button "Cancel" at bounding box center [1403, 732] width 81 height 26
type textarea "CAS-48100 - 2025 2nd installment Due Base $5098.29 GTD 10/01/25"
type input "09/09/2025"
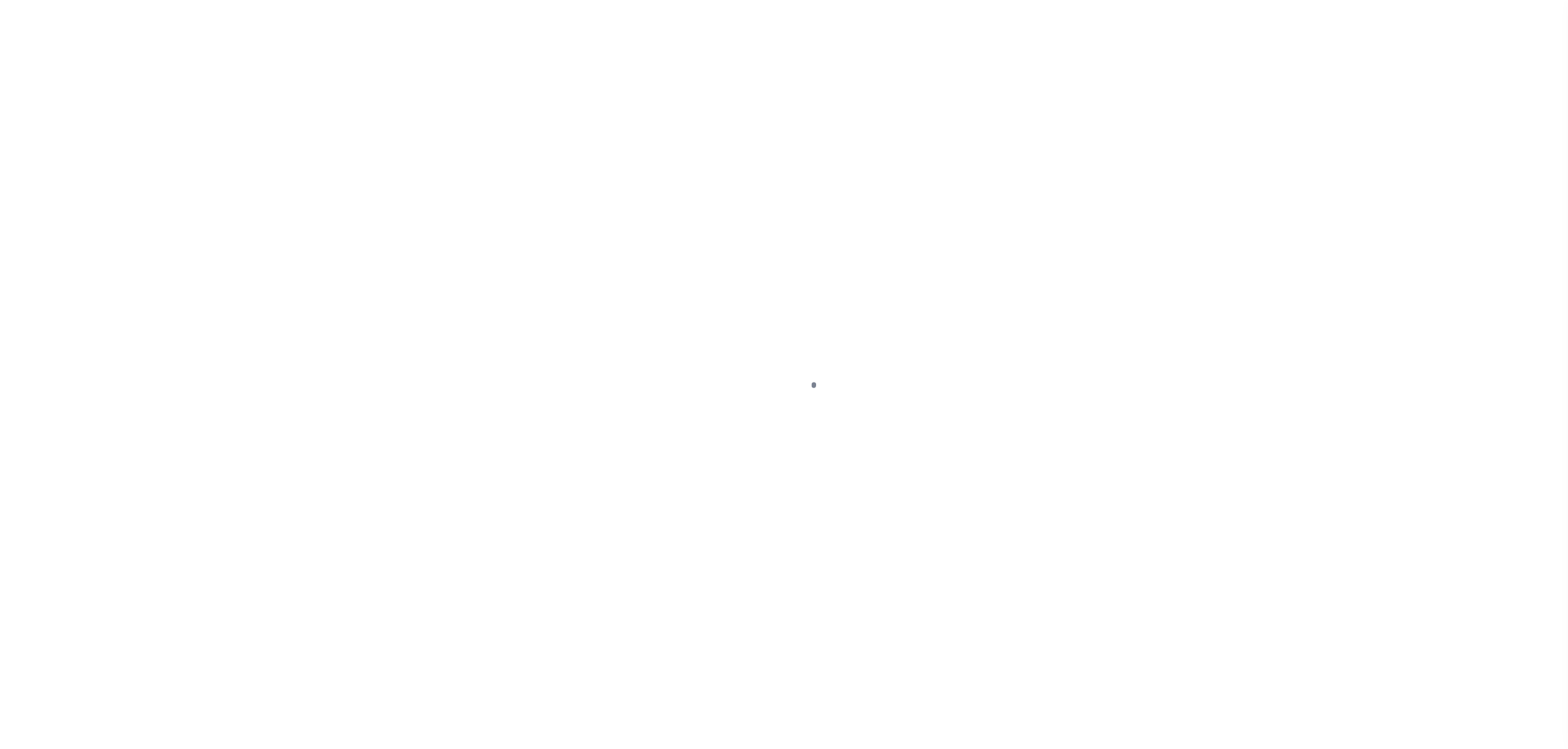
select select "DUE"
select select
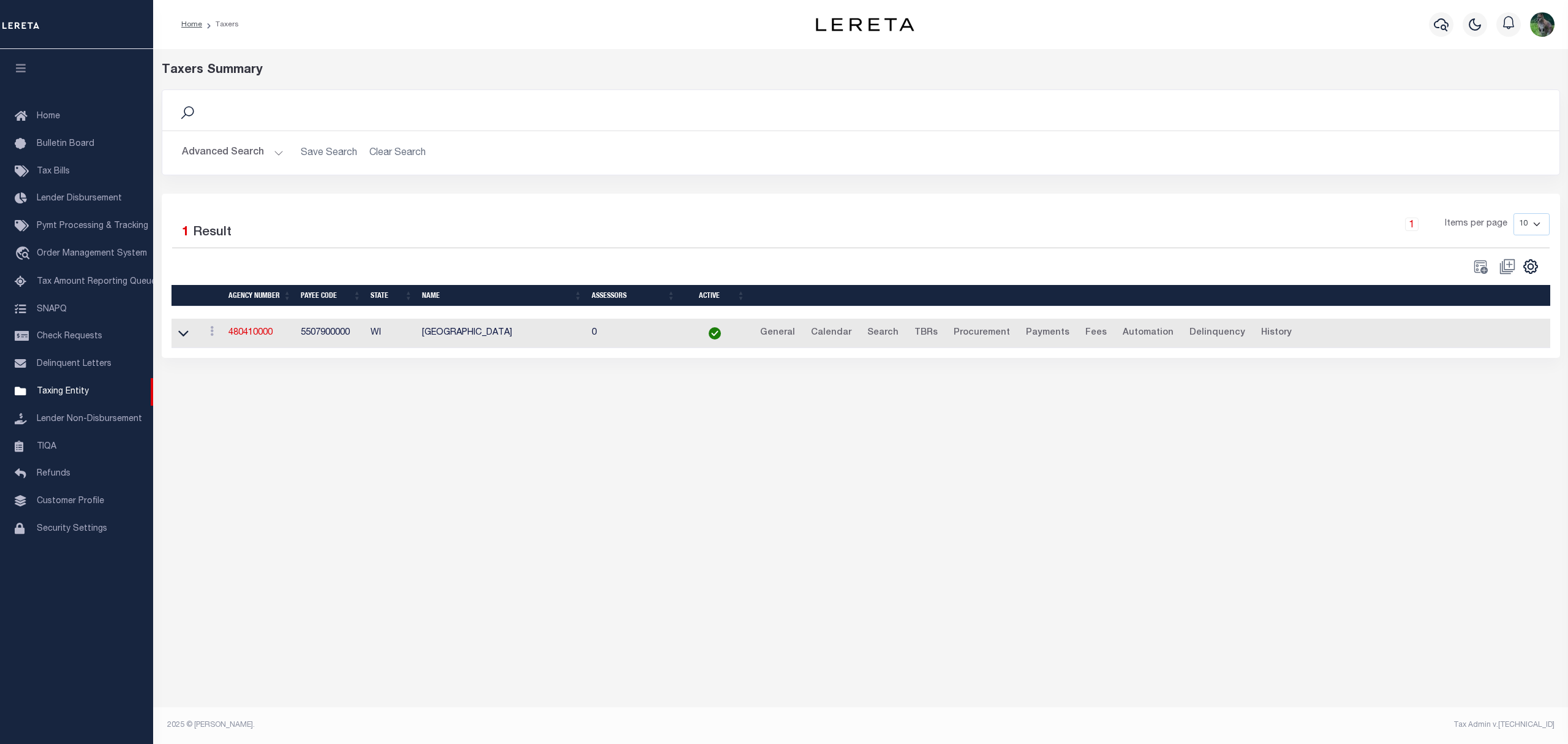
click at [226, 160] on button "Advanced Search" at bounding box center [233, 153] width 101 height 24
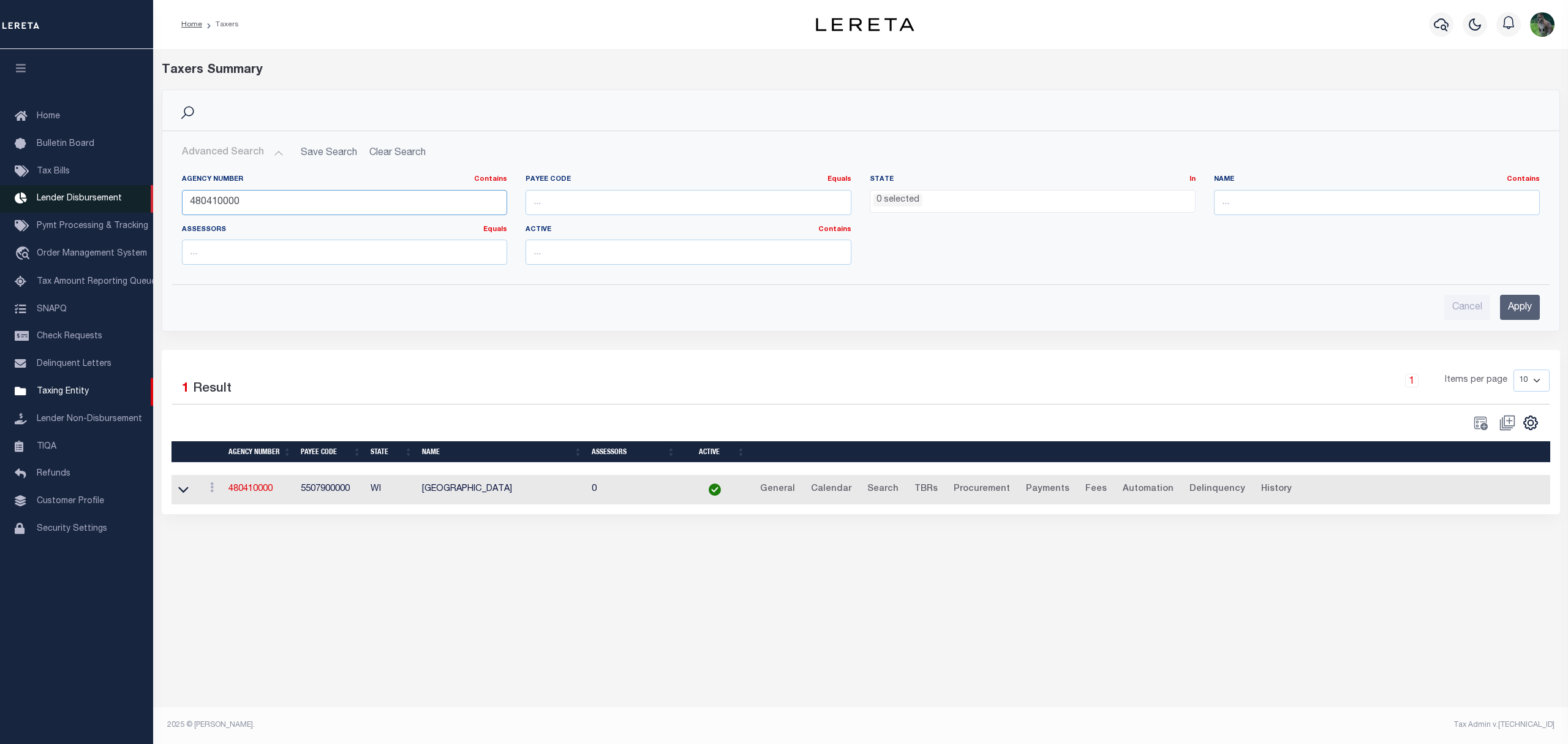
drag, startPoint x: 293, startPoint y: 204, endPoint x: 103, endPoint y: 201, distance: 190.0
click at [121, 204] on div "Home Taxers Profile" at bounding box center [784, 359] width 1568 height 719
paste input "310240101"
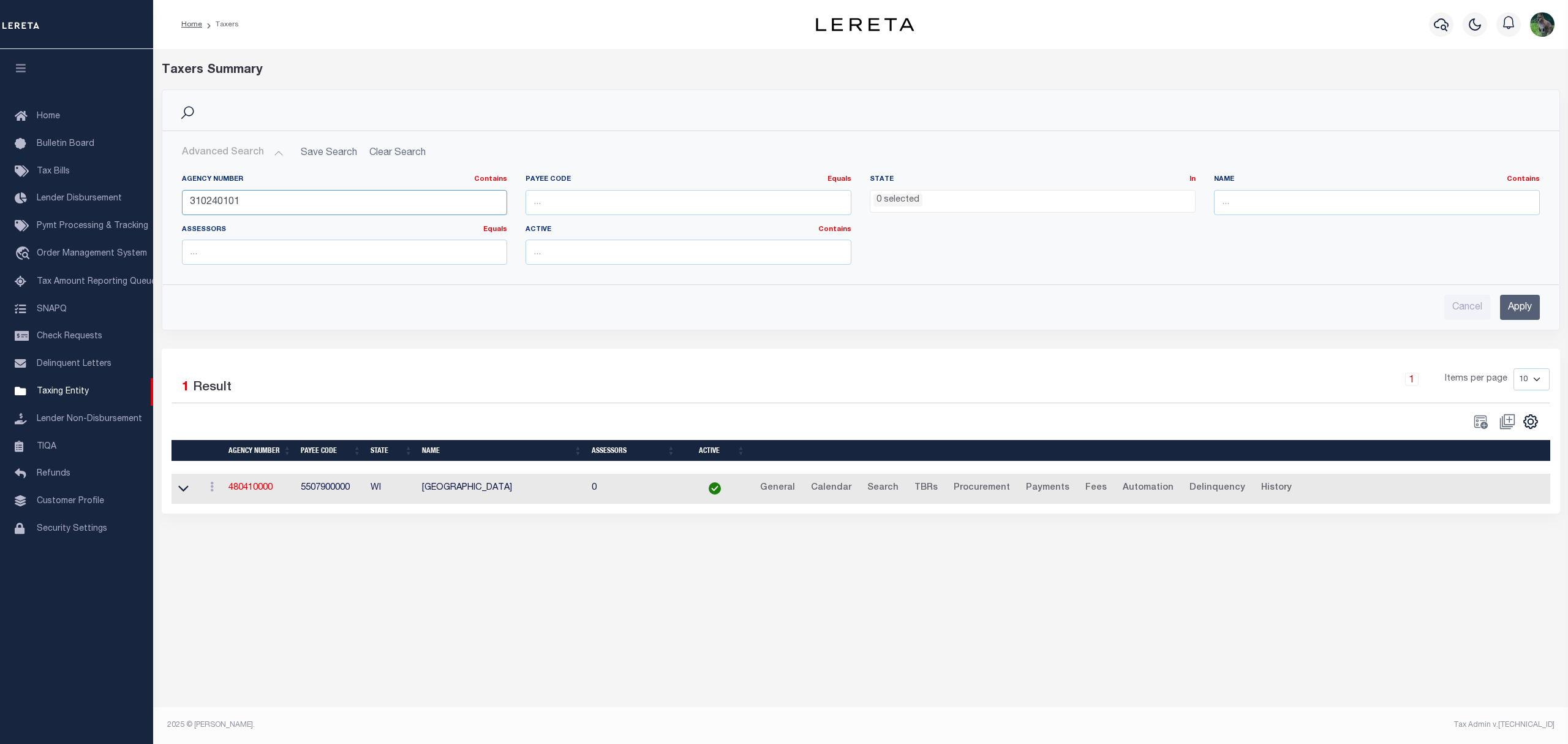
type input "310240101"
click at [1524, 305] on input "Apply" at bounding box center [1521, 307] width 40 height 25
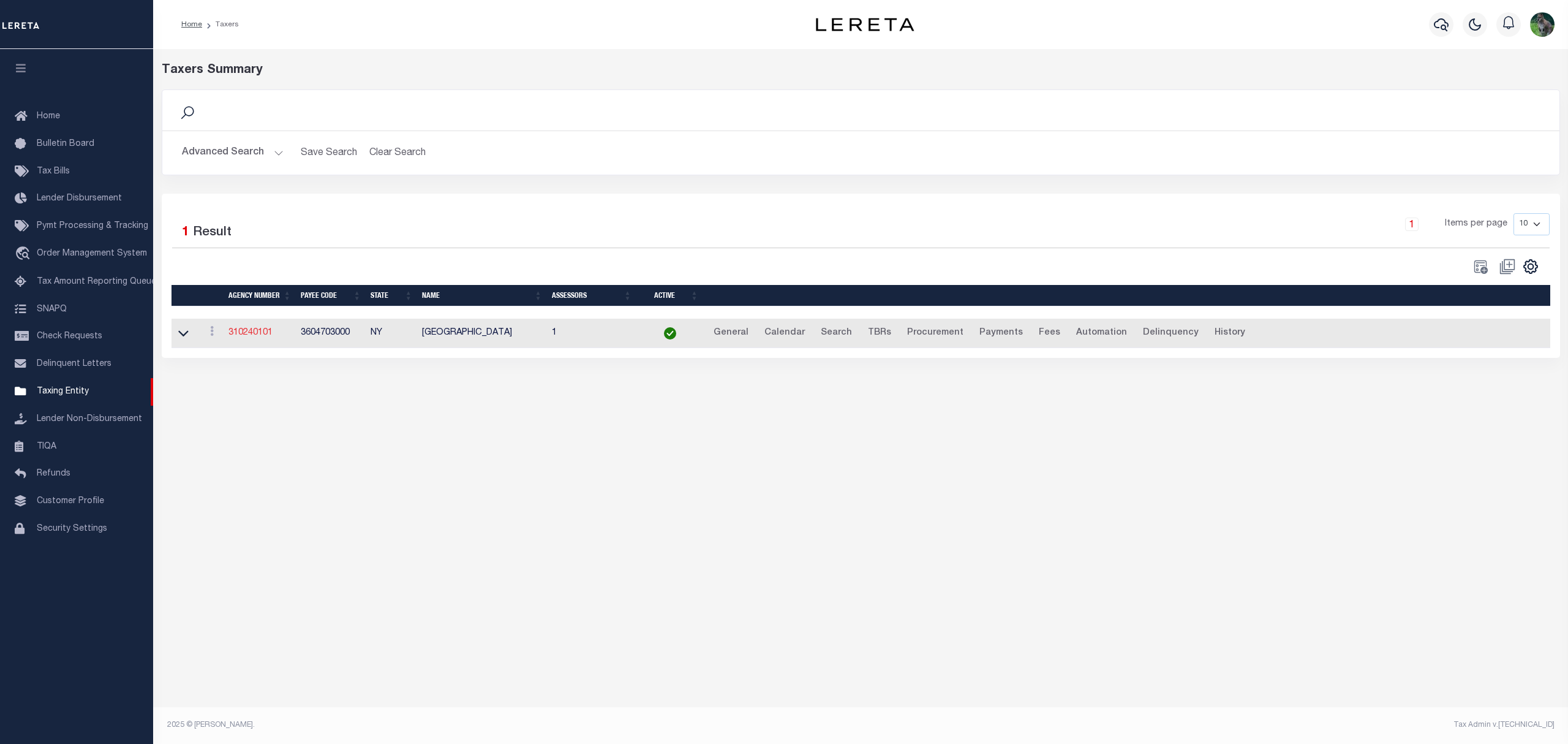
click at [254, 332] on td "310240101" at bounding box center [260, 333] width 72 height 30
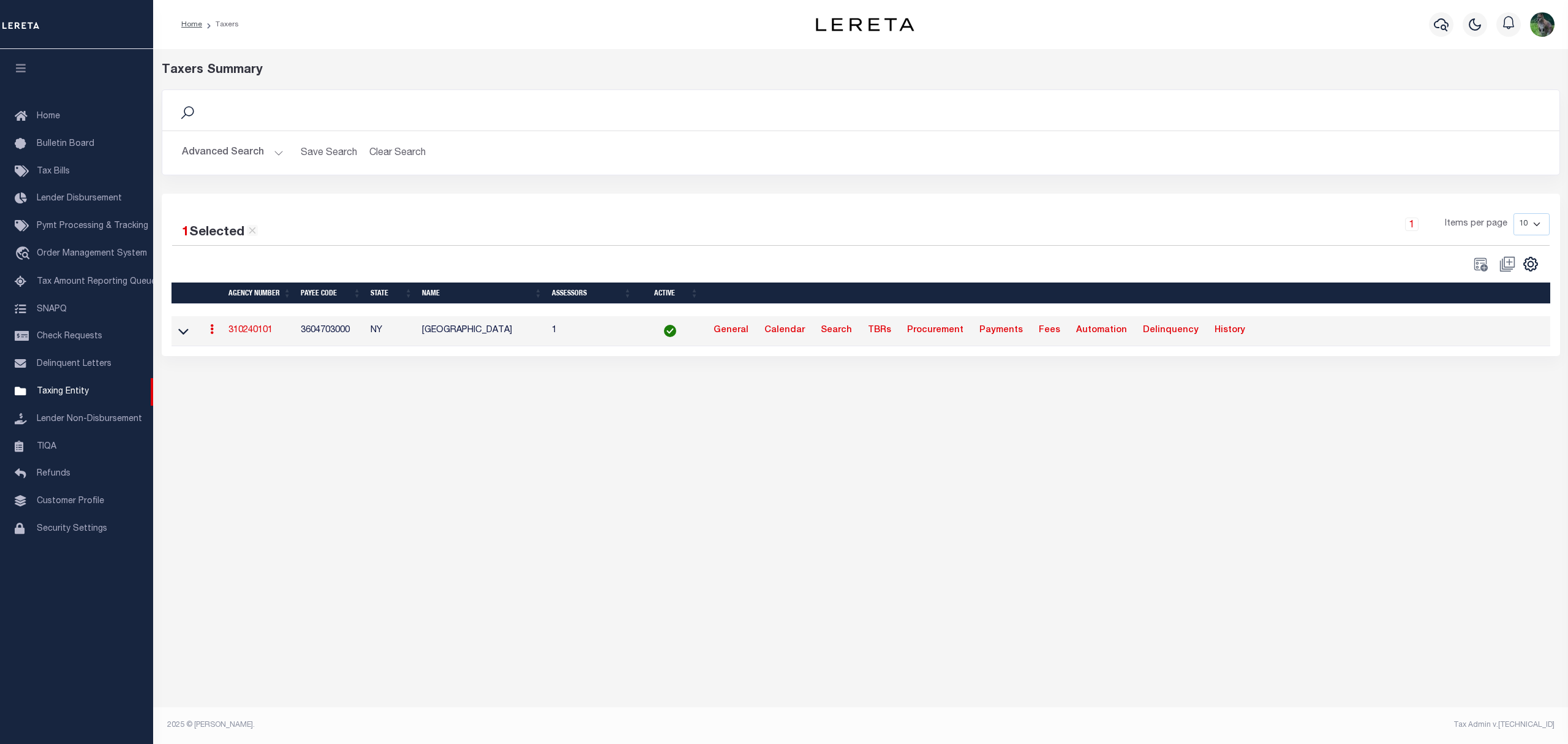
click at [254, 333] on link "310240101" at bounding box center [250, 330] width 44 height 9
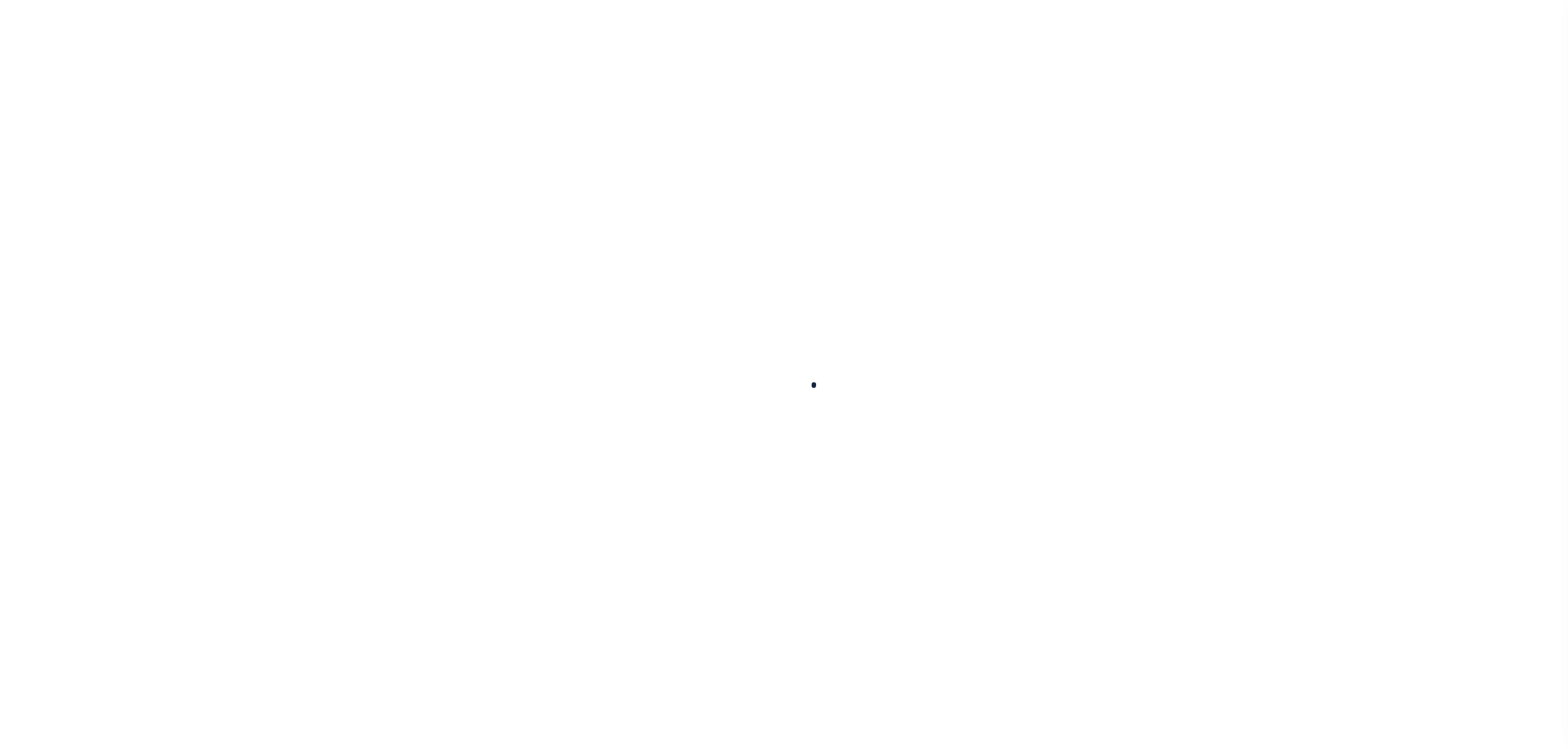
select select
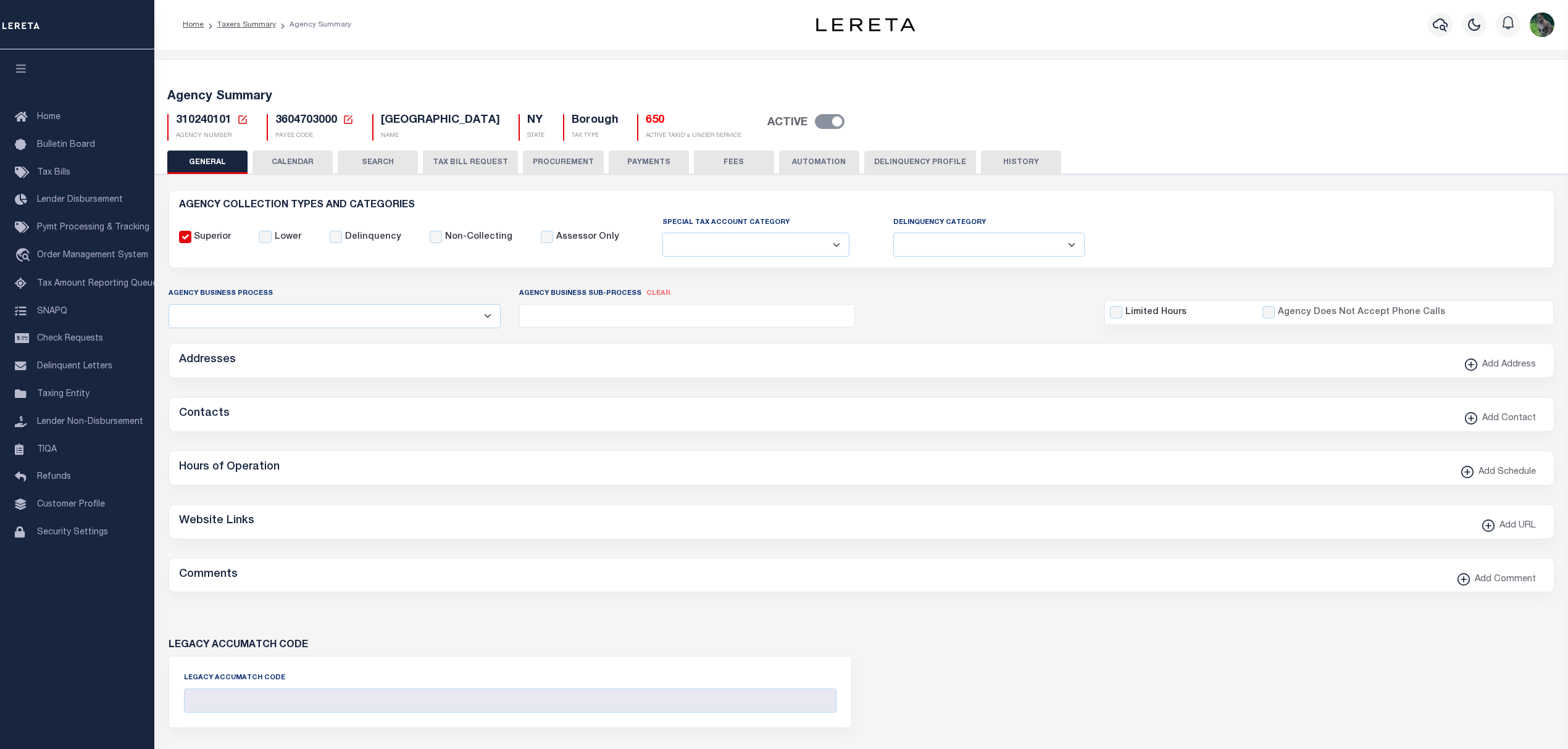
checkbox input "false"
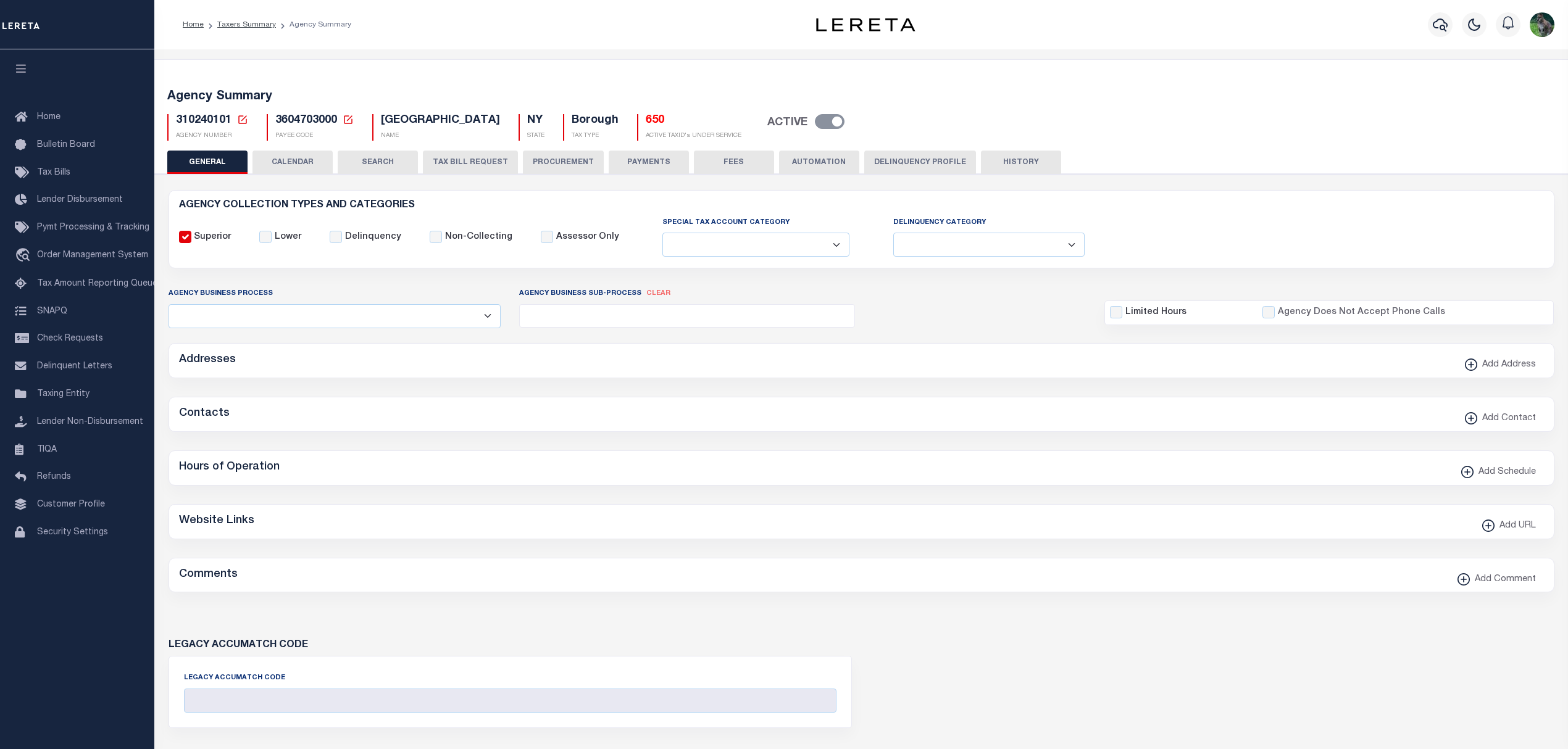
type input "3604703000"
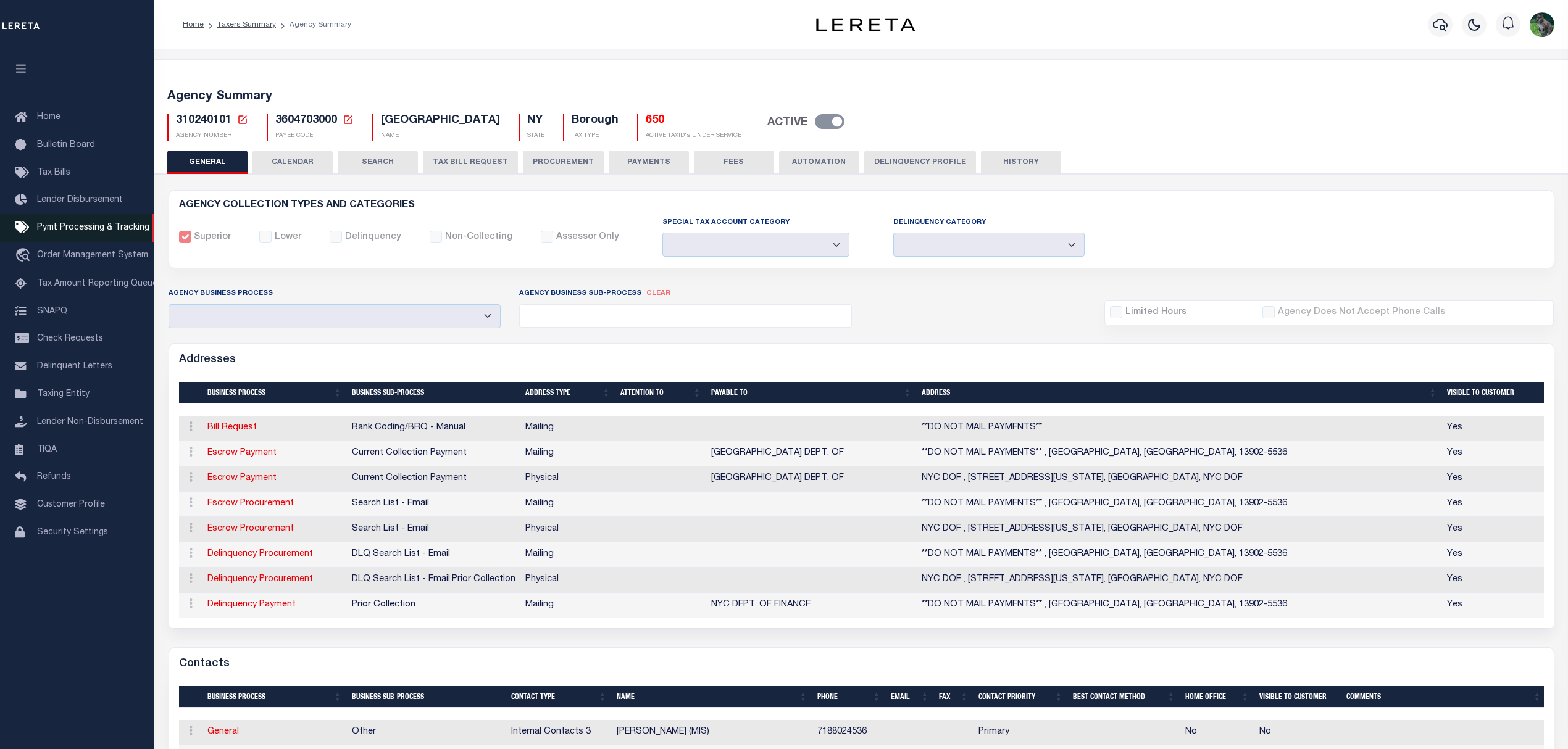
click at [84, 227] on span "Pymt Processing & Tracking" at bounding box center [93, 227] width 112 height 9
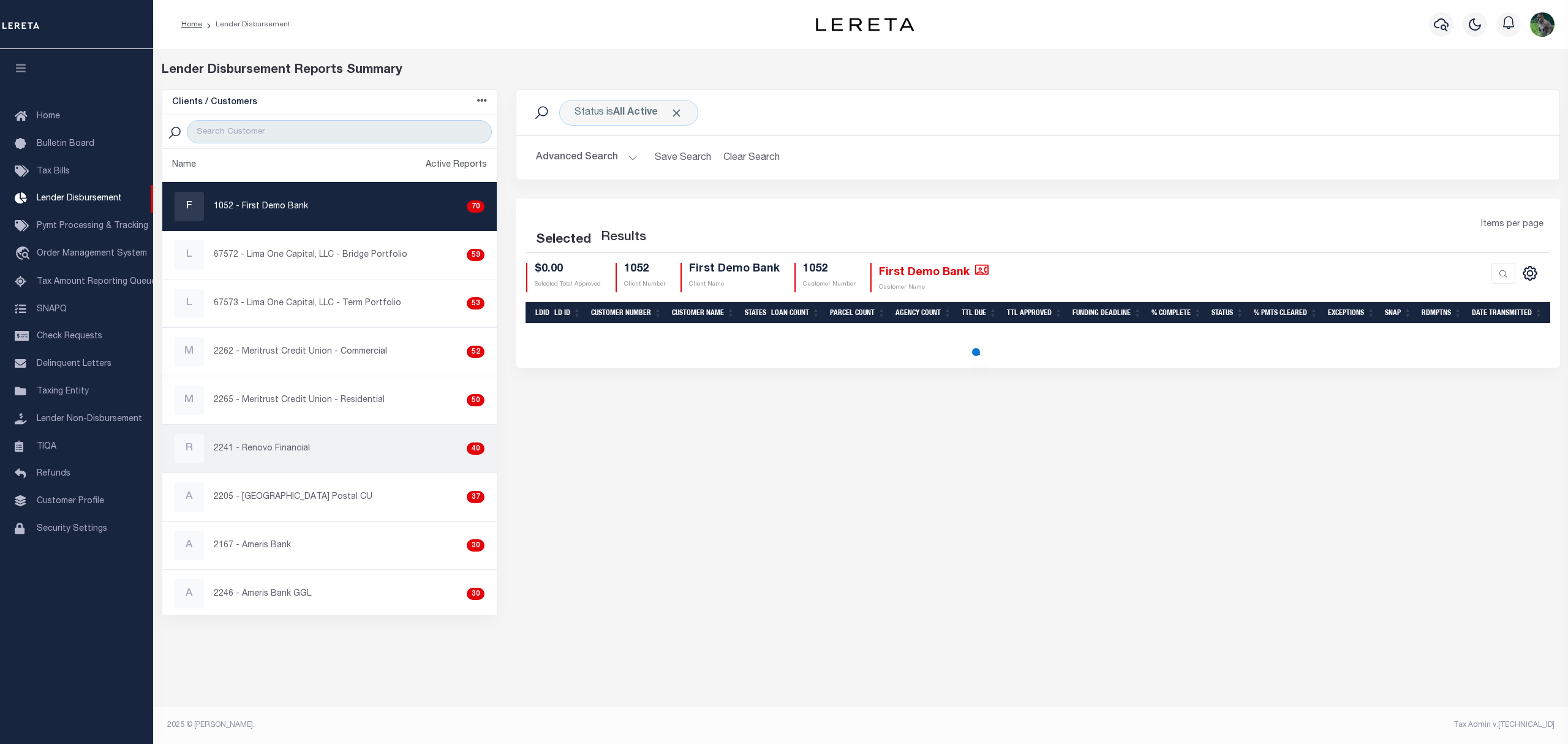
click at [283, 463] on div "R 2241 - Renovo Financial 40" at bounding box center [330, 449] width 310 height 29
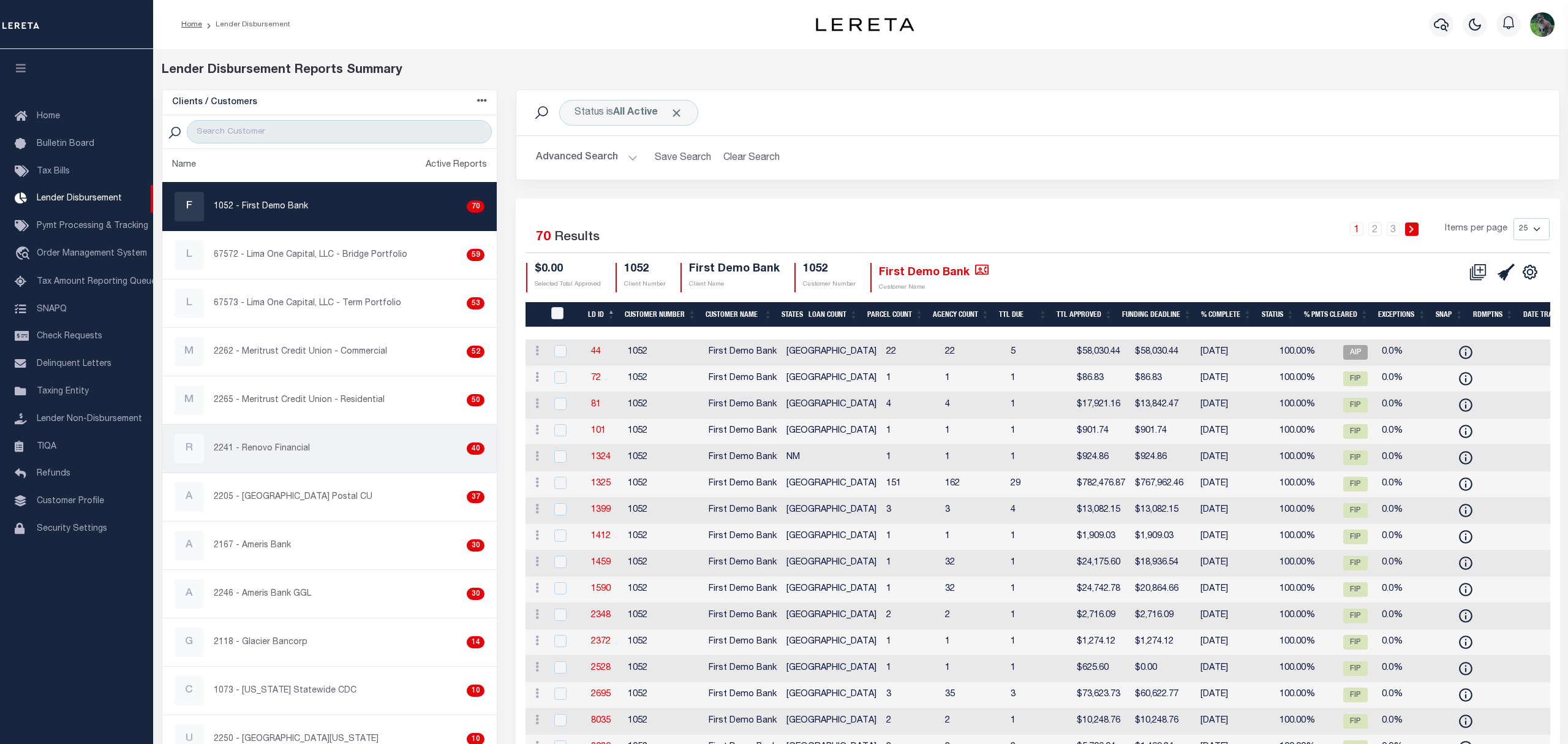
checkbox input "true"
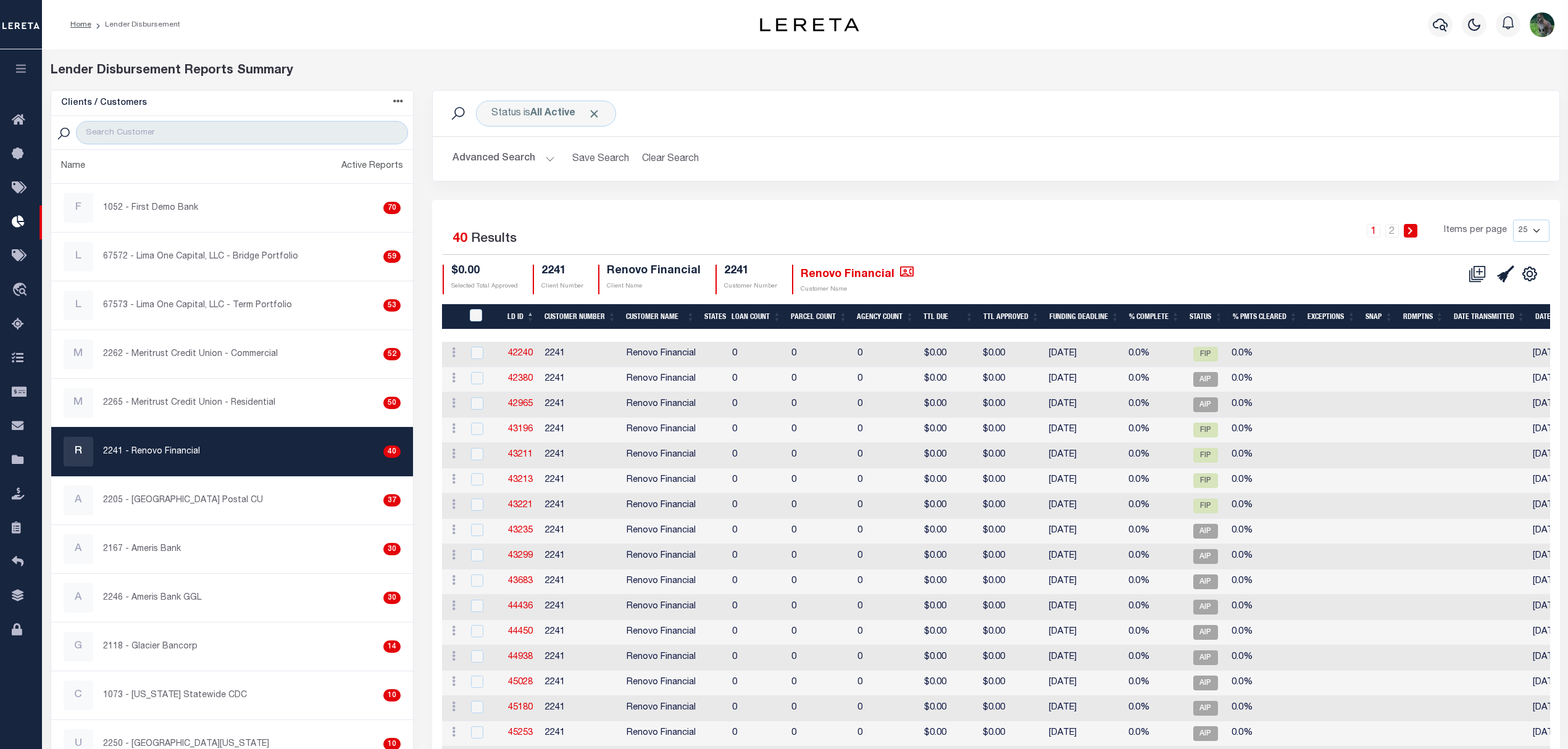
click at [1518, 233] on select "25 50 100 200" at bounding box center [1531, 231] width 36 height 22
select select "50"
click at [1513, 221] on select "25 50 100 200" at bounding box center [1531, 231] width 36 height 22
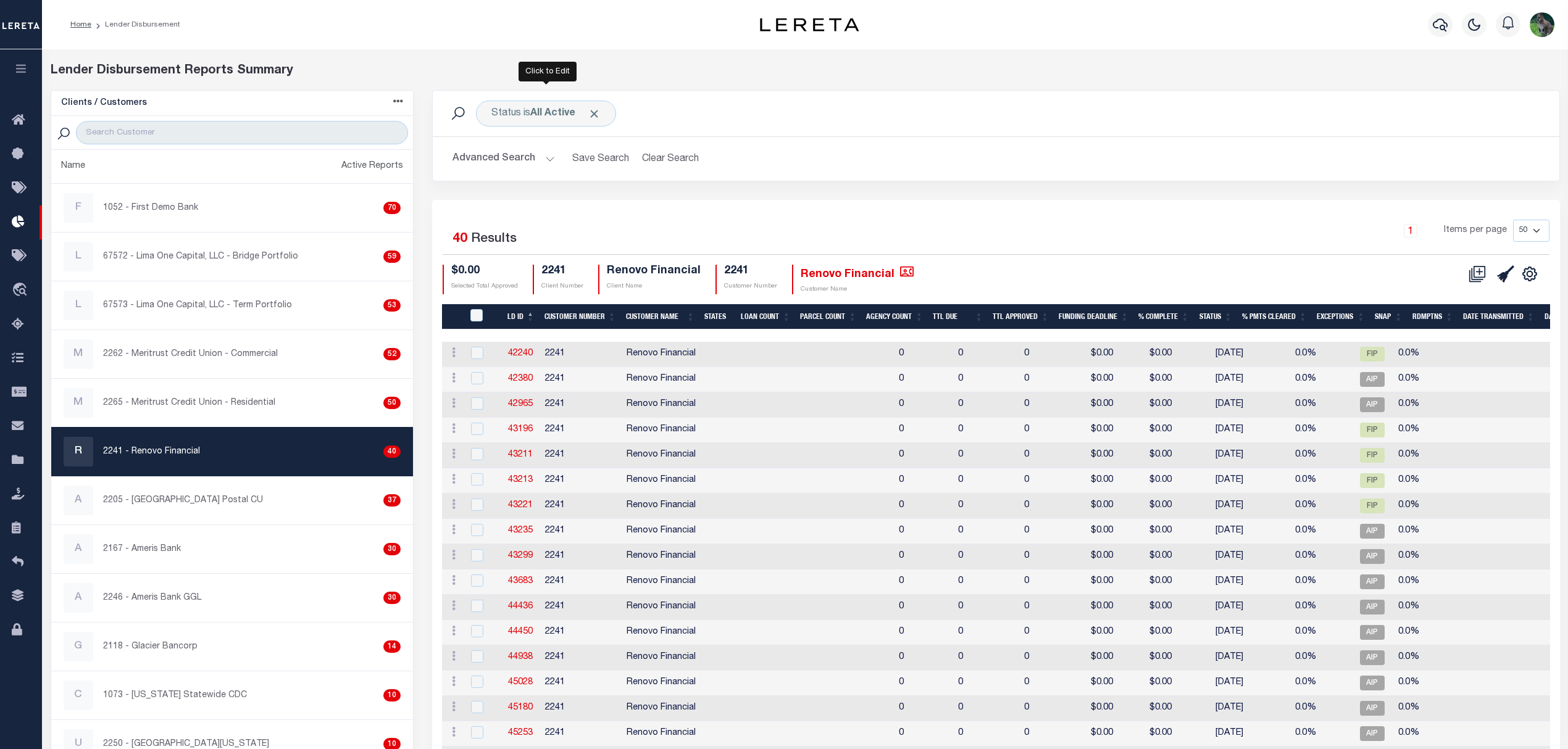
click at [507, 153] on button "Advanced Search" at bounding box center [504, 159] width 102 height 24
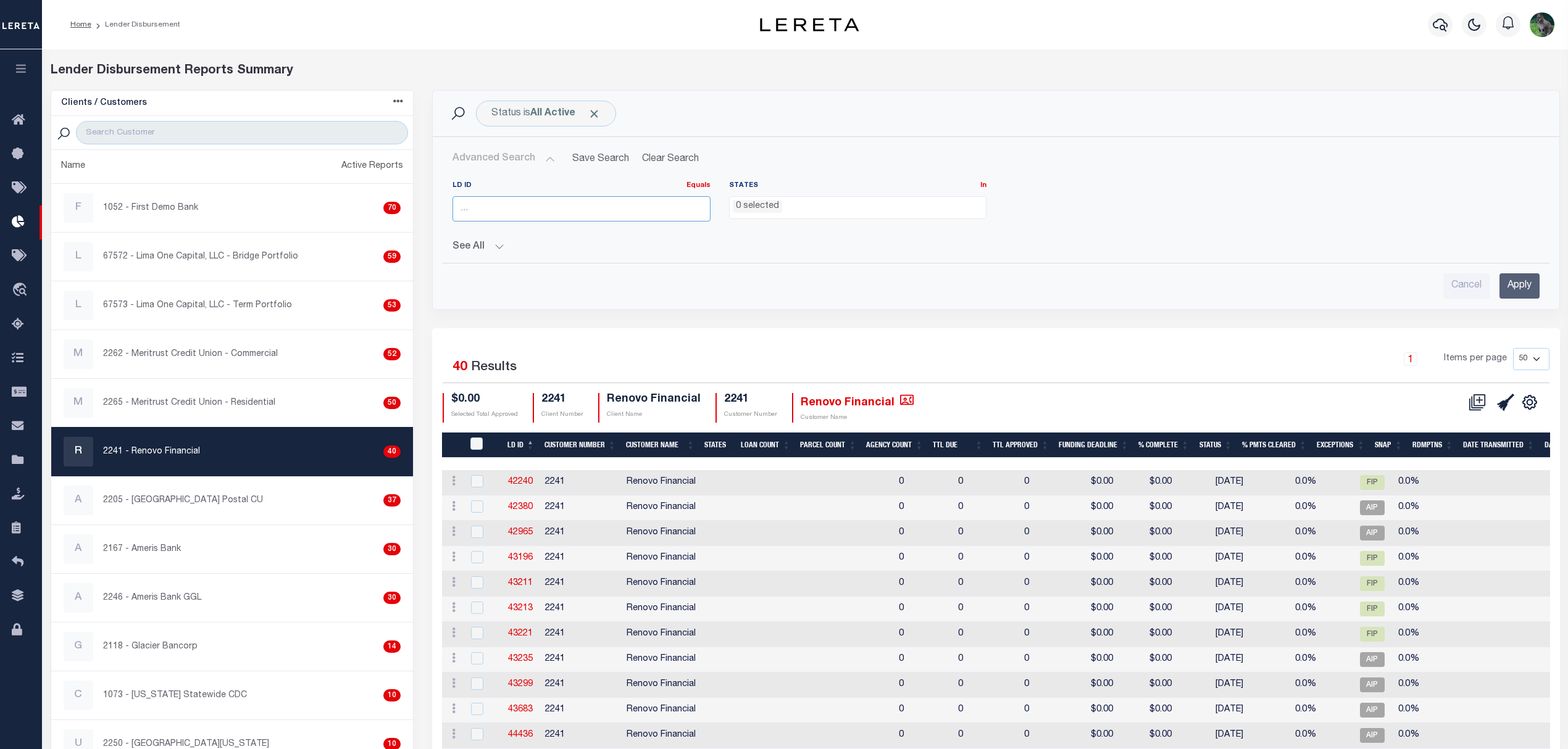
click at [559, 205] on input "number" at bounding box center [582, 209] width 258 height 26
type input "45935"
click at [1511, 276] on input "Apply" at bounding box center [1520, 286] width 40 height 26
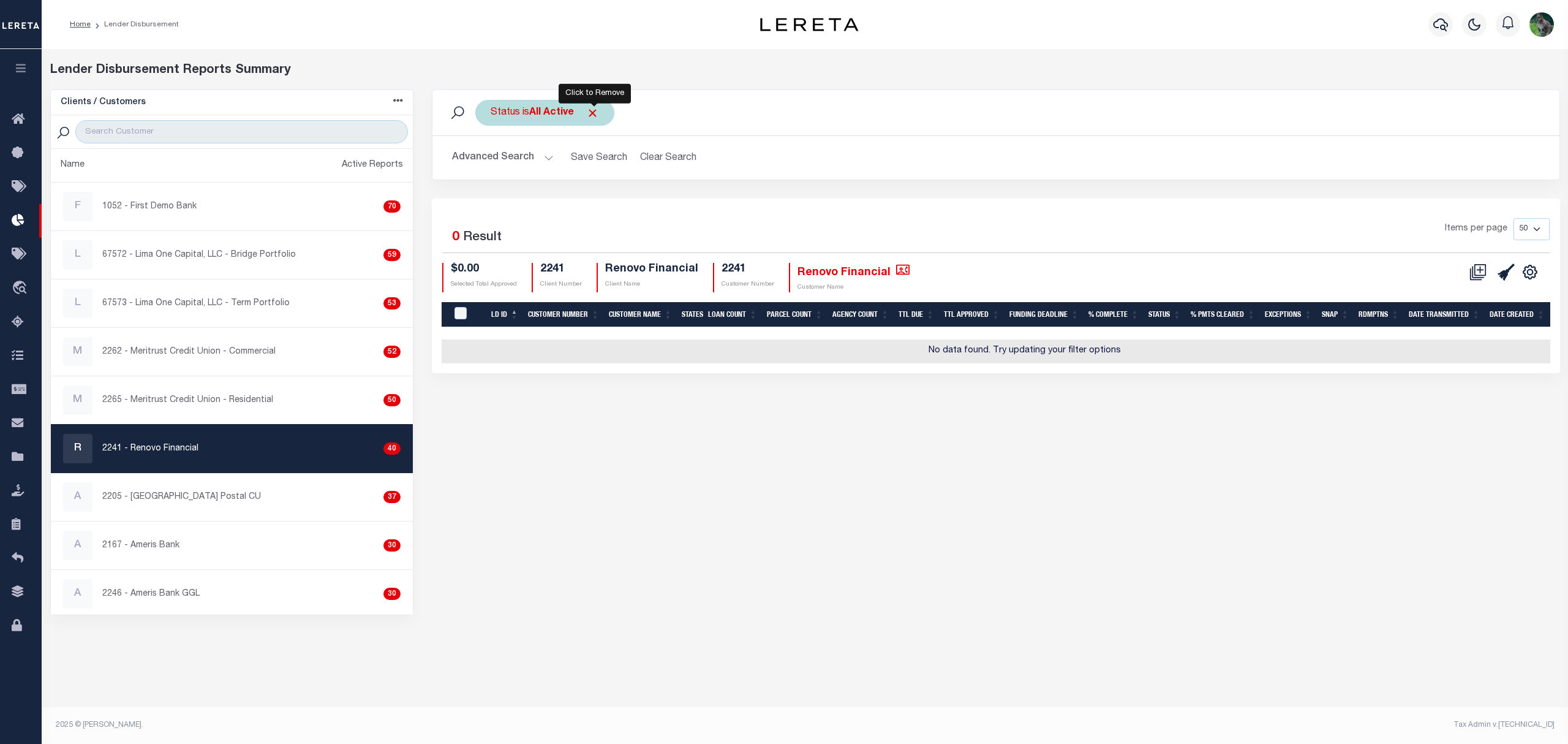
click at [598, 116] on span "Click to Remove" at bounding box center [592, 113] width 13 height 13
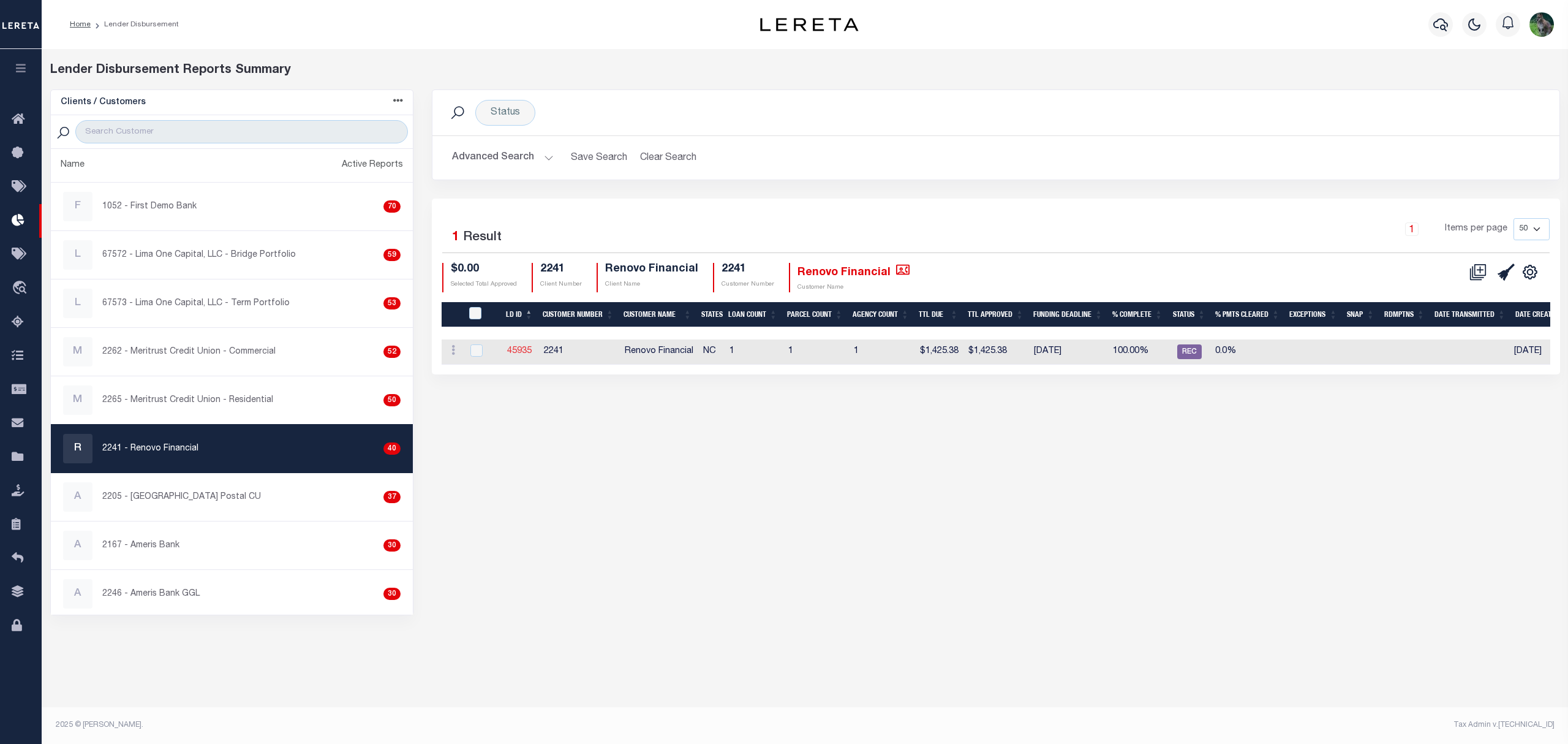
click at [516, 352] on link "45935" at bounding box center [519, 351] width 25 height 9
checkbox input "true"
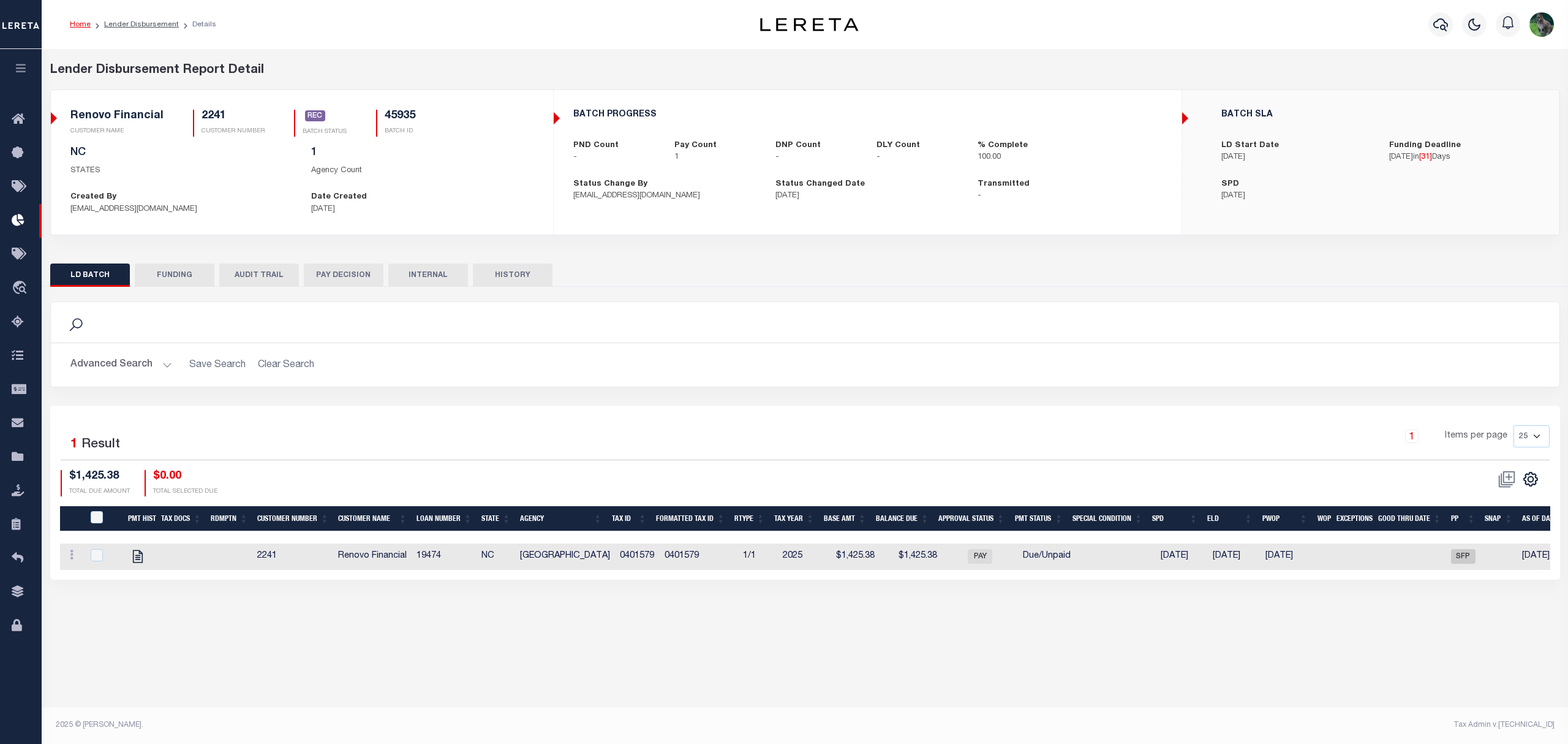
click at [162, 283] on button "FUNDING" at bounding box center [174, 275] width 79 height 23
type input "$1,425.38"
type input "$0"
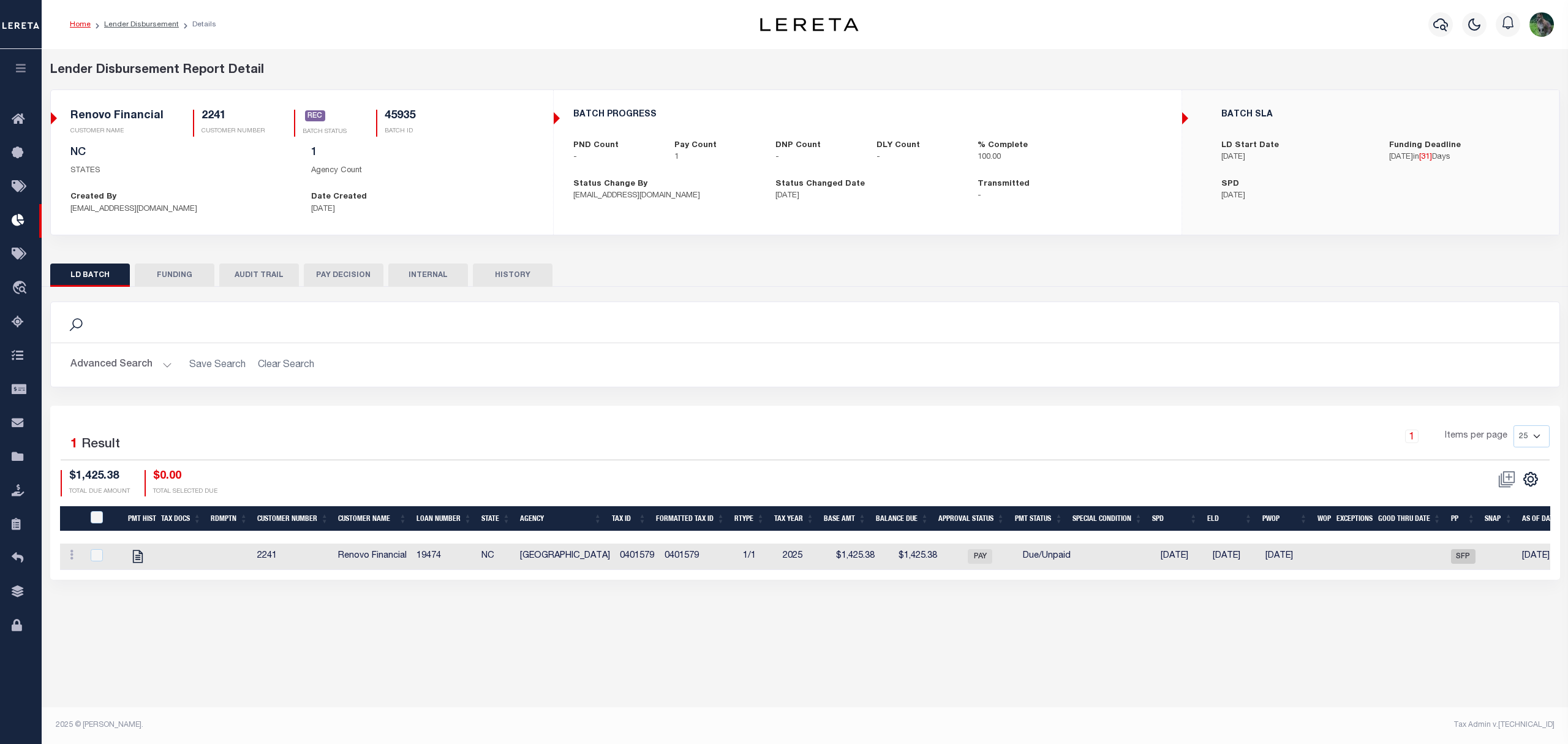
type input "09/26/2025"
type input "20250926MMQFMP2700385309261706FT03"
type input "10/31/2025"
select select "100"
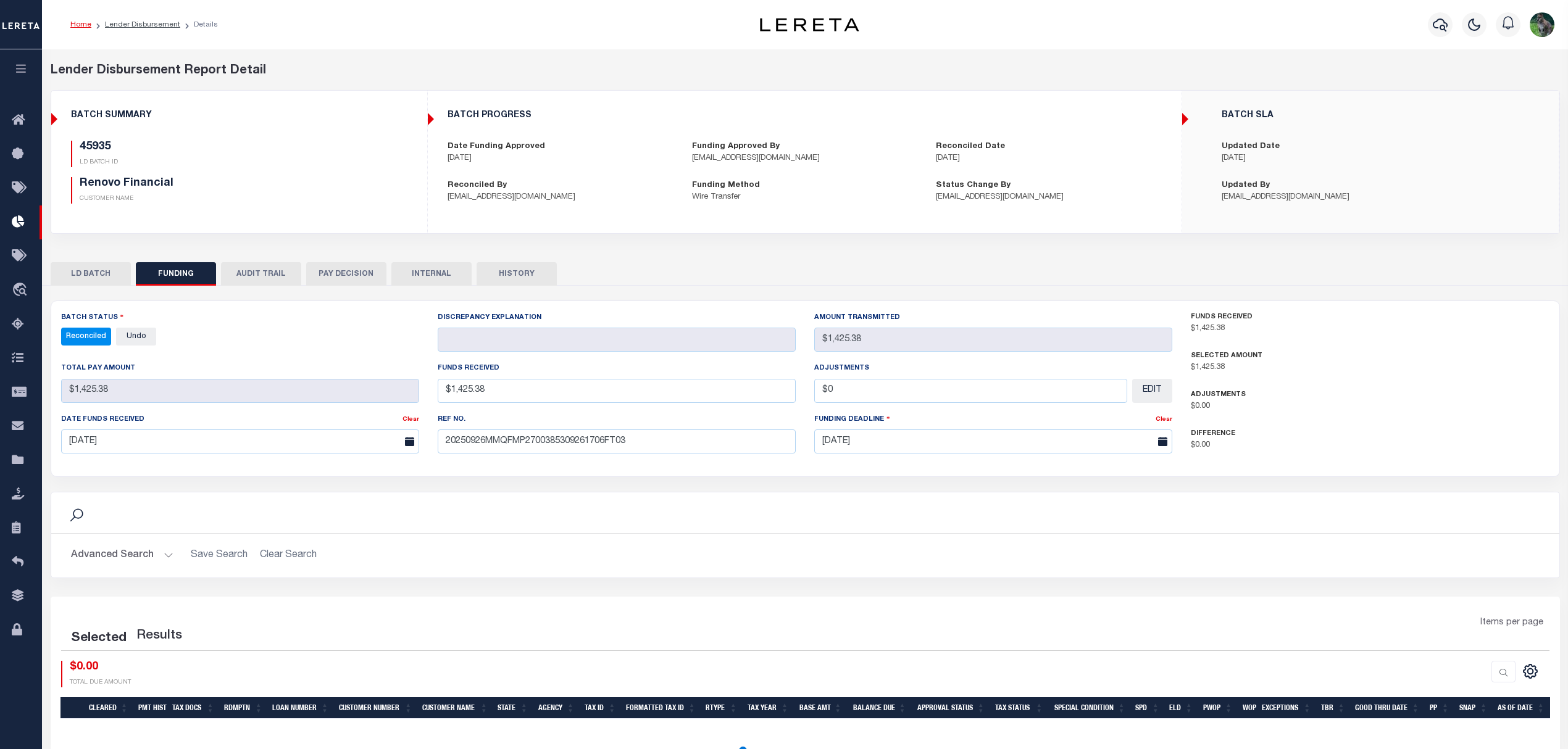
select select "100"
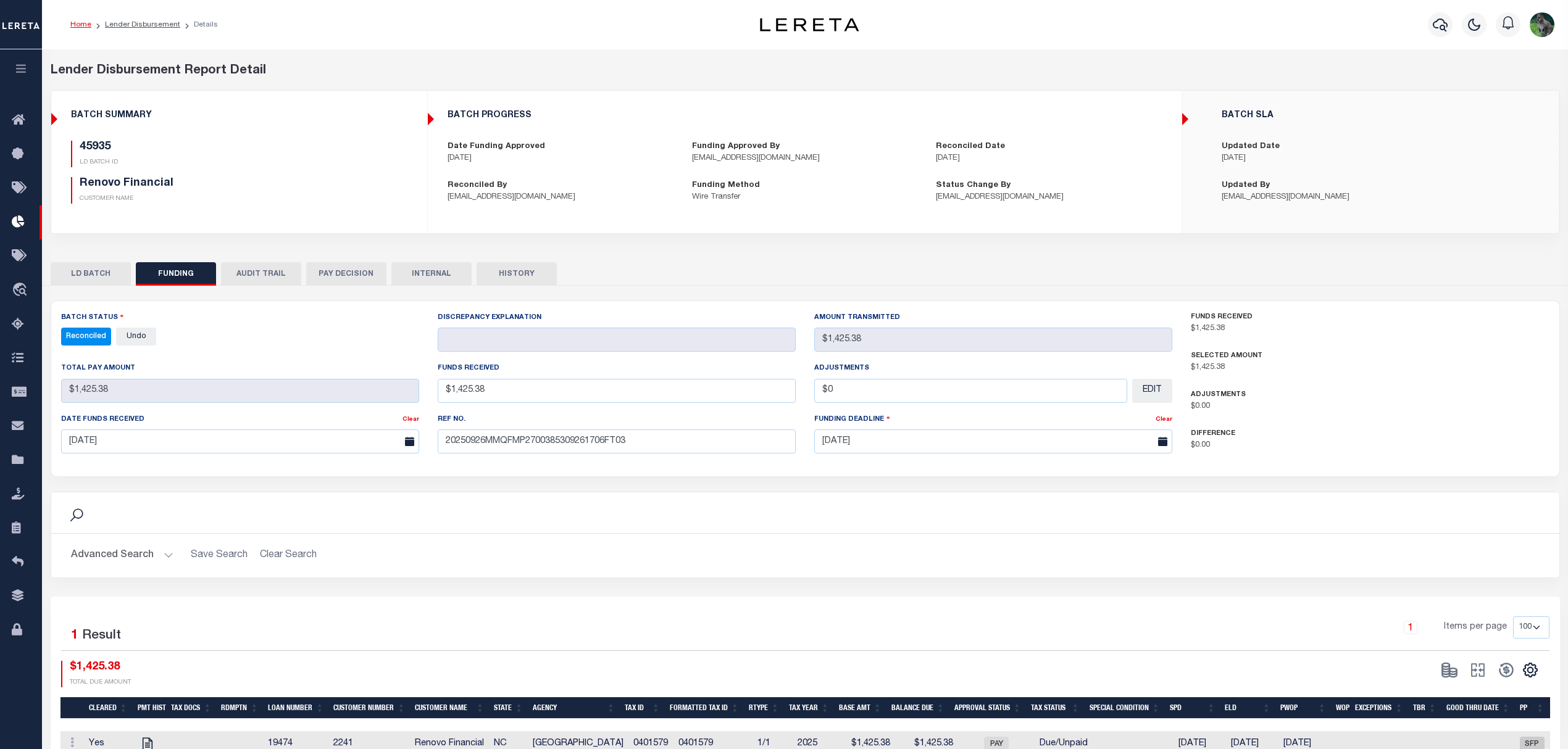
checkbox input "true"
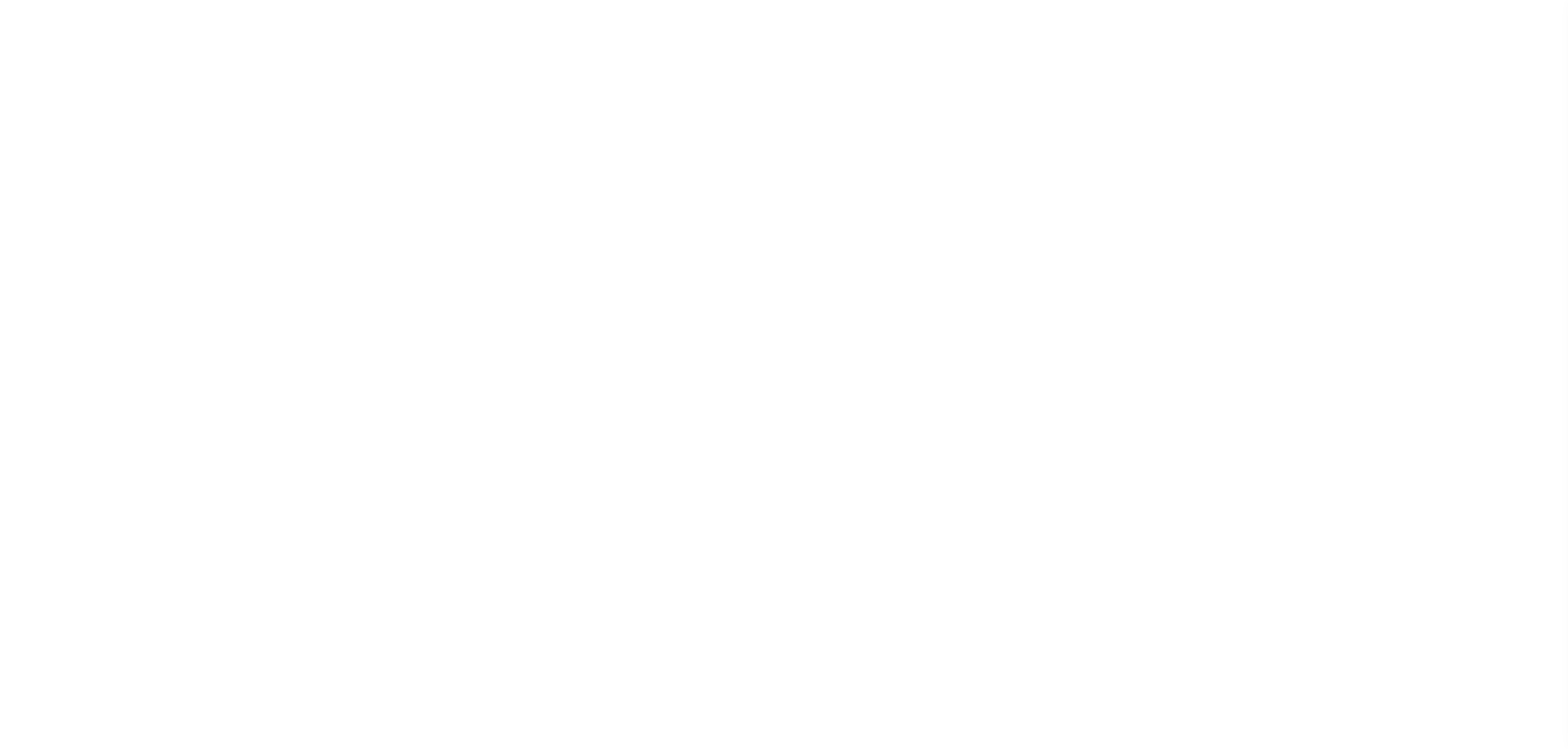
select select "SFP"
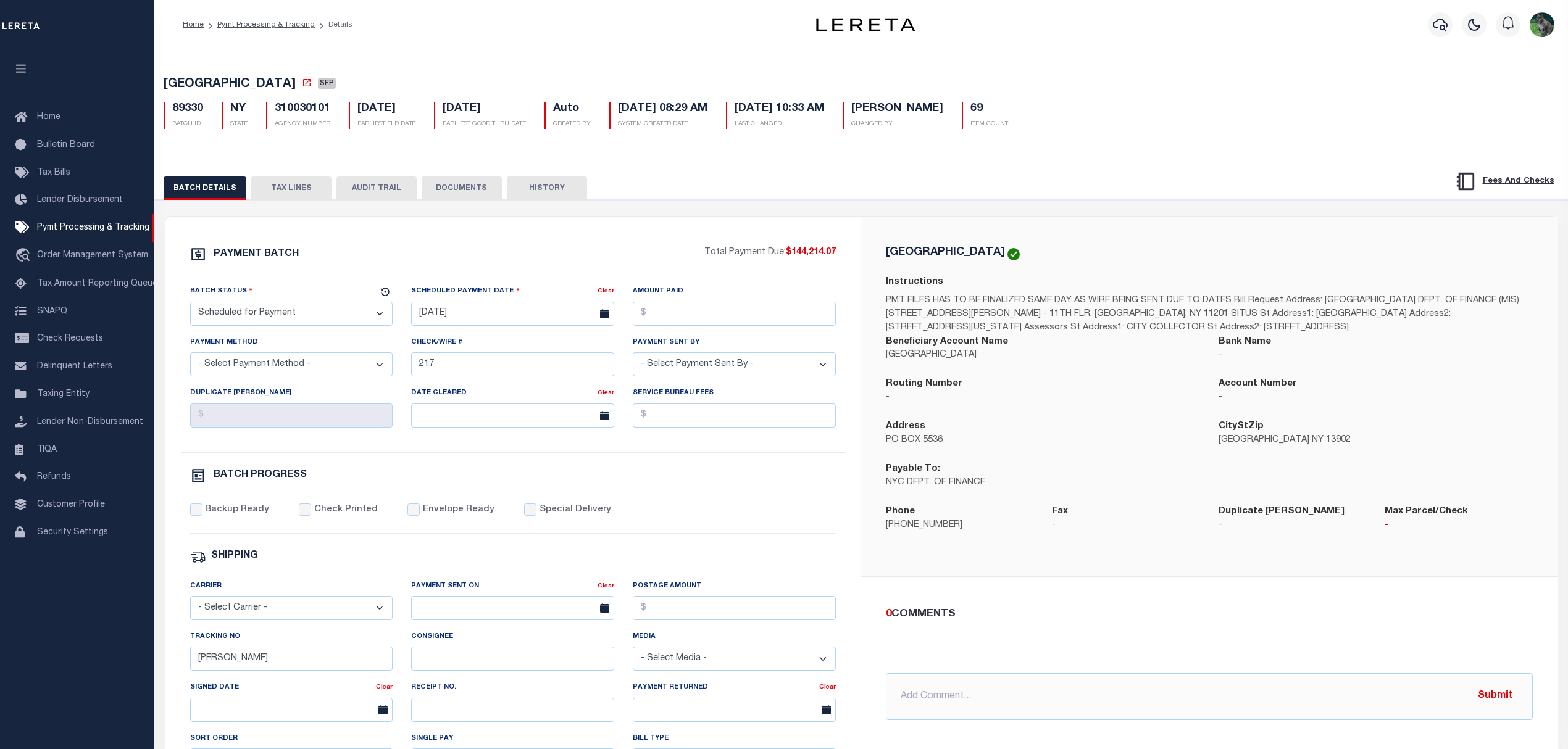
drag, startPoint x: 299, startPoint y: 190, endPoint x: 398, endPoint y: 192, distance: 99.0
click at [297, 192] on button "TAX LINES" at bounding box center [291, 188] width 80 height 24
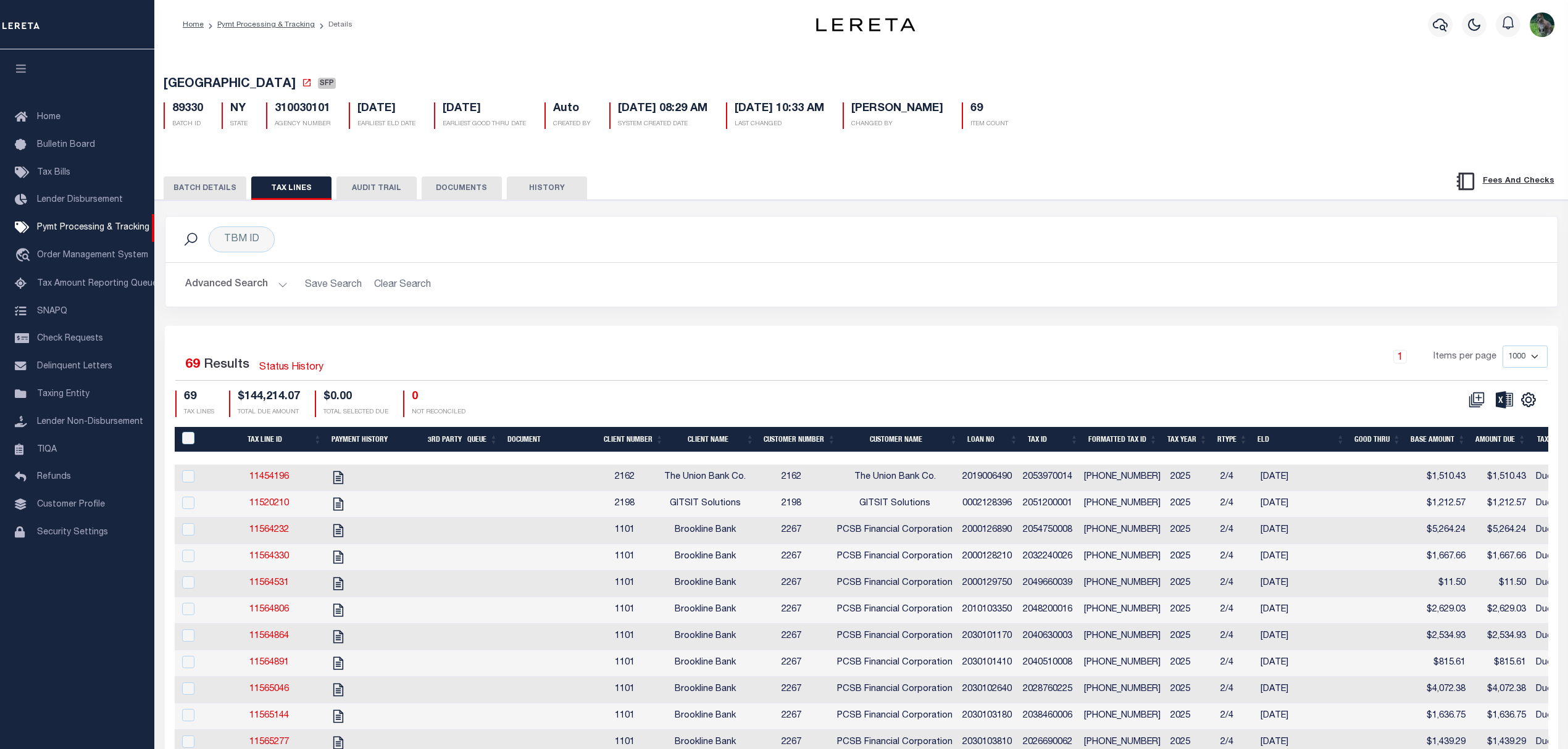
click at [1536, 403] on link at bounding box center [1528, 399] width 20 height 9
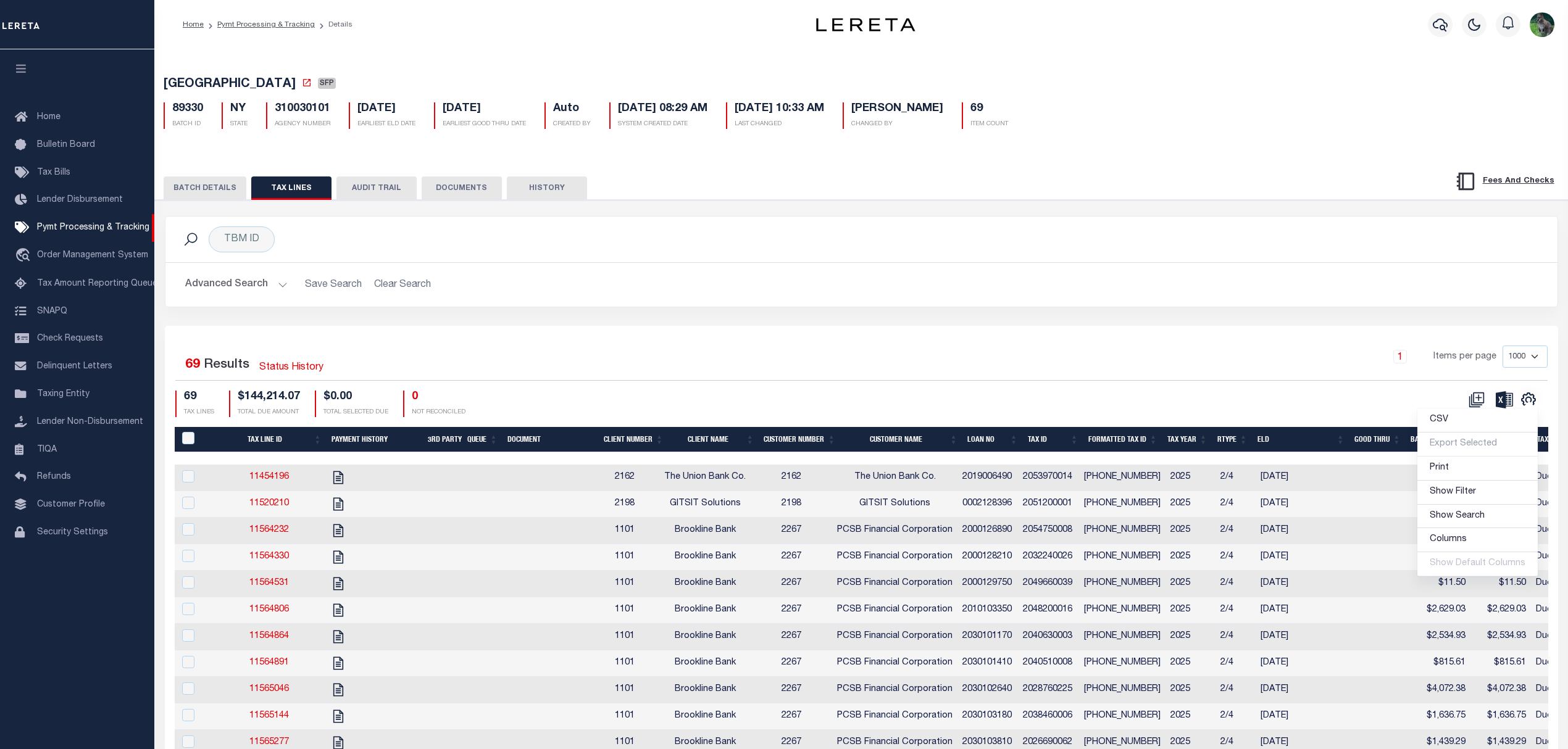
click at [1450, 438] on li "Export Selected" at bounding box center [1477, 444] width 120 height 24
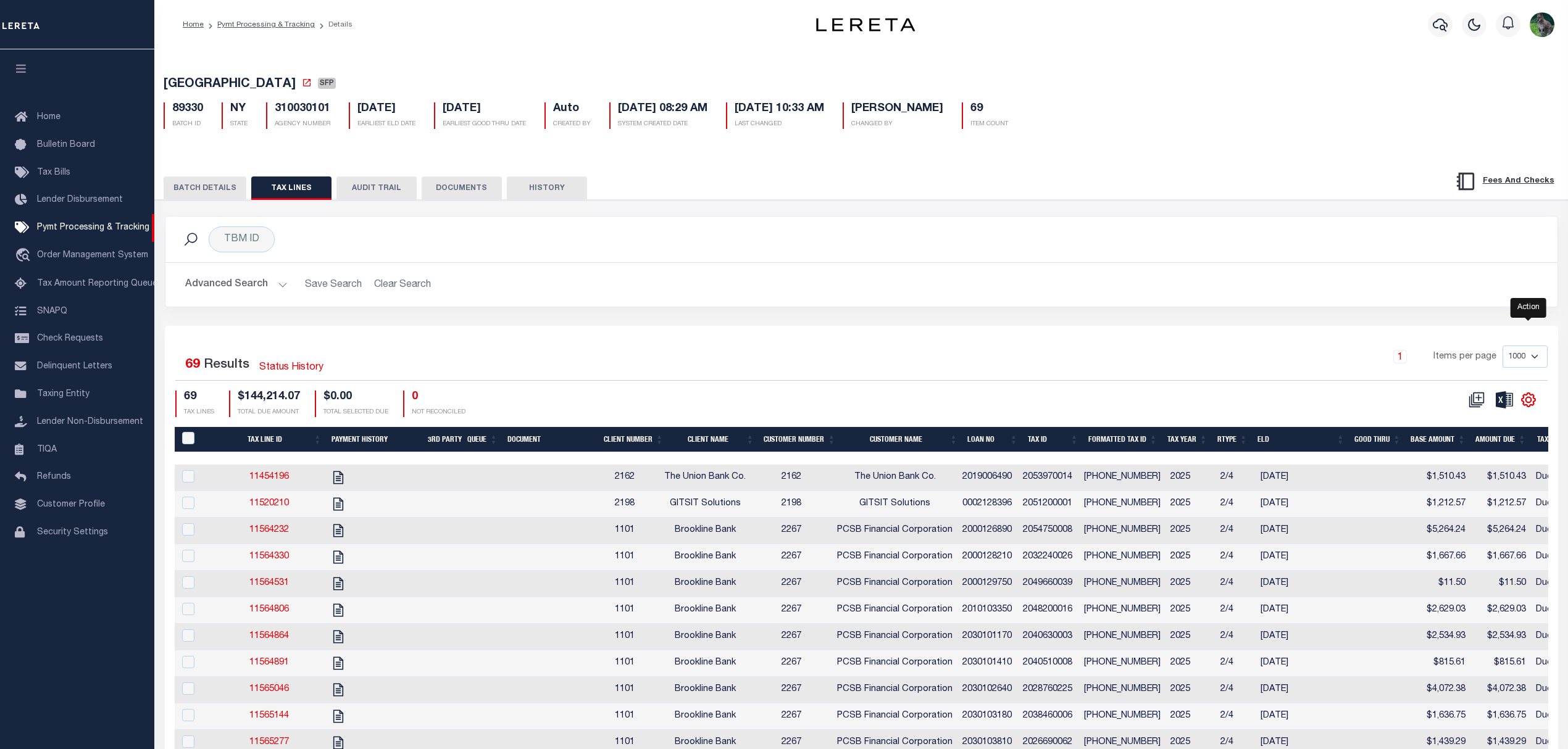
click at [1522, 398] on icon "" at bounding box center [1528, 400] width 16 height 16
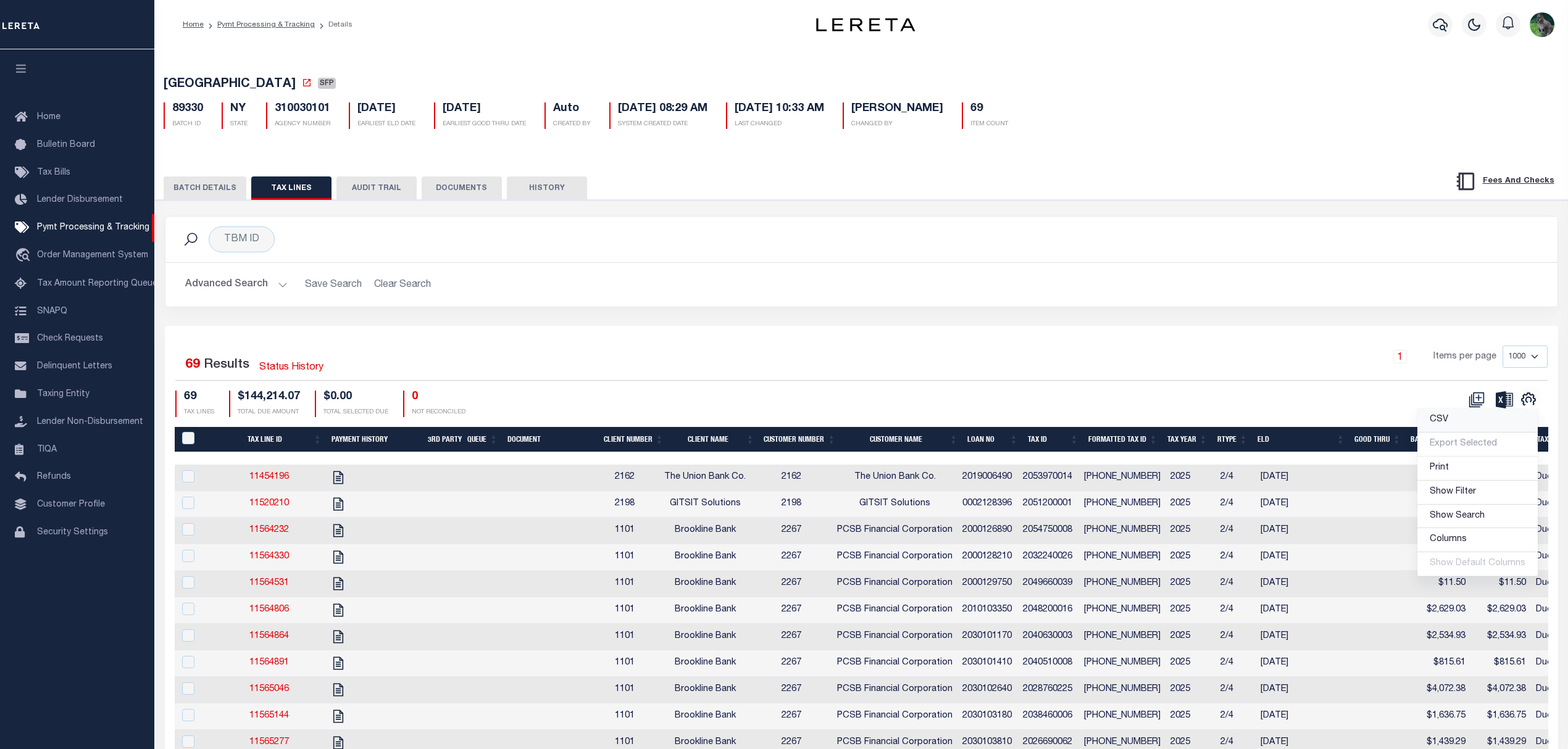
click at [1444, 418] on link "CSV" at bounding box center [1477, 421] width 120 height 24
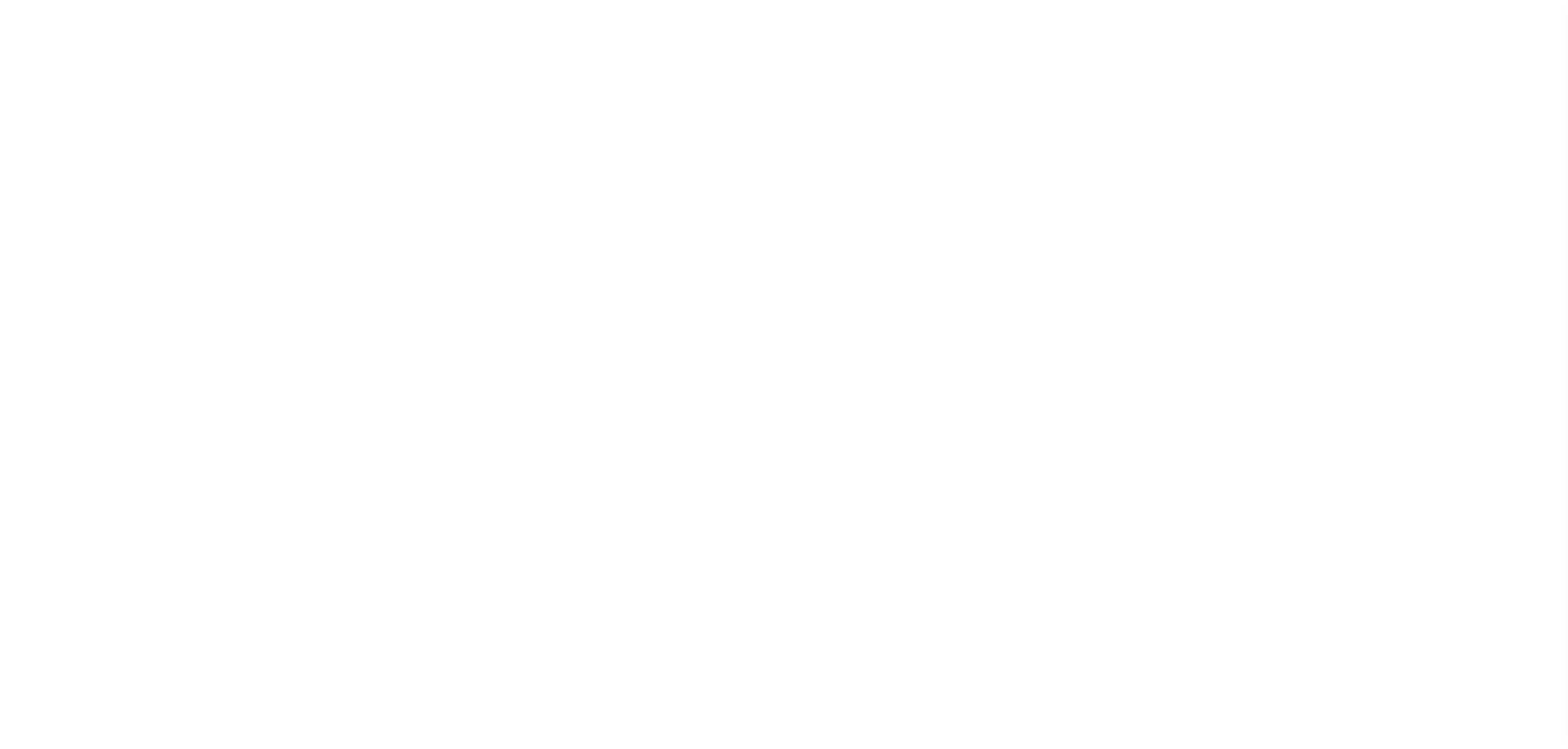
select select "SFP"
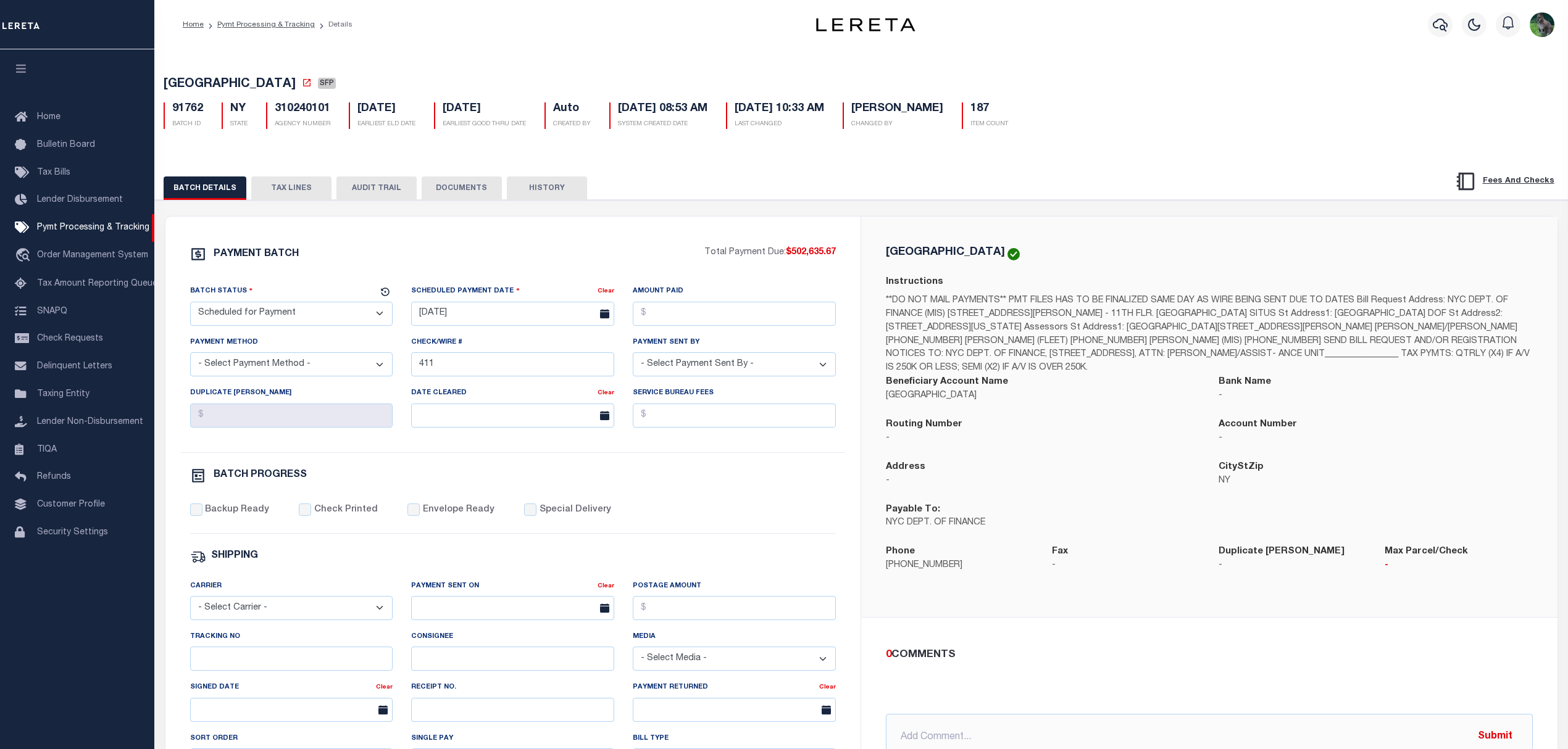
drag, startPoint x: 279, startPoint y: 184, endPoint x: 349, endPoint y: 200, distance: 71.8
click at [279, 184] on button "TAX LINES" at bounding box center [291, 188] width 80 height 24
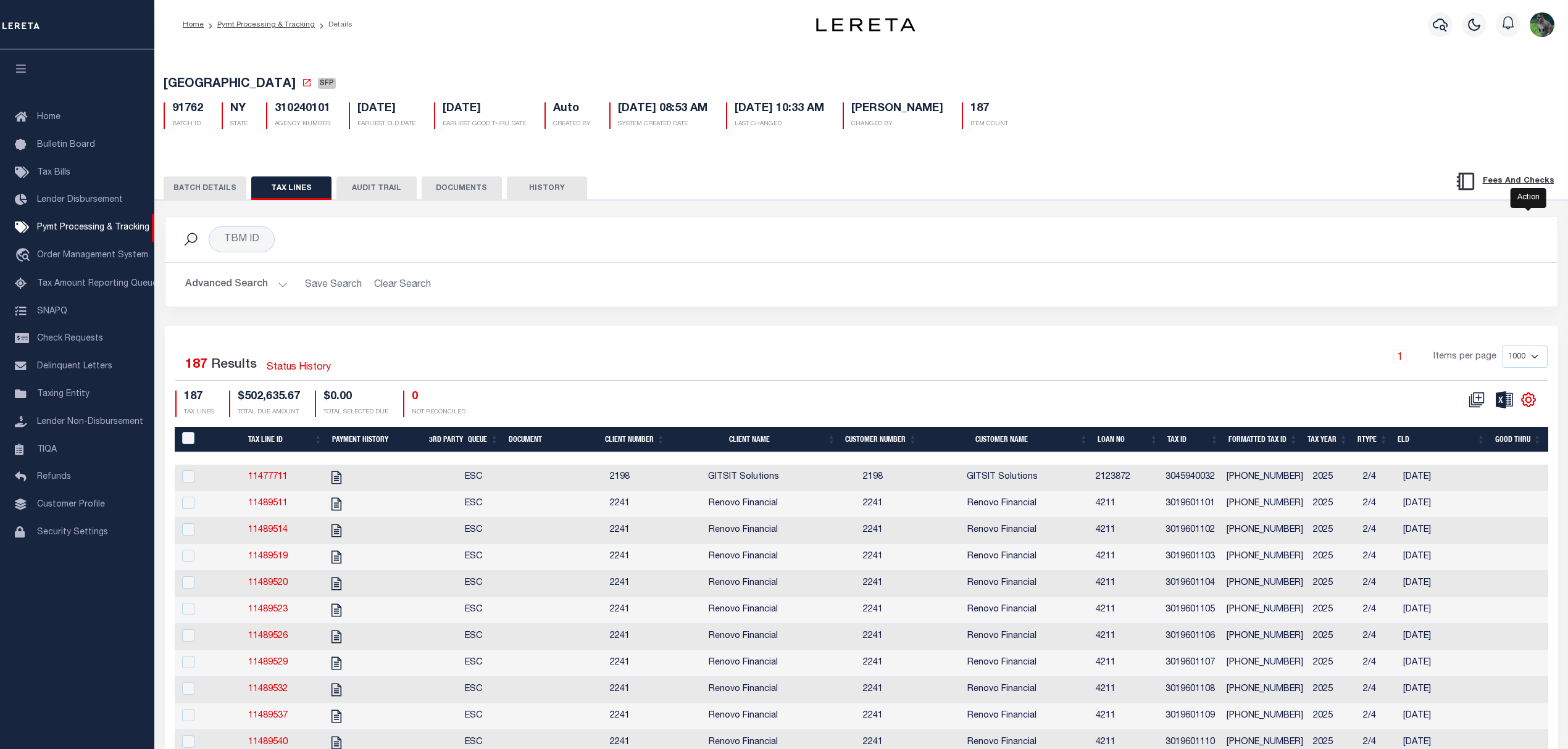
click at [1522, 408] on icon "" at bounding box center [1528, 400] width 16 height 16
click at [1460, 432] on link "CSV" at bounding box center [1477, 421] width 120 height 24
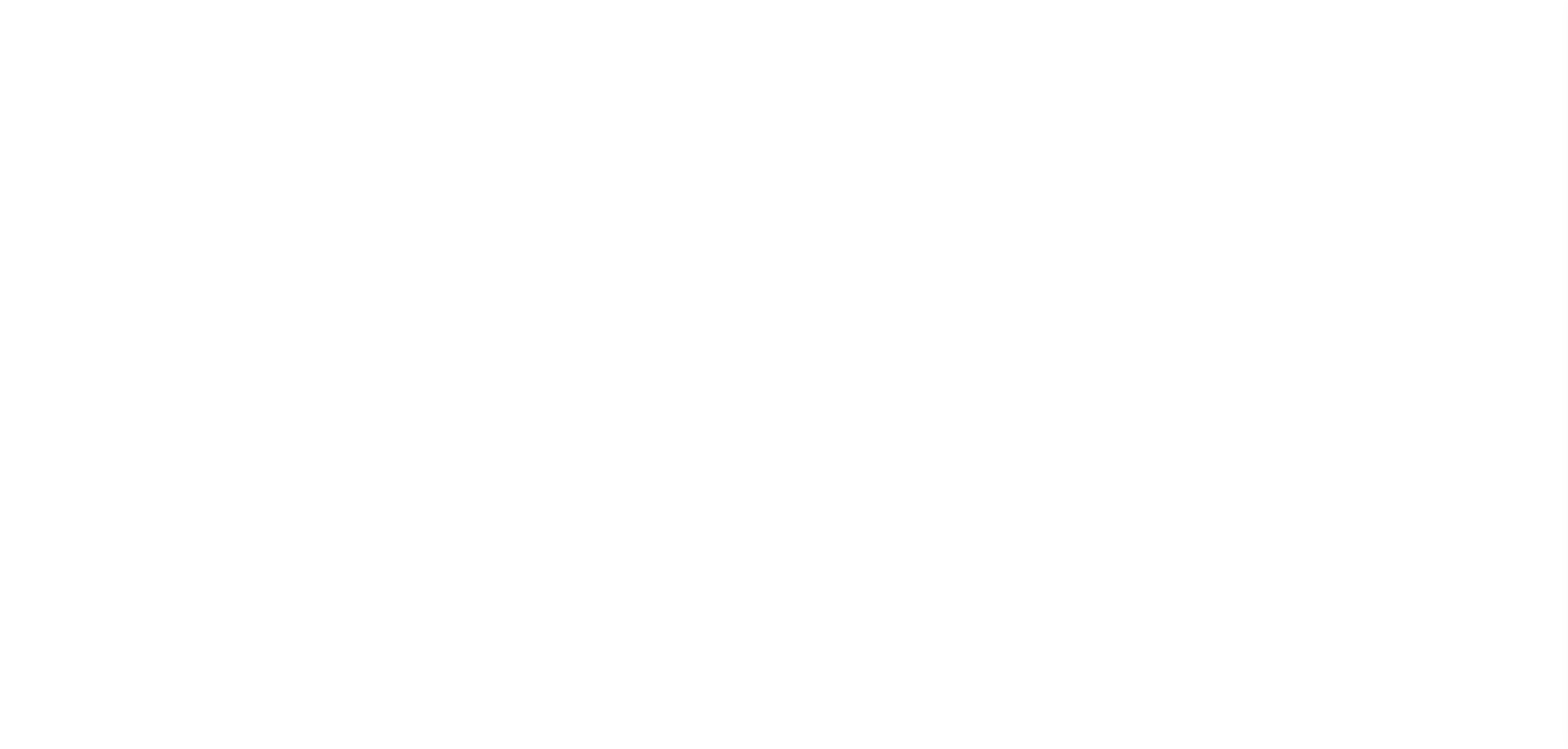
select select "SFP"
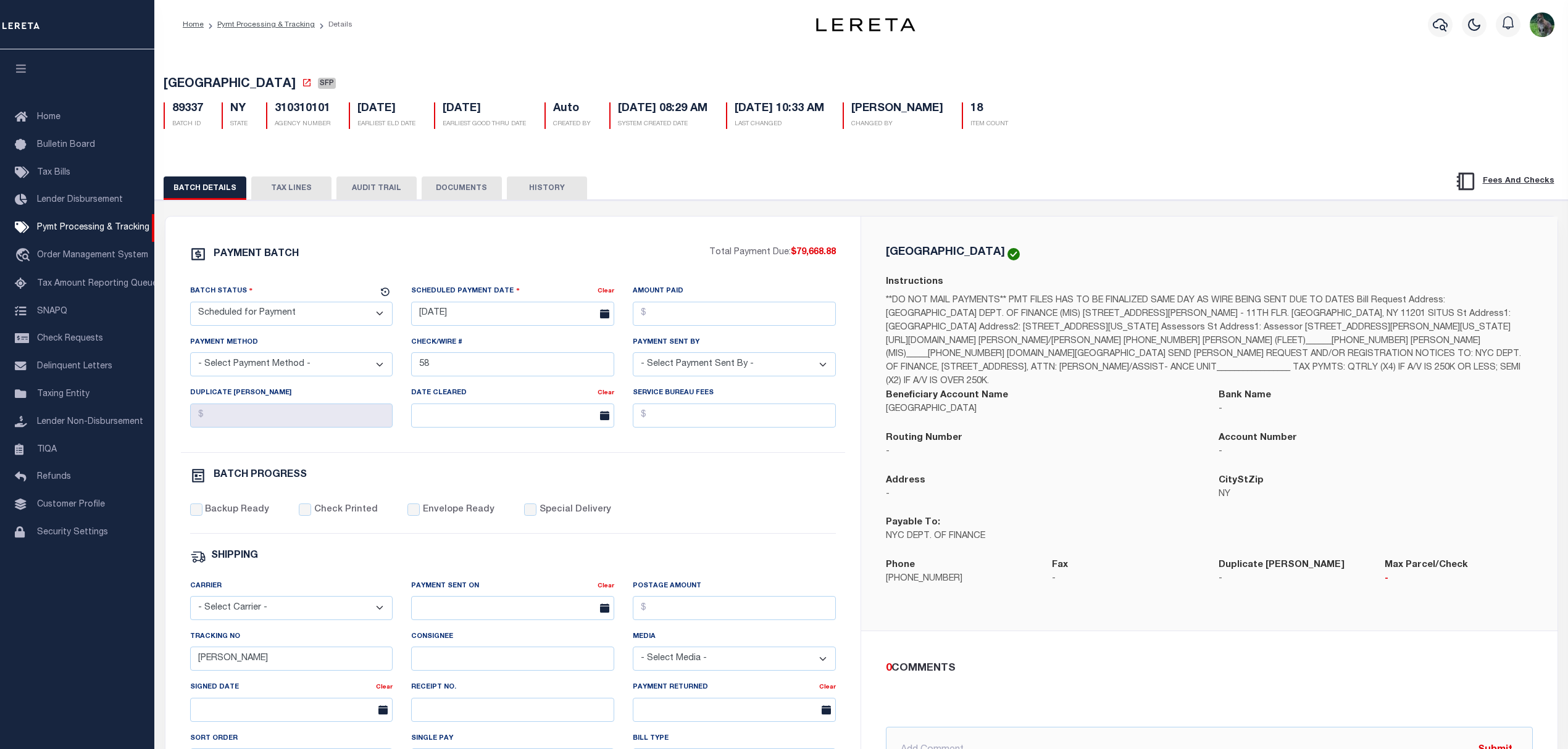
click at [316, 194] on button "TAX LINES" at bounding box center [291, 188] width 80 height 24
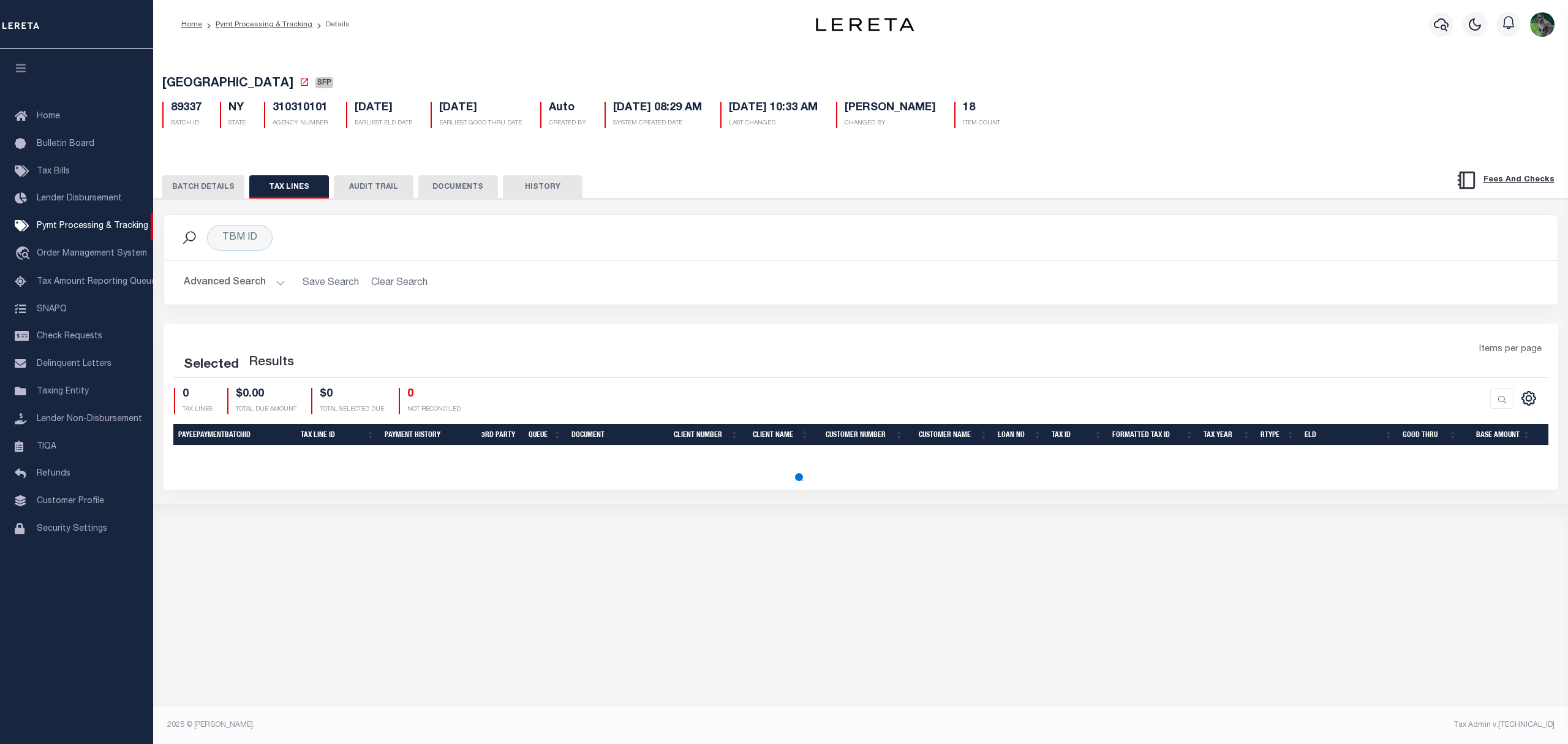
click at [1045, 339] on div "TBM ID Search Advanced Search Save Search Clear Search" at bounding box center [861, 352] width 1395 height 275
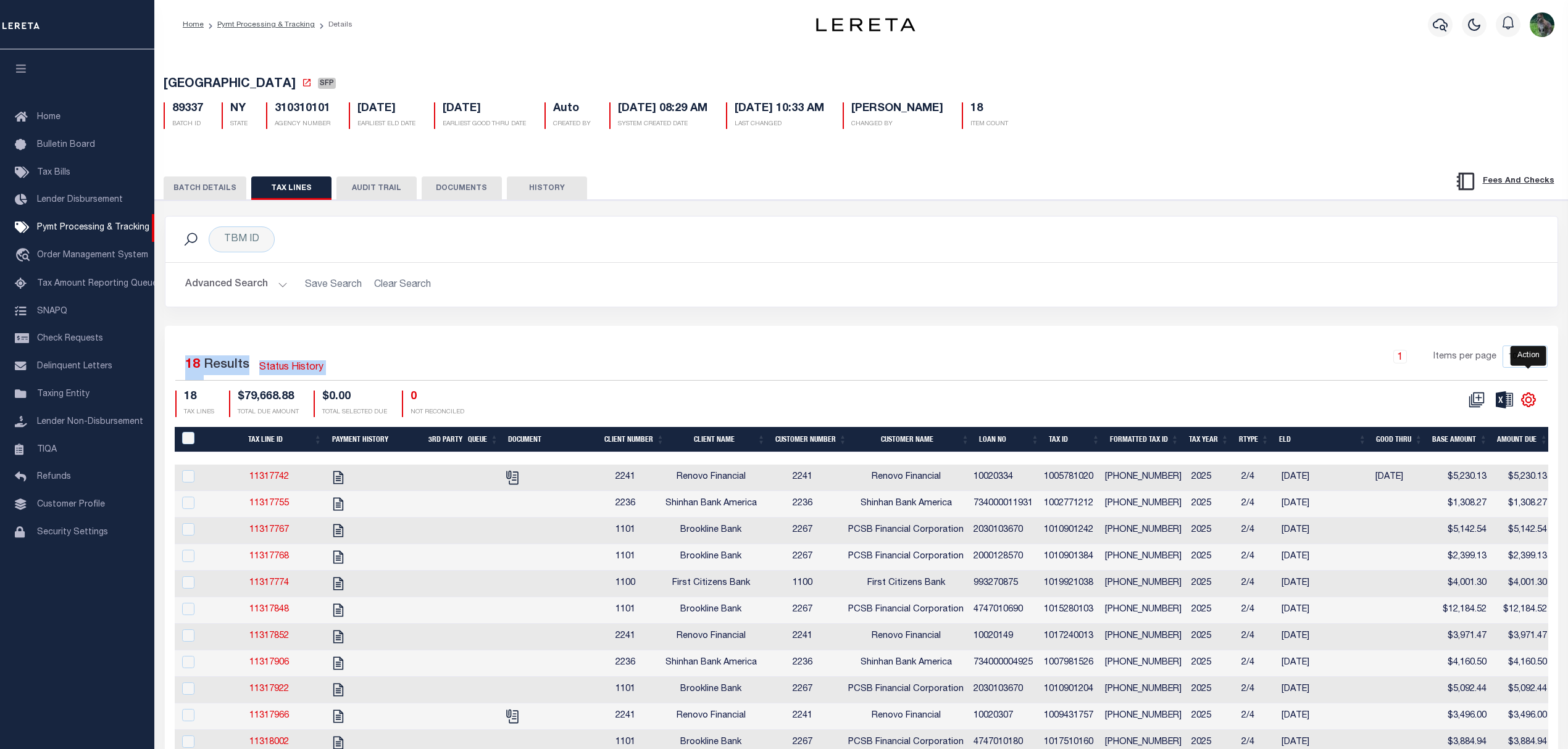
click at [1528, 408] on icon "" at bounding box center [1528, 400] width 16 height 16
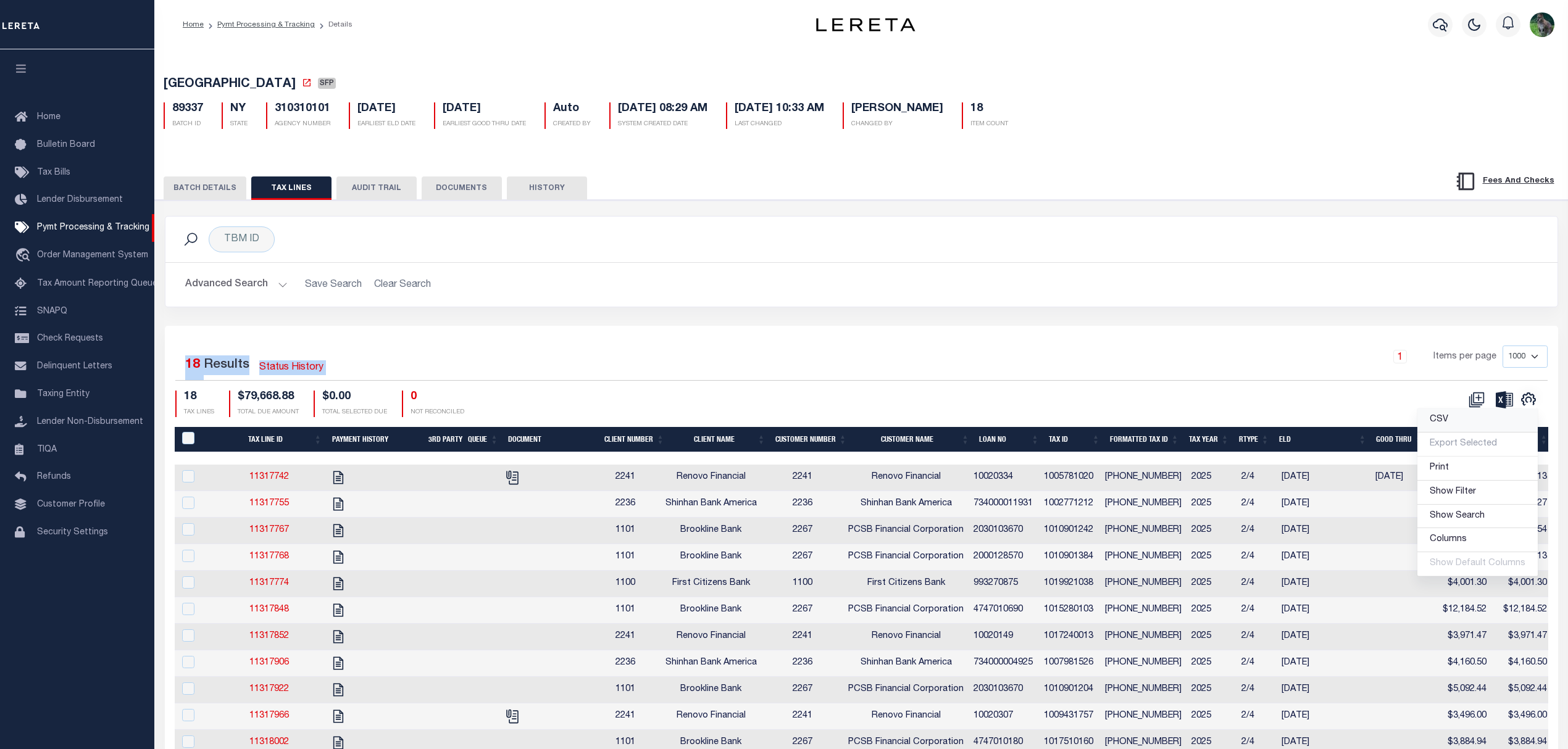
click at [1481, 432] on link "CSV" at bounding box center [1477, 421] width 120 height 24
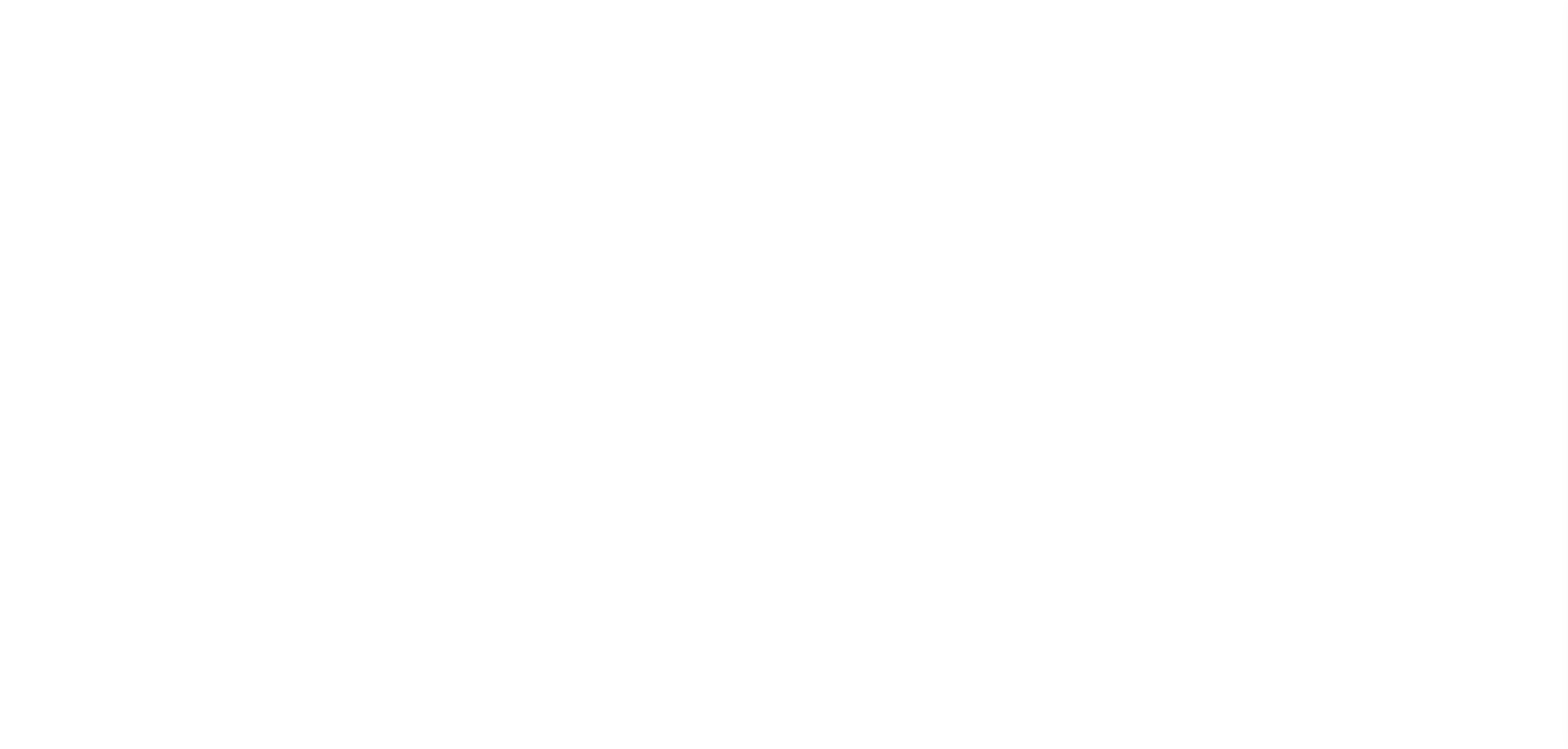
select select "SFP"
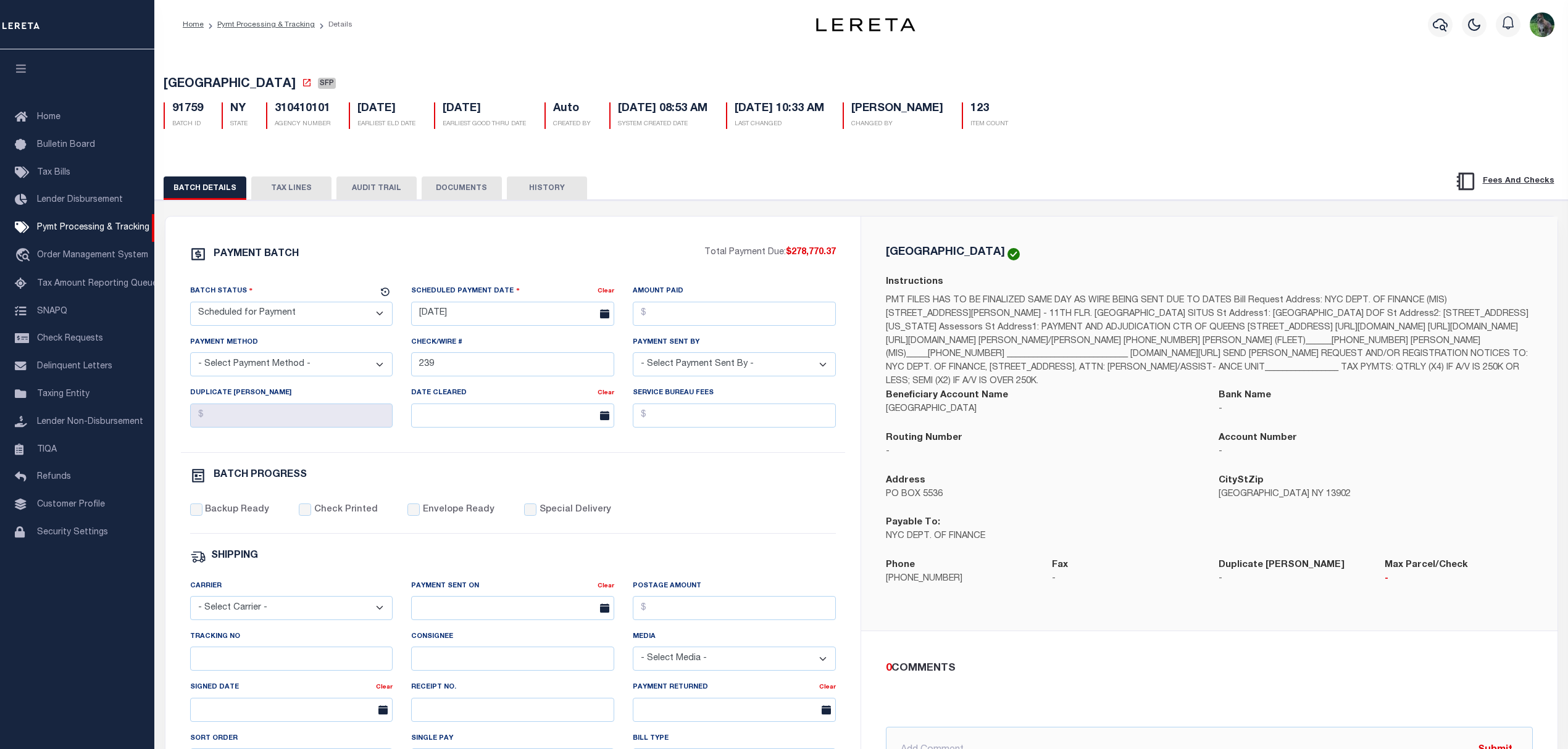
click at [300, 184] on button "TAX LINES" at bounding box center [291, 188] width 80 height 24
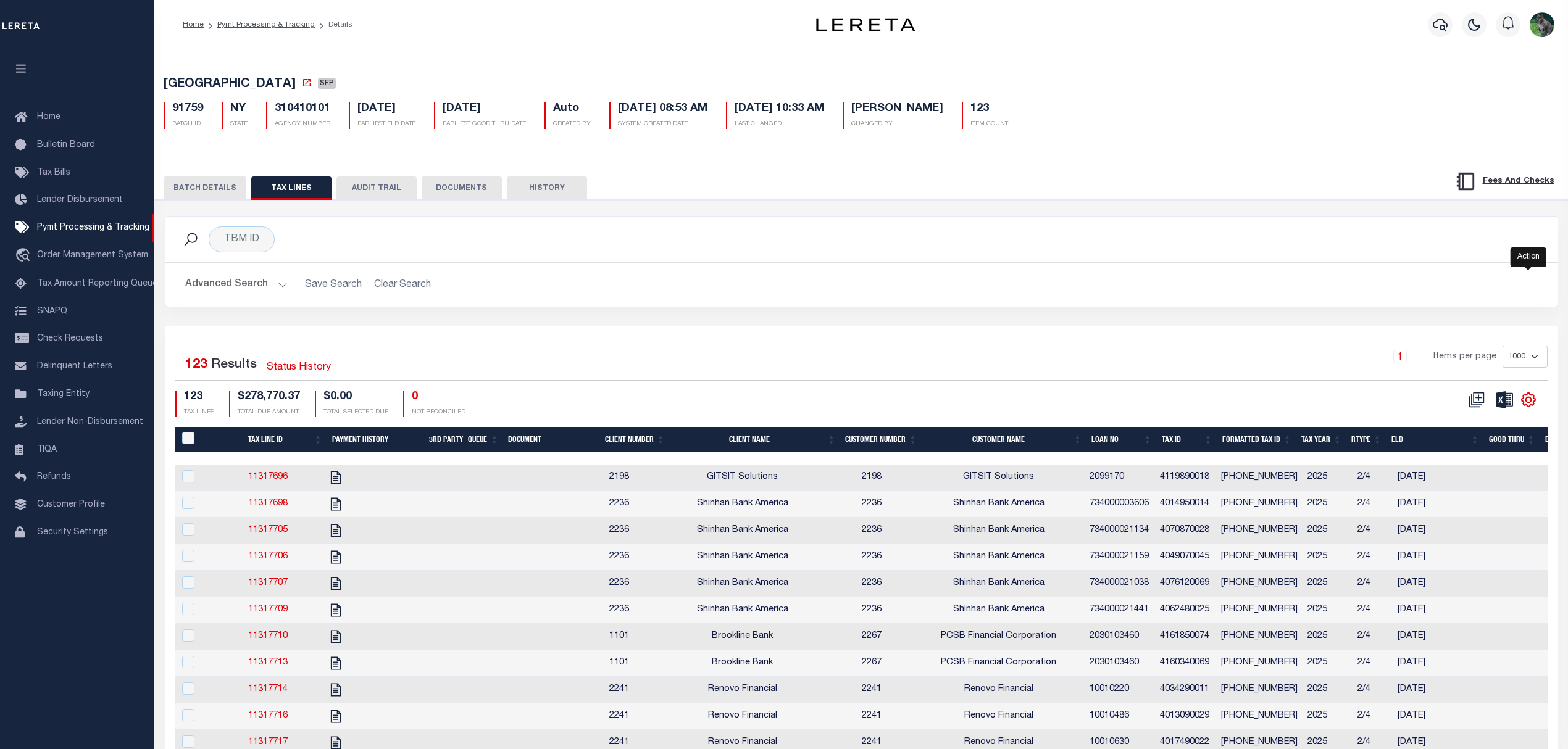
click at [1527, 408] on icon "" at bounding box center [1528, 400] width 16 height 16
click at [1474, 432] on link "CSV" at bounding box center [1477, 421] width 120 height 24
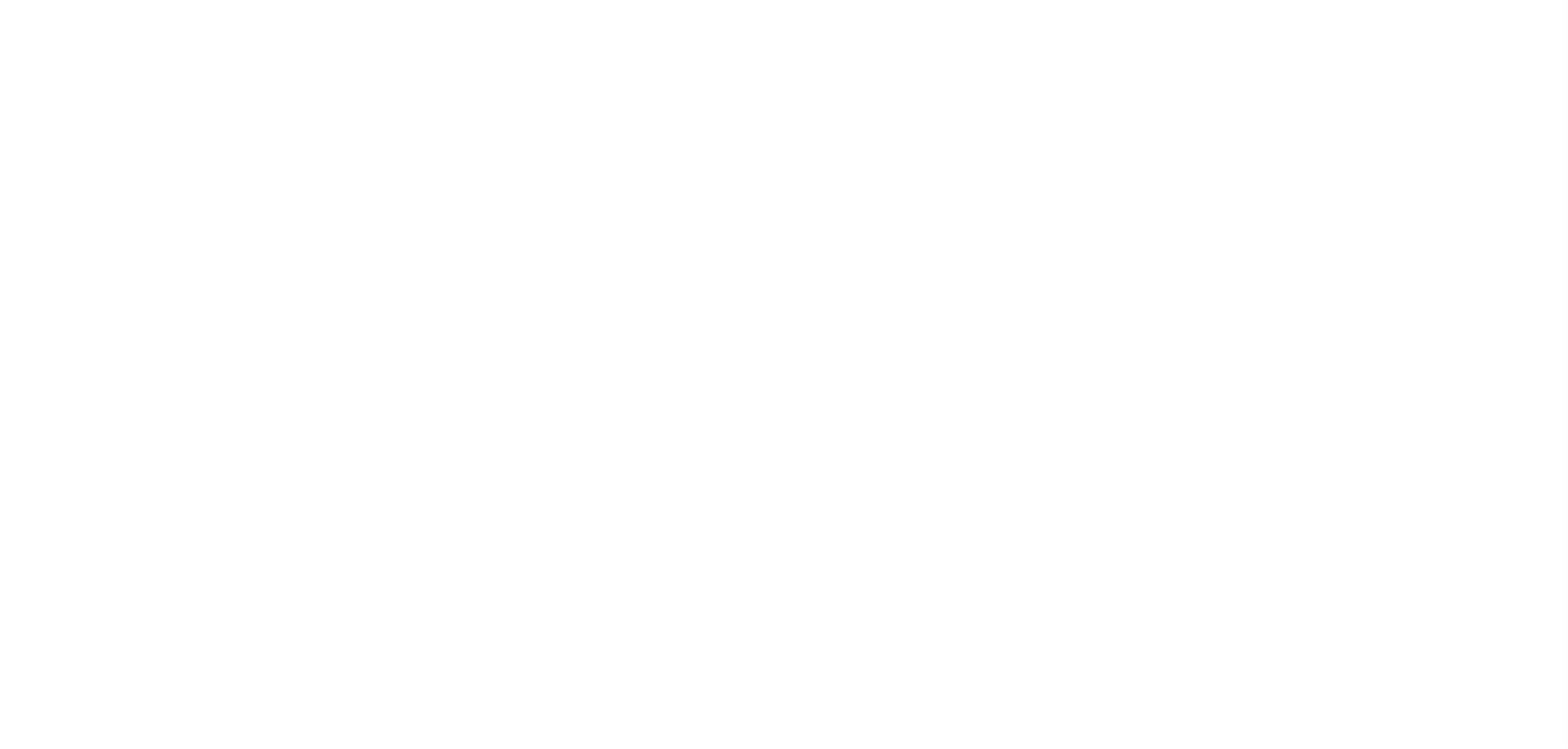
select select "SFP"
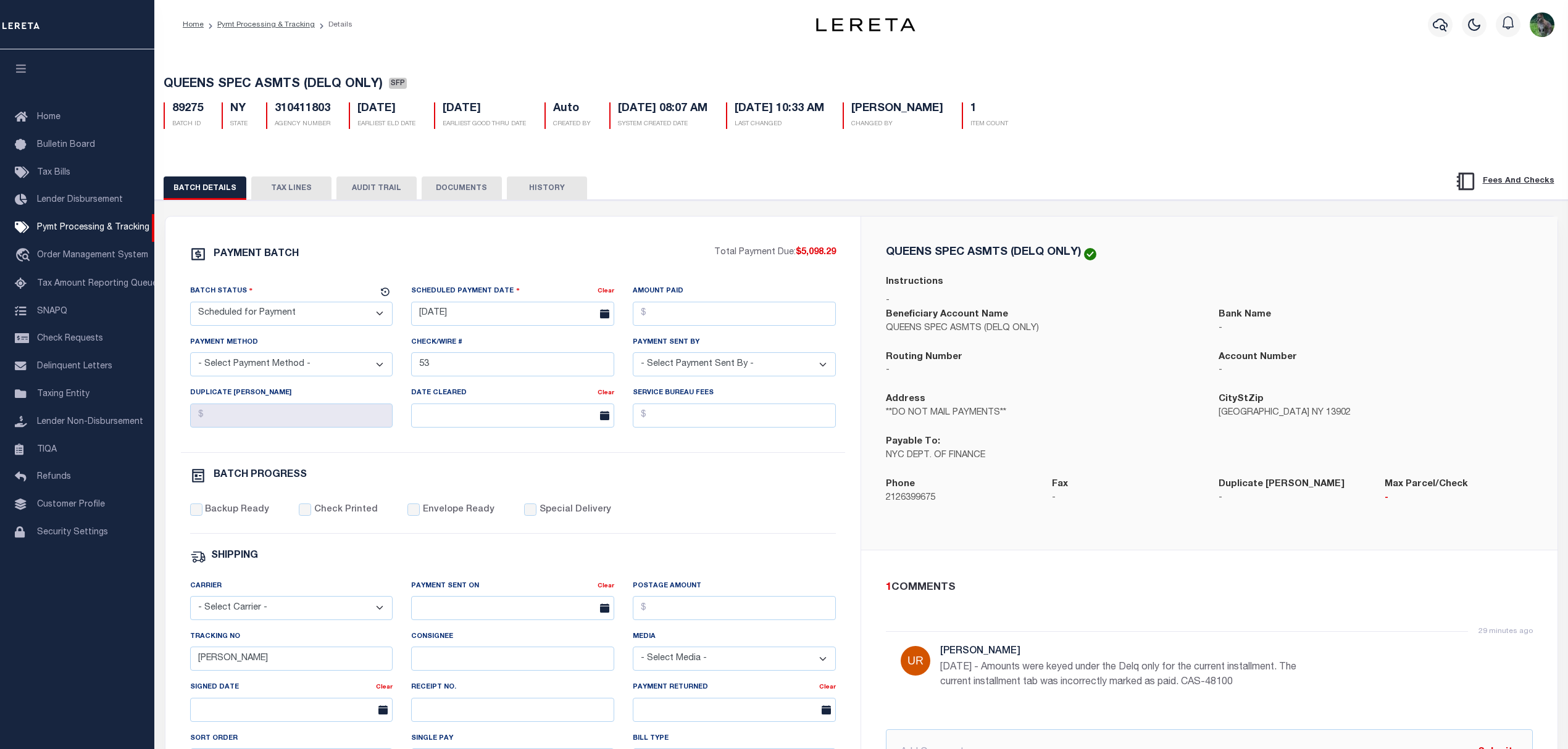
click at [306, 188] on button "TAX LINES" at bounding box center [291, 188] width 80 height 24
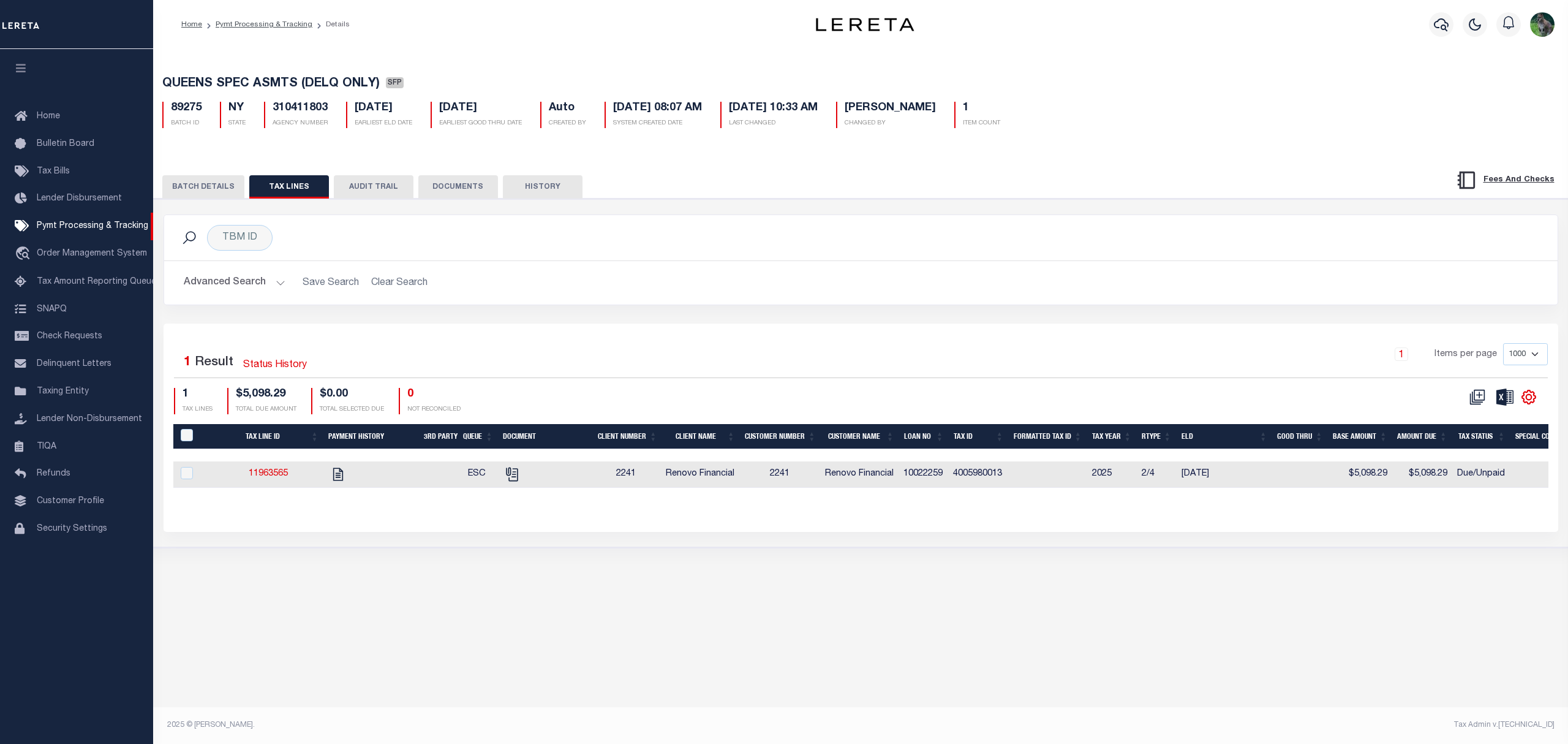
click at [1531, 399] on icon "" at bounding box center [1529, 397] width 5 height 5
click at [1446, 420] on span "CSV" at bounding box center [1441, 417] width 19 height 9
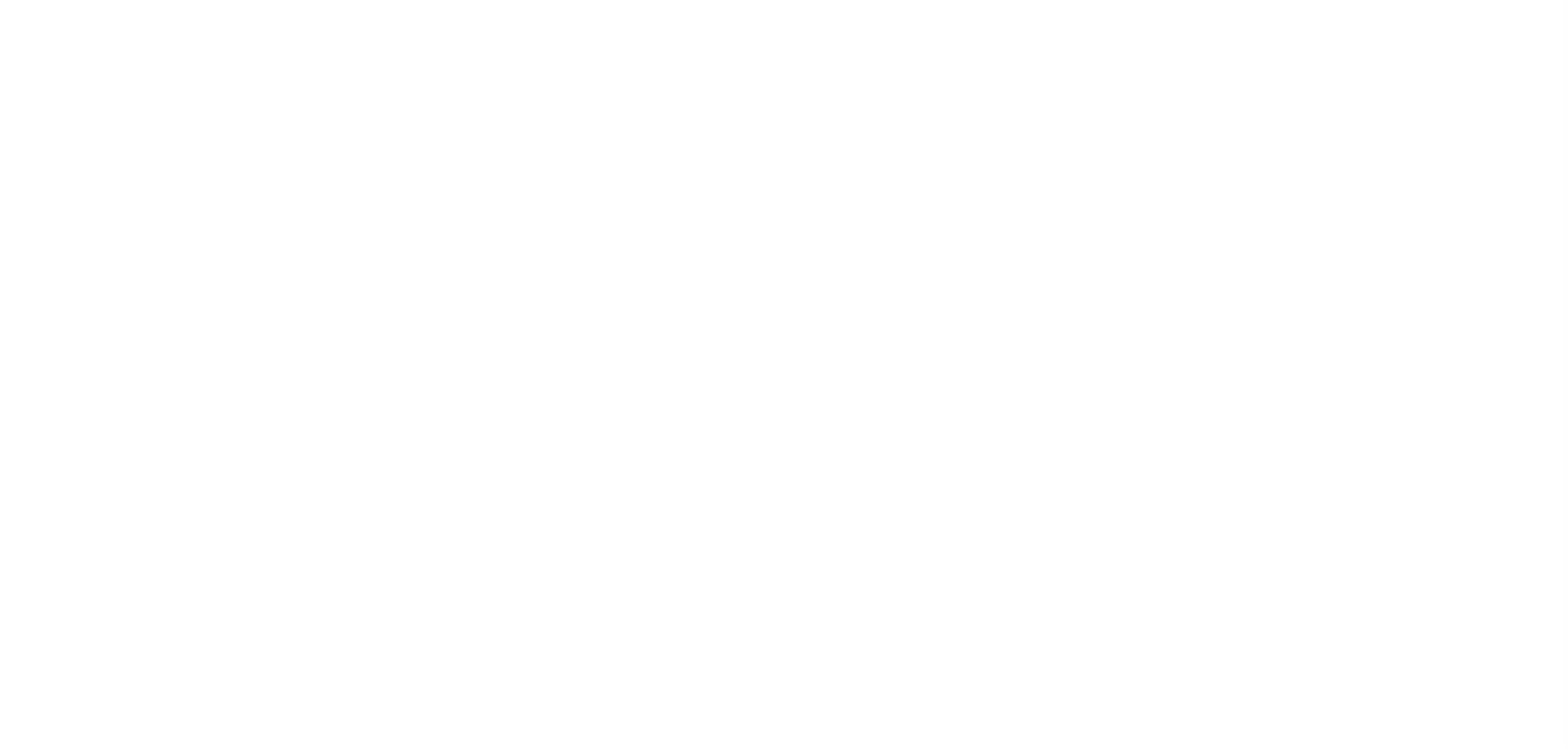
select select "SFP"
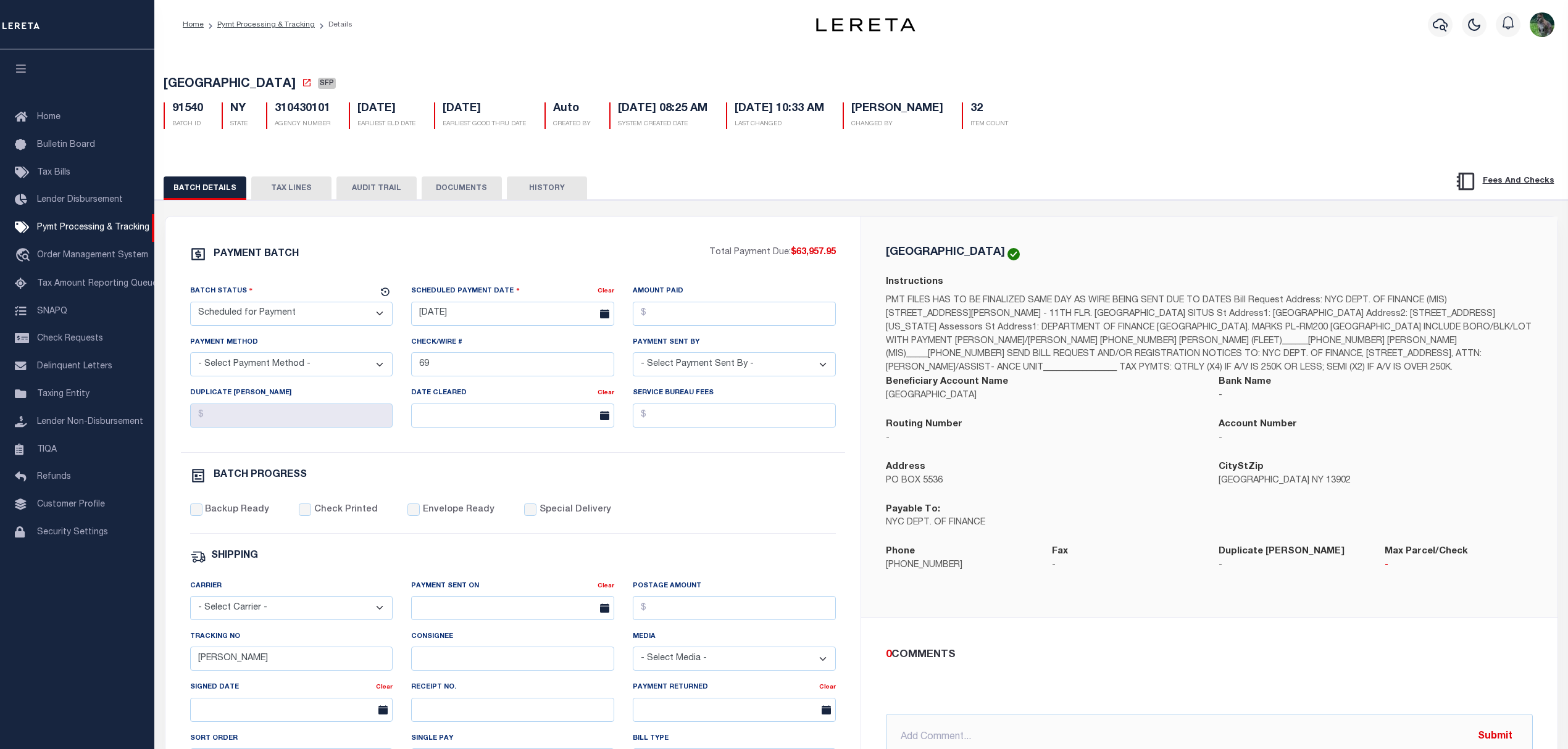
click at [260, 200] on button "TAX LINES" at bounding box center [291, 188] width 80 height 24
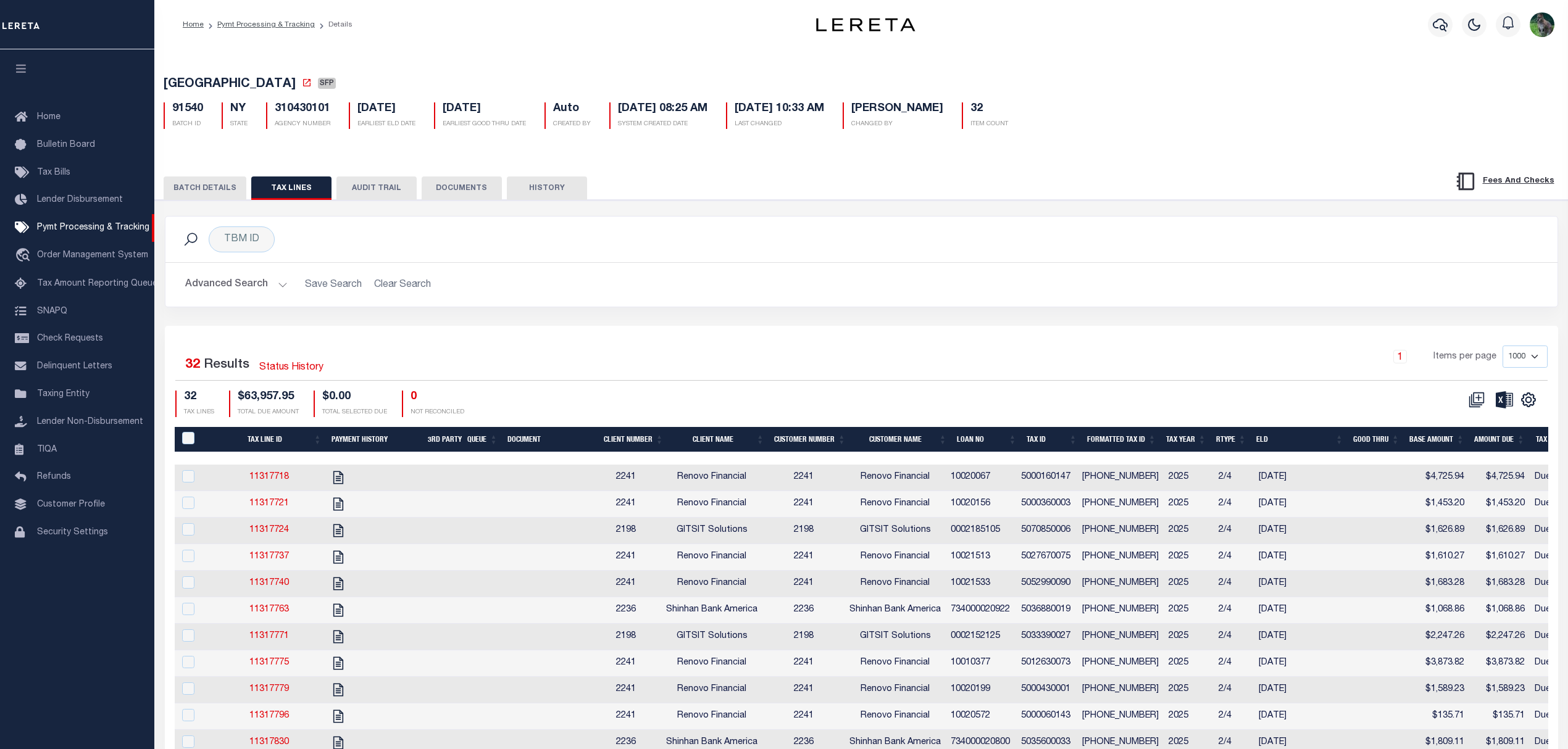
click at [1519, 401] on link at bounding box center [1528, 399] width 20 height 9
click at [1457, 427] on link "CSV" at bounding box center [1477, 421] width 120 height 24
click at [210, 198] on button "BATCH DETAILS" at bounding box center [204, 188] width 83 height 24
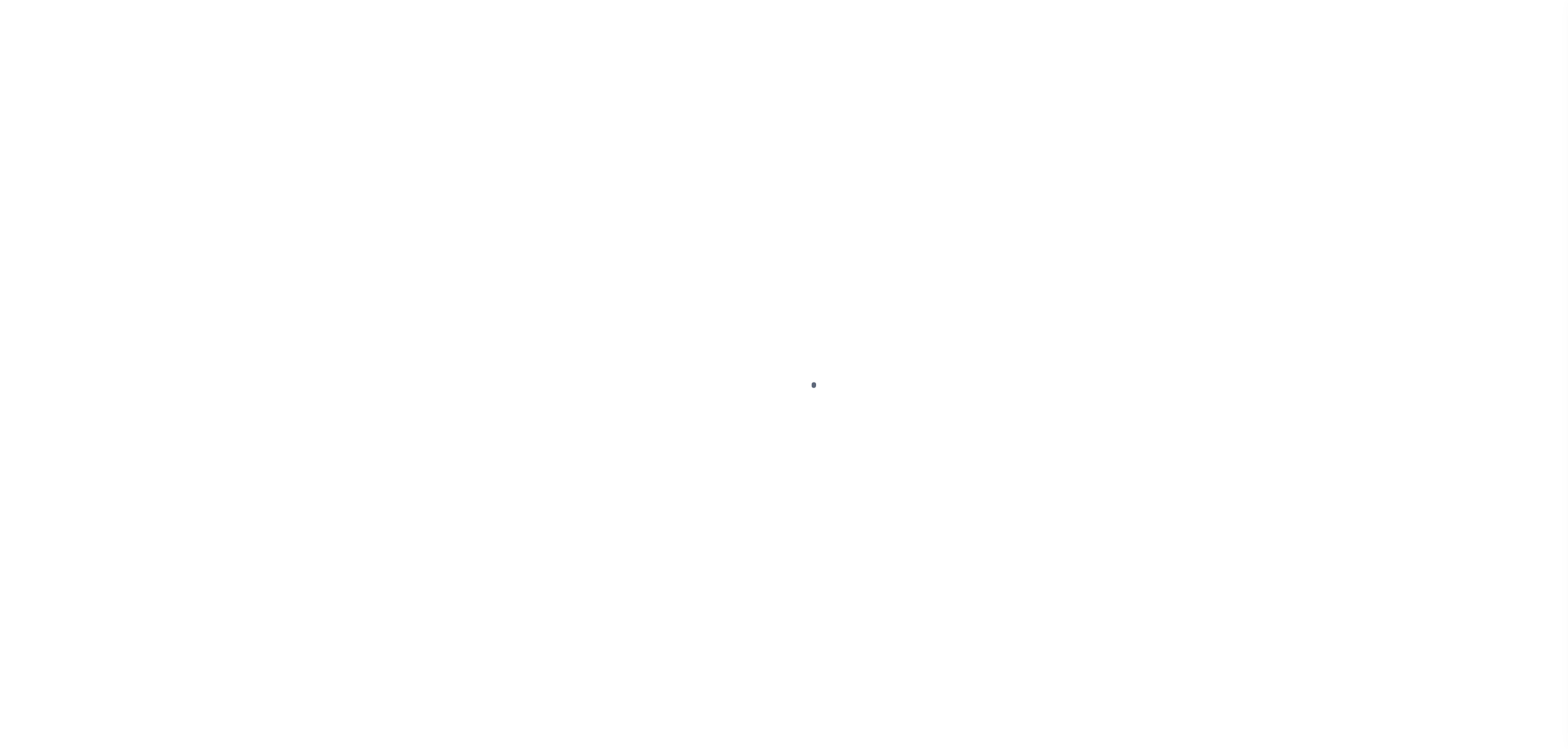
select select "SFP"
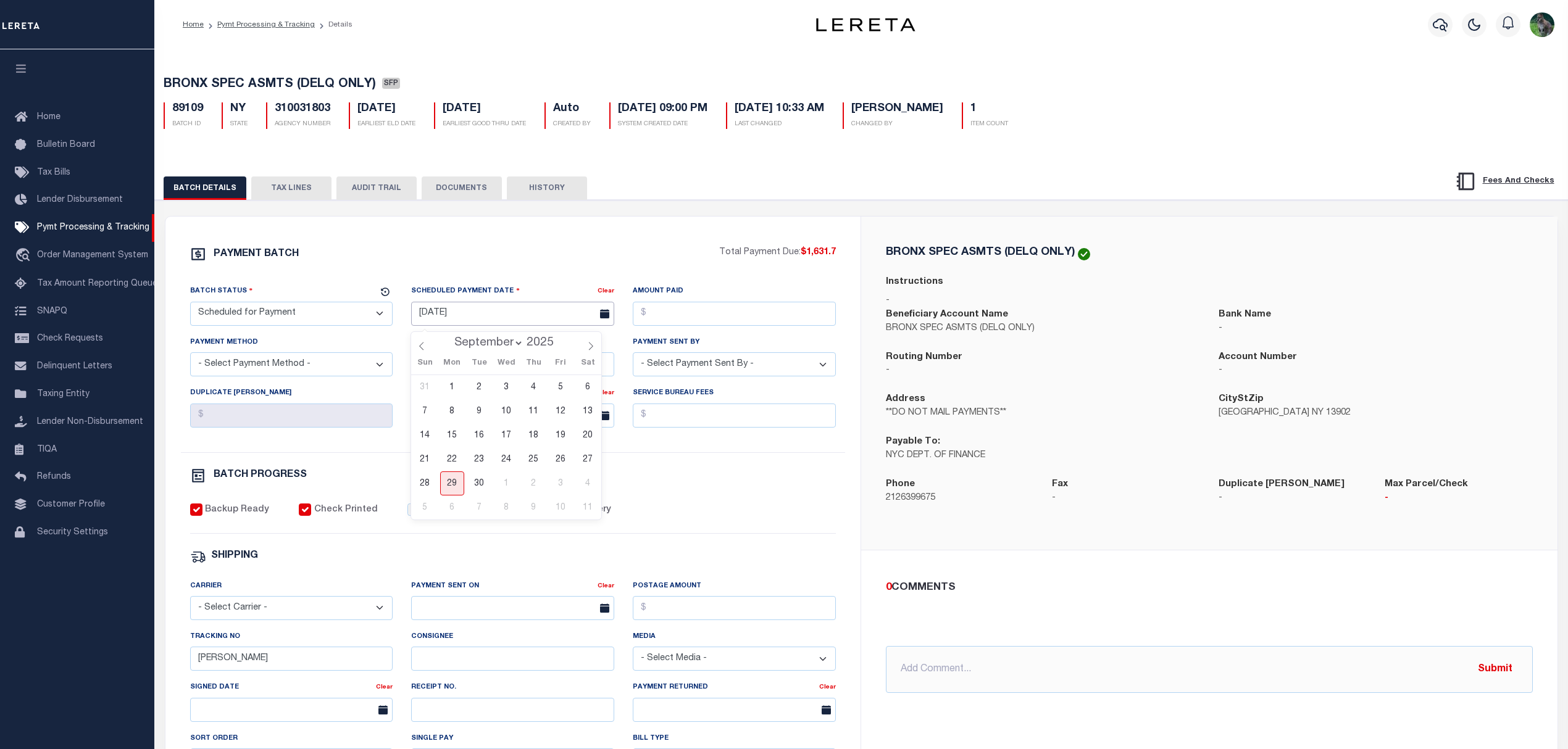
click at [524, 321] on input "[DATE]" at bounding box center [513, 314] width 203 height 24
drag, startPoint x: 428, startPoint y: 482, endPoint x: 435, endPoint y: 477, distance: 8.6
click at [428, 482] on span "28" at bounding box center [425, 483] width 24 height 24
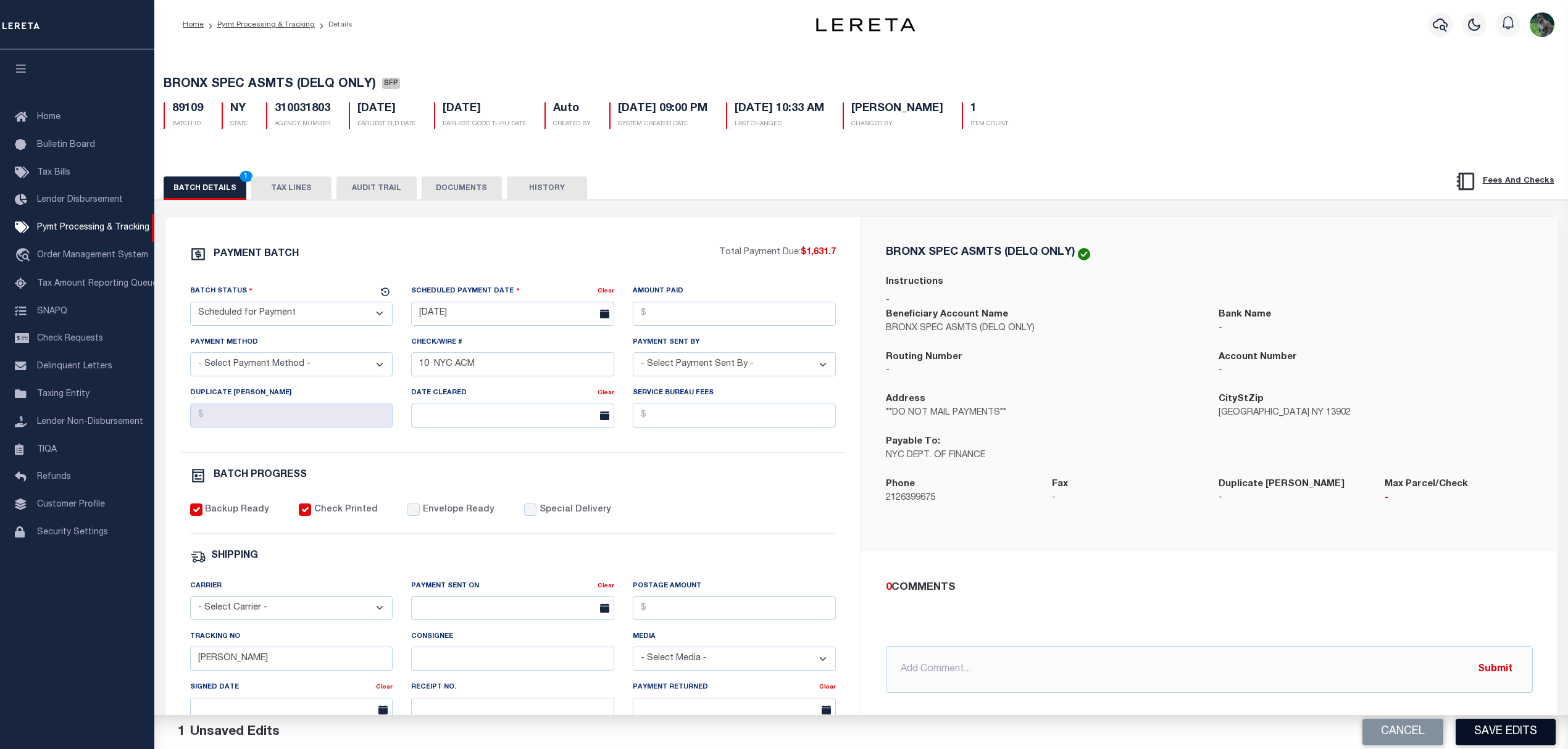
click at [1491, 739] on button "Save Edits" at bounding box center [1505, 732] width 100 height 26
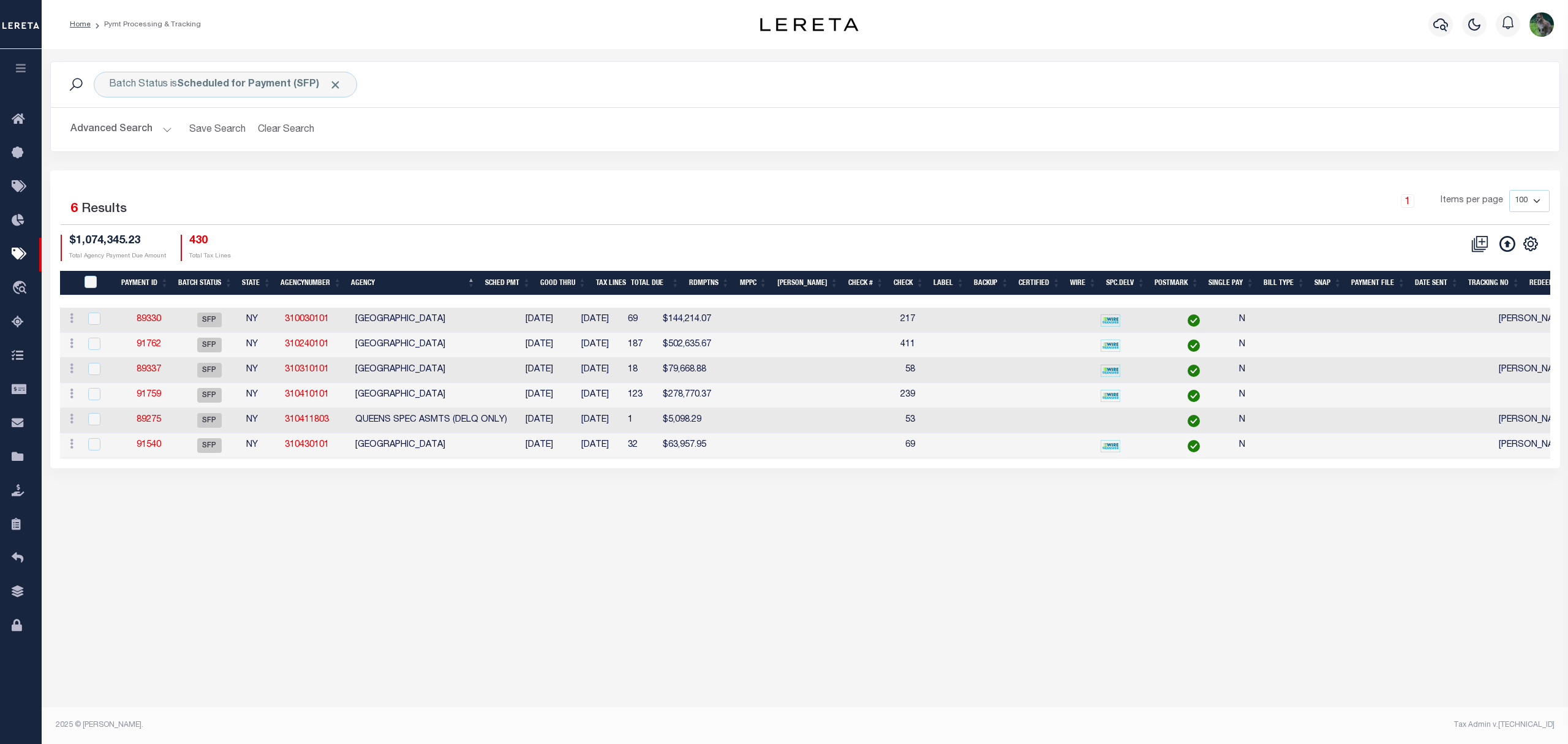
click at [848, 189] on div "Selected 6 Results 1 Items per page 100 200 500 1000 $1,074,345.23" at bounding box center [805, 319] width 1510 height 298
click at [147, 424] on link "89275" at bounding box center [149, 419] width 25 height 9
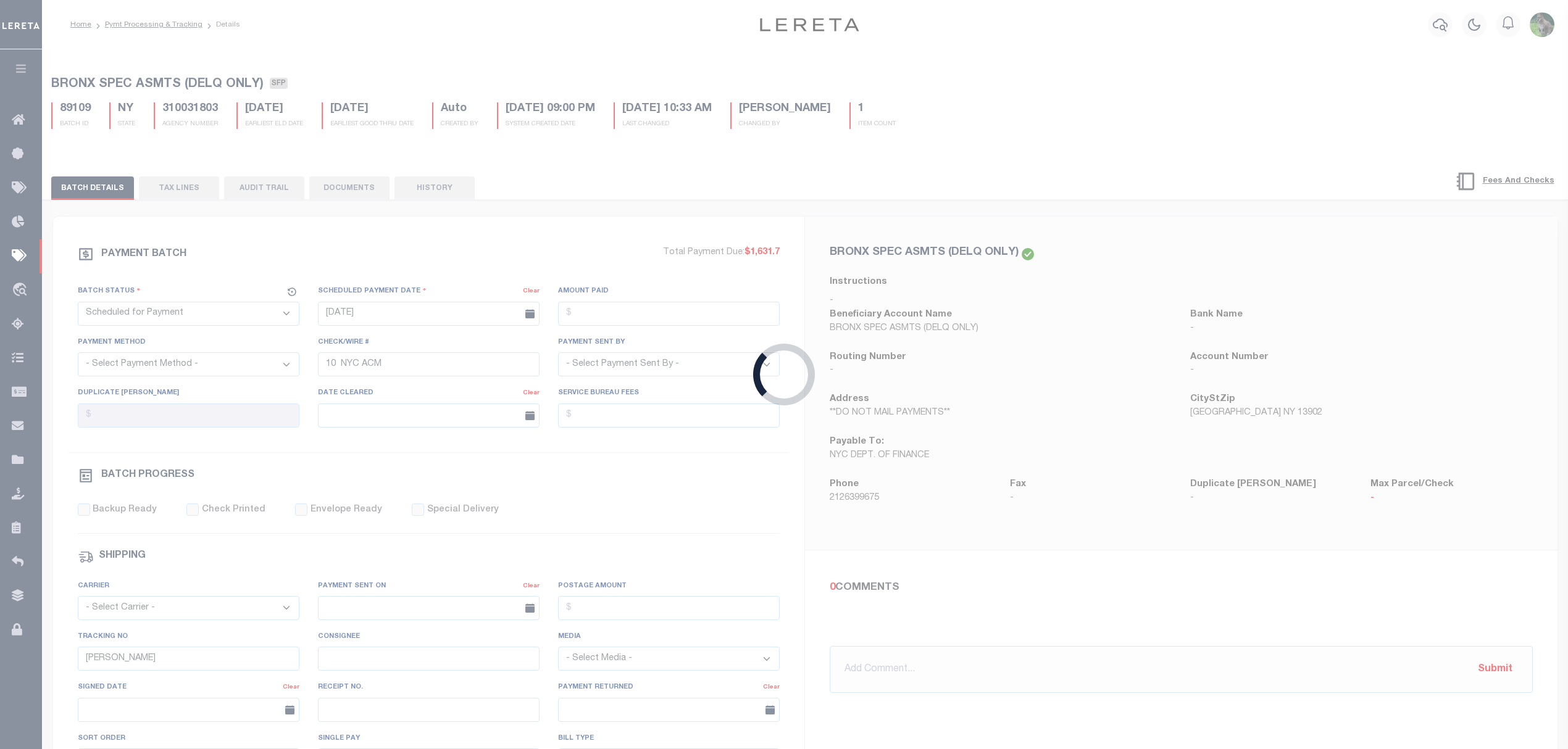
type input "[DATE]"
type input "53"
checkbox input "false"
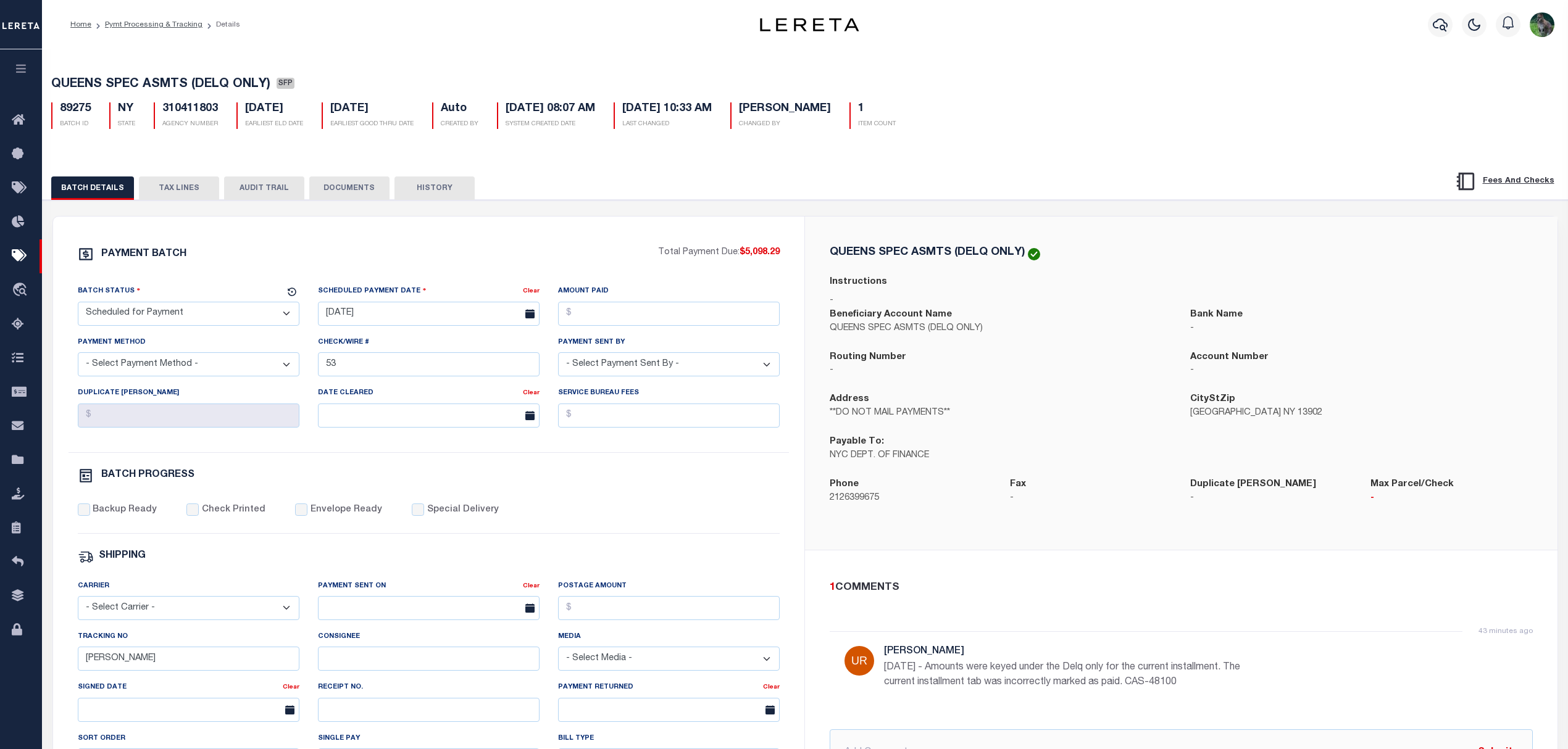
click at [186, 109] on h5 "310411803" at bounding box center [190, 109] width 56 height 13
copy h5 "310411803"
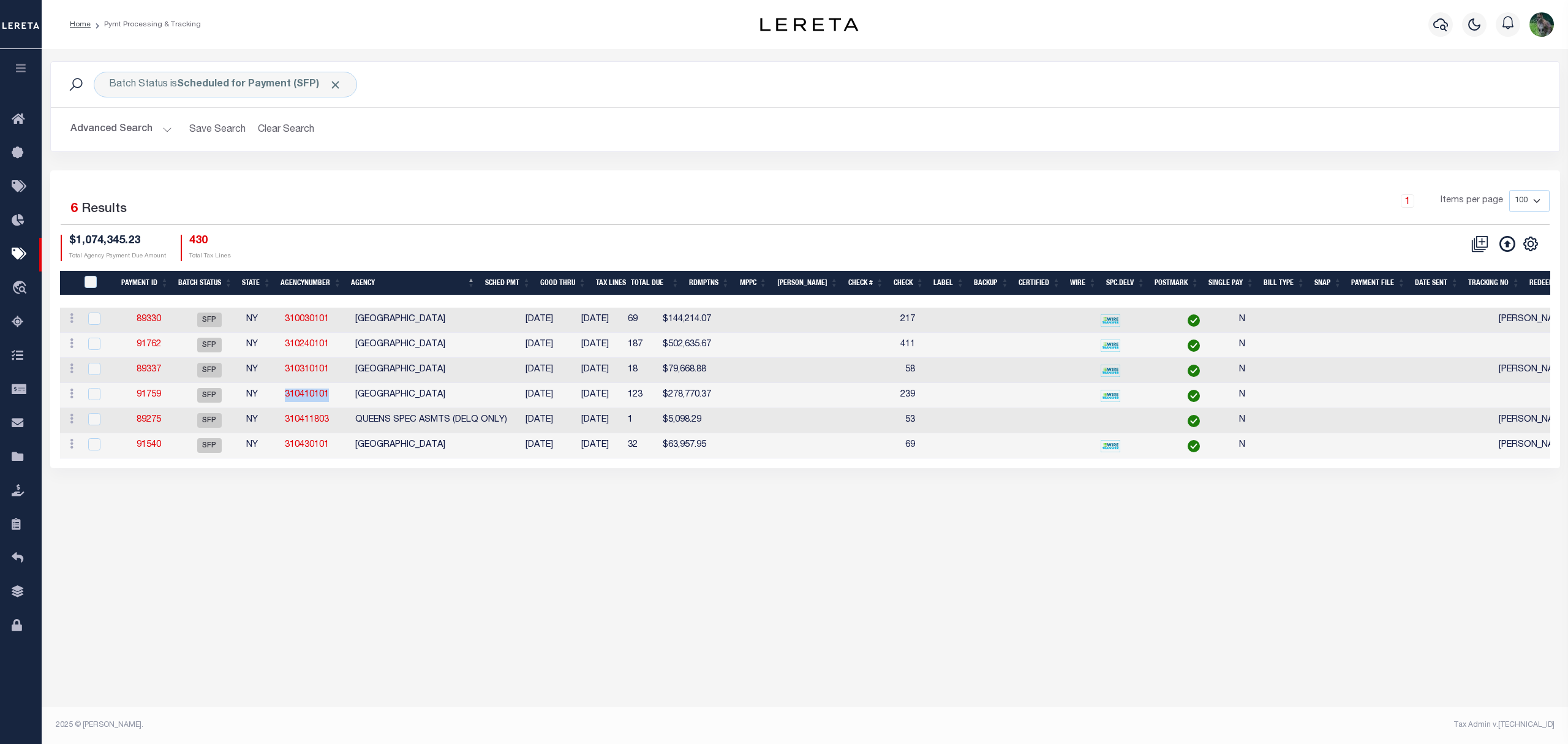
drag, startPoint x: 330, startPoint y: 395, endPoint x: 283, endPoint y: 395, distance: 47.0
click at [283, 395] on td "310410101" at bounding box center [315, 396] width 71 height 25
checkbox input "true"
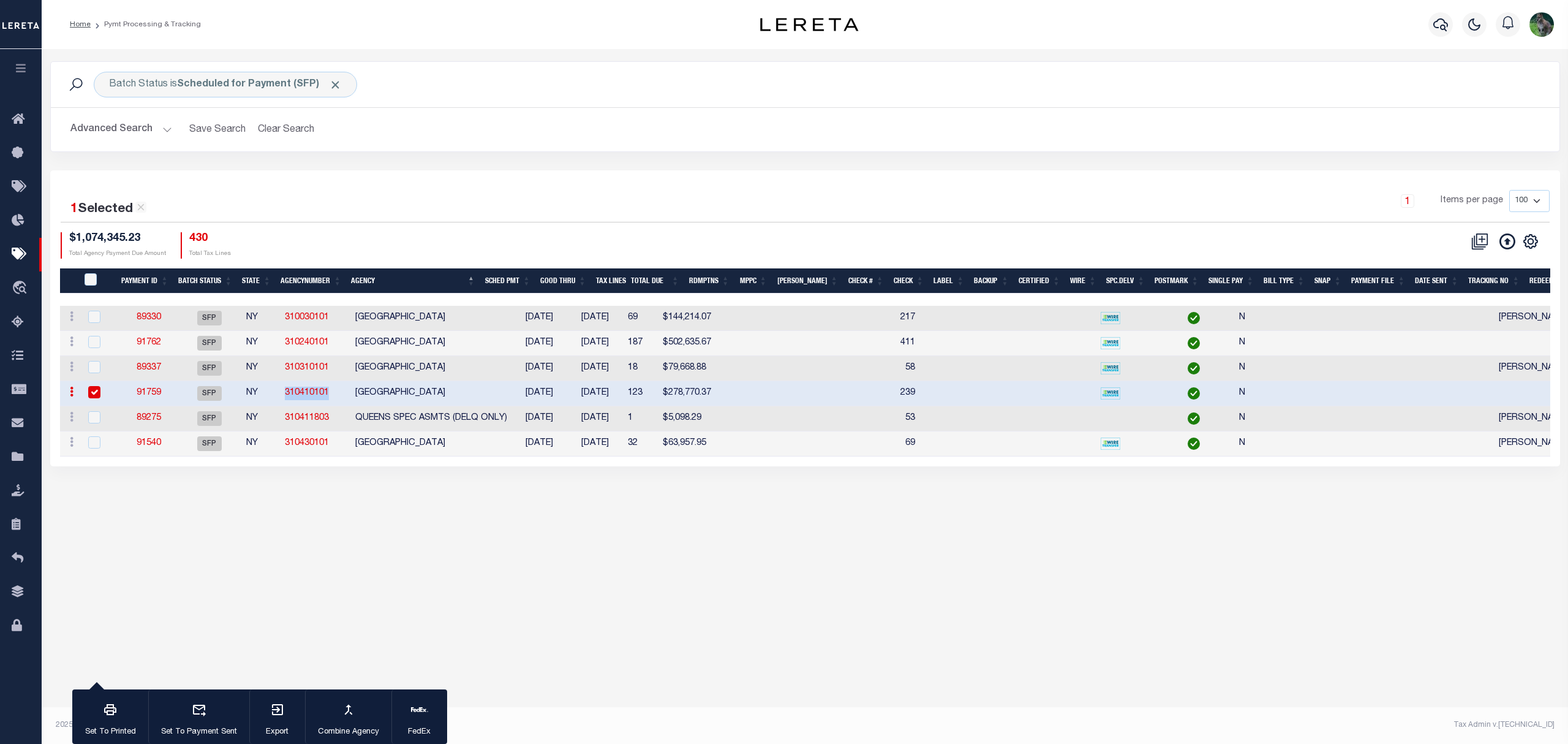
copy link "310410101"
click at [1131, 167] on div "Batch Status is Scheduled for Payment (SFP) Search Advanced Search Save Search …" at bounding box center [805, 116] width 1529 height 109
click at [795, 626] on div "Batch Status is Scheduled for Payment (SFP) Search Advanced Search Save Search …" at bounding box center [804, 383] width 1527 height 670
click at [481, 199] on div "1 Items per page 100 200 500 1000" at bounding box center [993, 206] width 1113 height 32
click at [410, 210] on div "1 Selected 6 Results" at bounding box center [240, 205] width 358 height 29
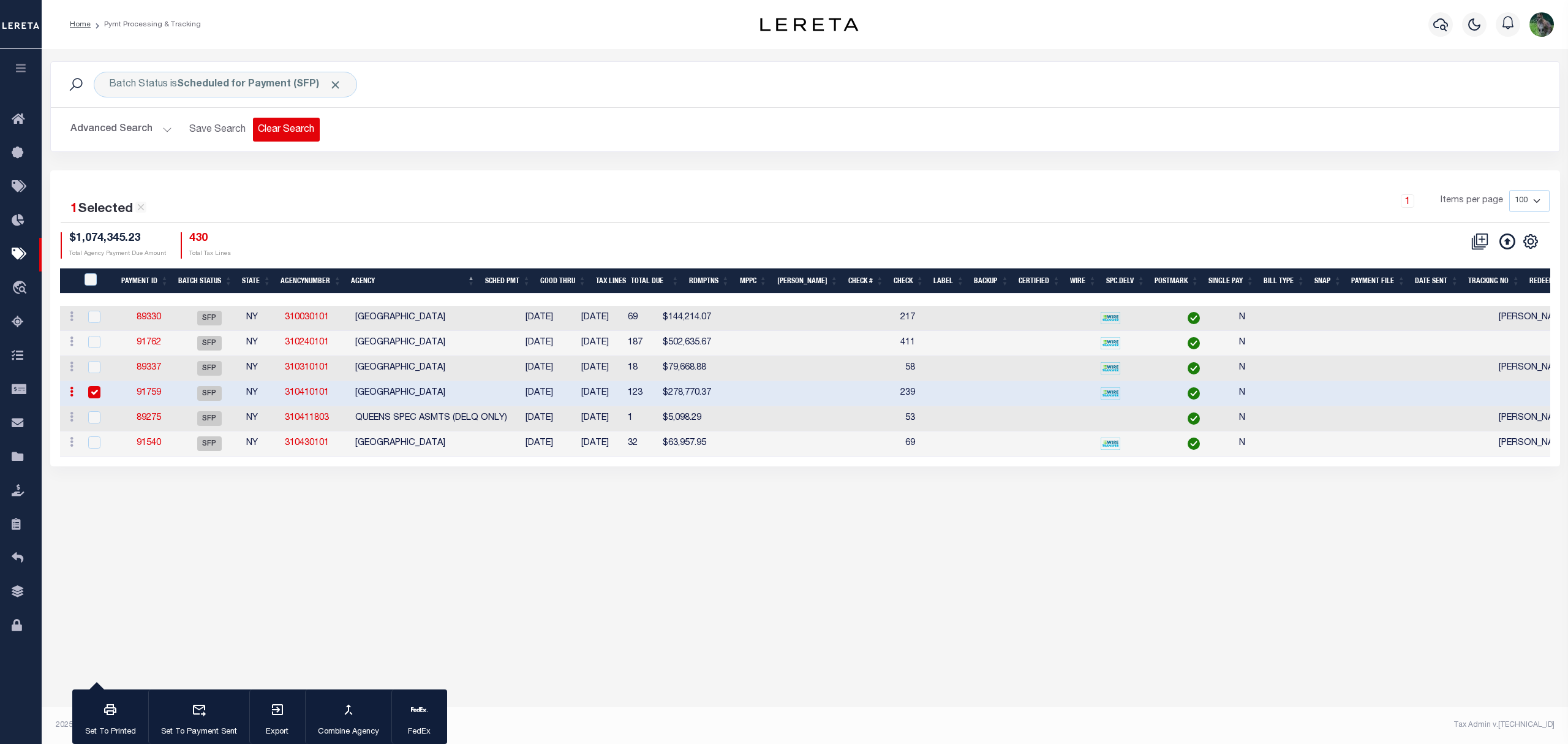
click at [295, 126] on button "Clear Search" at bounding box center [286, 130] width 67 height 24
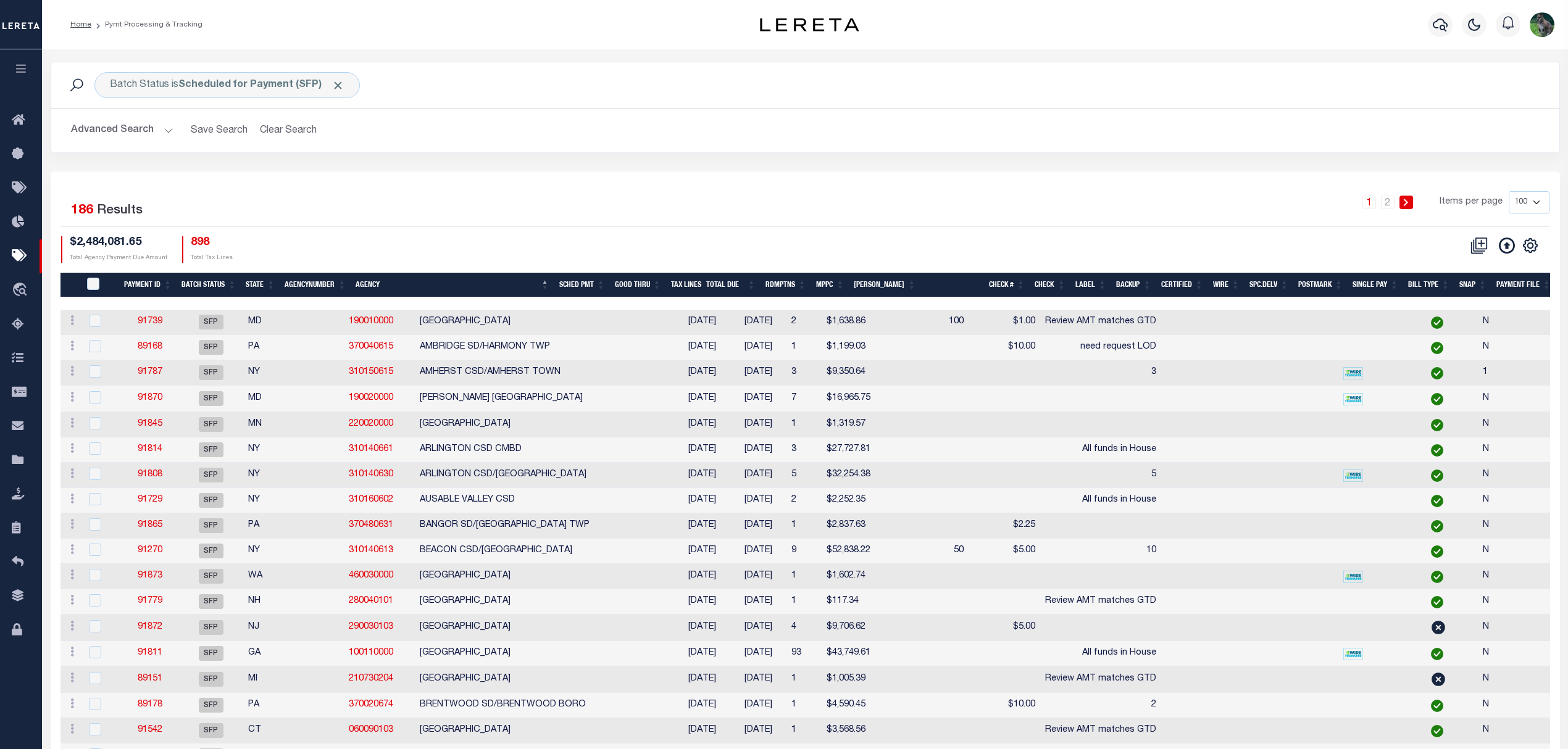
click at [104, 110] on div "Advanced Search Save Search Clear Search Batch ID Equals Equals Is Not Equal To…" at bounding box center [805, 130] width 1508 height 44
click at [106, 114] on div "Advanced Search Save Search Clear Search Batch ID Equals Equals Is Not Equal To…" at bounding box center [805, 130] width 1508 height 44
click at [106, 124] on button "Advanced Search" at bounding box center [122, 130] width 102 height 24
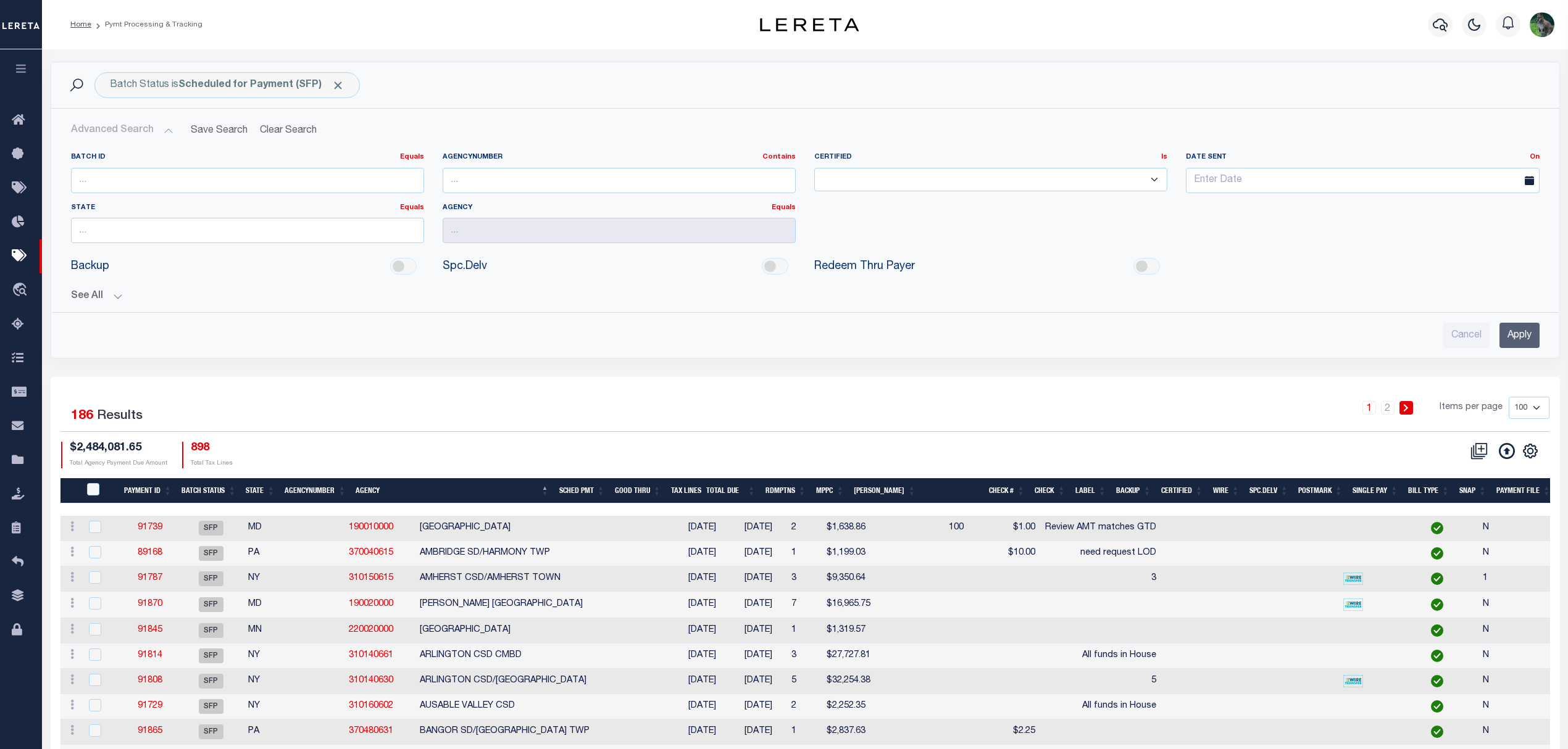
click at [104, 295] on button "See All" at bounding box center [805, 296] width 1468 height 11
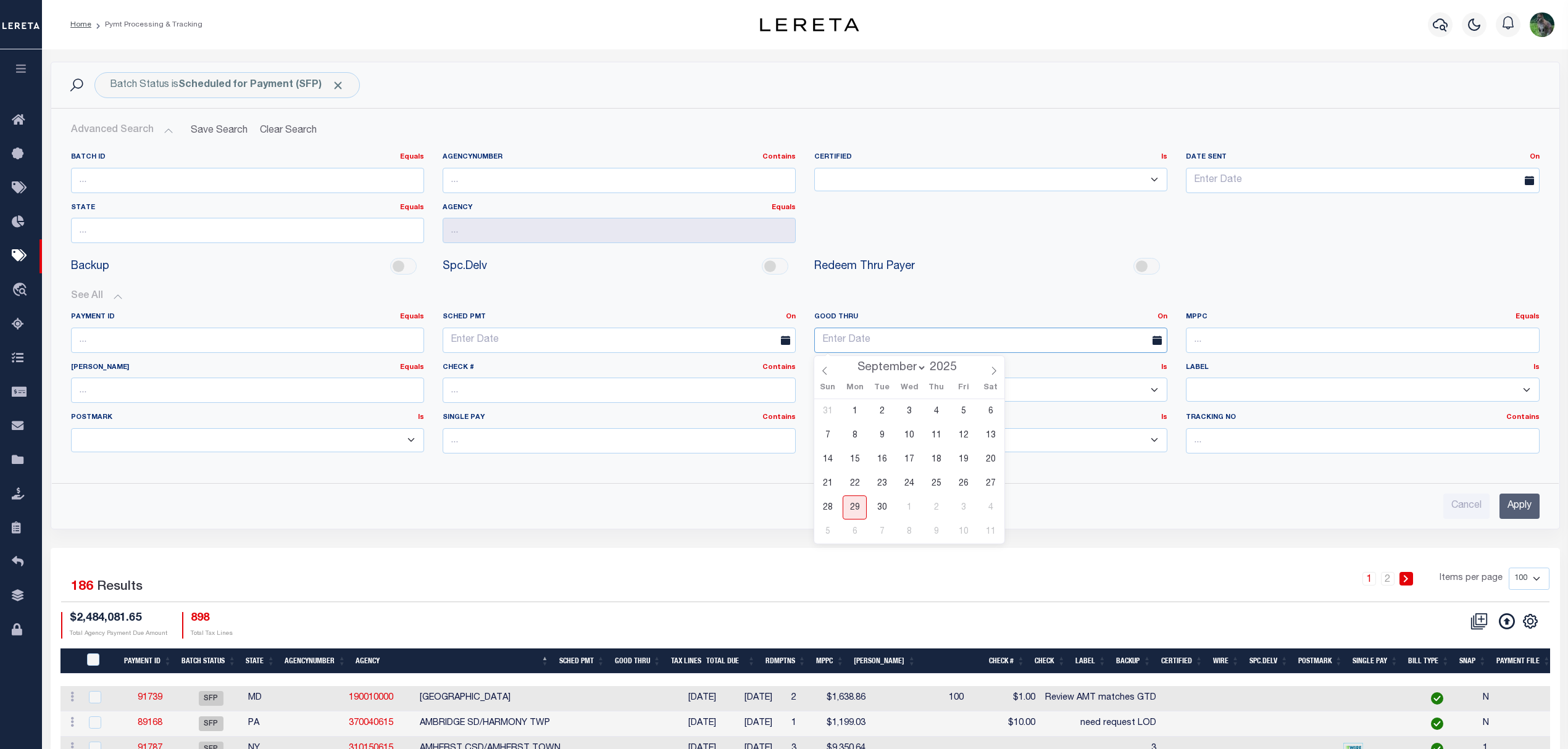
click at [957, 344] on input "text" at bounding box center [991, 340] width 353 height 26
click at [1162, 316] on link "On" at bounding box center [1162, 317] width 10 height 7
click at [1113, 384] on link "Between" at bounding box center [1118, 385] width 98 height 18
click at [856, 506] on span "29" at bounding box center [855, 508] width 24 height 24
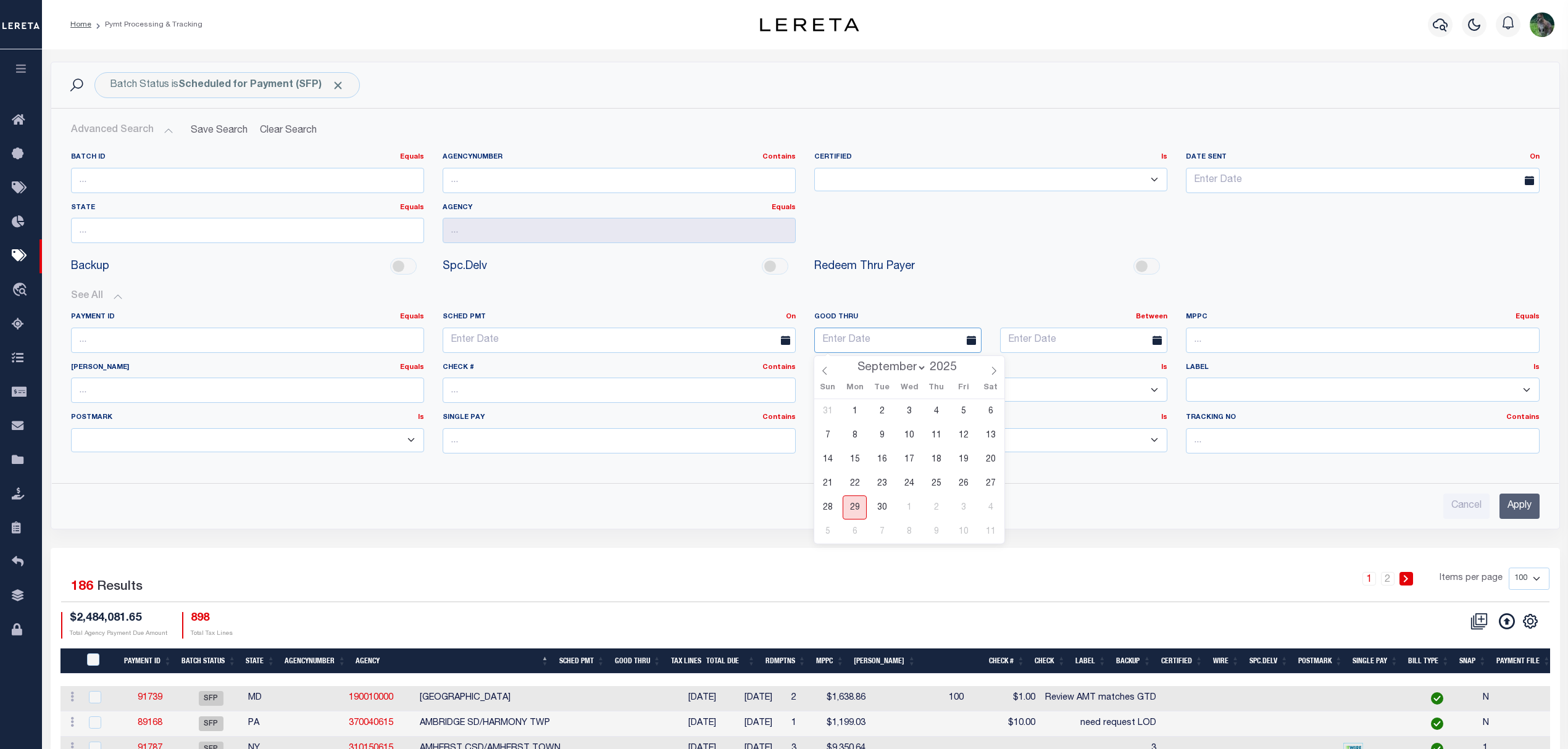
type input "09-29-2025"
click at [1068, 332] on input "text" at bounding box center [1084, 340] width 167 height 26
click at [1094, 506] on span "1" at bounding box center [1095, 508] width 24 height 24
type input "10-01-2025"
click at [1530, 504] on input "Apply" at bounding box center [1520, 506] width 40 height 26
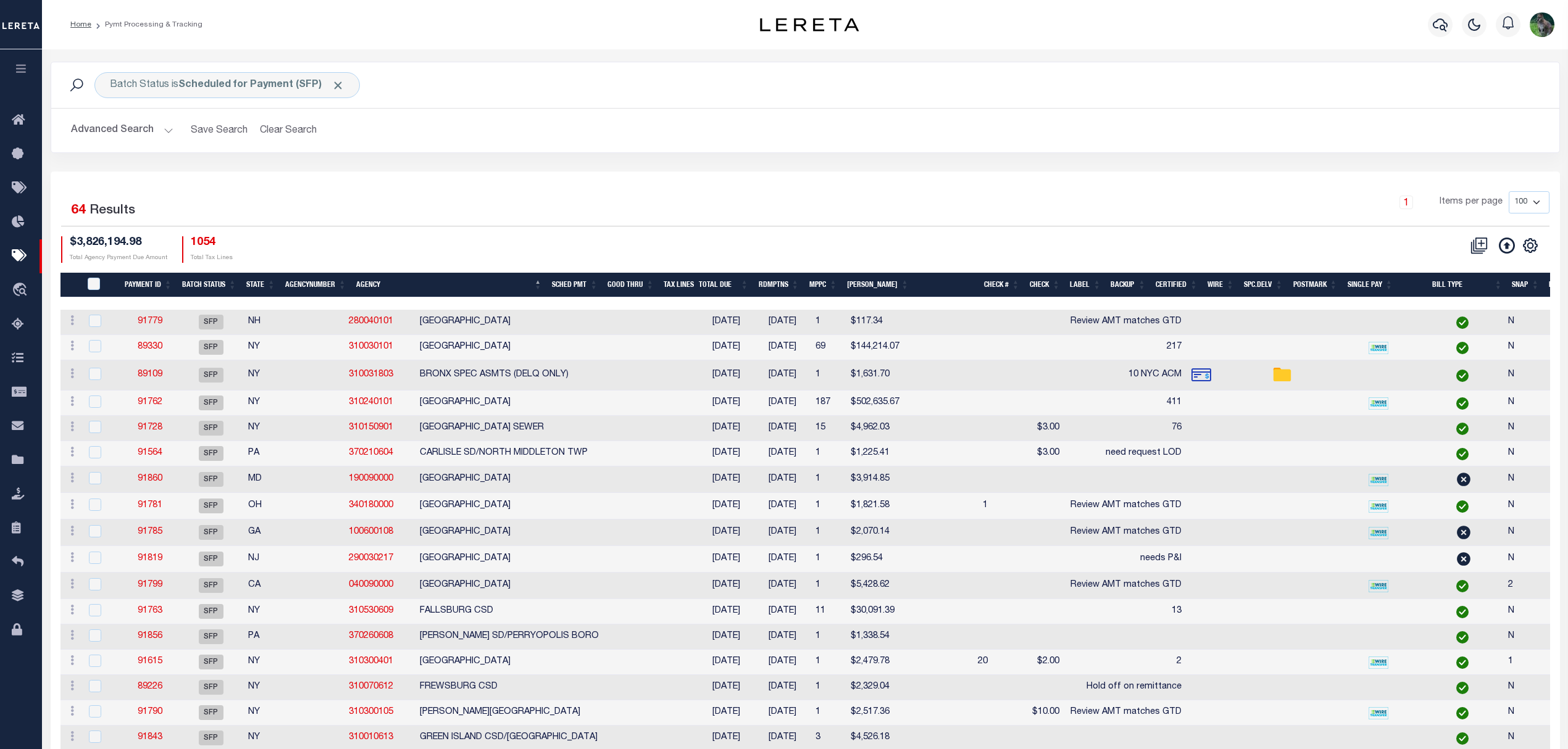
click at [87, 134] on button "Advanced Search" at bounding box center [122, 130] width 102 height 24
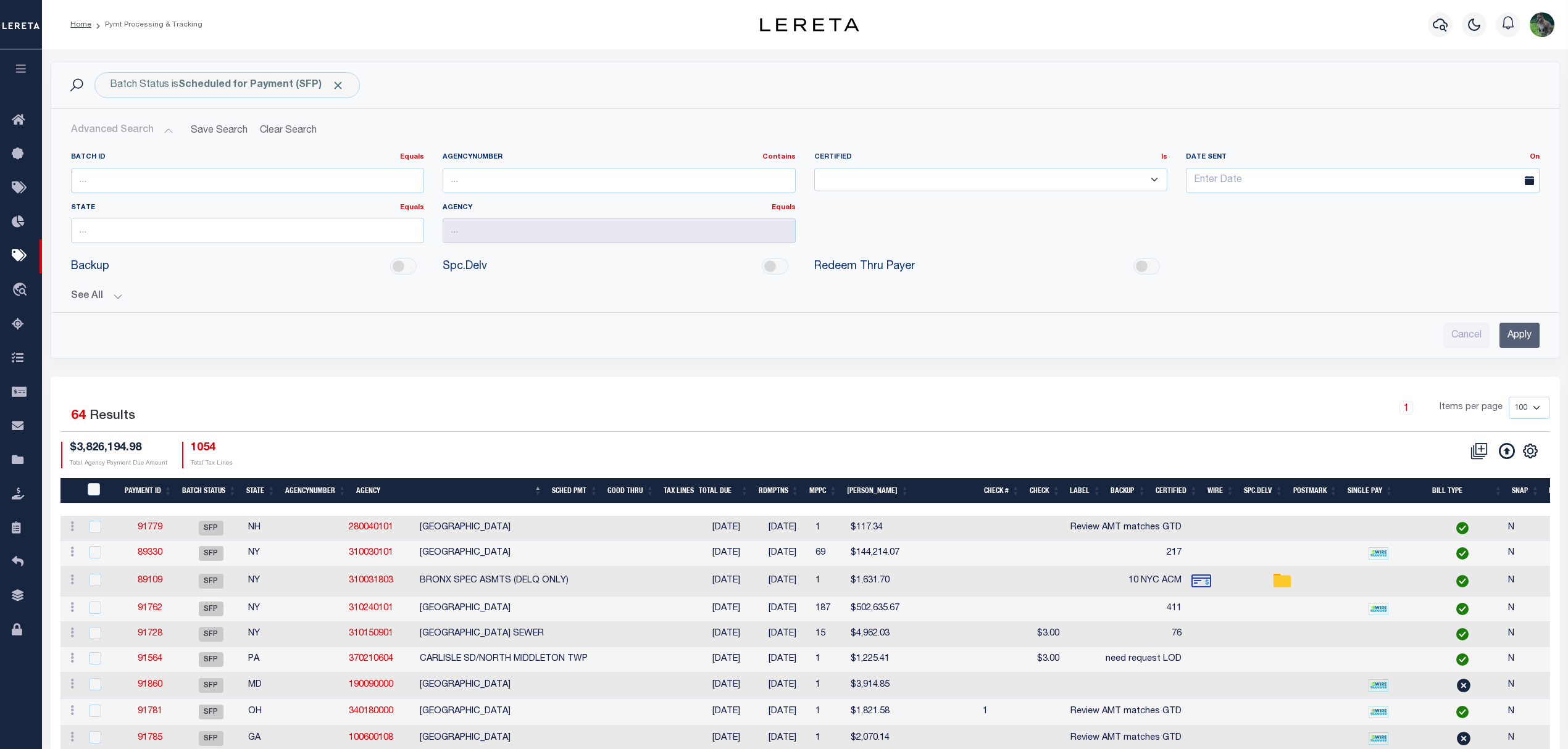
click at [112, 294] on button "See All" at bounding box center [805, 296] width 1468 height 11
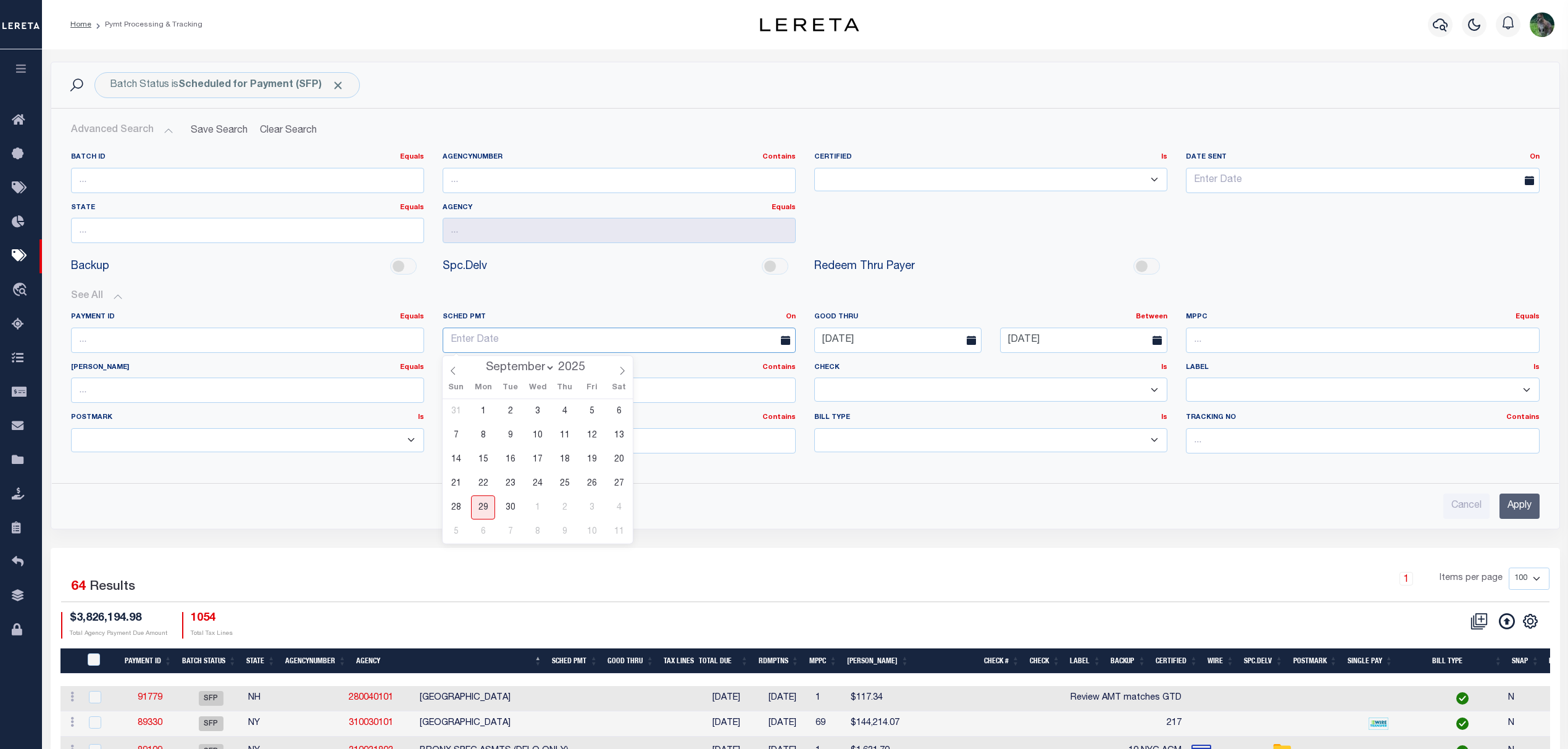
click at [532, 338] on input "text" at bounding box center [619, 340] width 353 height 26
click at [611, 480] on span "27" at bounding box center [619, 483] width 24 height 24
type input "09-27-2025"
click at [1514, 505] on input "Apply" at bounding box center [1520, 506] width 40 height 26
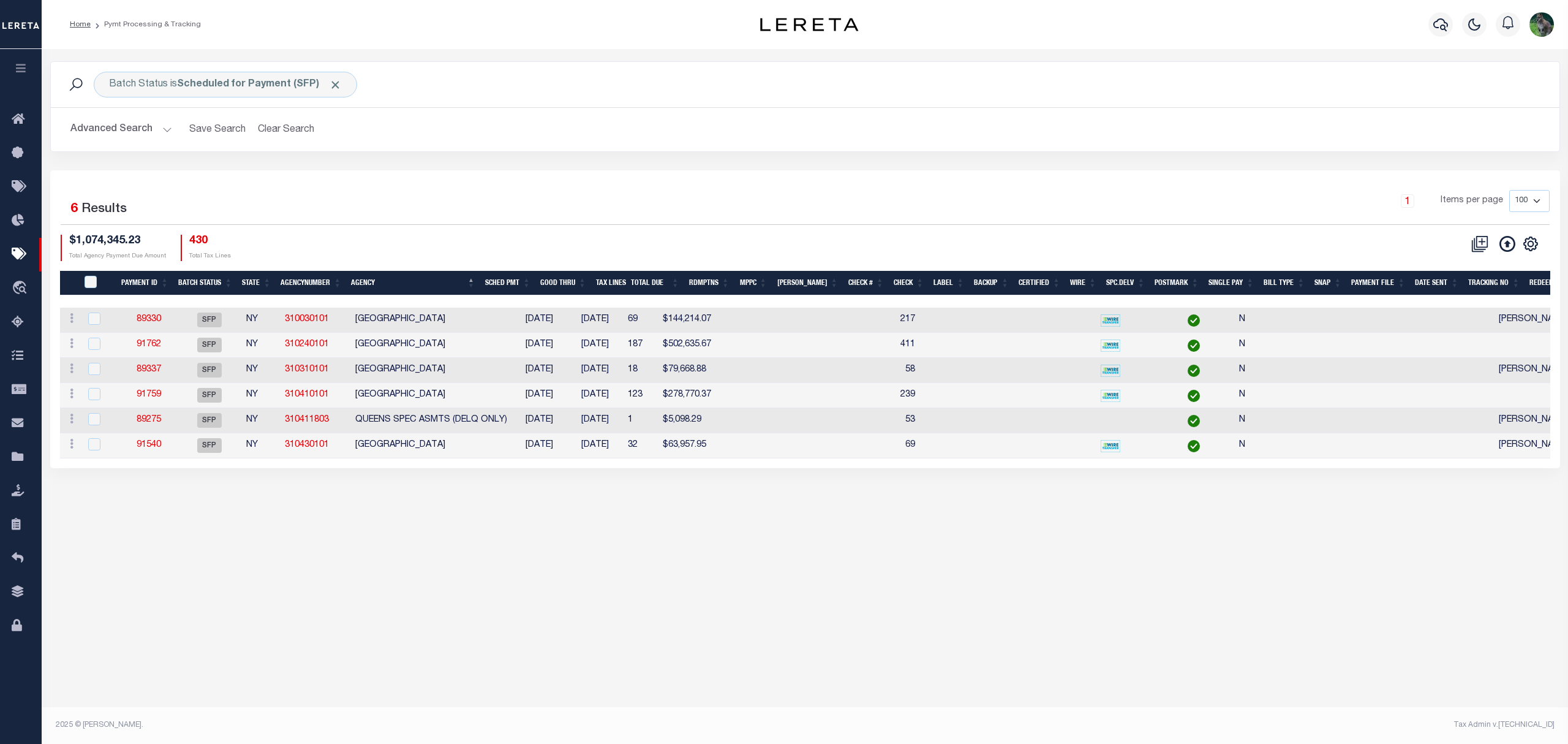
click at [128, 134] on button "Advanced Search" at bounding box center [121, 130] width 101 height 24
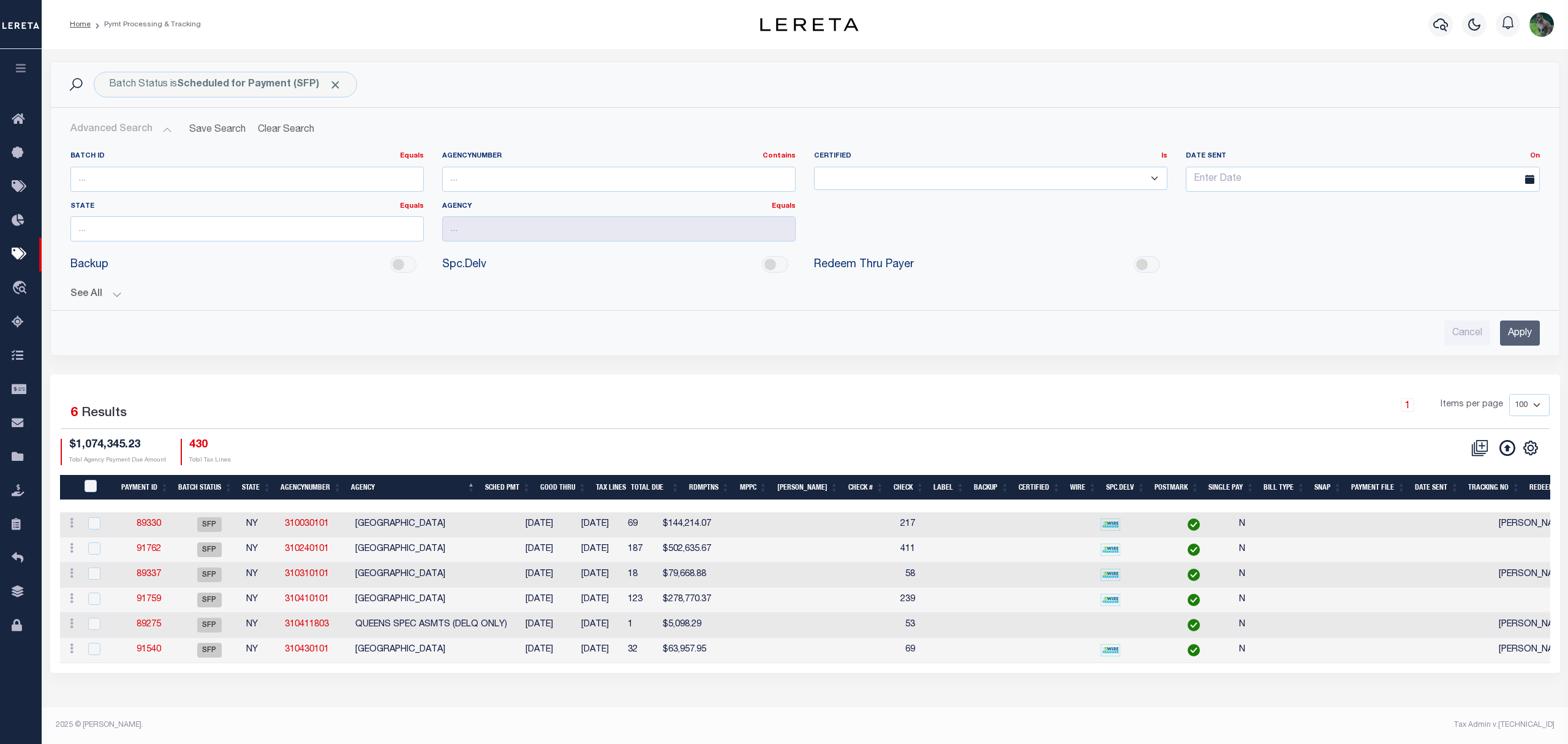
click at [89, 303] on div "Batch ID Equals Equals Is Not Equal To Is Greater Than Is Less Than AgencyNumbe…" at bounding box center [805, 244] width 1489 height 204
click at [77, 295] on button "See All" at bounding box center [806, 294] width 1470 height 11
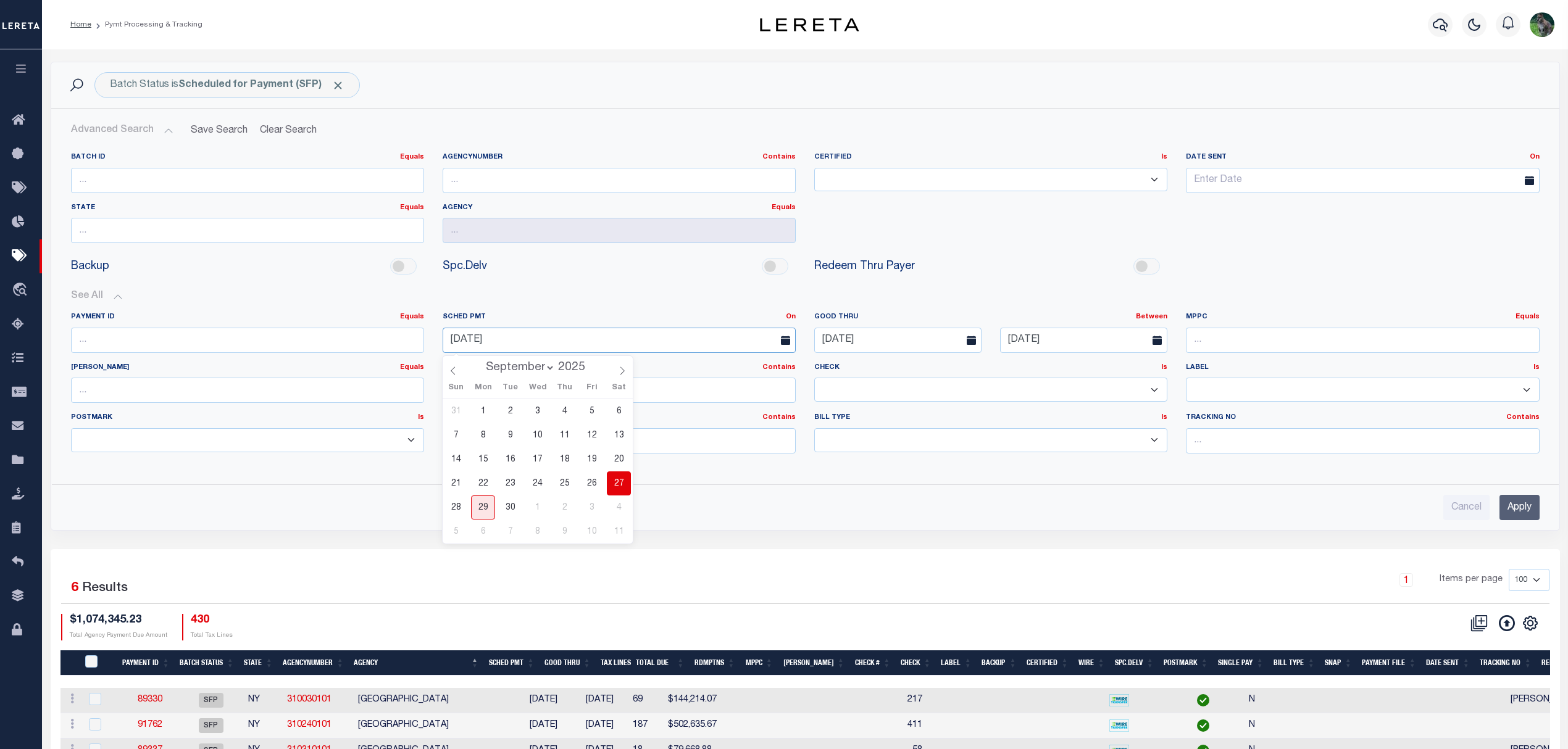
drag, startPoint x: 554, startPoint y: 341, endPoint x: 396, endPoint y: 346, distance: 158.1
click at [393, 346] on div "Payment ID Equals Equals Is Not Equal To Is Greater Than Is Less Than SCHED PMT…" at bounding box center [805, 387] width 1487 height 151
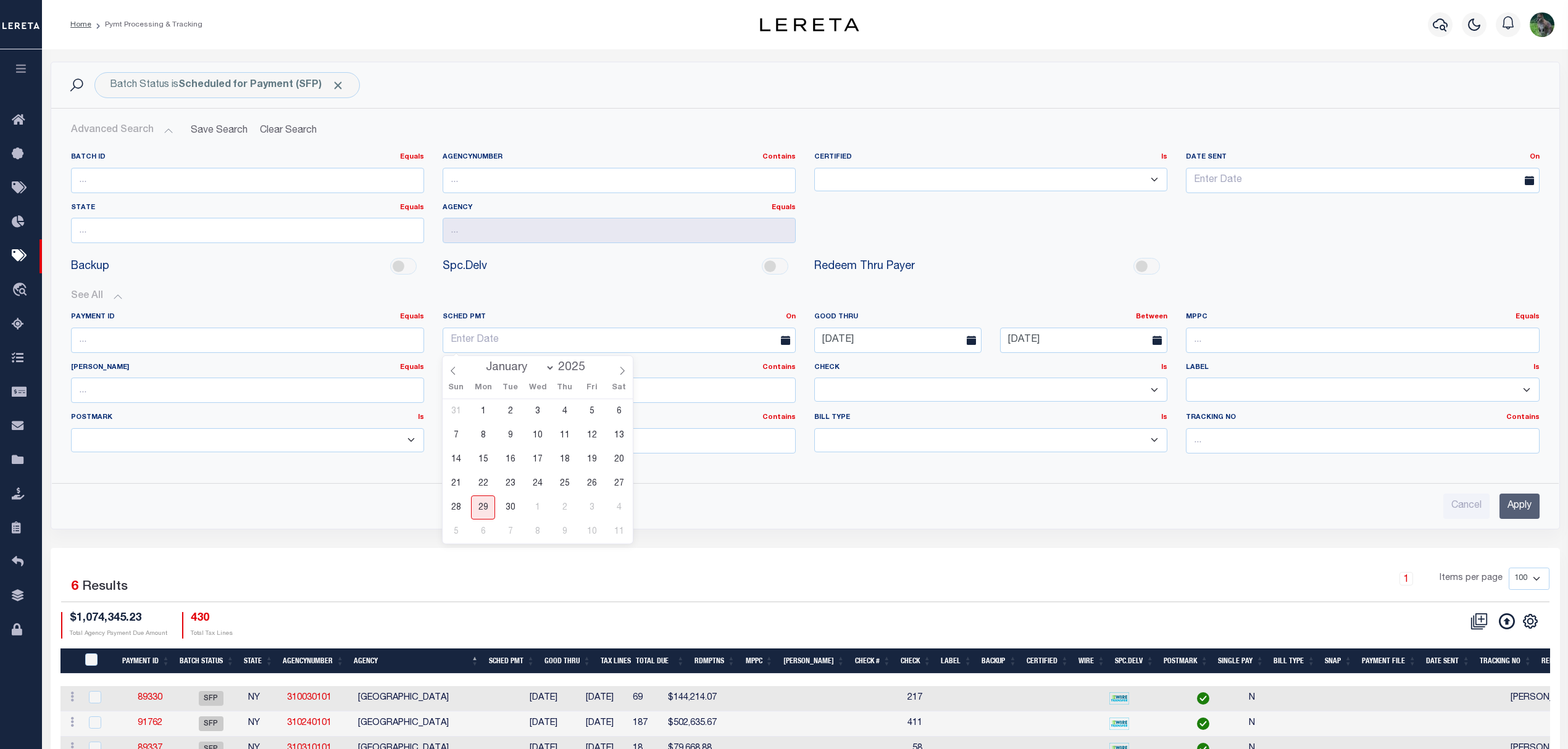
click at [1522, 509] on input "Apply" at bounding box center [1520, 506] width 40 height 26
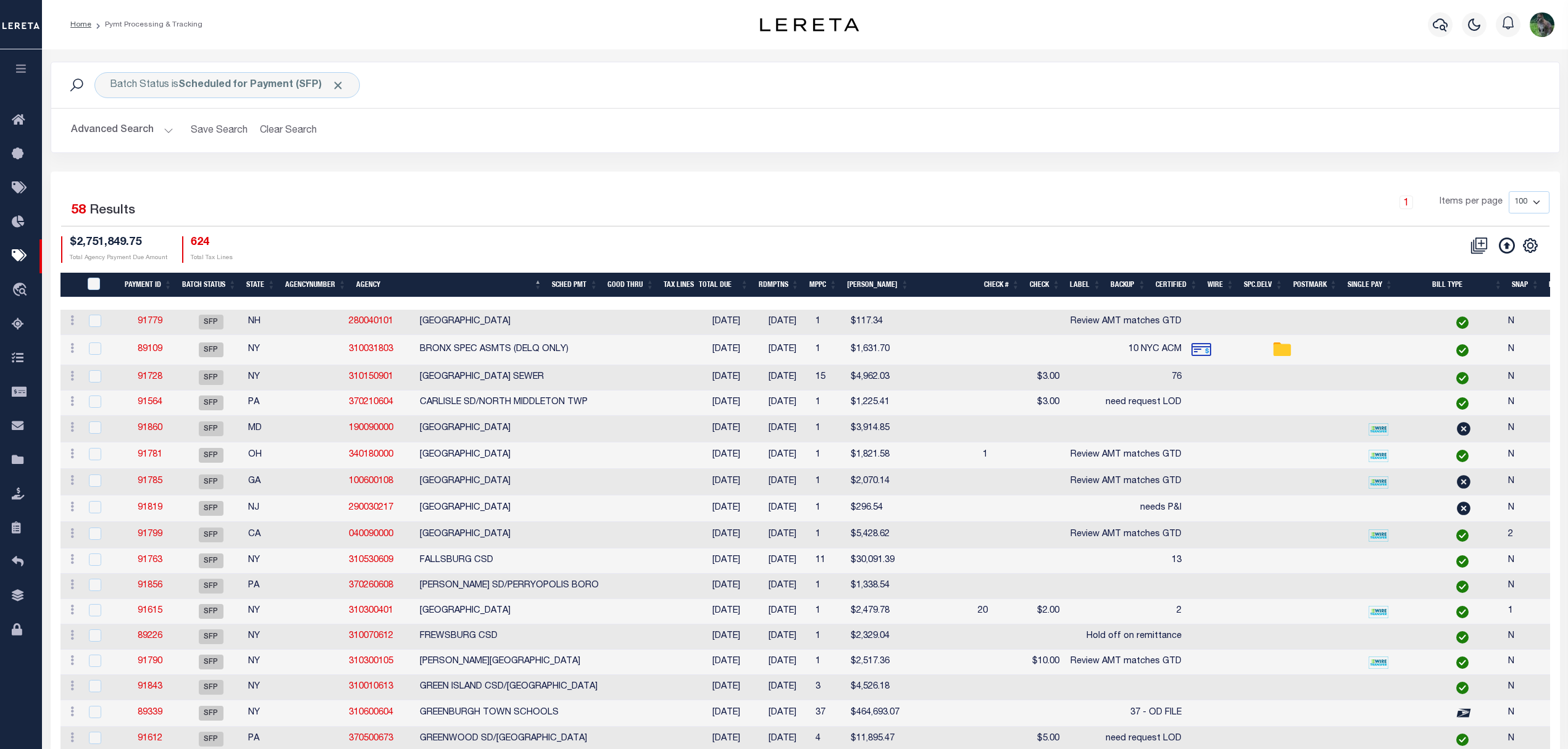
click at [504, 202] on div "1 Items per page 100 200 500 1000" at bounding box center [994, 208] width 1112 height 32
click at [154, 349] on link "89109" at bounding box center [150, 349] width 25 height 9
type input "09/28/2025"
type input "10 NYC ACM"
checkbox input "true"
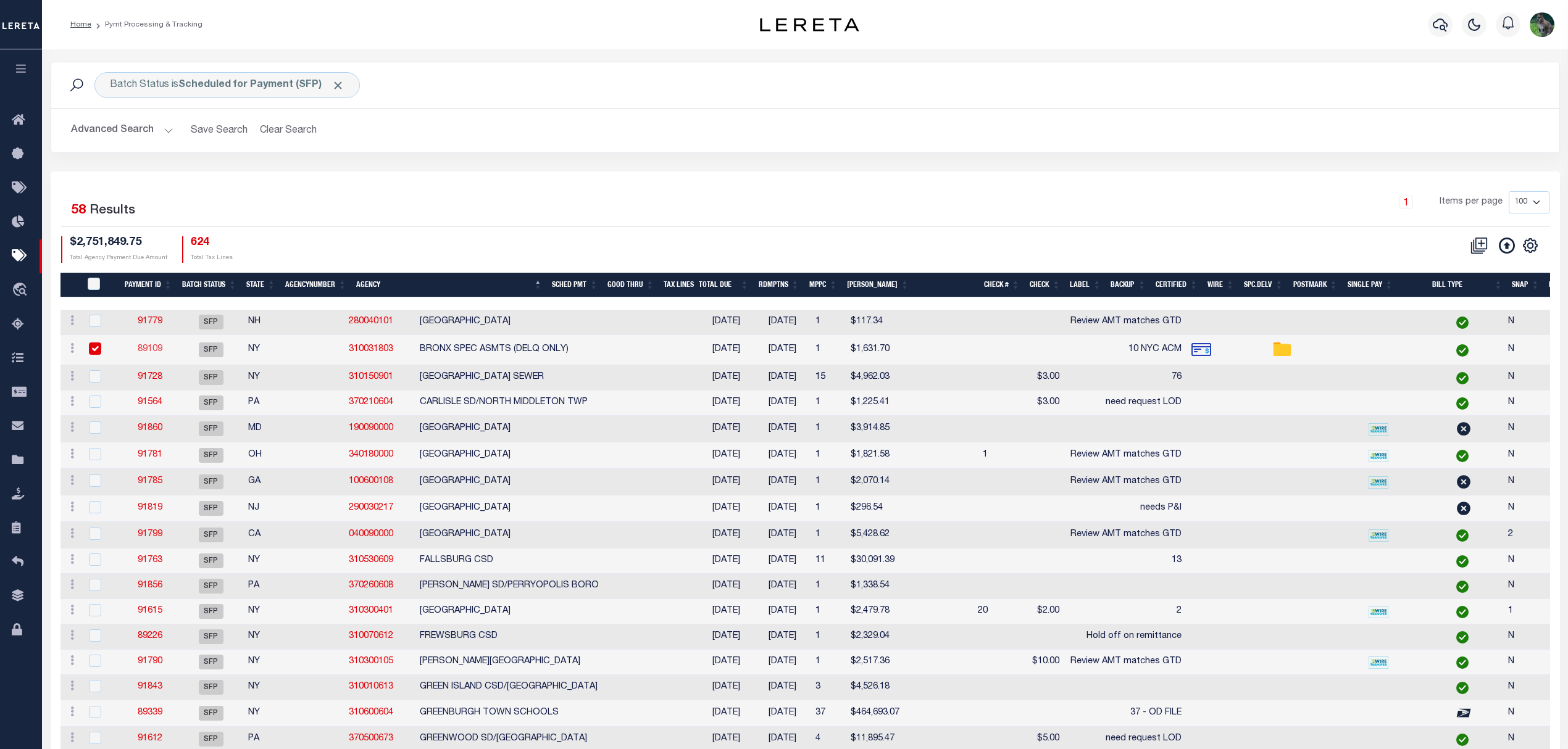
checkbox input "true"
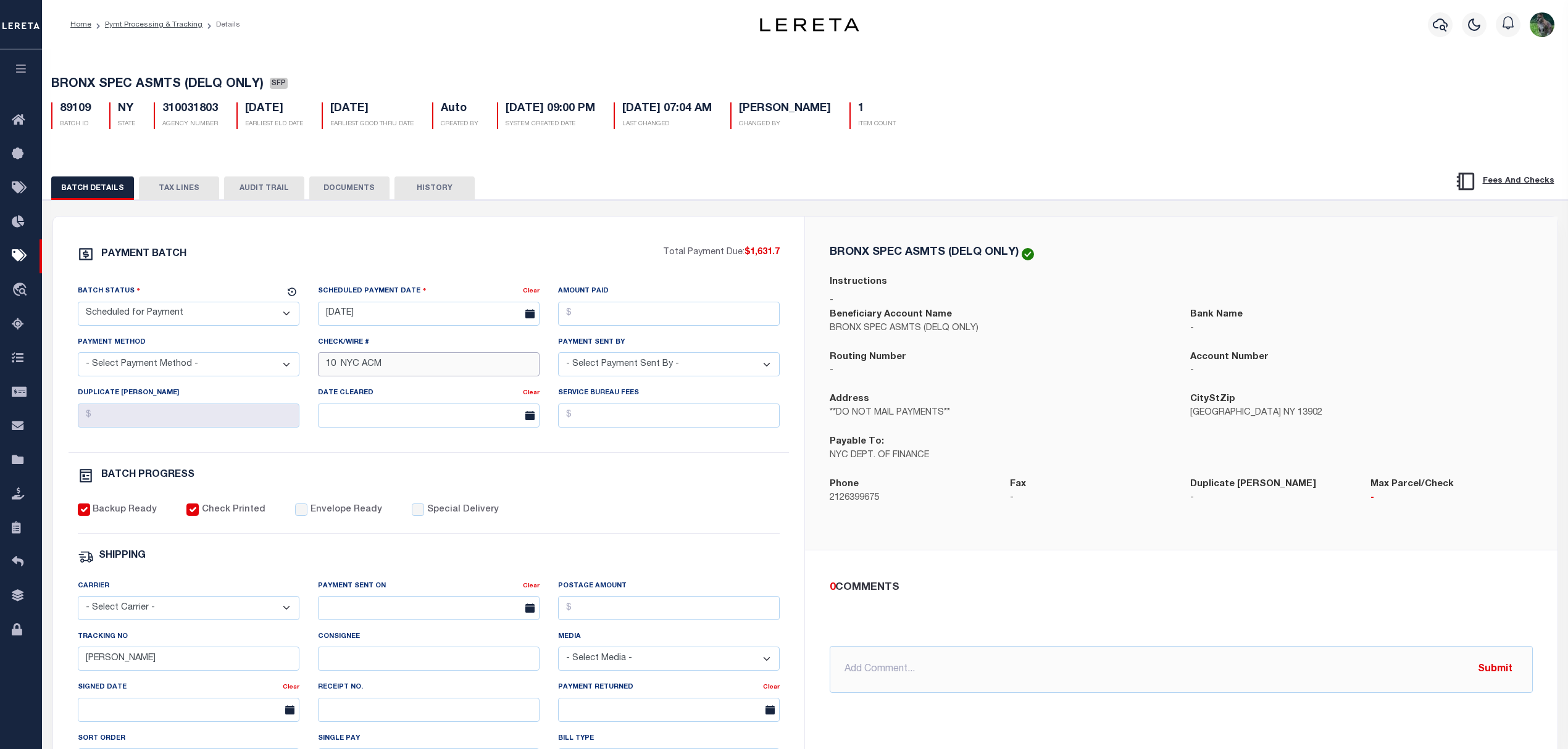
drag, startPoint x: 450, startPoint y: 365, endPoint x: 275, endPoint y: 375, distance: 175.3
click at [275, 375] on div "Batch Status - Select Status - Scheduled for Payment Ready For Payment Payment …" at bounding box center [429, 368] width 721 height 168
type input "Will be refunded"
click at [751, 469] on div "PAYMENT BATCH Total Payment Due: $1,631.7 Batch Status - Select Status -" at bounding box center [429, 578] width 722 height 663
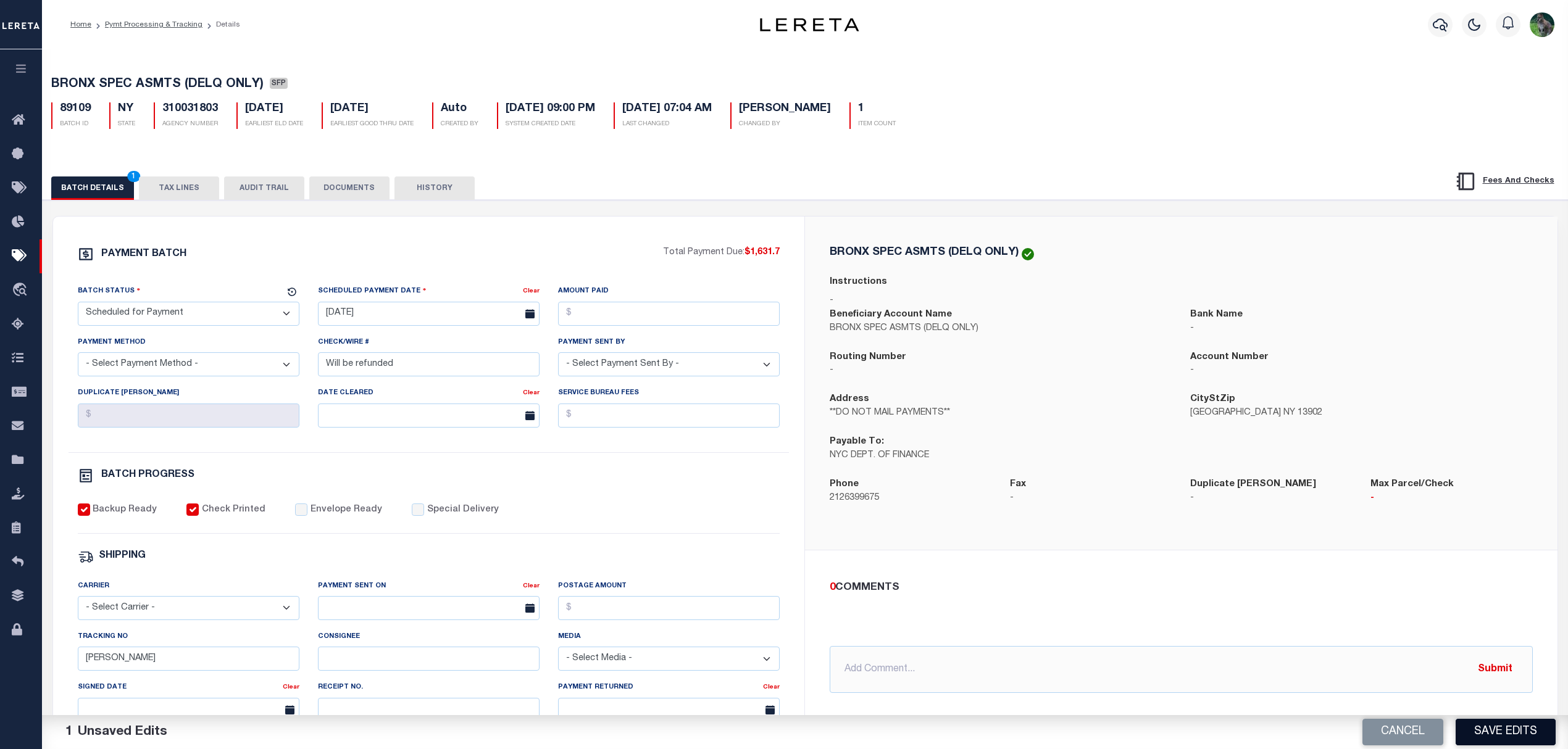
click at [1502, 732] on button "Save Edits" at bounding box center [1505, 732] width 100 height 26
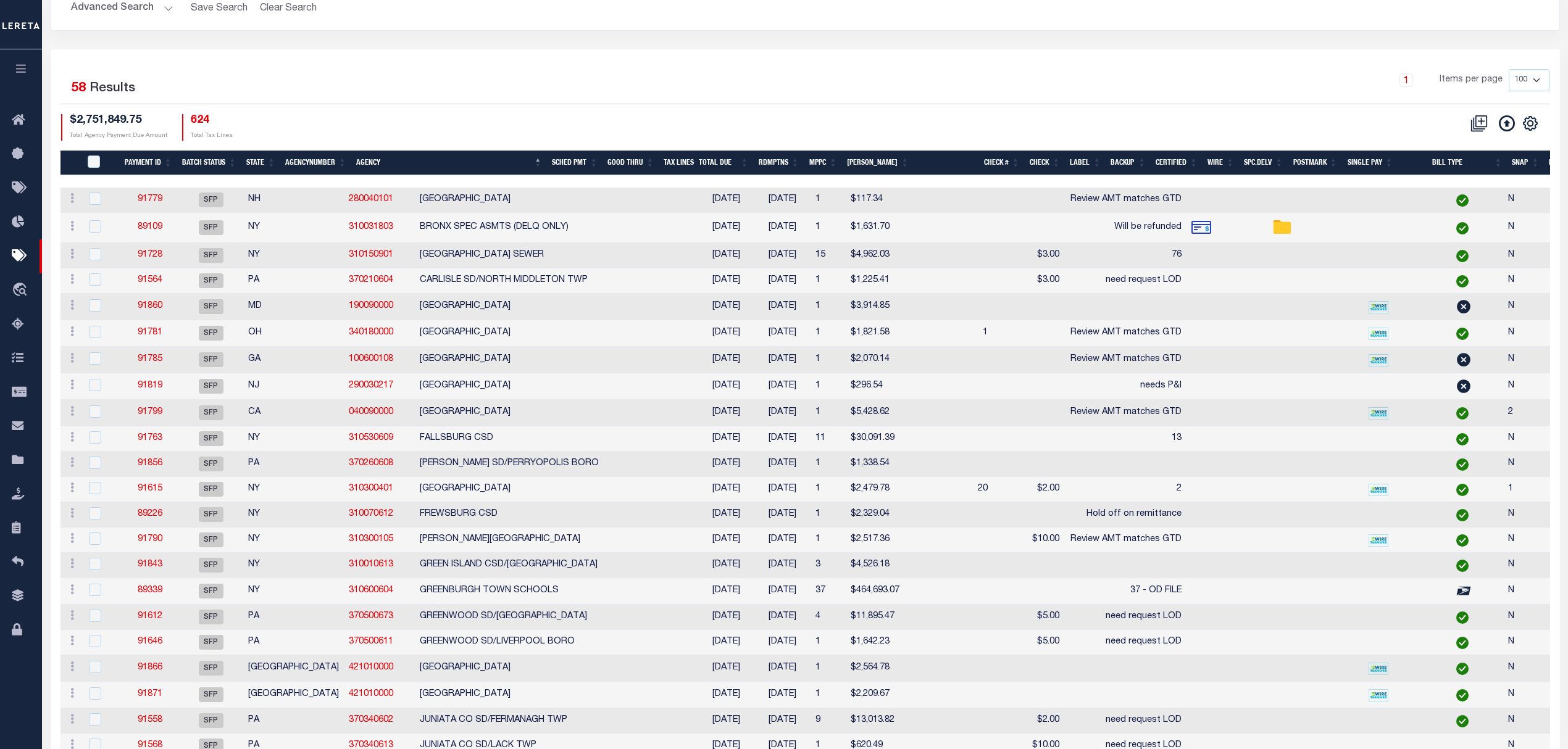
scroll to position [82, 0]
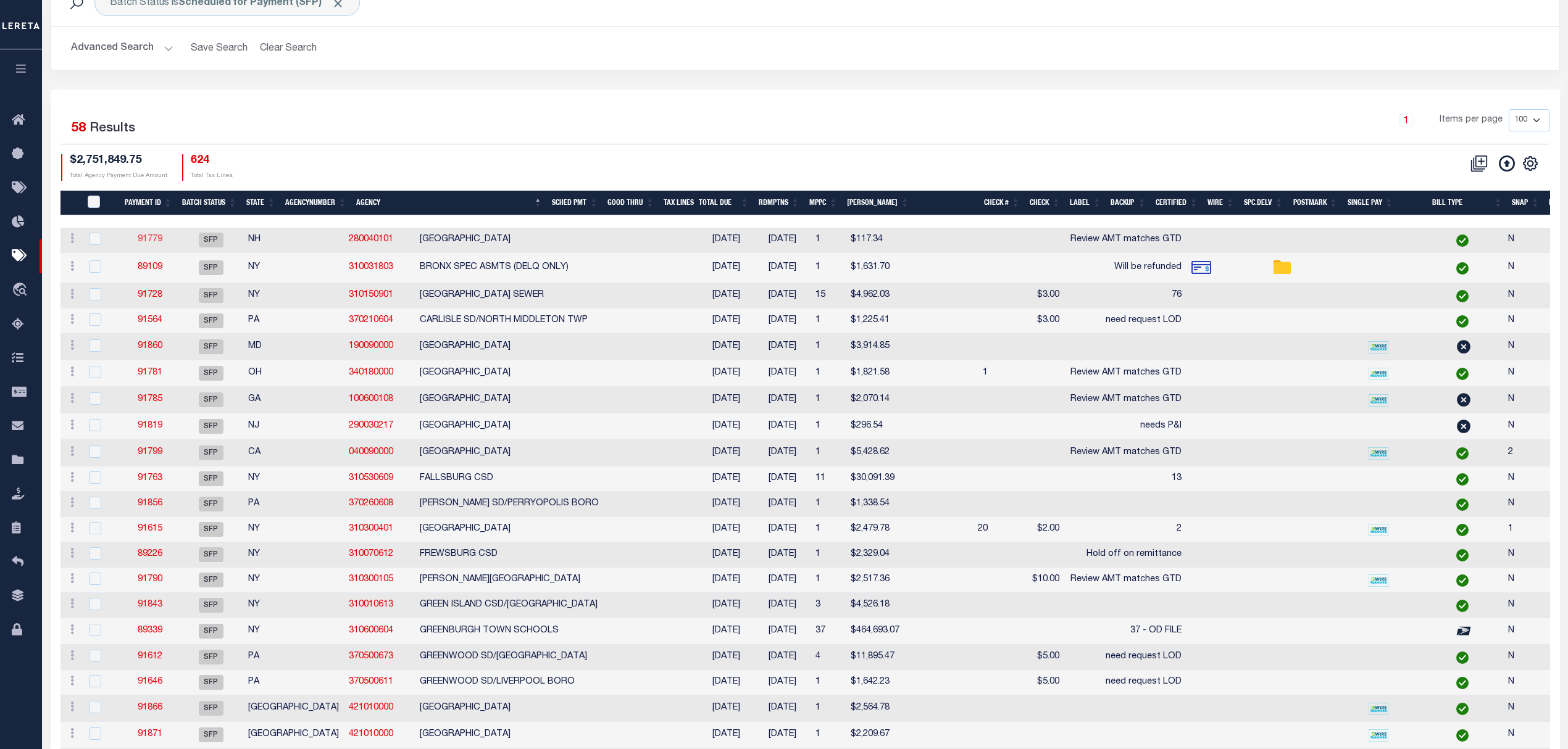
click at [141, 239] on link "91779" at bounding box center [150, 239] width 25 height 9
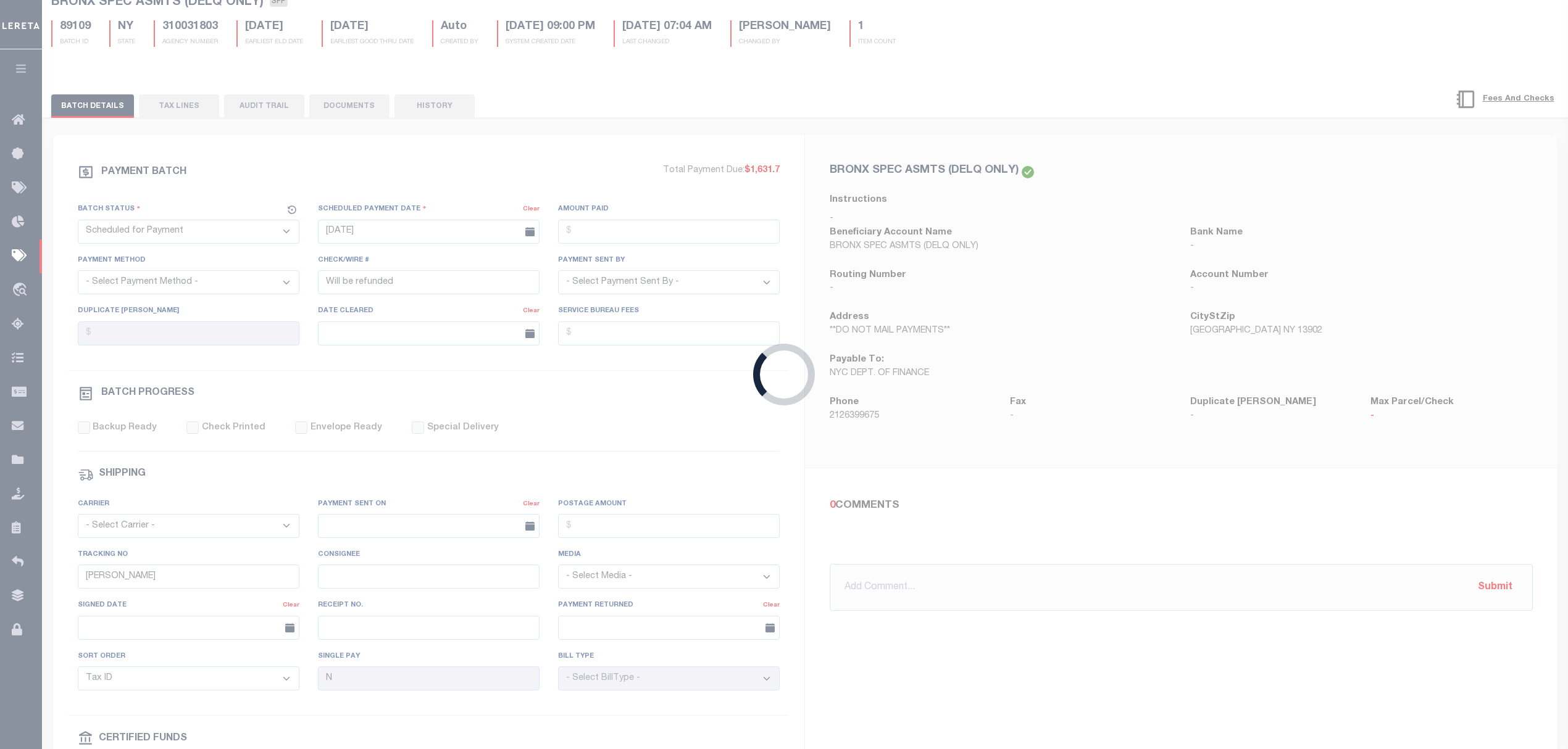
type input "06/21/2023"
type input "Review AMT matches GTD"
checkbox input "false"
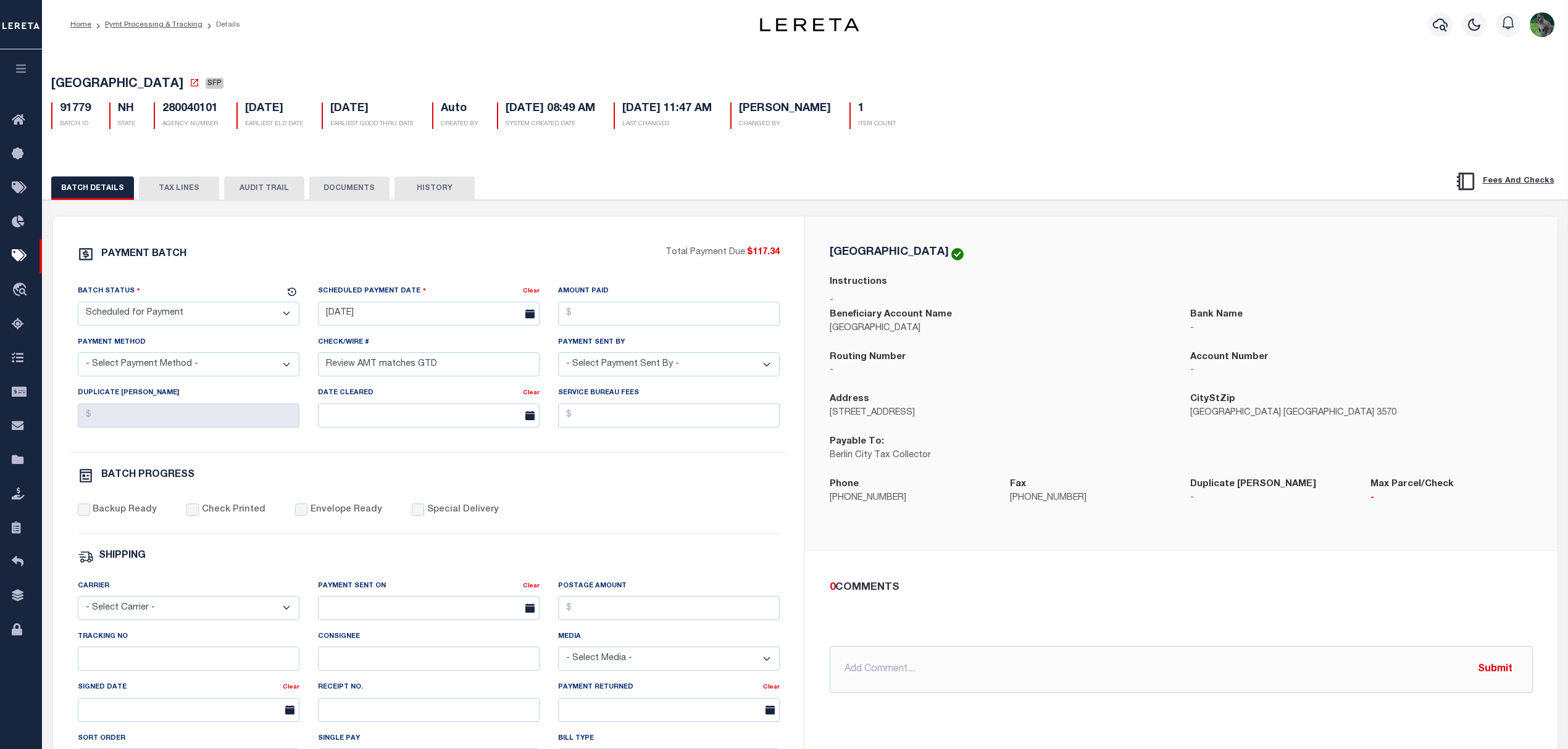
click at [195, 191] on button "TAX LINES" at bounding box center [178, 188] width 80 height 24
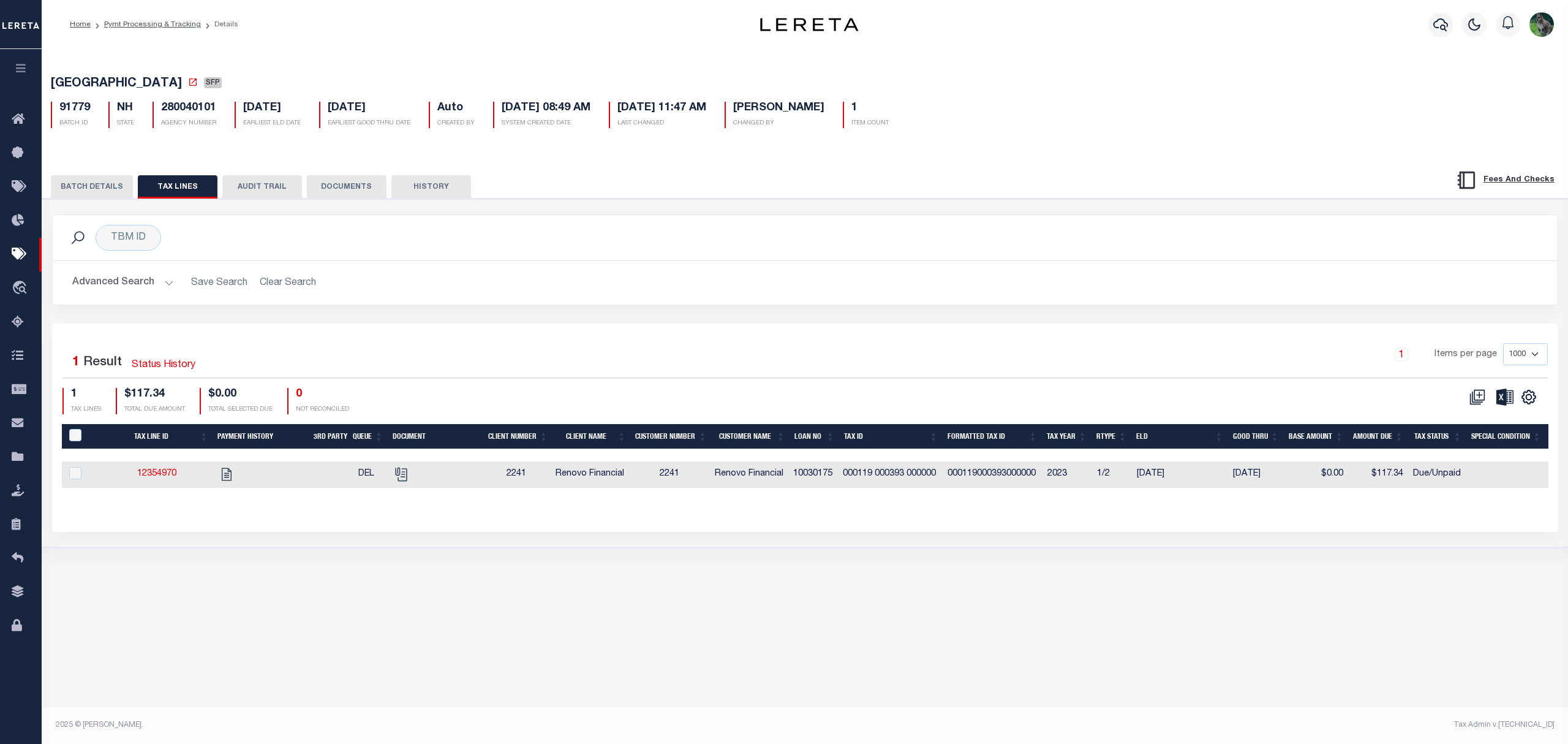
click at [1074, 272] on div "Advanced Search Save Search Clear Search Loan No Equals Equals Is Not Equal To …" at bounding box center [805, 283] width 1505 height 43
click at [400, 481] on icon "" at bounding box center [401, 474] width 16 height 16
checkbox input "true"
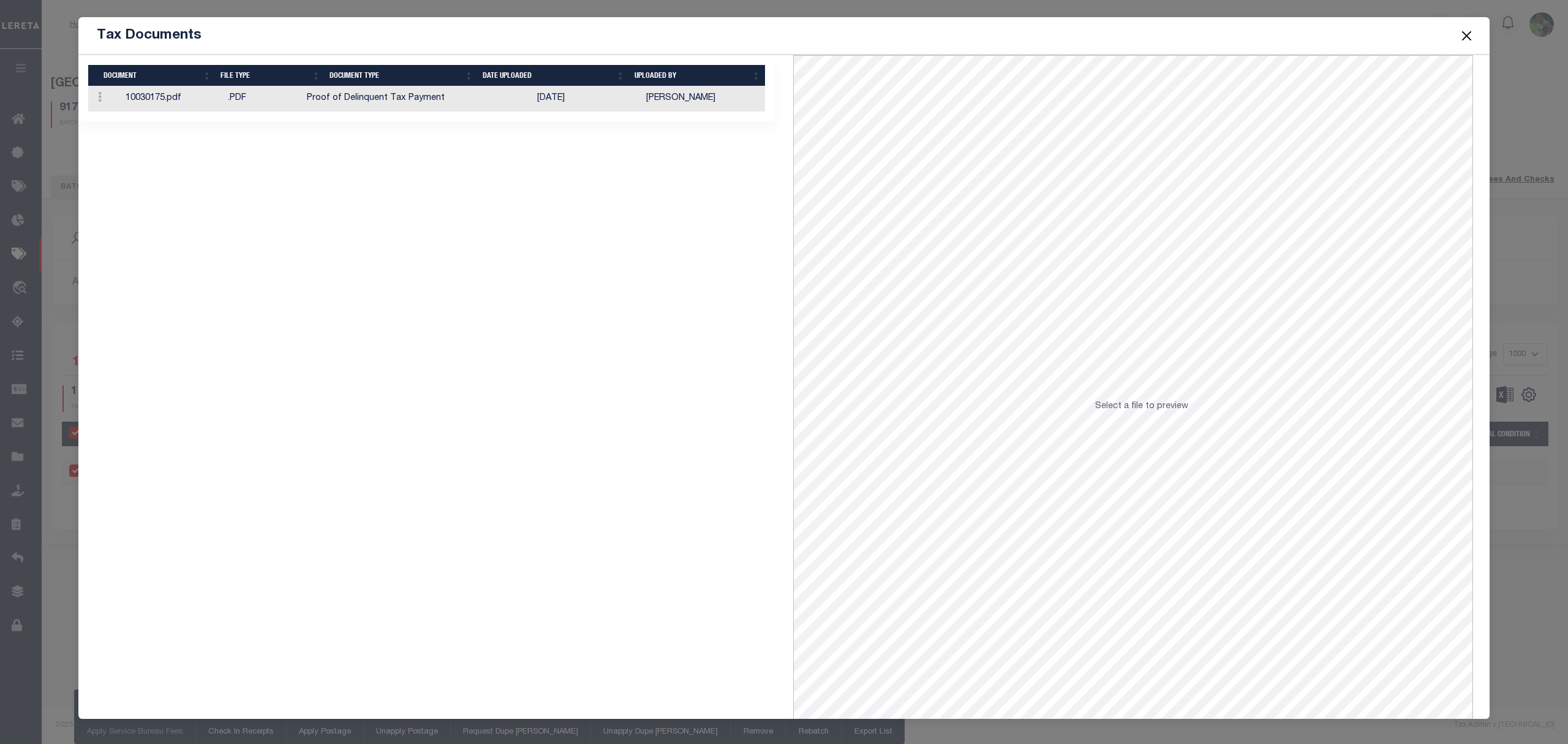
click at [471, 91] on td "Proof of Delinquent Tax Payment" at bounding box center [417, 99] width 231 height 25
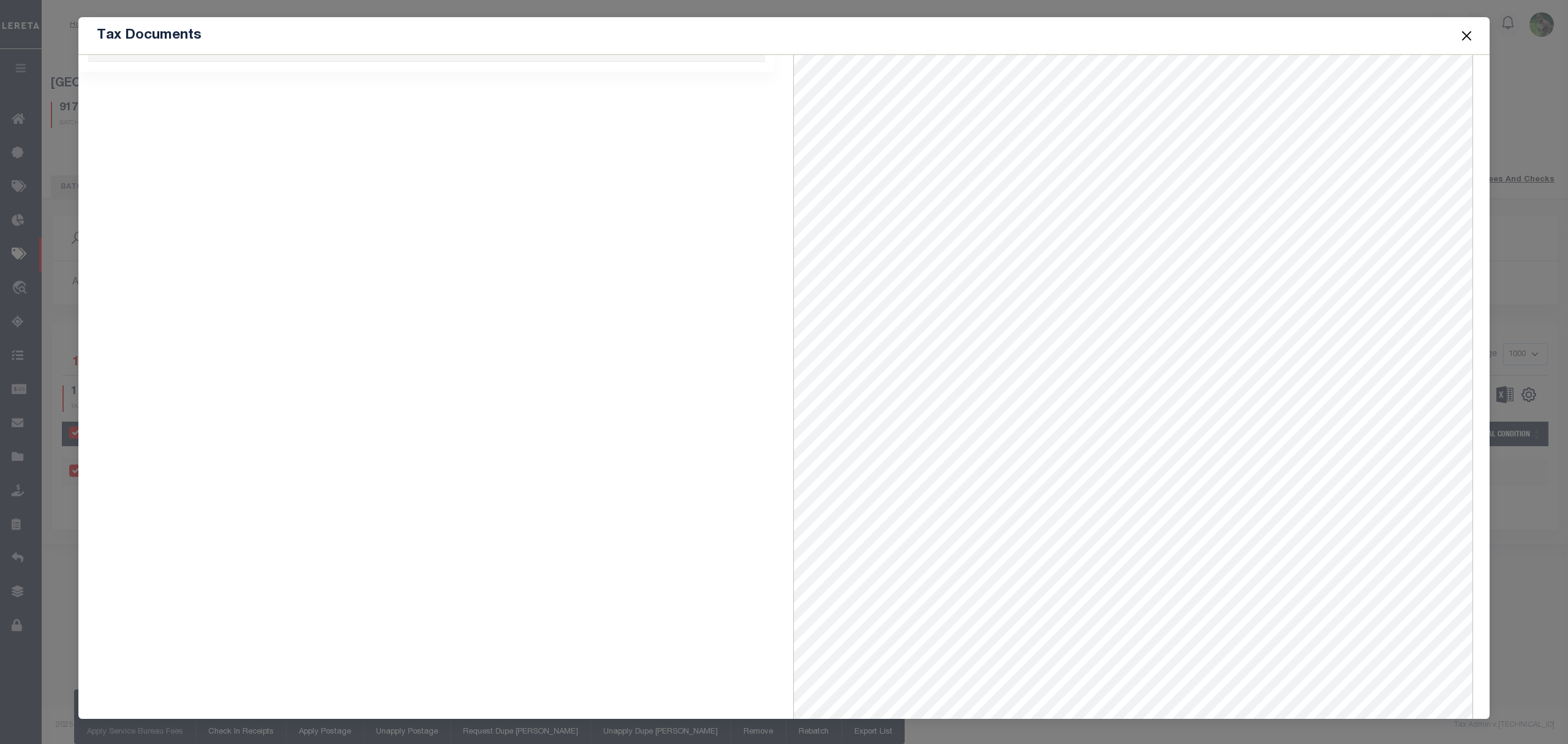
click at [1468, 34] on button "Close" at bounding box center [1467, 35] width 16 height 16
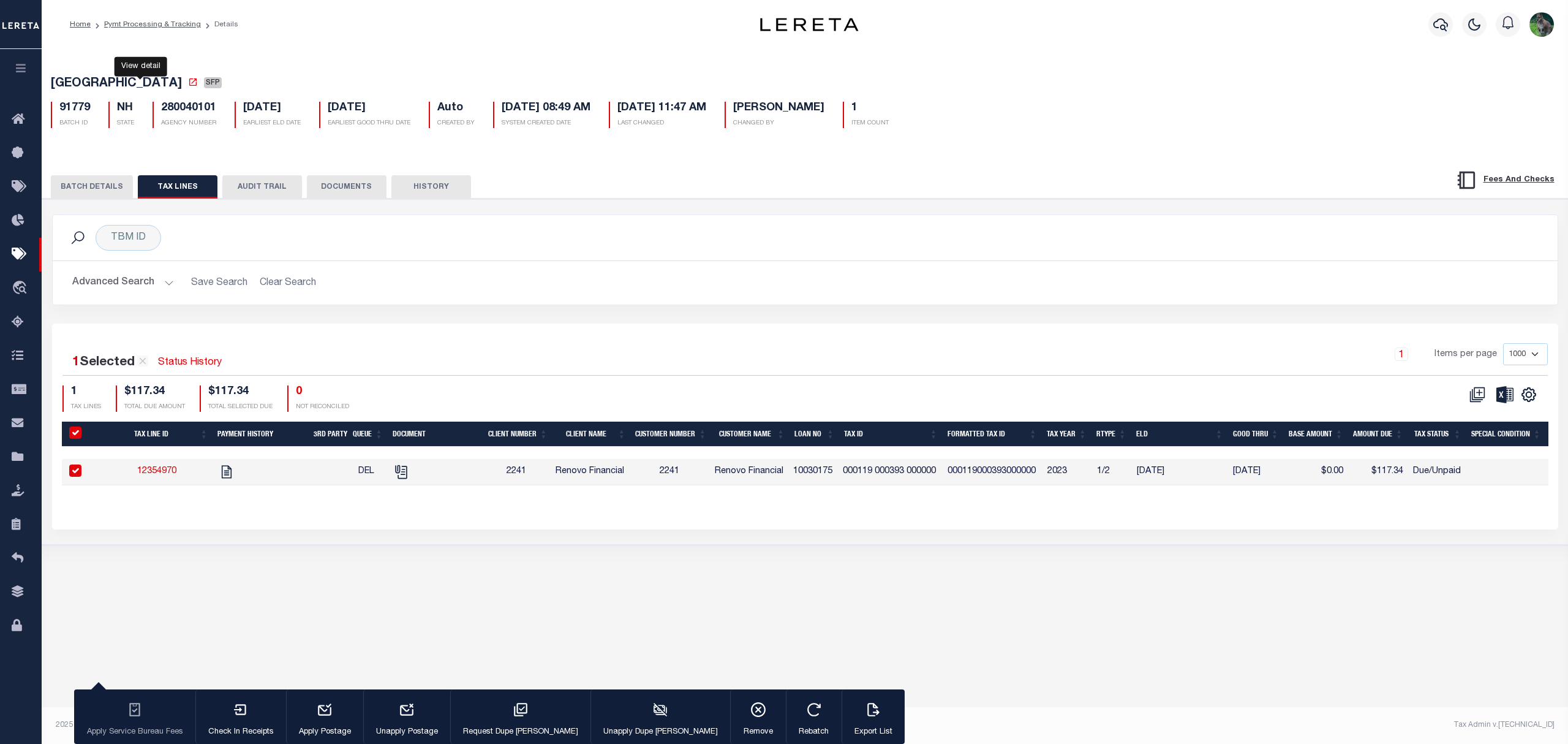
click at [190, 85] on icon at bounding box center [193, 81] width 7 height 7
click at [123, 189] on button "BATCH DETAILS" at bounding box center [91, 186] width 82 height 23
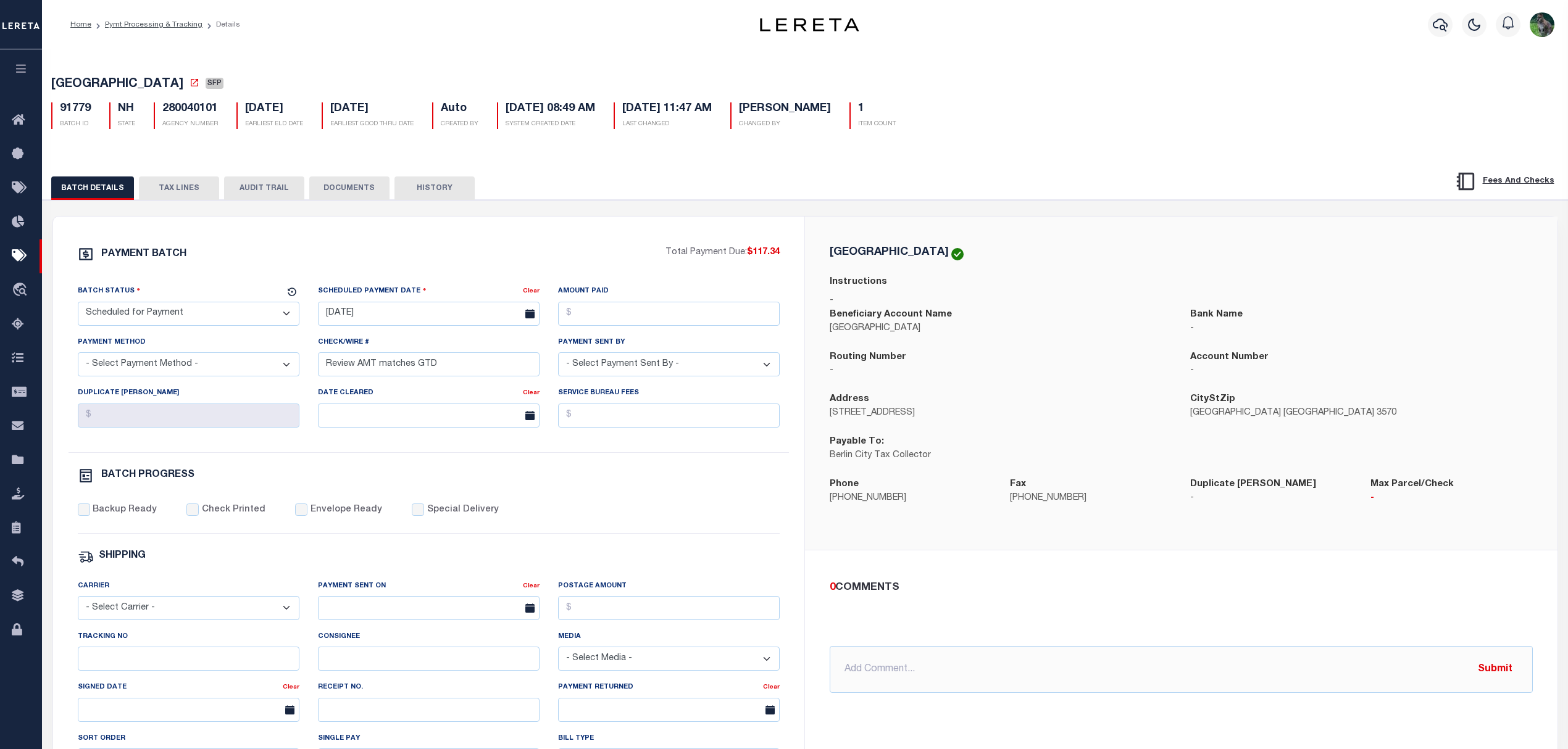
click at [78, 81] on span "[GEOGRAPHIC_DATA]" at bounding box center [117, 85] width 132 height 12
drag, startPoint x: 78, startPoint y: 81, endPoint x: 106, endPoint y: 81, distance: 28.0
click at [106, 81] on span "[GEOGRAPHIC_DATA]" at bounding box center [117, 85] width 132 height 12
copy span "[GEOGRAPHIC_DATA]"
drag, startPoint x: 214, startPoint y: 319, endPoint x: 189, endPoint y: 327, distance: 26.2
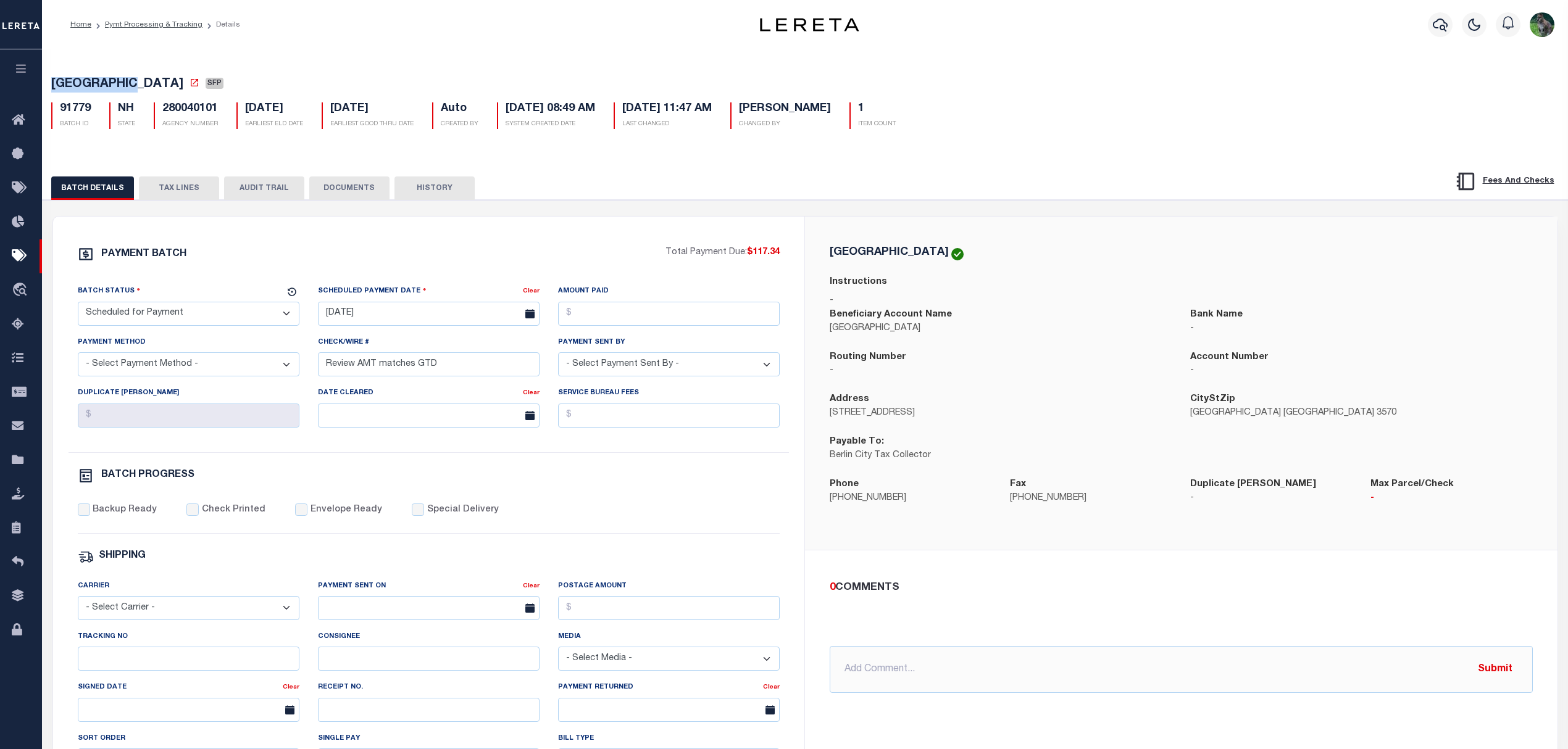
click at [214, 319] on select "- Select Status - Scheduled for Payment Ready For Payment Payment Sent Cleared …" at bounding box center [188, 314] width 221 height 24
select select "RFP"
click at [78, 305] on select "- Select Status - Scheduled for Payment Ready For Payment Payment Sent Cleared …" at bounding box center [188, 314] width 221 height 24
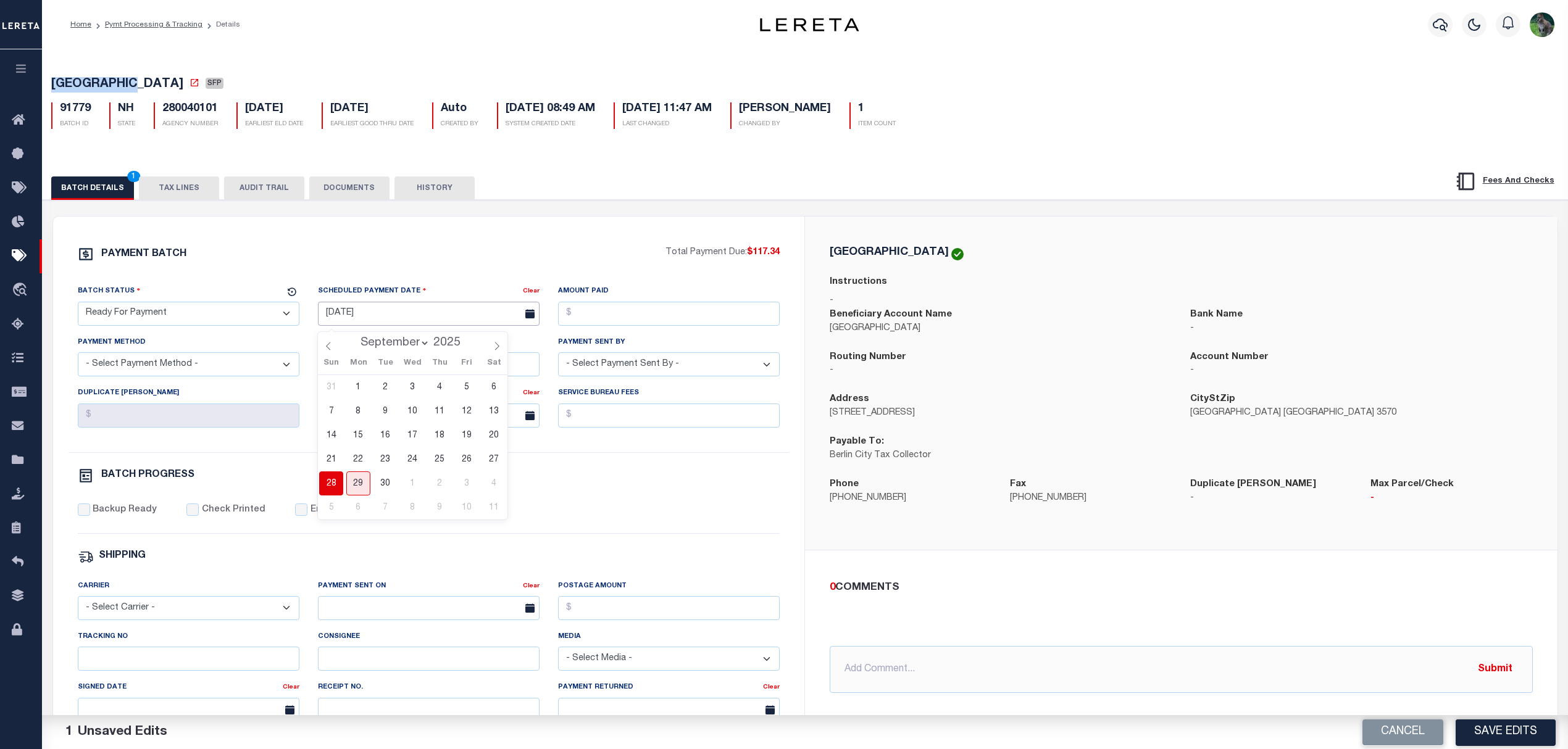
drag, startPoint x: 344, startPoint y: 316, endPoint x: 484, endPoint y: 371, distance: 150.4
click at [344, 317] on input "06/21/2023" at bounding box center [428, 314] width 221 height 24
click at [359, 484] on span "29" at bounding box center [359, 483] width 24 height 24
type input "09/29/2025"
click at [674, 321] on input "Amount Paid" at bounding box center [669, 314] width 221 height 24
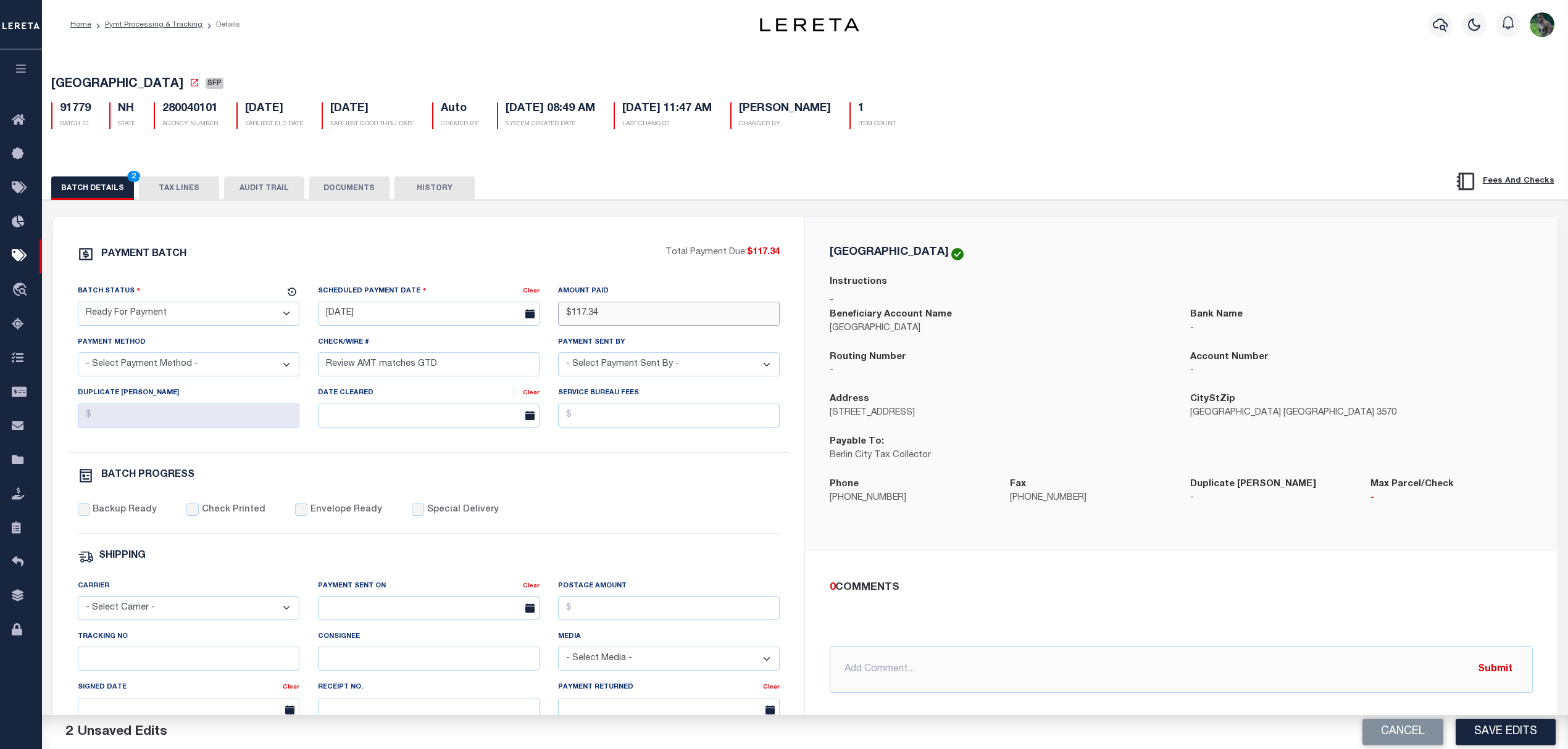
type input "$117.34"
select select "CHK"
select select "Urbina, Matthew"
click at [119, 516] on label "Backup Ready" at bounding box center [124, 510] width 64 height 13
click at [90, 516] on input "Backup Ready" at bounding box center [84, 510] width 12 height 12
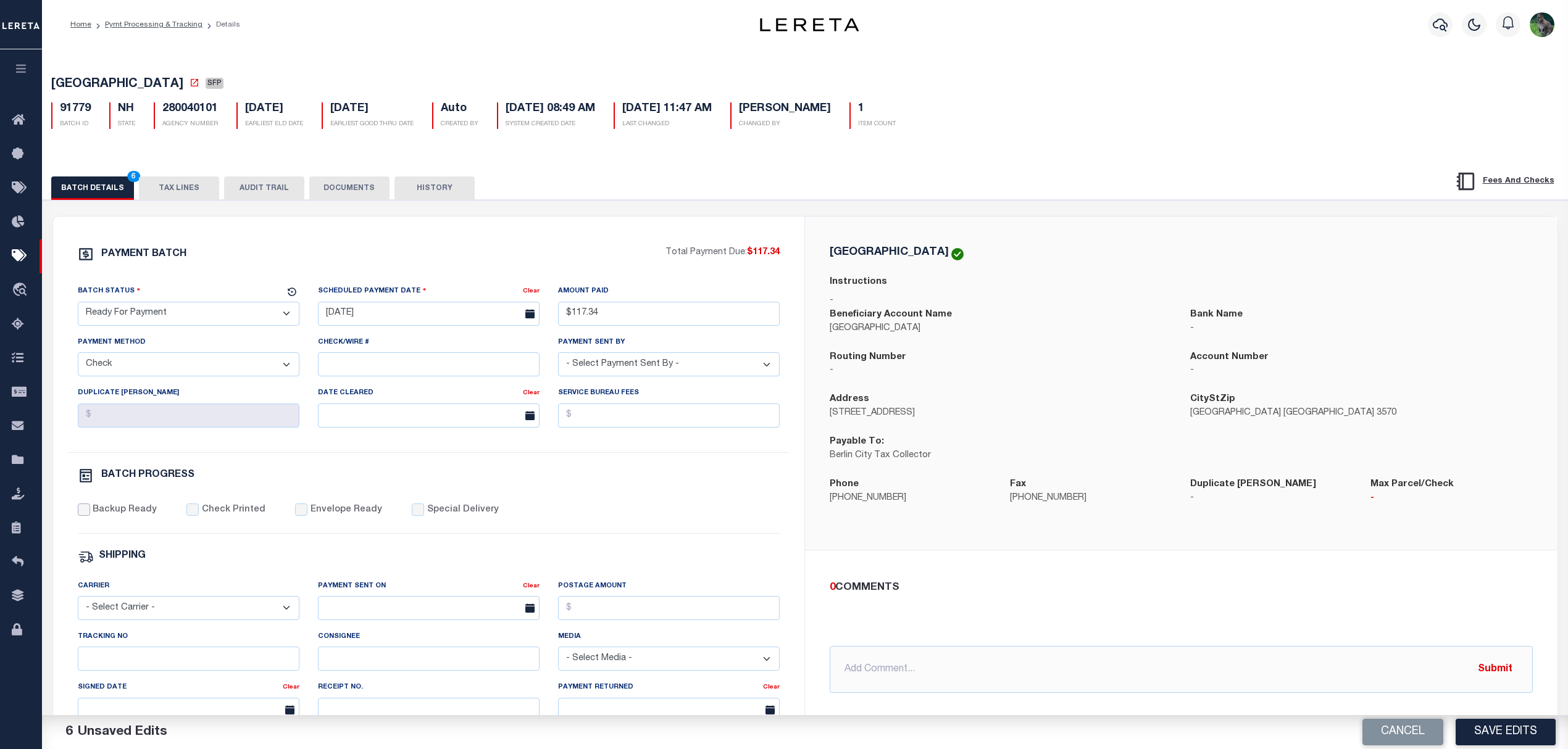
checkbox input "true"
click at [1117, 590] on div "0 COMMENTS" at bounding box center [1179, 588] width 698 height 16
click at [1491, 733] on button "Save Edits" at bounding box center [1505, 732] width 100 height 26
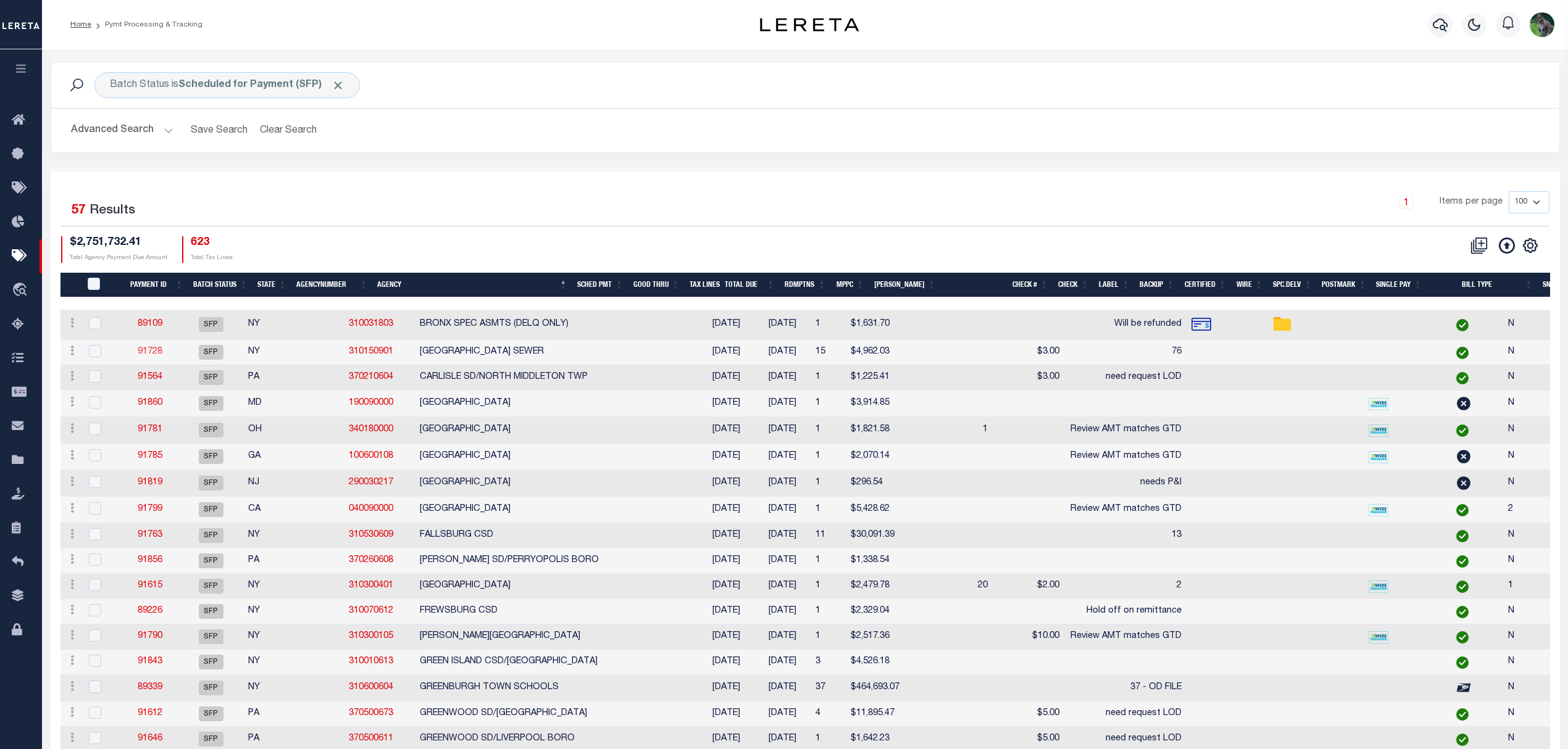
click at [162, 349] on link "91728" at bounding box center [150, 352] width 25 height 9
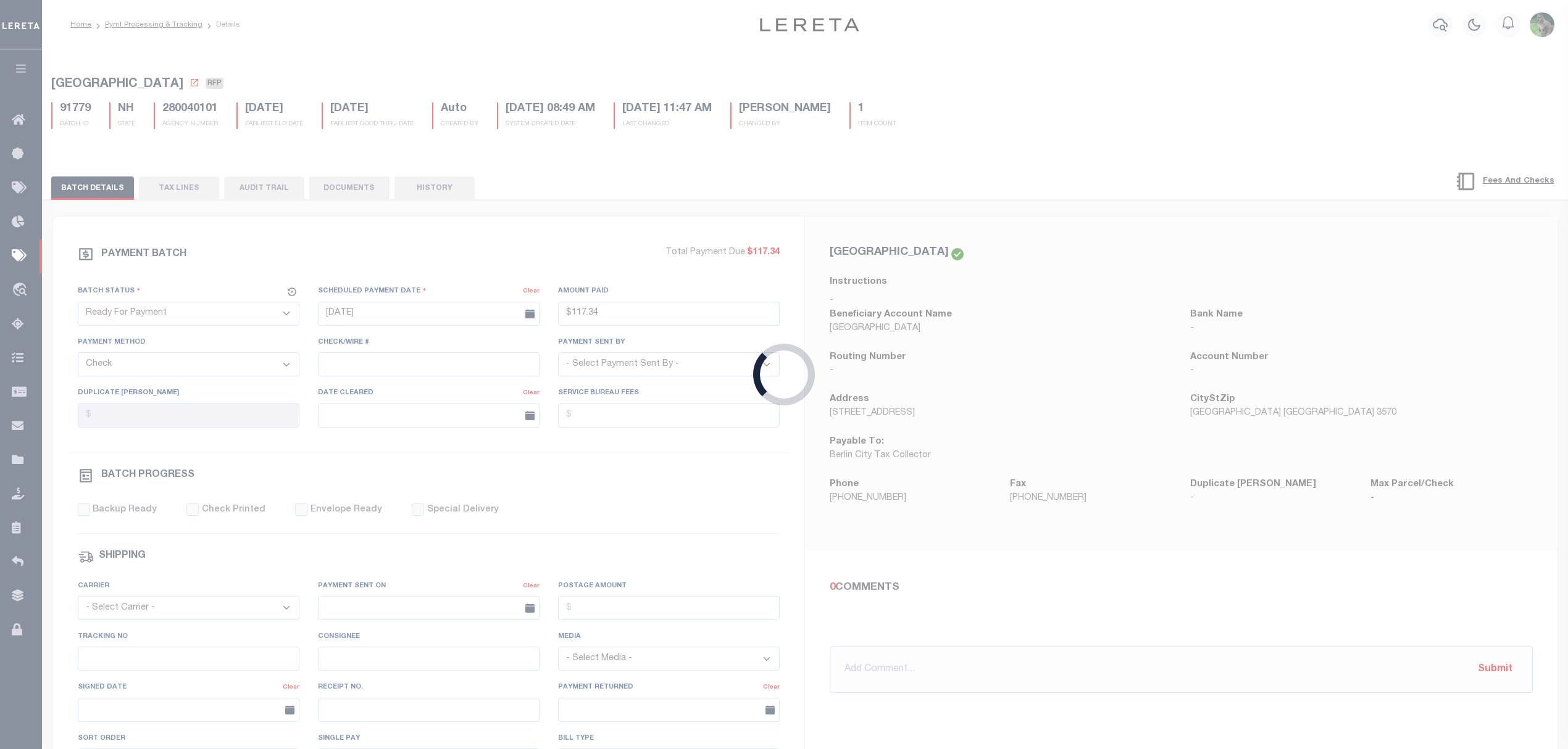
select select "SFP"
type input "[DATE]"
select select
type input "76"
select select
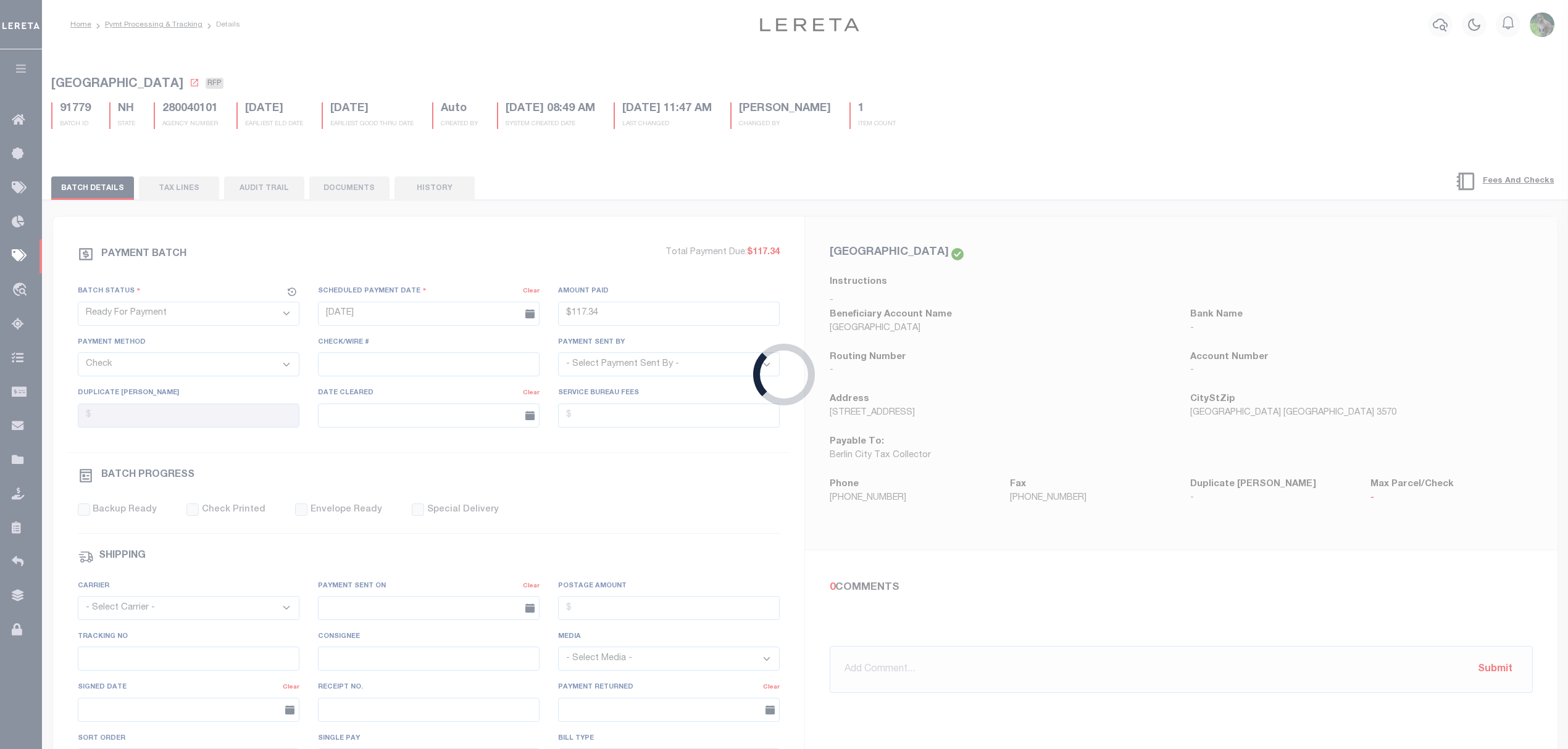
checkbox input "false"
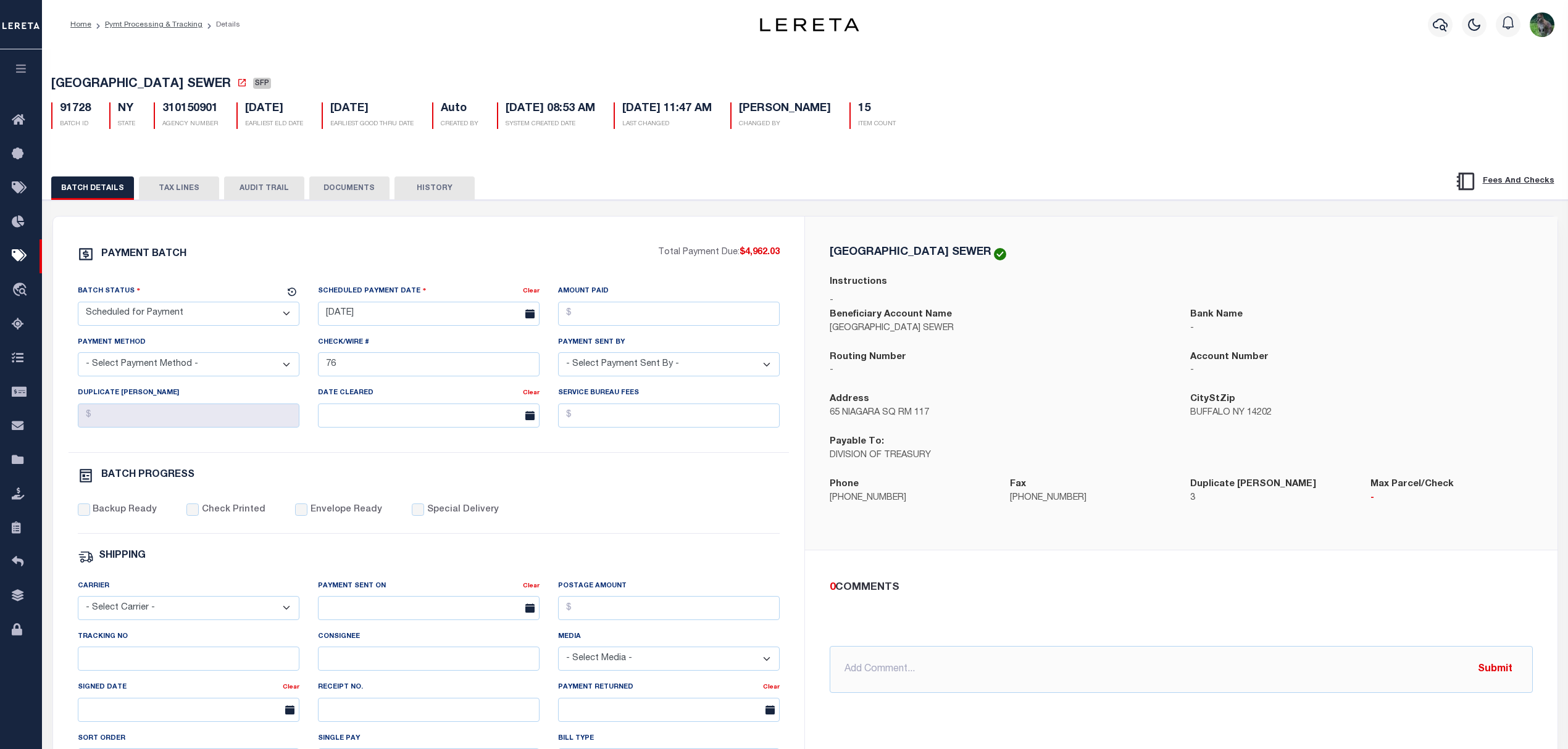
click at [209, 321] on select "- Select Status - Scheduled for Payment Ready For Payment Payment Sent Cleared …" at bounding box center [188, 314] width 221 height 24
select select "RFP"
click at [78, 305] on select "- Select Status - Scheduled for Payment Ready For Payment Payment Sent Cleared …" at bounding box center [188, 314] width 221 height 24
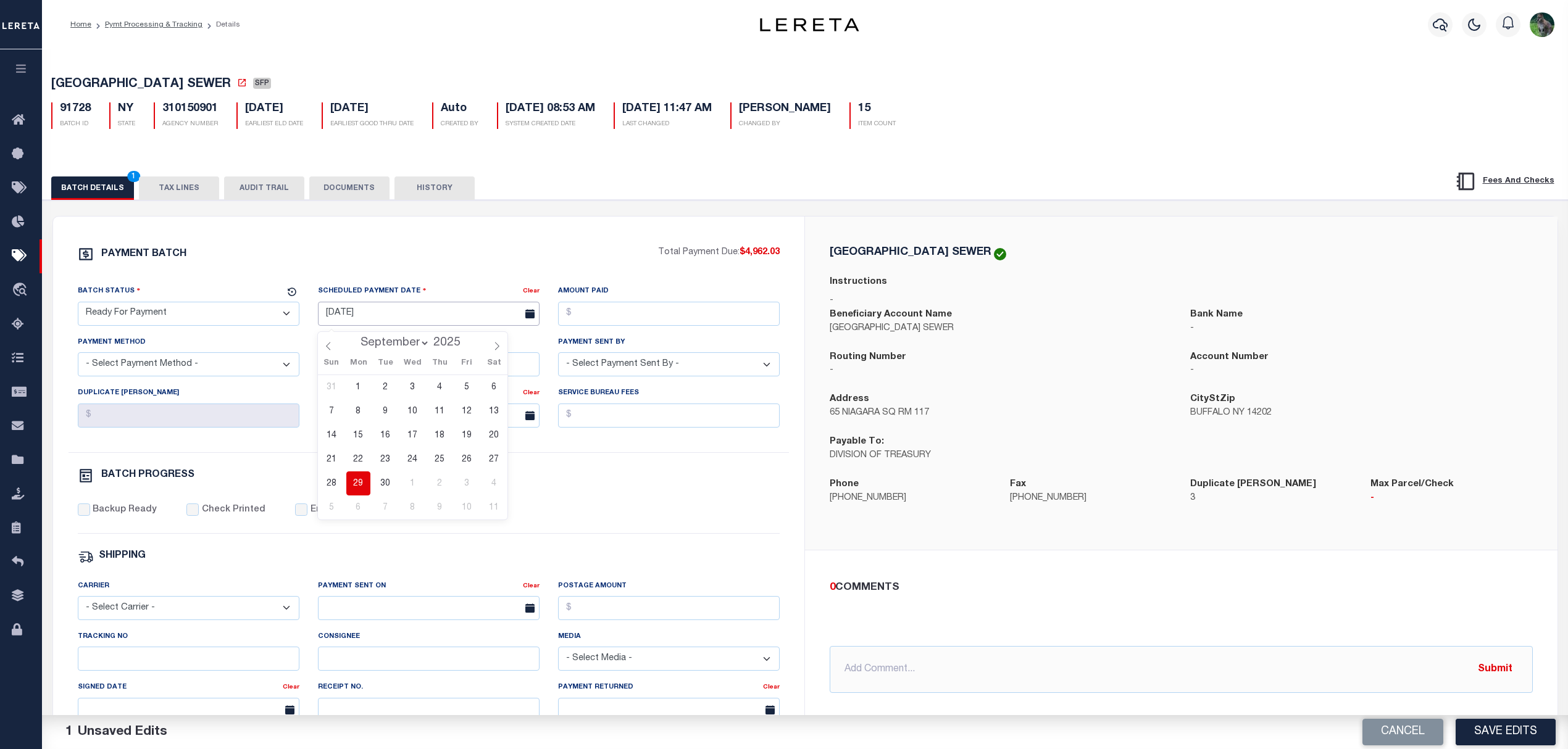
click at [425, 309] on input "[DATE]" at bounding box center [428, 314] width 221 height 24
drag, startPoint x: 353, startPoint y: 479, endPoint x: 364, endPoint y: 477, distance: 11.2
click at [356, 479] on span "29" at bounding box center [359, 483] width 24 height 24
type input "09/29/2025"
click at [619, 324] on input "Amount Paid" at bounding box center [669, 314] width 221 height 24
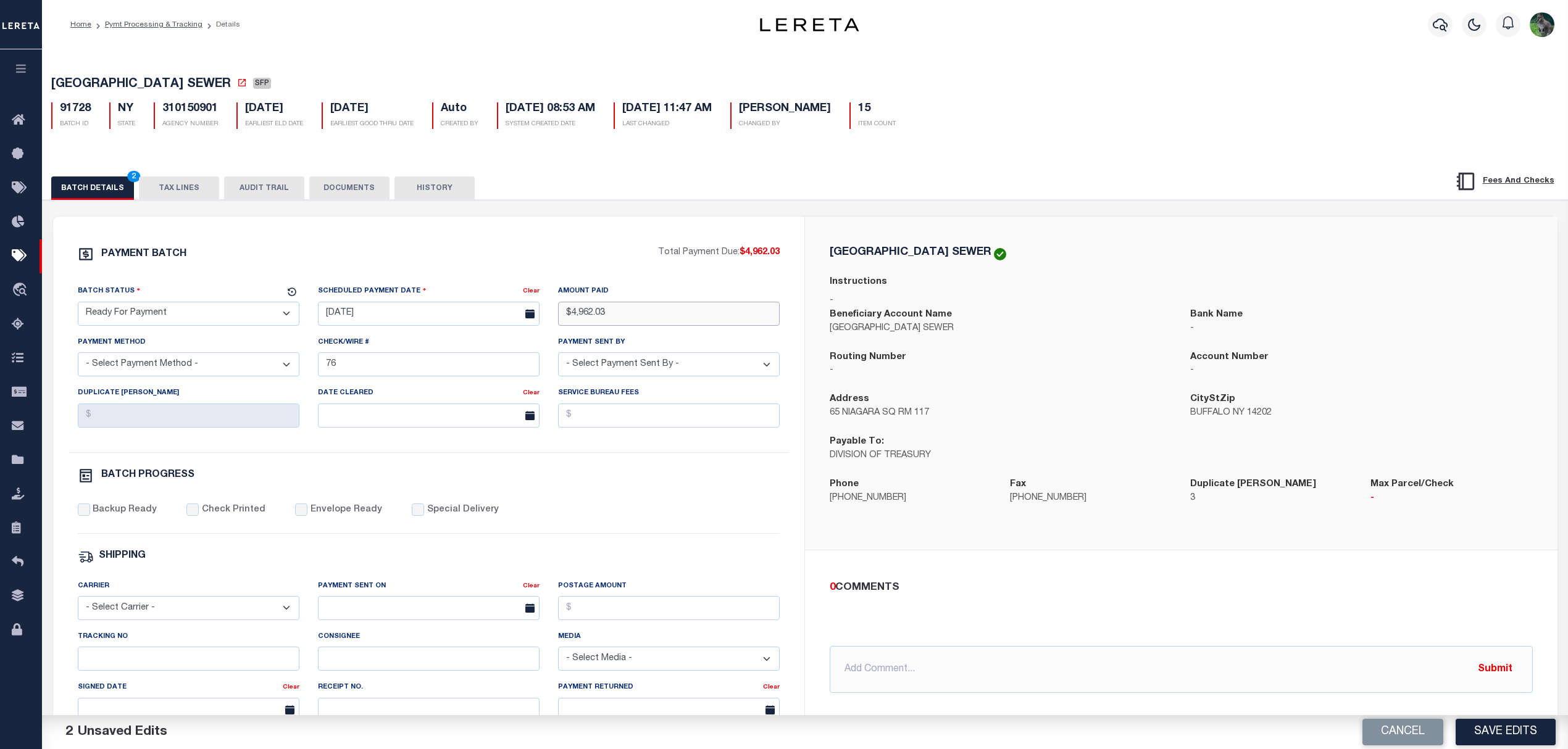
type input "$4,962.03"
select select "CHK"
select select "Urbina, Matthew"
click at [102, 517] on label "Backup Ready" at bounding box center [124, 510] width 64 height 13
click at [90, 516] on input "Backup Ready" at bounding box center [84, 510] width 12 height 12
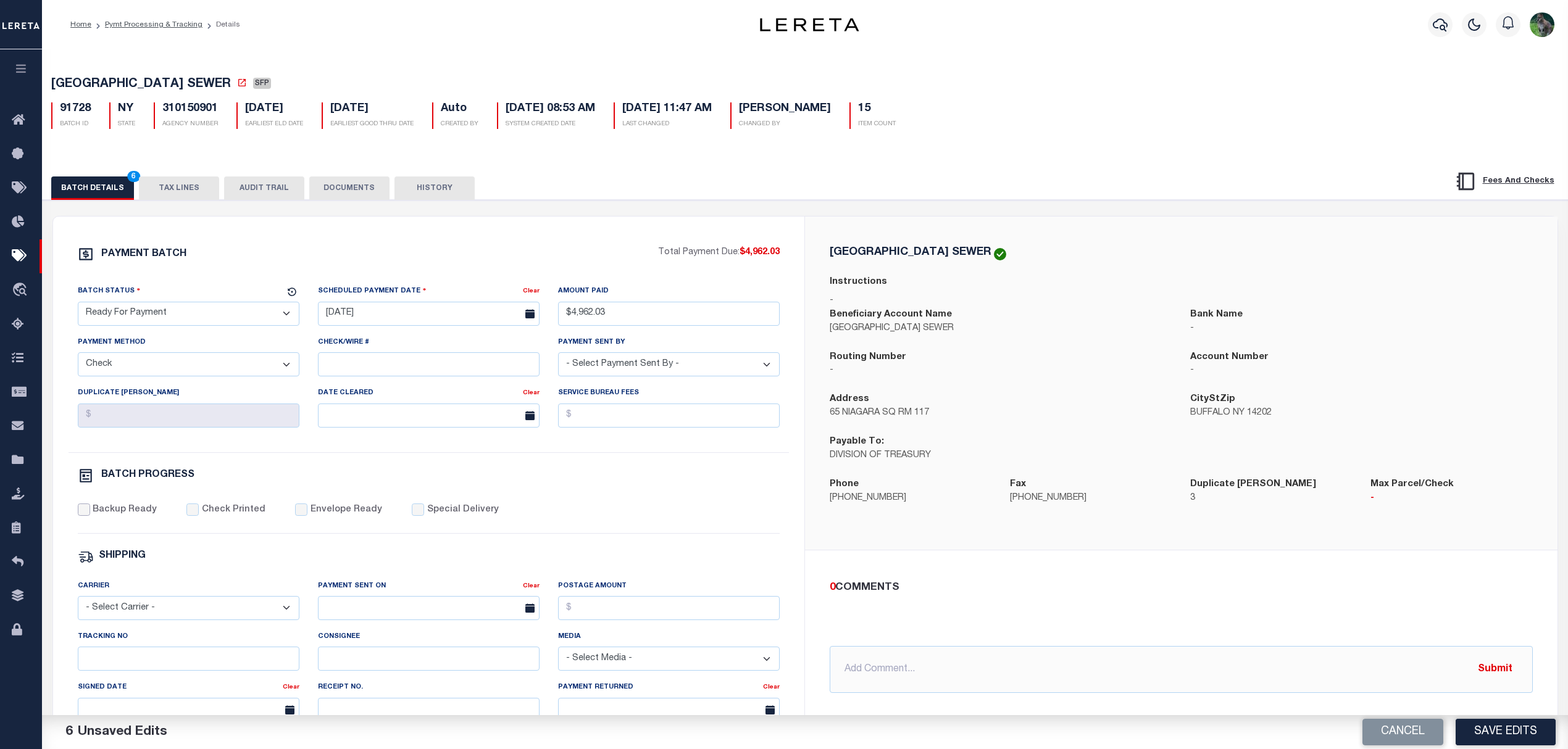
checkbox input "true"
click at [149, 190] on button "TAX LINES" at bounding box center [178, 188] width 80 height 24
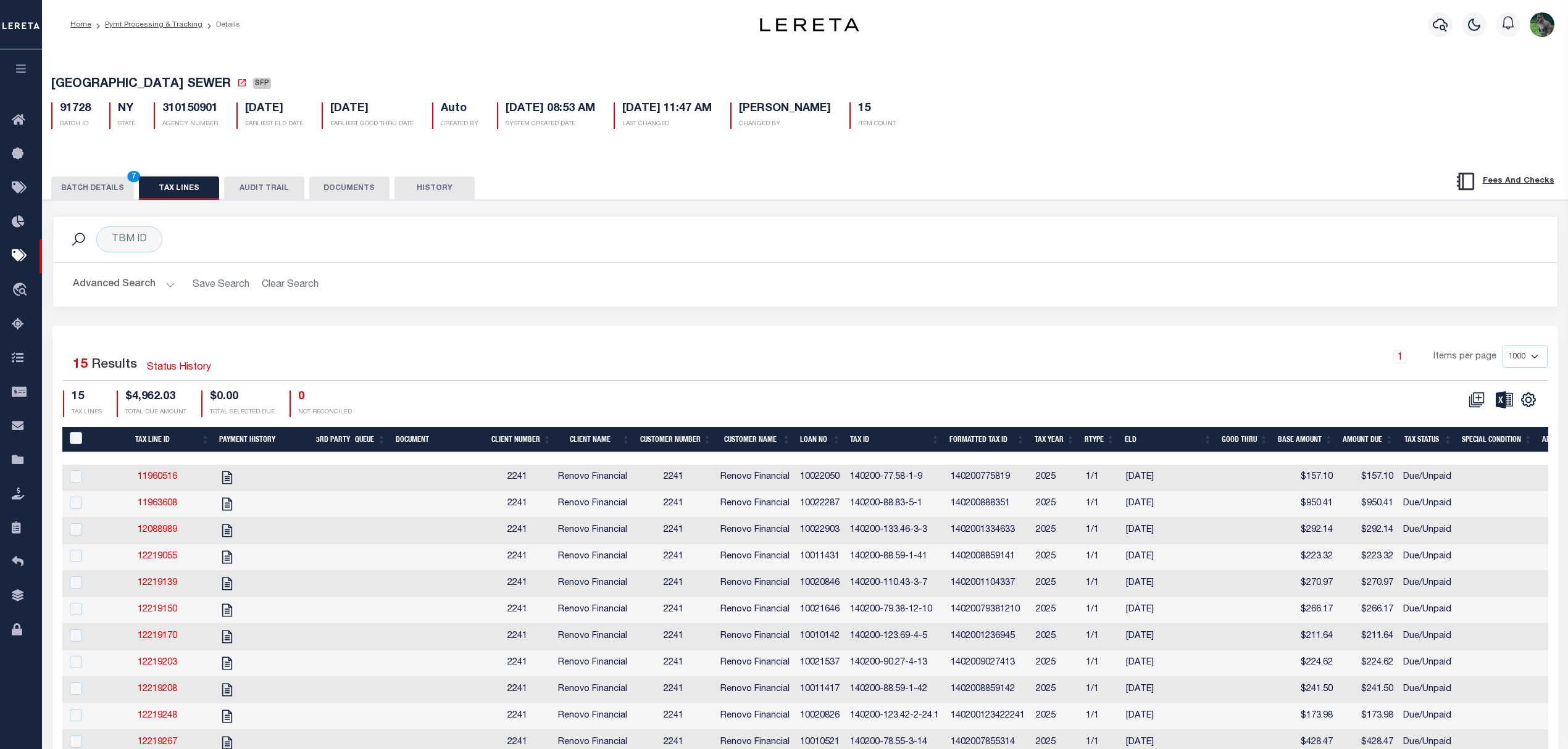
click at [74, 432] on th "PayeePaymentBatchId" at bounding box center [83, 440] width 40 height 26
click at [74, 442] on input "PayeePaymentBatchId" at bounding box center [76, 438] width 12 height 12
checkbox input "true"
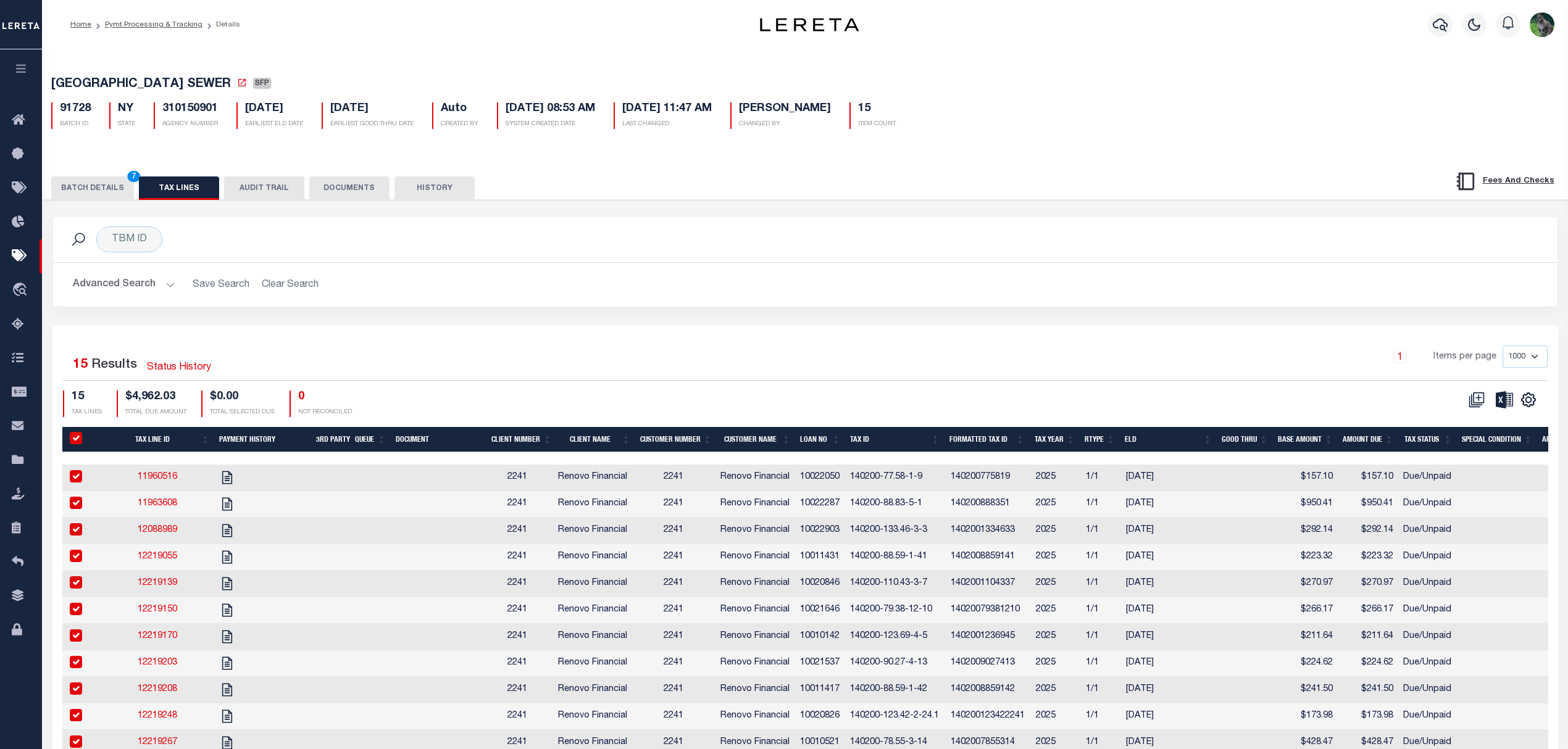
checkbox input "true"
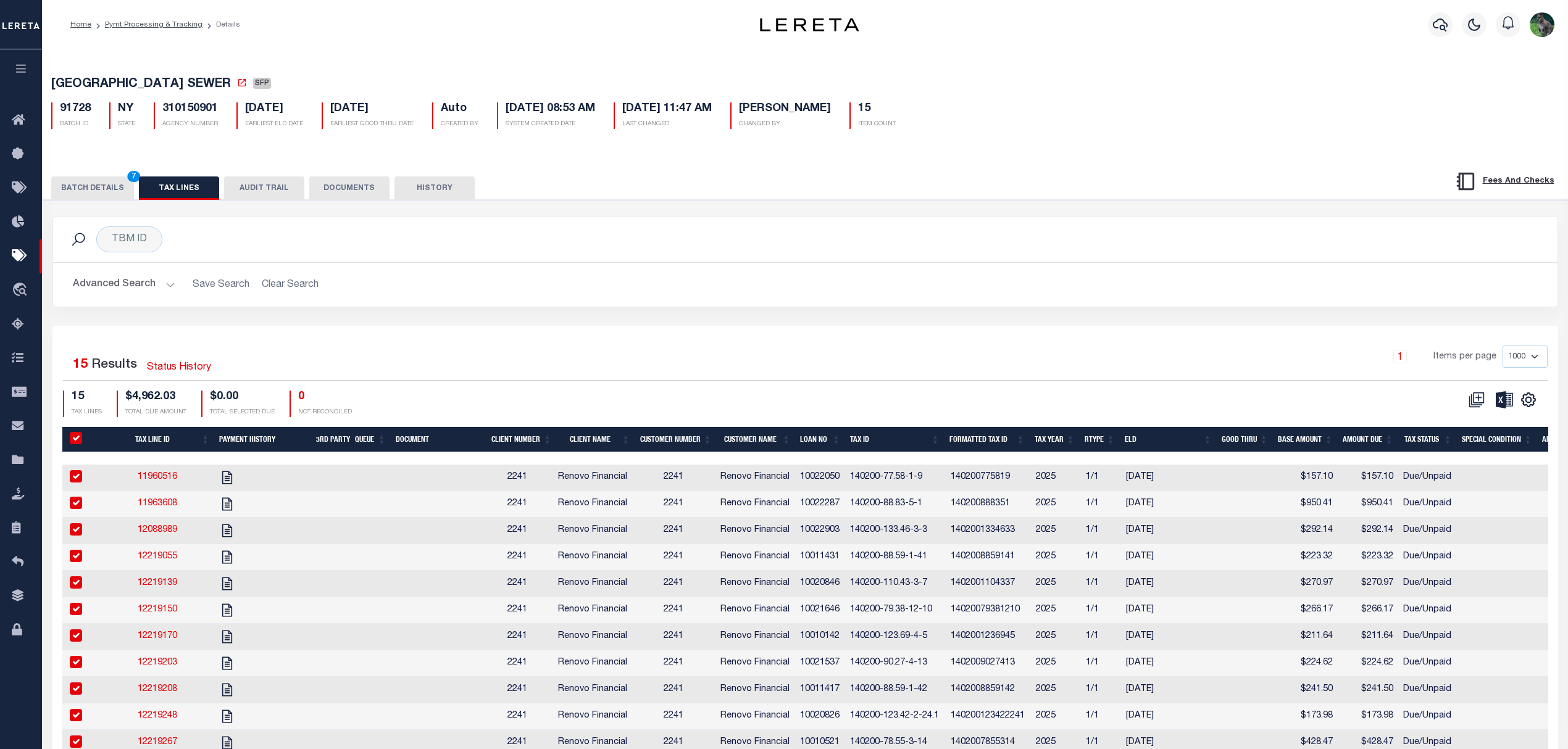
checkbox input "true"
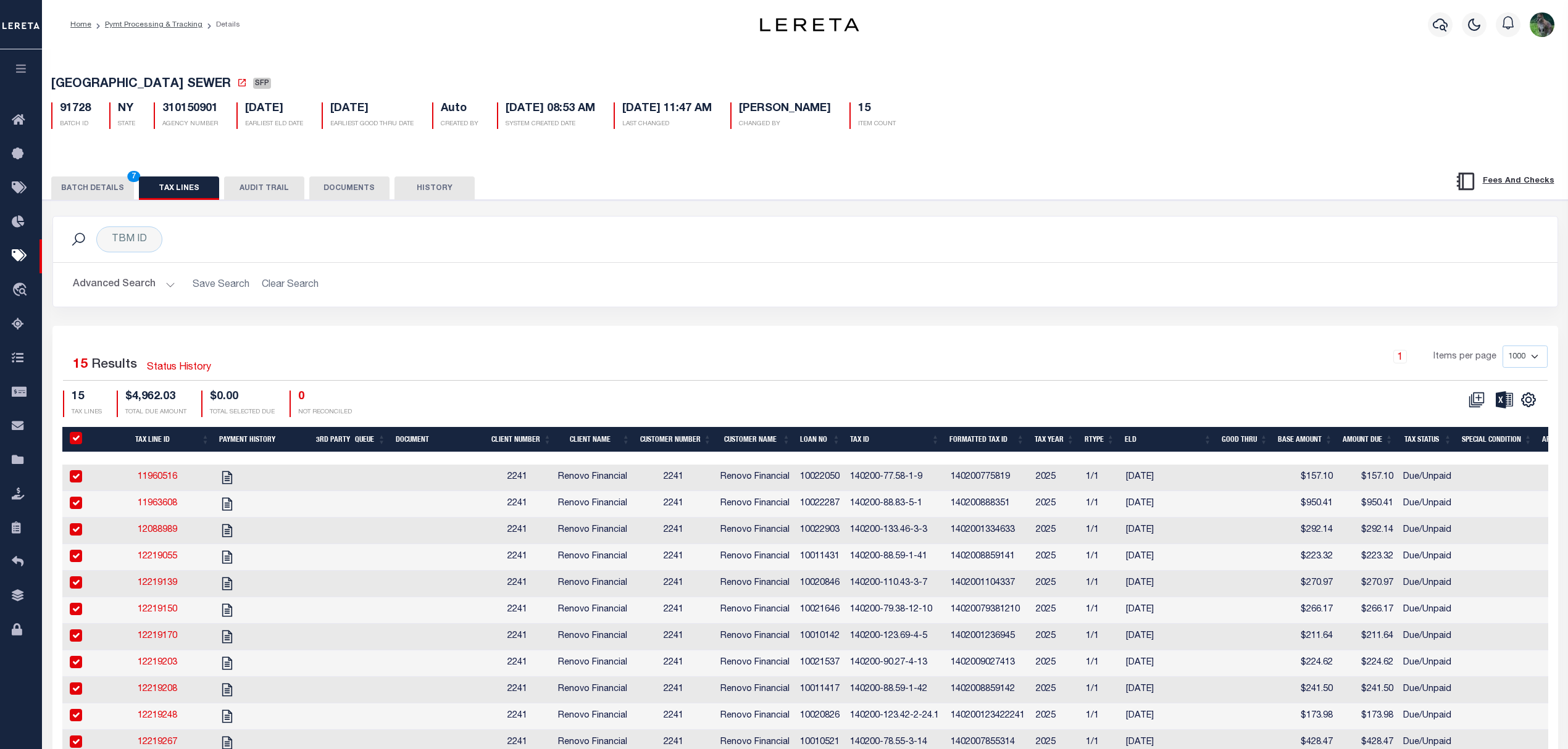
checkbox input "true"
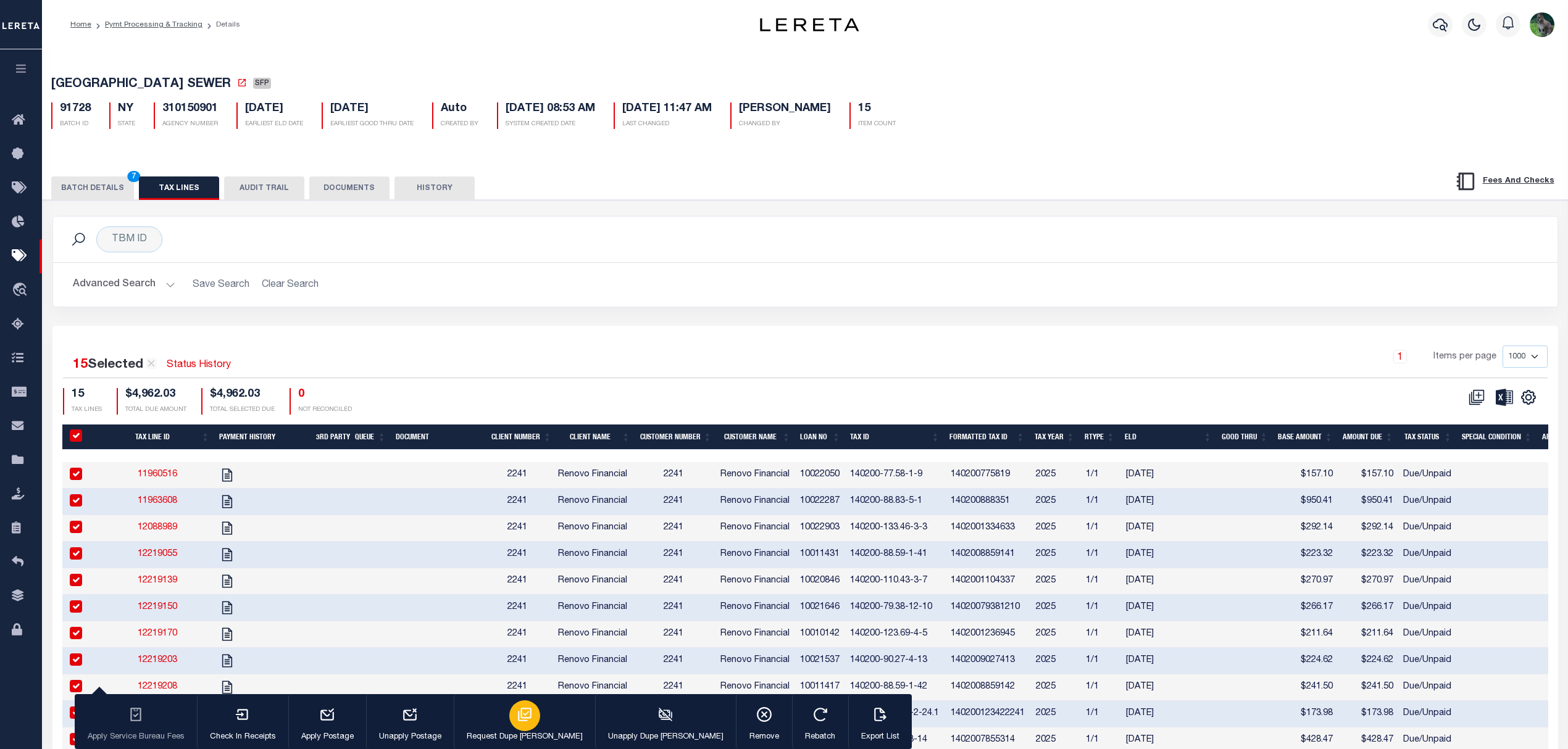
click at [518, 721] on icon "button" at bounding box center [525, 715] width 13 height 13
type input "09/29/2025"
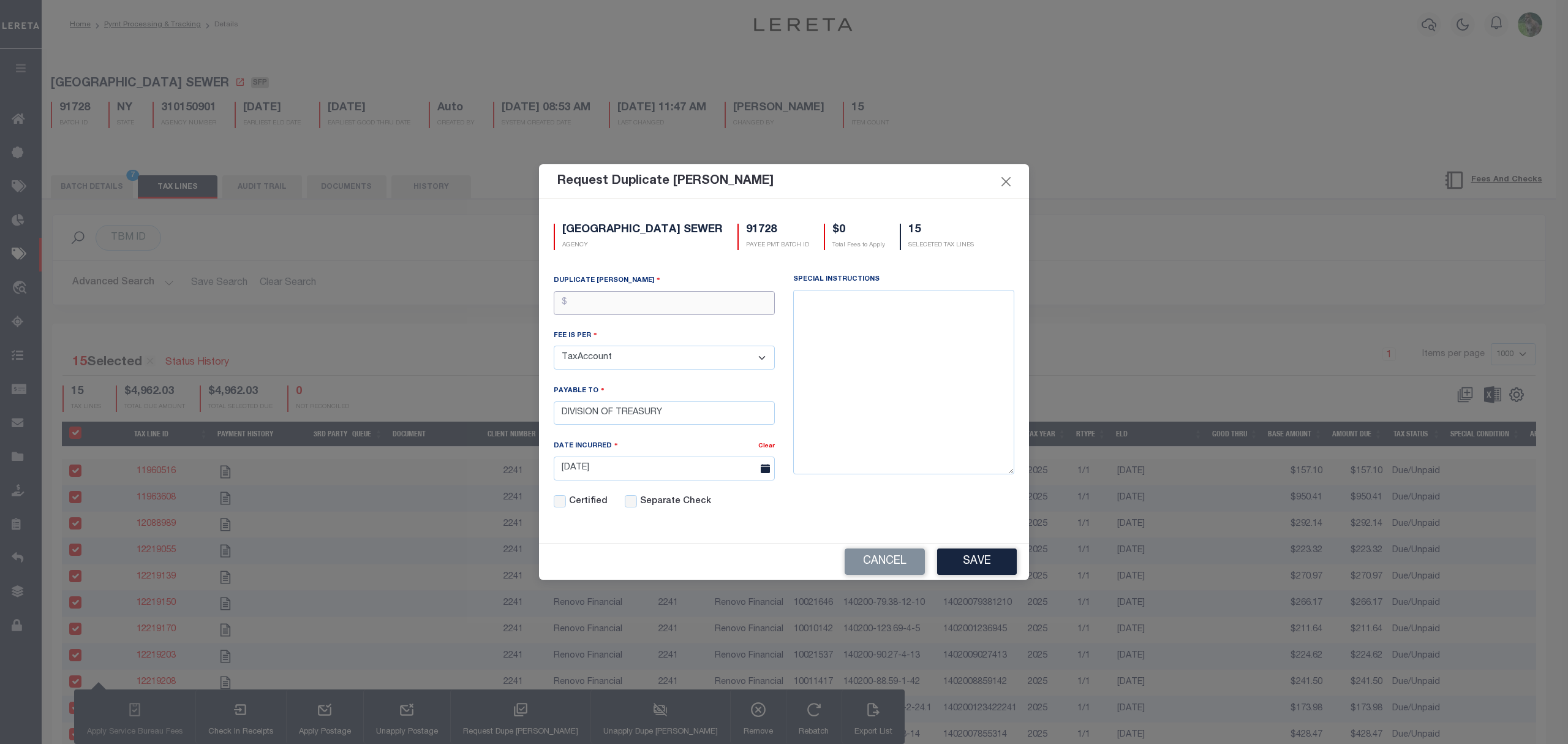
click at [678, 309] on input "text" at bounding box center [664, 303] width 221 height 24
type input "$3.00"
click at [981, 567] on button "Save" at bounding box center [977, 561] width 79 height 26
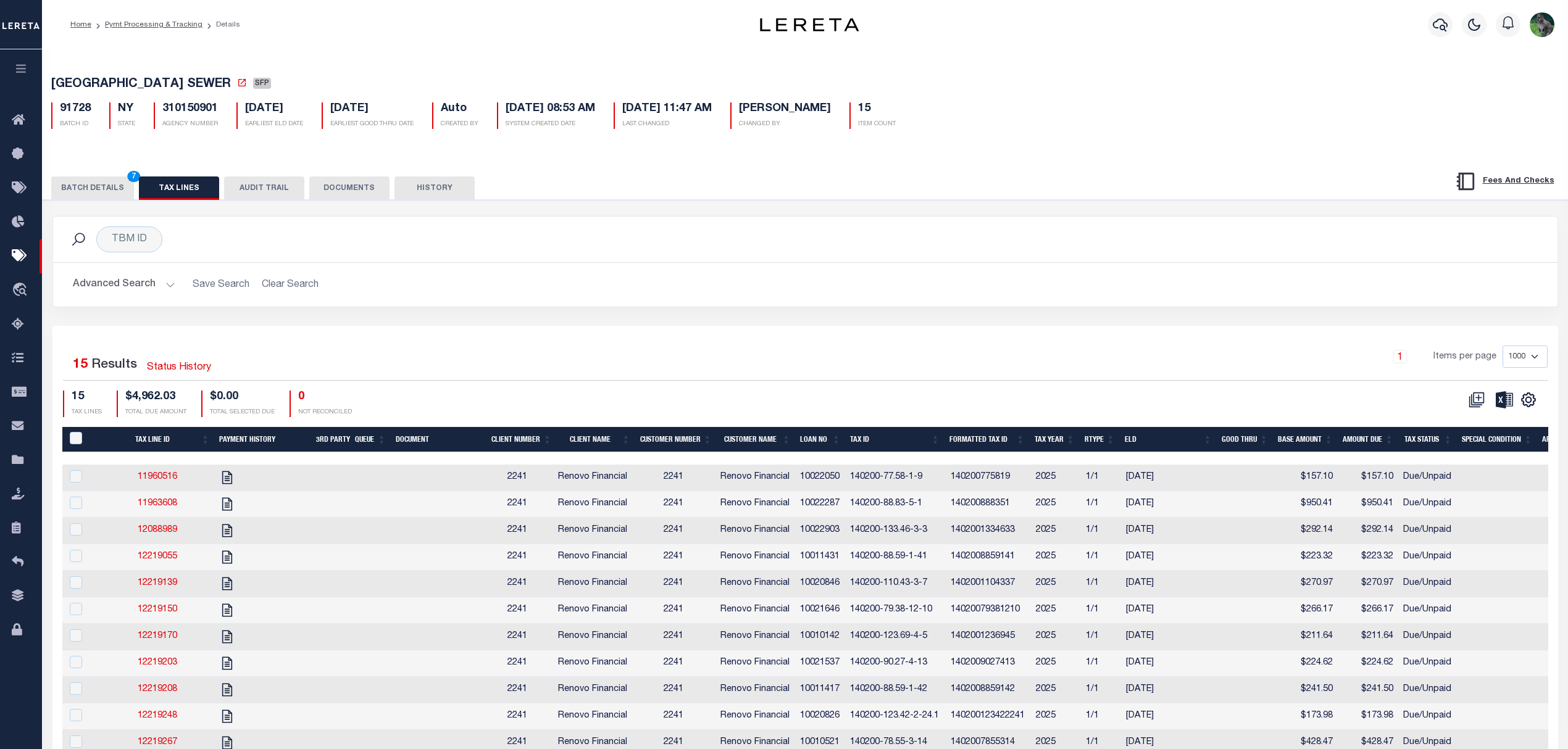
click at [106, 194] on button "BATCH DETAILS 7" at bounding box center [92, 188] width 83 height 24
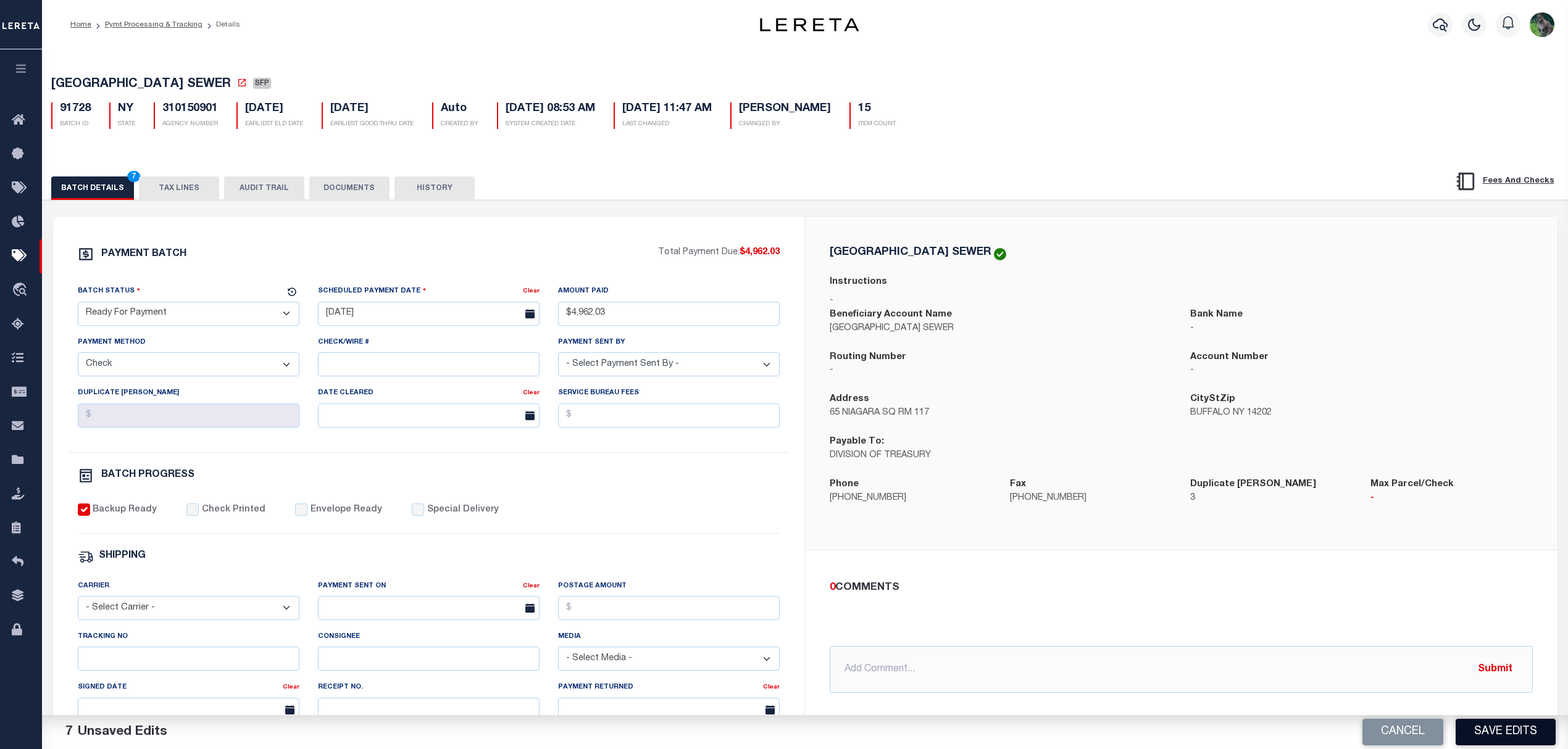
click at [1481, 724] on button "Save Edits" at bounding box center [1505, 732] width 100 height 26
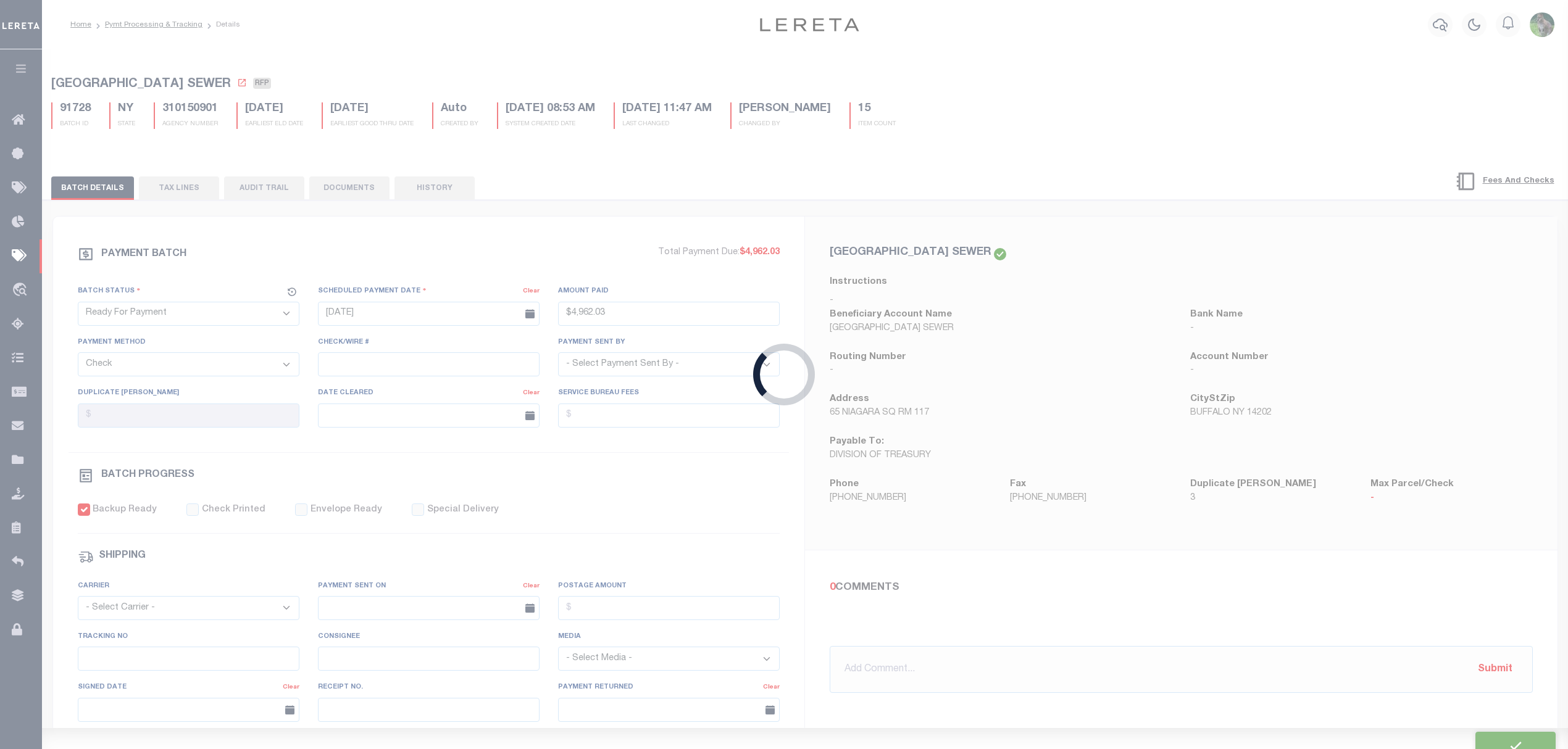
type input "$4,962.03"
type input "$45"
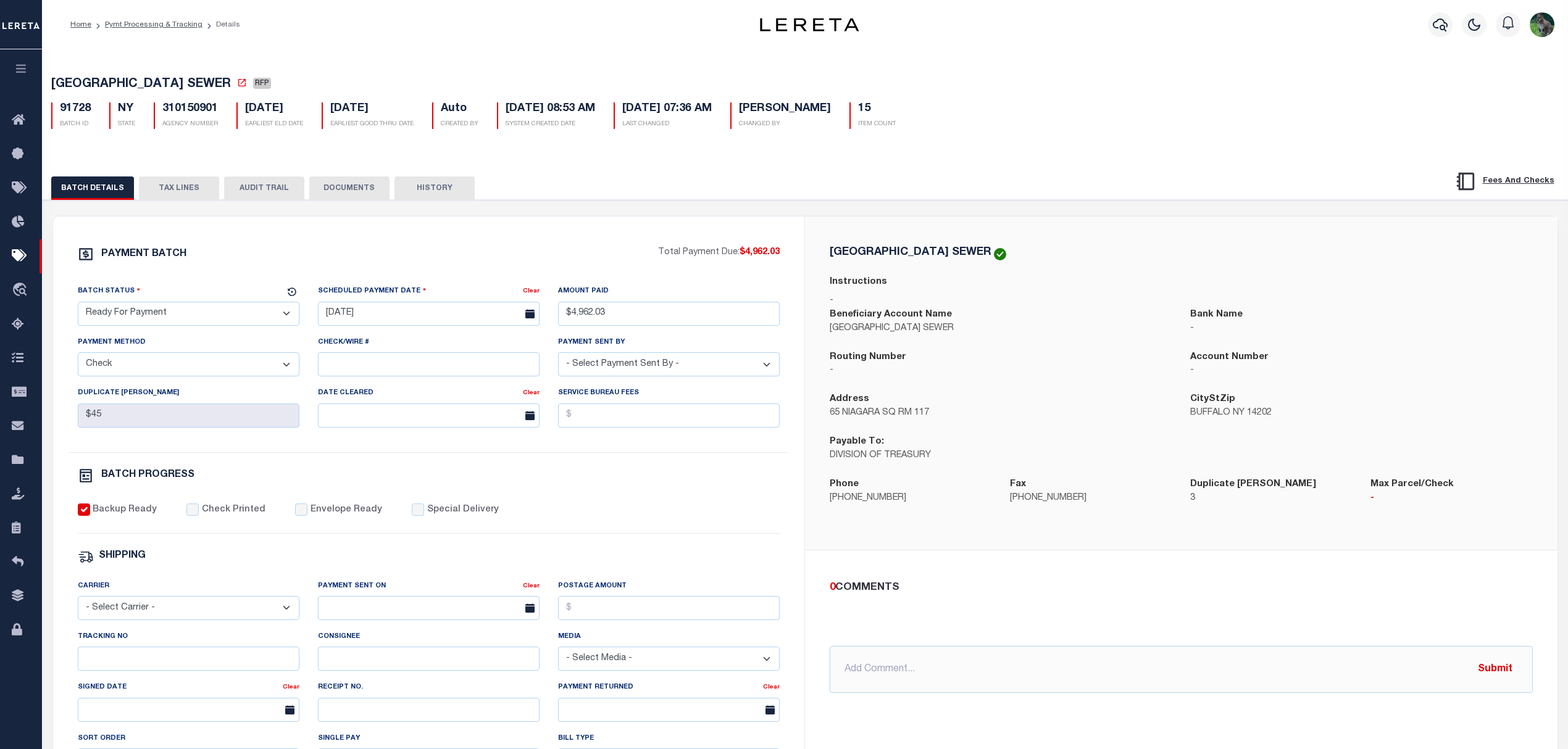
click at [86, 87] on span "BUFFALO CITY SEWER" at bounding box center [141, 85] width 180 height 12
drag, startPoint x: 86, startPoint y: 87, endPoint x: 159, endPoint y: 83, distance: 73.1
click at [159, 83] on span "BUFFALO CITY SEWER" at bounding box center [141, 85] width 180 height 12
copy span "BUFFALO CITY SEWER"
click at [495, 469] on div "PAYMENT BATCH Total Payment Due: $4,962.03 Batch Status - Select Status -" at bounding box center [429, 578] width 722 height 663
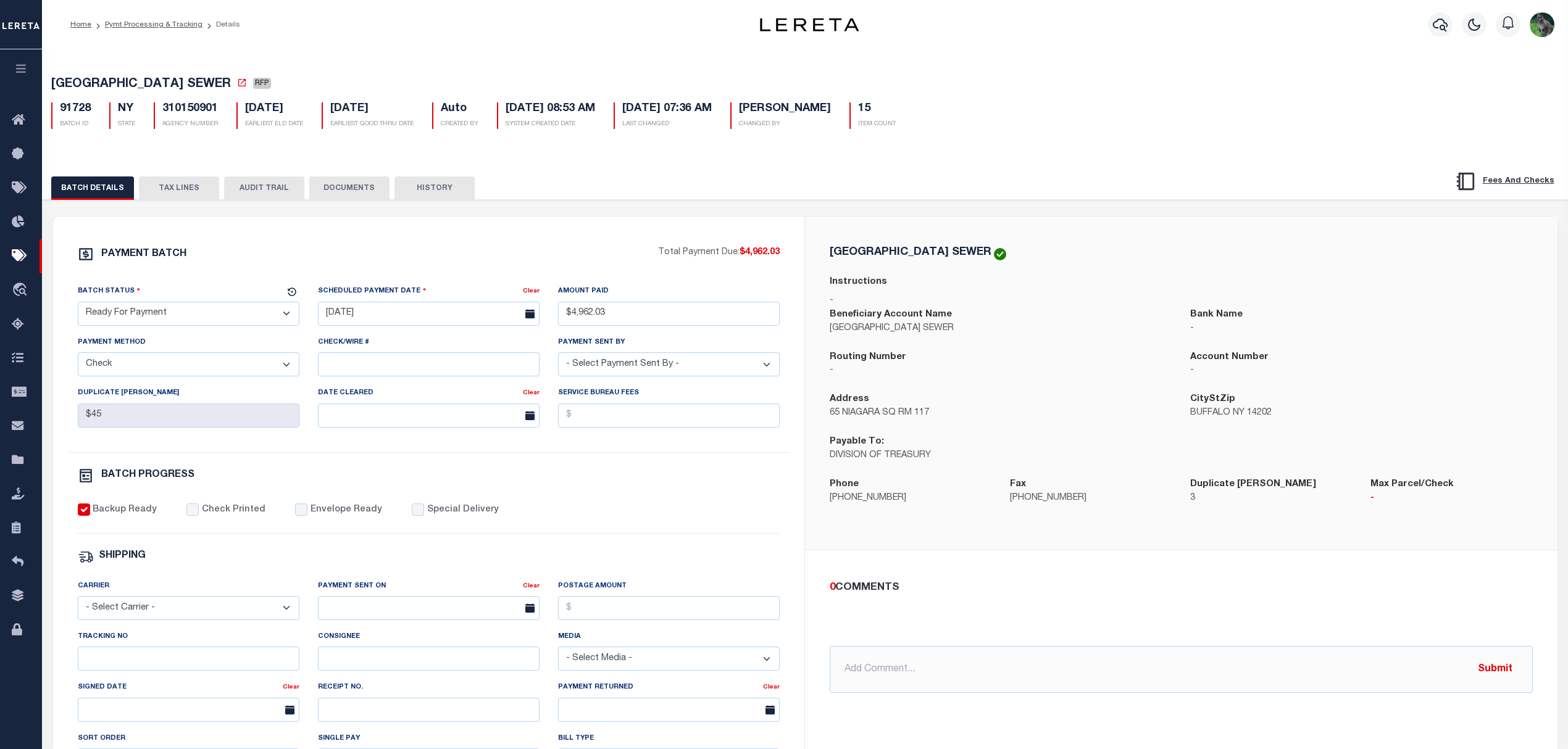
click at [911, 568] on div "0 COMMENTS @Aakash Patel @Abdul Muzain @Adams, Pamela S @Adhikary Rinki @Agusti…" at bounding box center [1181, 637] width 753 height 173
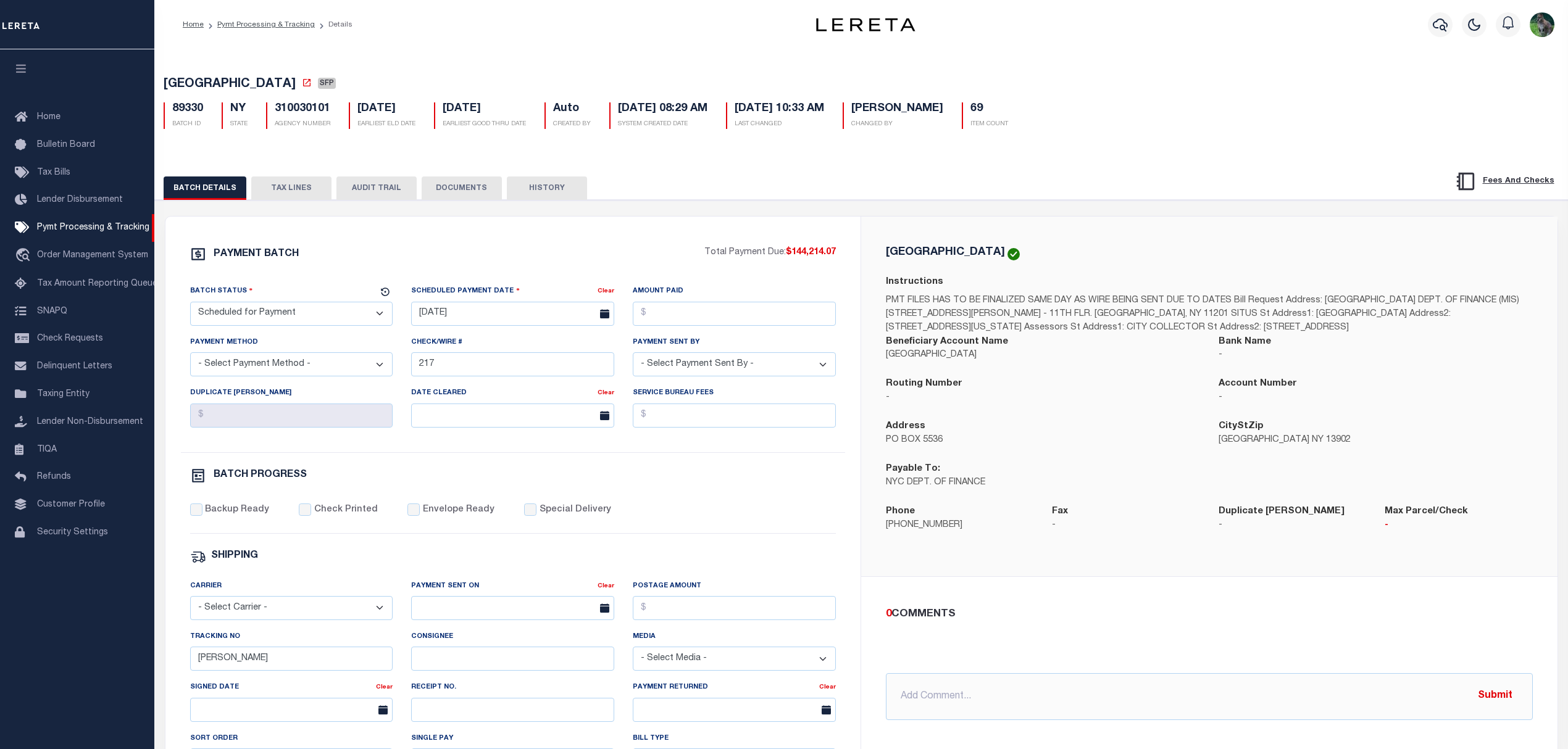
click at [281, 371] on select "- Select Payment Method - ACH Certified Check Check Direct Deposit Wire Transfer" at bounding box center [292, 364] width 203 height 24
click at [295, 366] on select "- Select Payment Method - ACH Certified Check Check Direct Deposit Wire Transfer" at bounding box center [292, 364] width 203 height 24
click at [314, 301] on div "Batch Status" at bounding box center [285, 293] width 188 height 17
click at [309, 323] on select "- Select Status - Scheduled for Payment Ready For Payment Payment Sent Cleared …" at bounding box center [292, 314] width 203 height 24
select select "RFF"
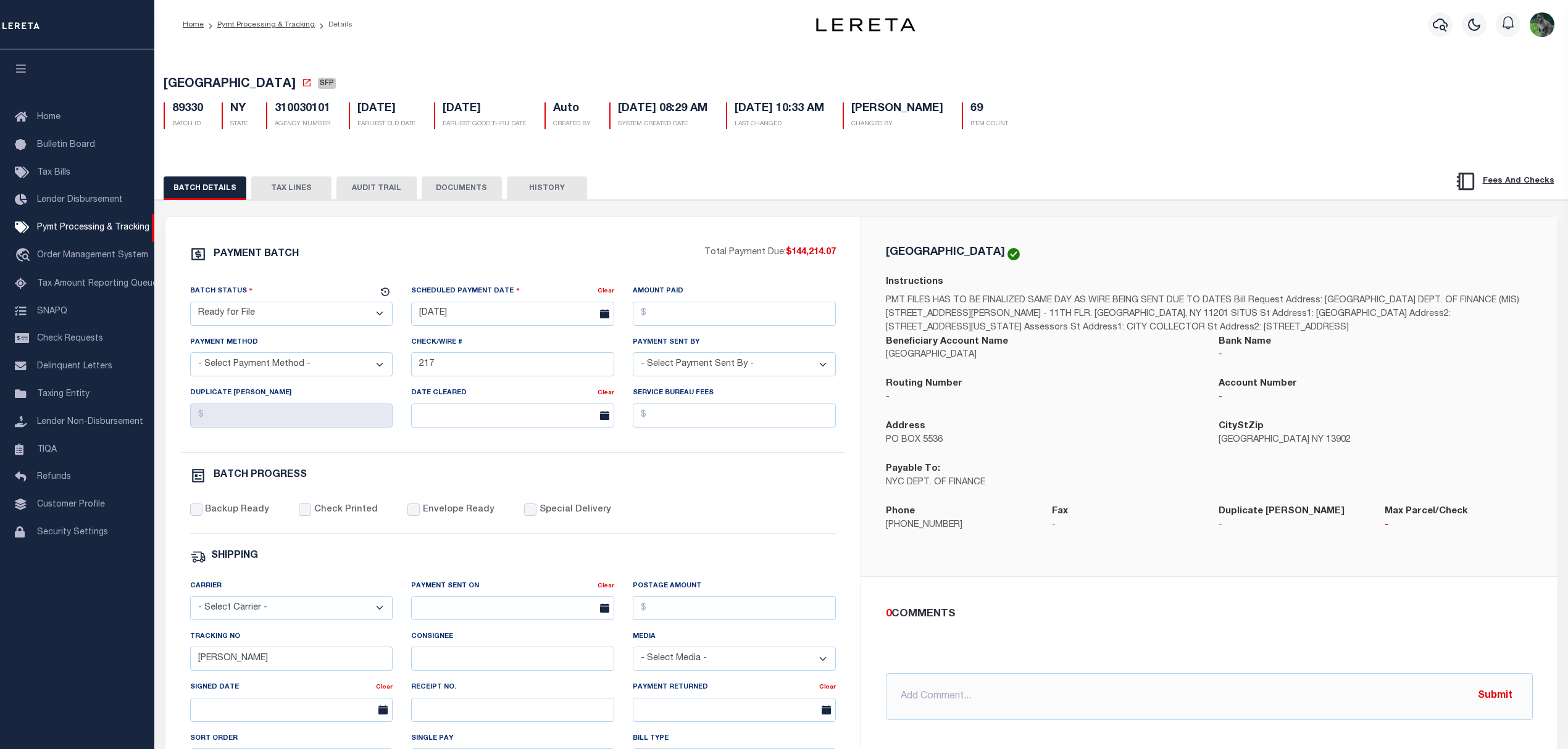
click at [190, 305] on select "- Select Status - Scheduled for Payment Ready For Payment Payment Sent Cleared …" at bounding box center [292, 314] width 203 height 24
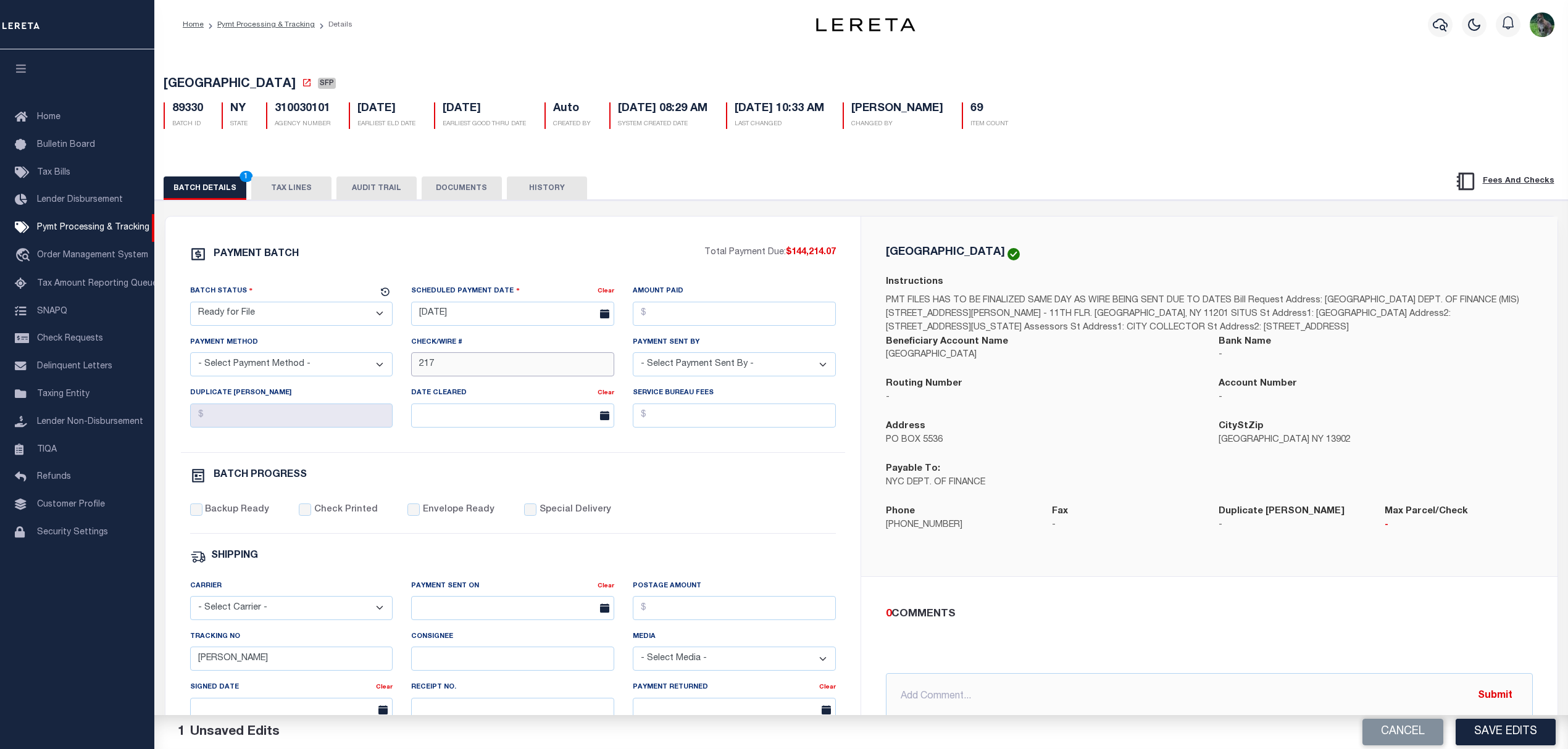
drag, startPoint x: 479, startPoint y: 369, endPoint x: 364, endPoint y: 371, distance: 115.0
click at [364, 371] on div "Batch Status - Select Status - Scheduled for Payment Ready For Payment Payment …" at bounding box center [513, 368] width 665 height 168
type input "od file requested 9/29"
drag, startPoint x: 1507, startPoint y: 731, endPoint x: 1428, endPoint y: 704, distance: 83.5
click at [1507, 731] on button "Save Edits" at bounding box center [1505, 732] width 100 height 26
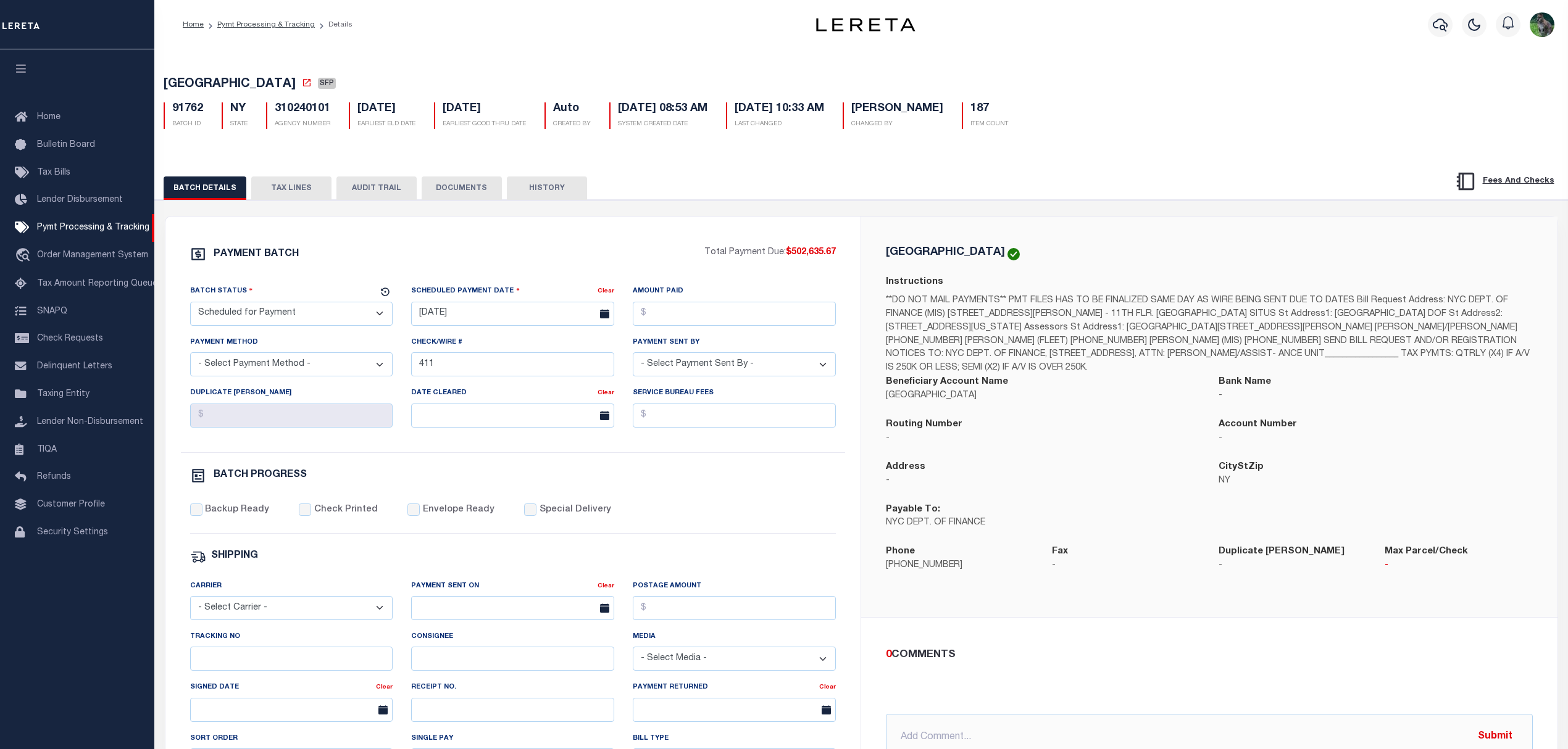
click at [341, 332] on div "Batch Status - Select Status - Scheduled for Payment Ready For Payment Payment …" at bounding box center [291, 309] width 221 height 50
click at [353, 322] on select "- Select Status - Scheduled for Payment Ready For Payment Payment Sent Cleared …" at bounding box center [292, 314] width 203 height 24
select select "RFF"
click at [190, 305] on select "- Select Status - Scheduled for Payment Ready For Payment Payment Sent Cleared …" at bounding box center [292, 314] width 203 height 24
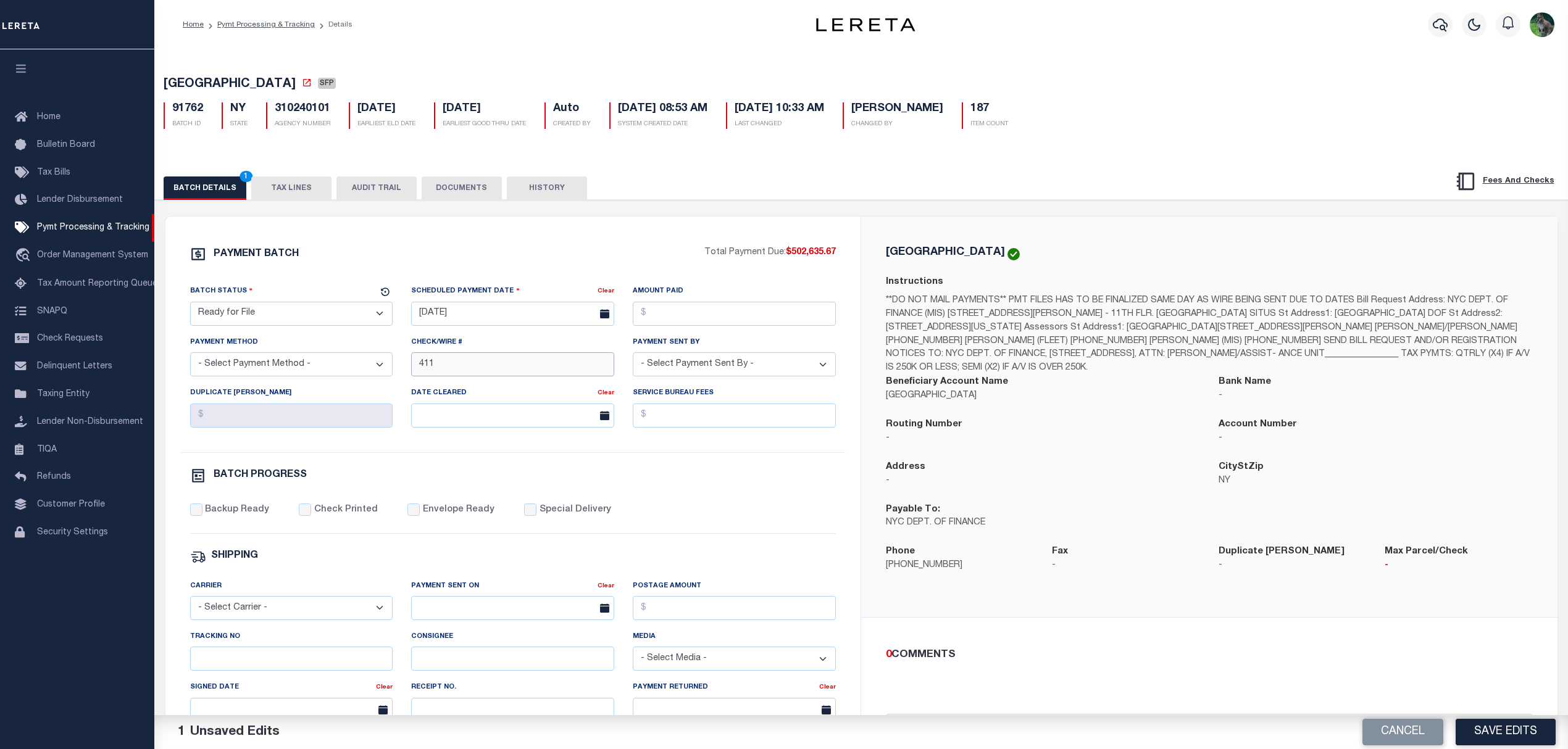
drag, startPoint x: 470, startPoint y: 365, endPoint x: 376, endPoint y: 375, distance: 94.5
click at [376, 375] on div "Batch Status - Select Status - Scheduled for Payment Ready For Payment Payment …" at bounding box center [513, 368] width 665 height 168
paste input "od file requested 9/29"
type input "od file requested 9/29"
click at [1495, 724] on button "Save Edits" at bounding box center [1505, 732] width 100 height 26
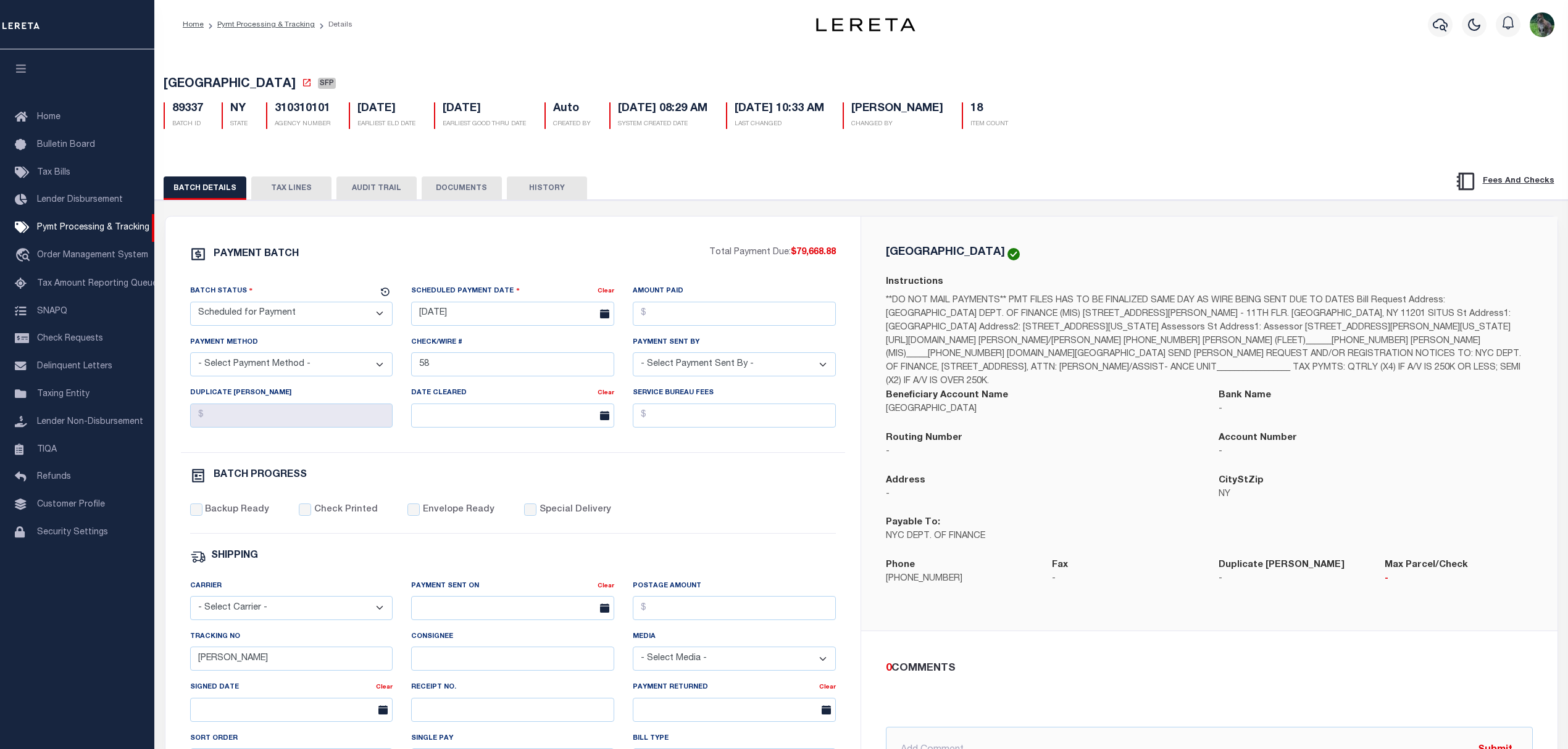
click at [320, 316] on select "- Select Status - Scheduled for Payment Ready For Payment Payment Sent Cleared …" at bounding box center [292, 314] width 203 height 24
select select "RFF"
click at [190, 305] on select "- Select Status - Scheduled for Payment Ready For Payment Payment Sent Cleared …" at bounding box center [292, 314] width 203 height 24
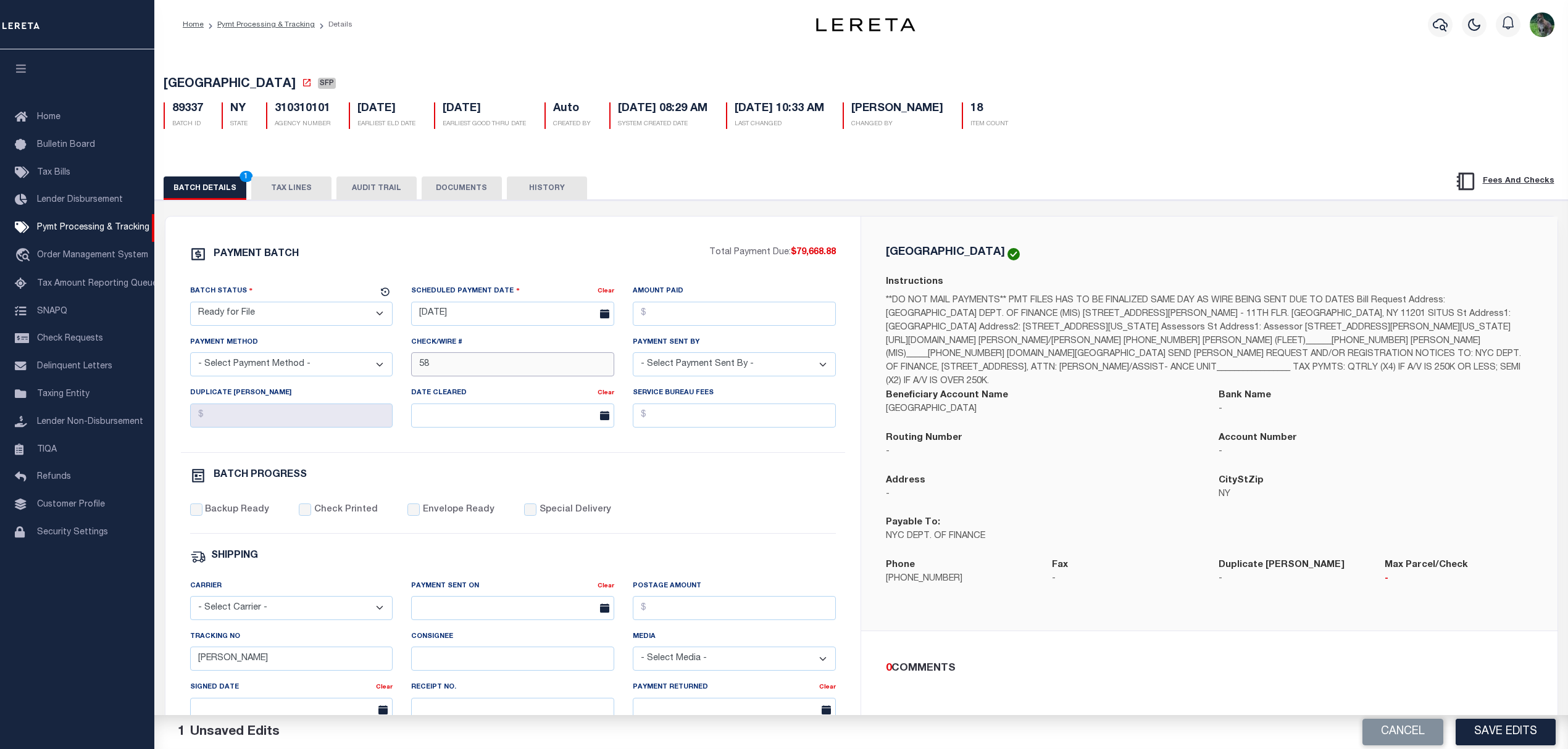
drag, startPoint x: 484, startPoint y: 365, endPoint x: 387, endPoint y: 373, distance: 97.3
click at [391, 373] on div "Batch Status - Select Status - Scheduled for Payment Ready For Payment Payment …" at bounding box center [513, 368] width 665 height 168
paste input "od file requested 9/29"
type input "od file requested 9/29"
drag, startPoint x: 1507, startPoint y: 727, endPoint x: 1491, endPoint y: 713, distance: 21.3
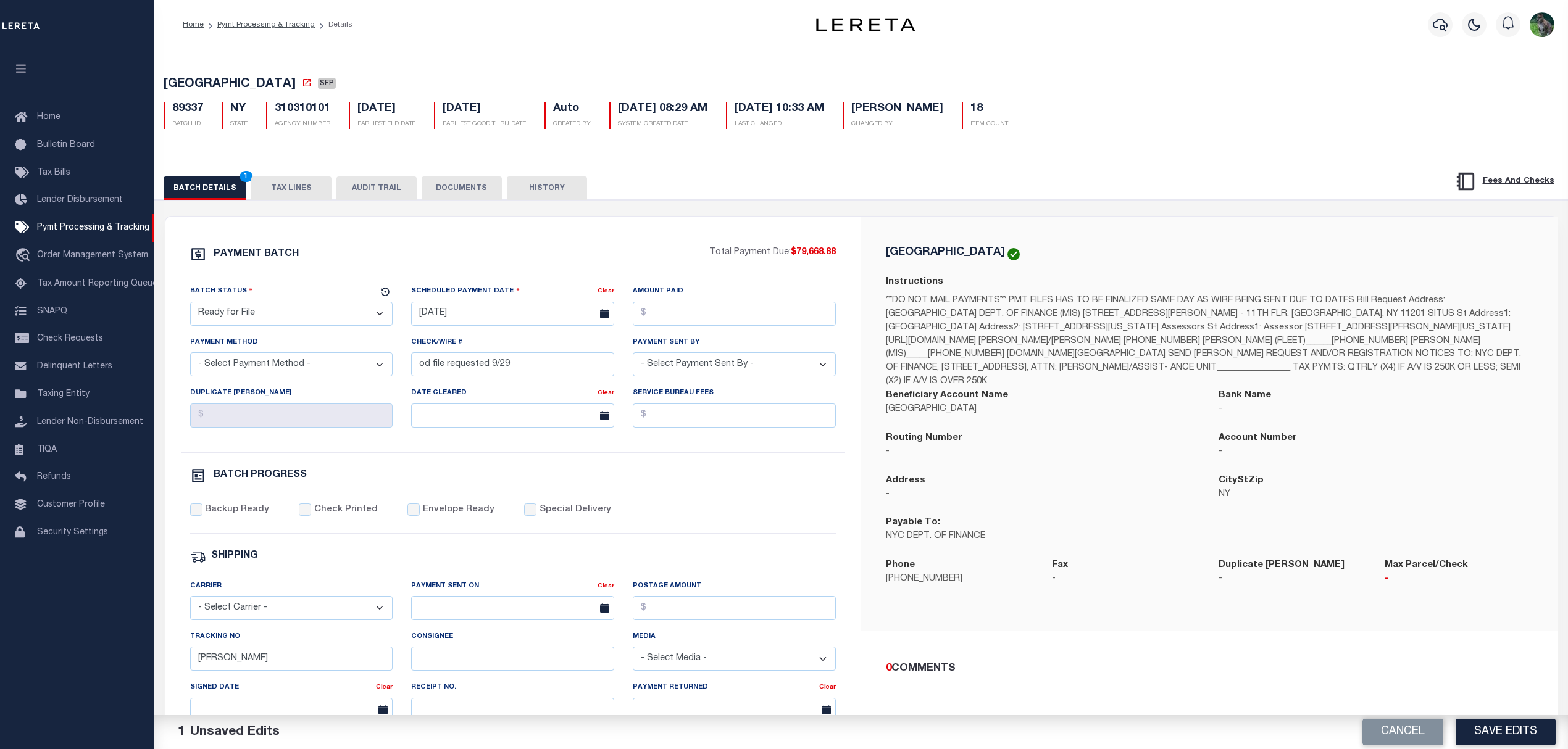
click at [1509, 727] on button "Save Edits" at bounding box center [1505, 732] width 100 height 26
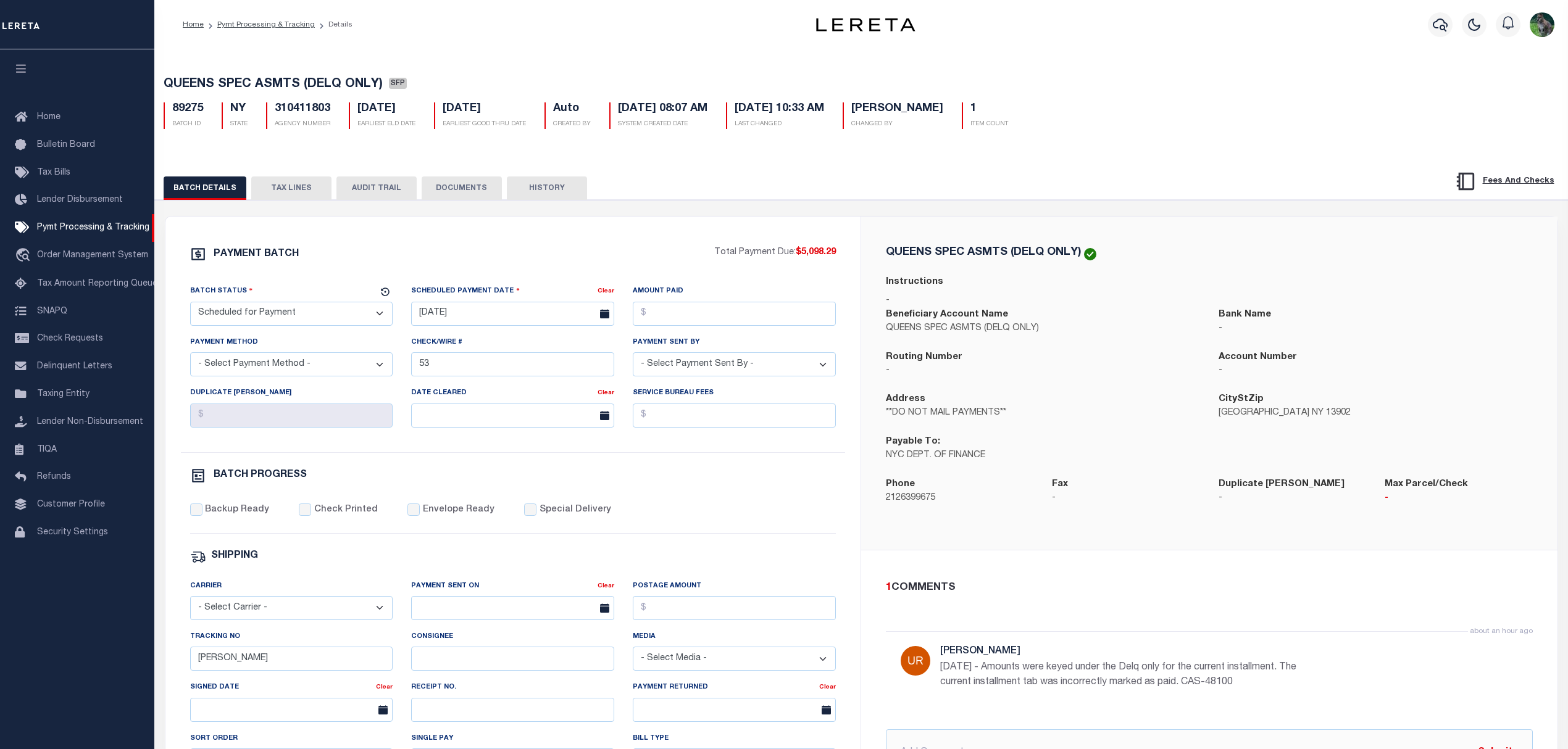
click at [331, 324] on select "- Select Status - Scheduled for Payment Ready For Payment Payment Sent Cleared …" at bounding box center [292, 314] width 203 height 24
select select "RFF"
click at [190, 305] on select "- Select Status - Scheduled for Payment Ready For Payment Payment Sent Cleared …" at bounding box center [292, 314] width 203 height 24
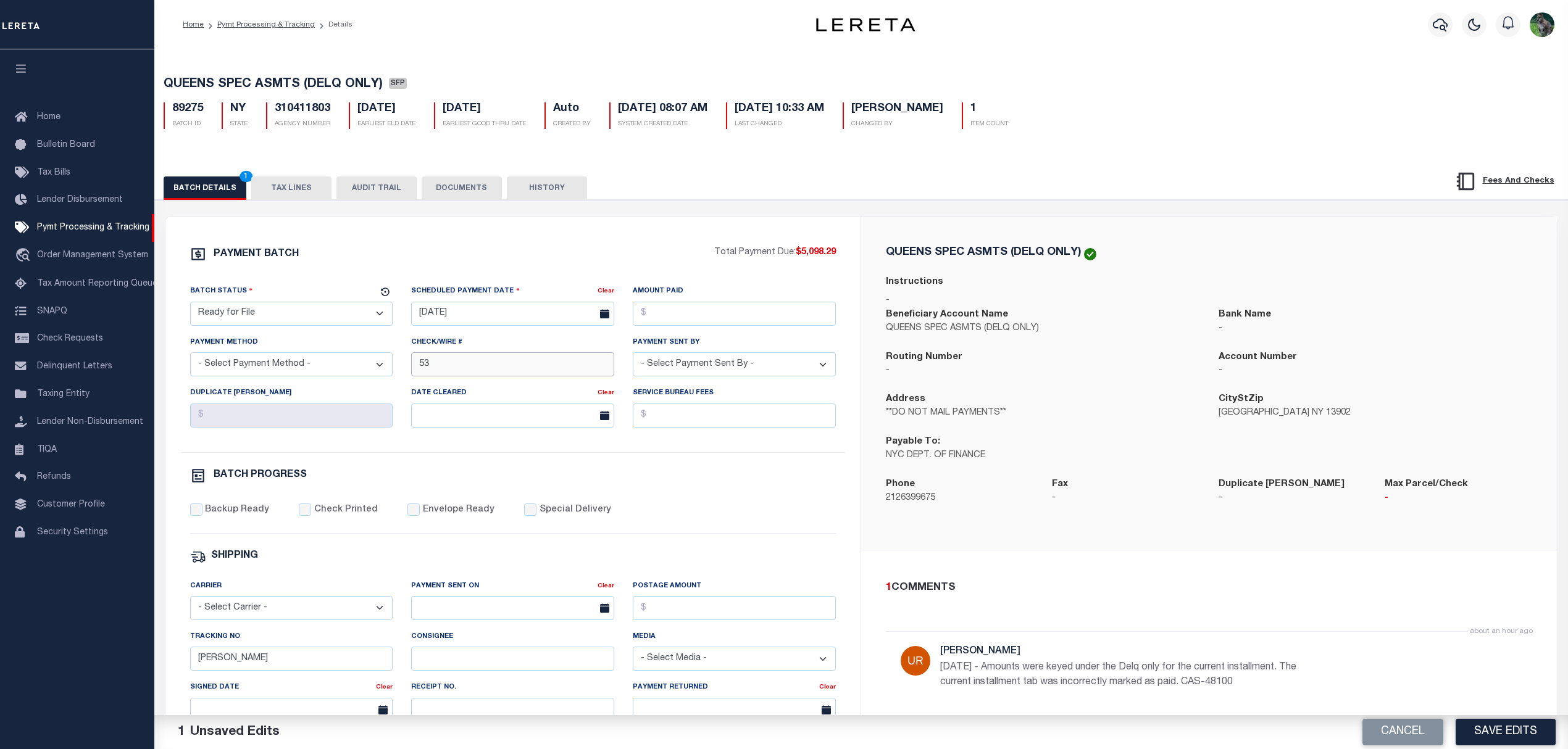
drag, startPoint x: 483, startPoint y: 373, endPoint x: 383, endPoint y: 369, distance: 100.1
click at [383, 369] on div "Batch Status - Select Status - Scheduled for Payment Ready For Payment Payment …" at bounding box center [513, 368] width 665 height 168
paste input "od file requested 9/29"
type input "od file requested 9/29"
click at [1514, 744] on button "Save Edits" at bounding box center [1505, 732] width 100 height 26
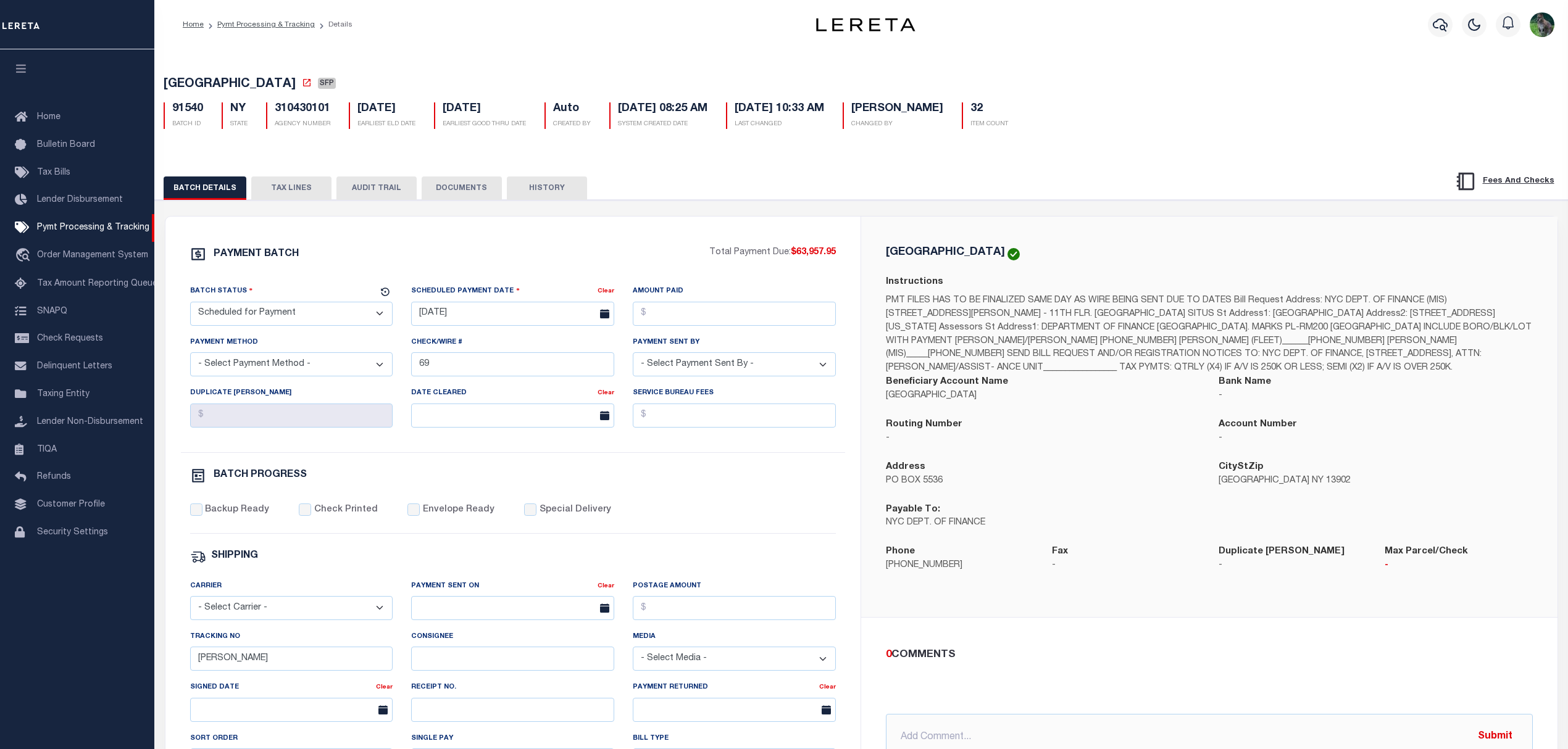
click at [311, 314] on select "- Select Status - Scheduled for Payment Ready For Payment Payment Sent Cleared …" at bounding box center [292, 314] width 203 height 24
select select "RFF"
click at [190, 305] on select "- Select Status - Scheduled for Payment Ready For Payment Payment Sent Cleared …" at bounding box center [292, 314] width 203 height 24
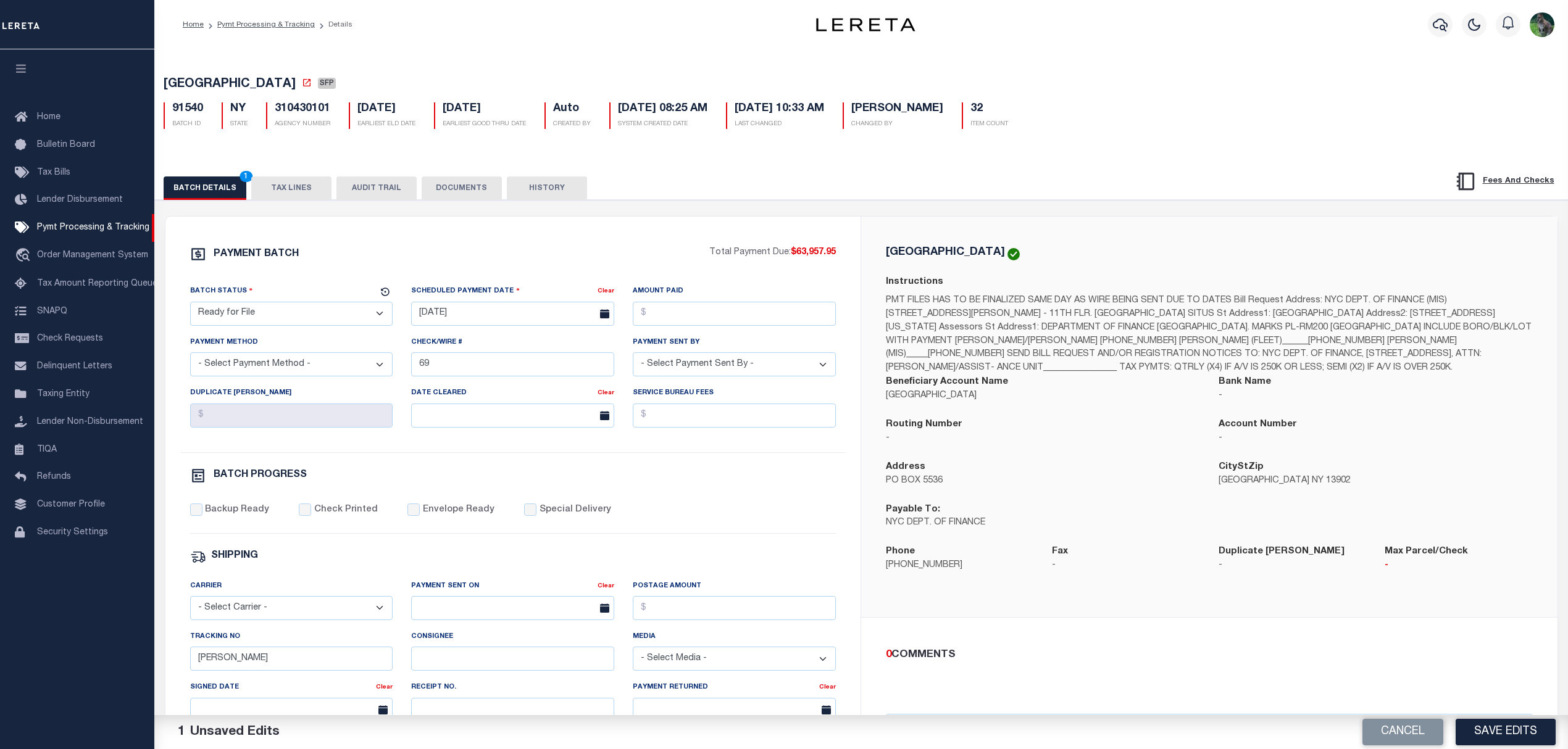
drag, startPoint x: 485, startPoint y: 351, endPoint x: 450, endPoint y: 354, distance: 35.1
click at [450, 354] on div "Check/Wire # 69" at bounding box center [513, 356] width 203 height 41
drag, startPoint x: 453, startPoint y: 379, endPoint x: 351, endPoint y: 391, distance: 102.7
click at [356, 391] on div "Batch Status - Select Status - Scheduled for Payment Ready For Payment Payment …" at bounding box center [513, 368] width 665 height 168
paste input "od file requested 9/2"
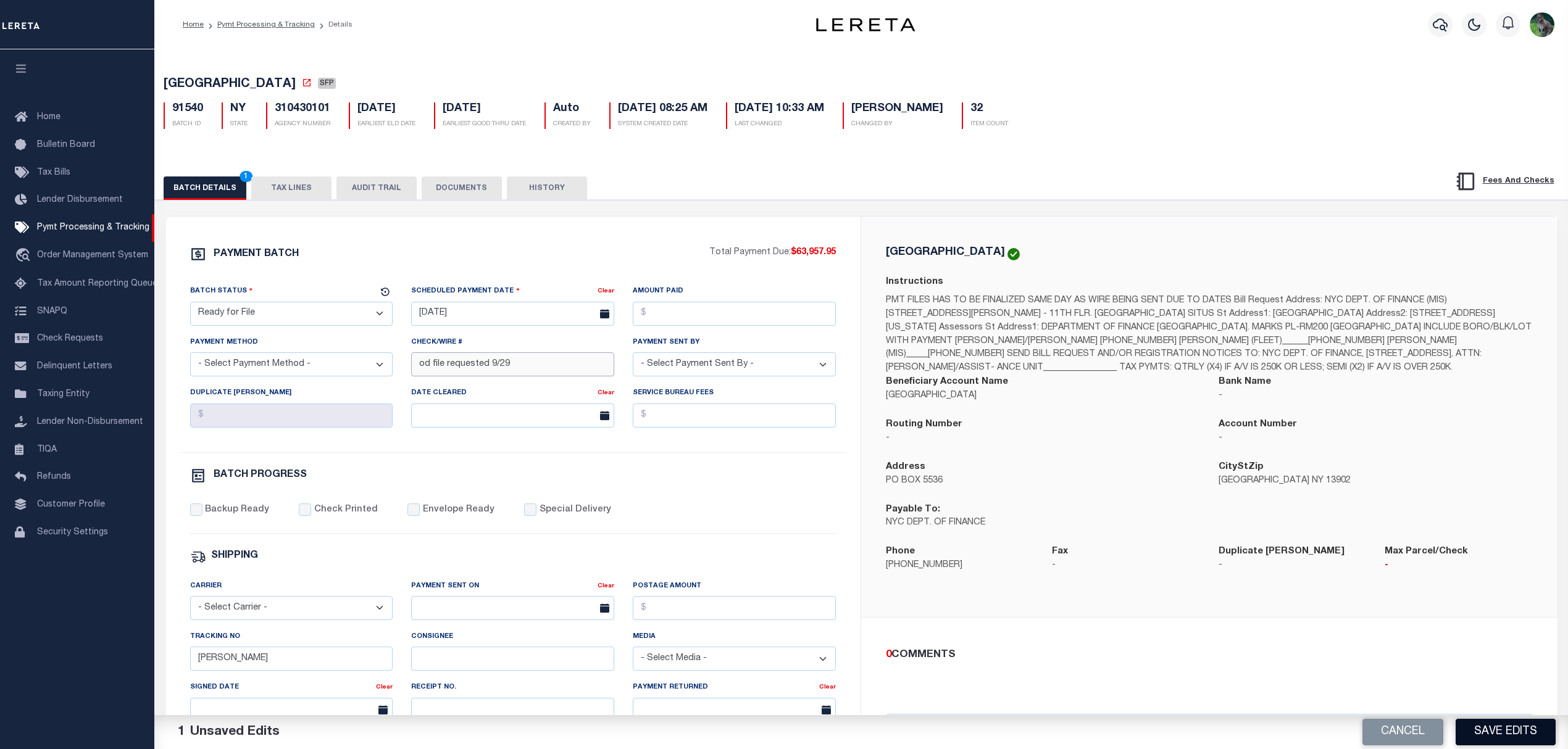
type input "od file requested 9/29"
click at [1505, 724] on button "Save Edits" at bounding box center [1505, 732] width 100 height 26
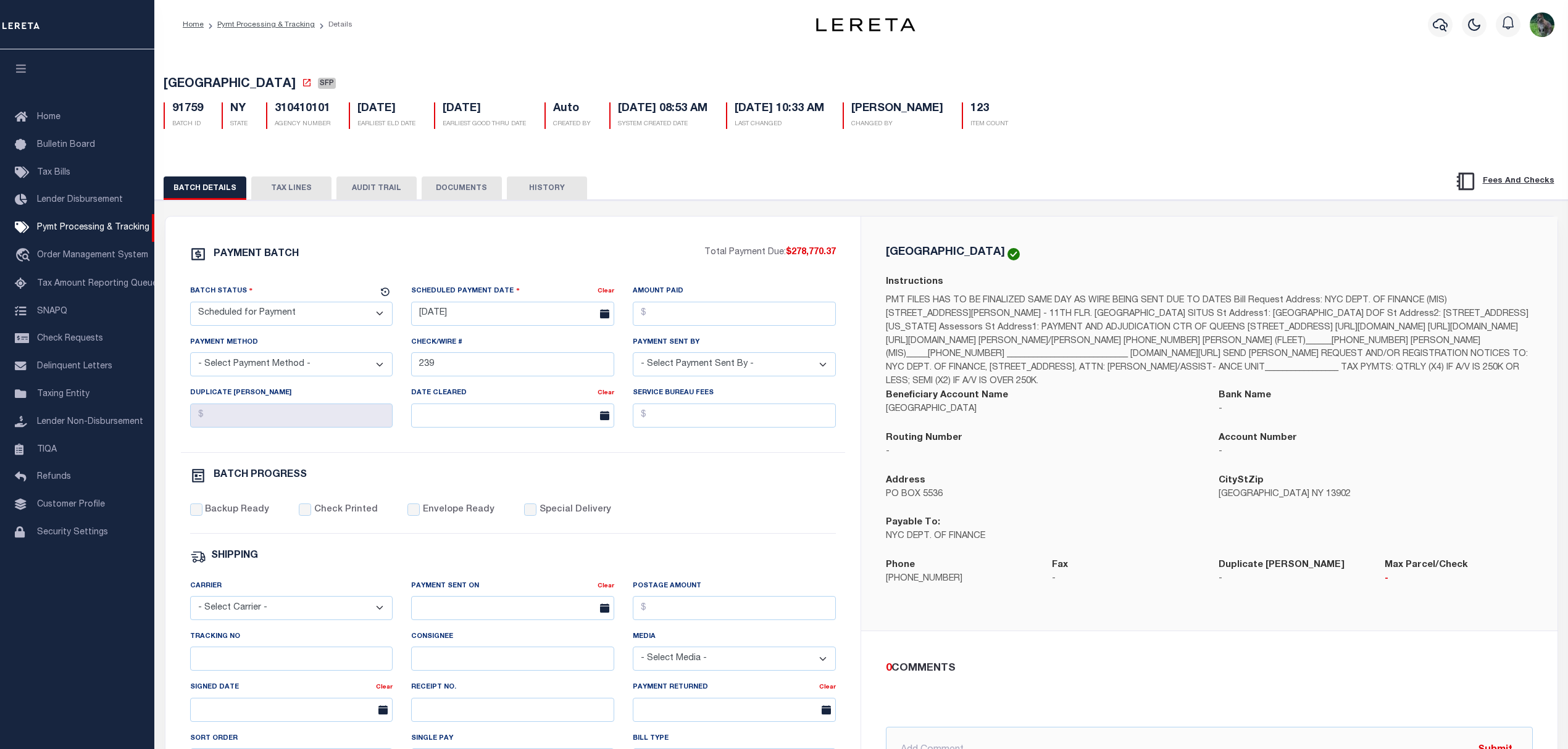
drag, startPoint x: 339, startPoint y: 306, endPoint x: 329, endPoint y: 328, distance: 24.2
click at [339, 306] on select "- Select Status - Scheduled for Payment Ready For Payment Payment Sent Cleared …" at bounding box center [292, 314] width 203 height 24
select select "RFF"
click at [190, 305] on select "- Select Status - Scheduled for Payment Ready For Payment Payment Sent Cleared …" at bounding box center [292, 314] width 203 height 24
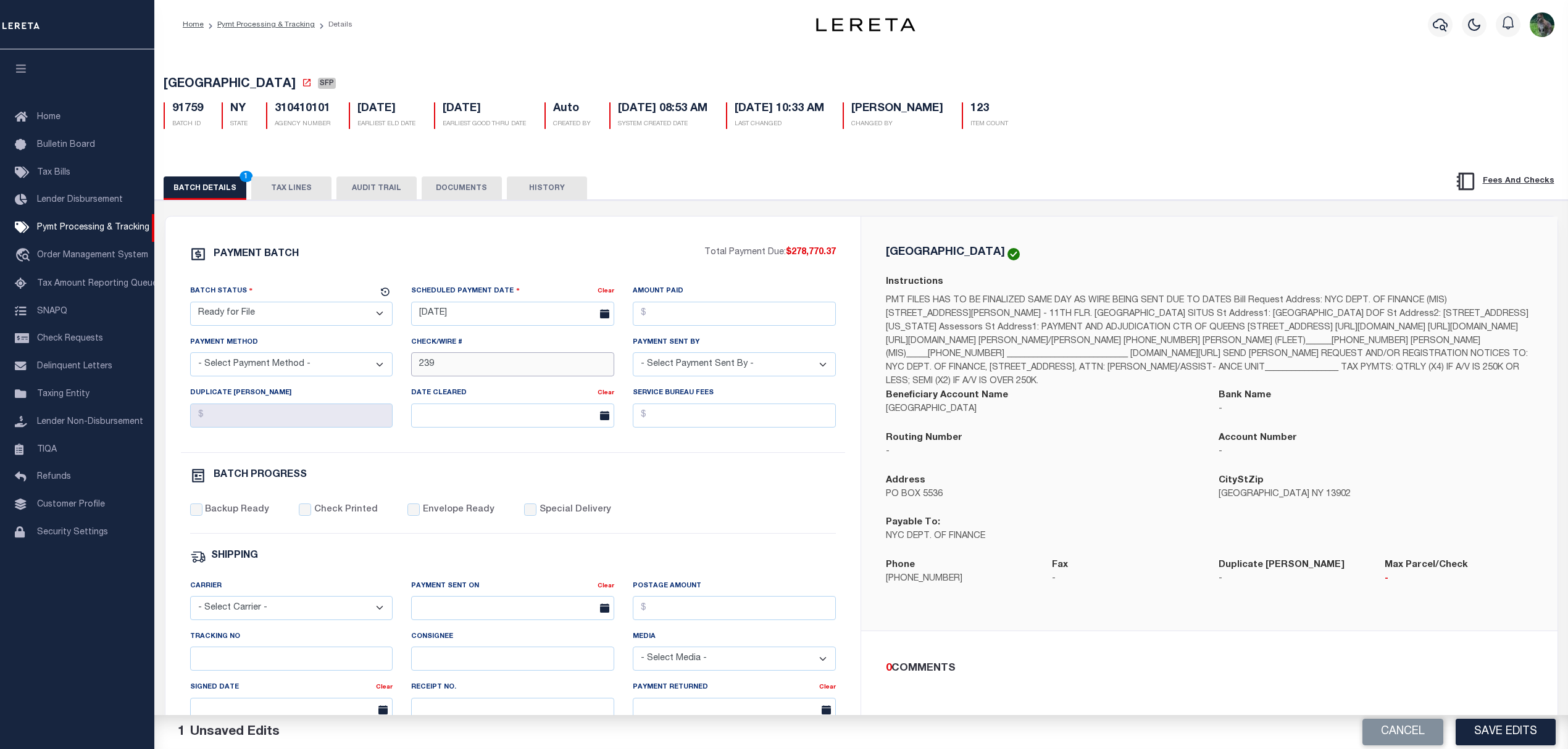
click at [376, 378] on div "Batch Status - Select Status - Scheduled for Payment Ready For Payment Payment …" at bounding box center [513, 368] width 665 height 168
paste input "od file requested 9/2"
type input "od file requested 9/29"
click at [1485, 729] on button "Save Edits" at bounding box center [1505, 732] width 100 height 26
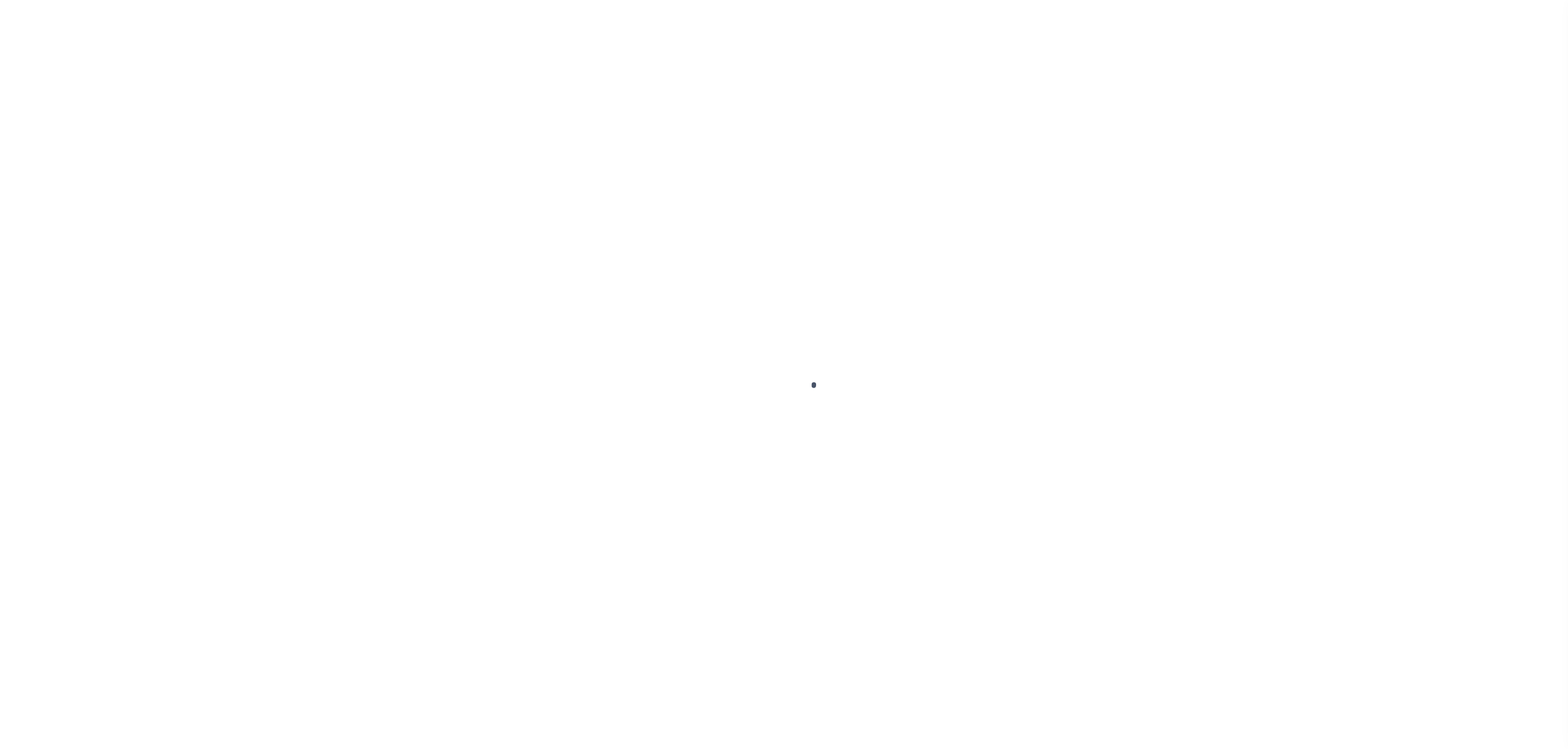
select select "DUE"
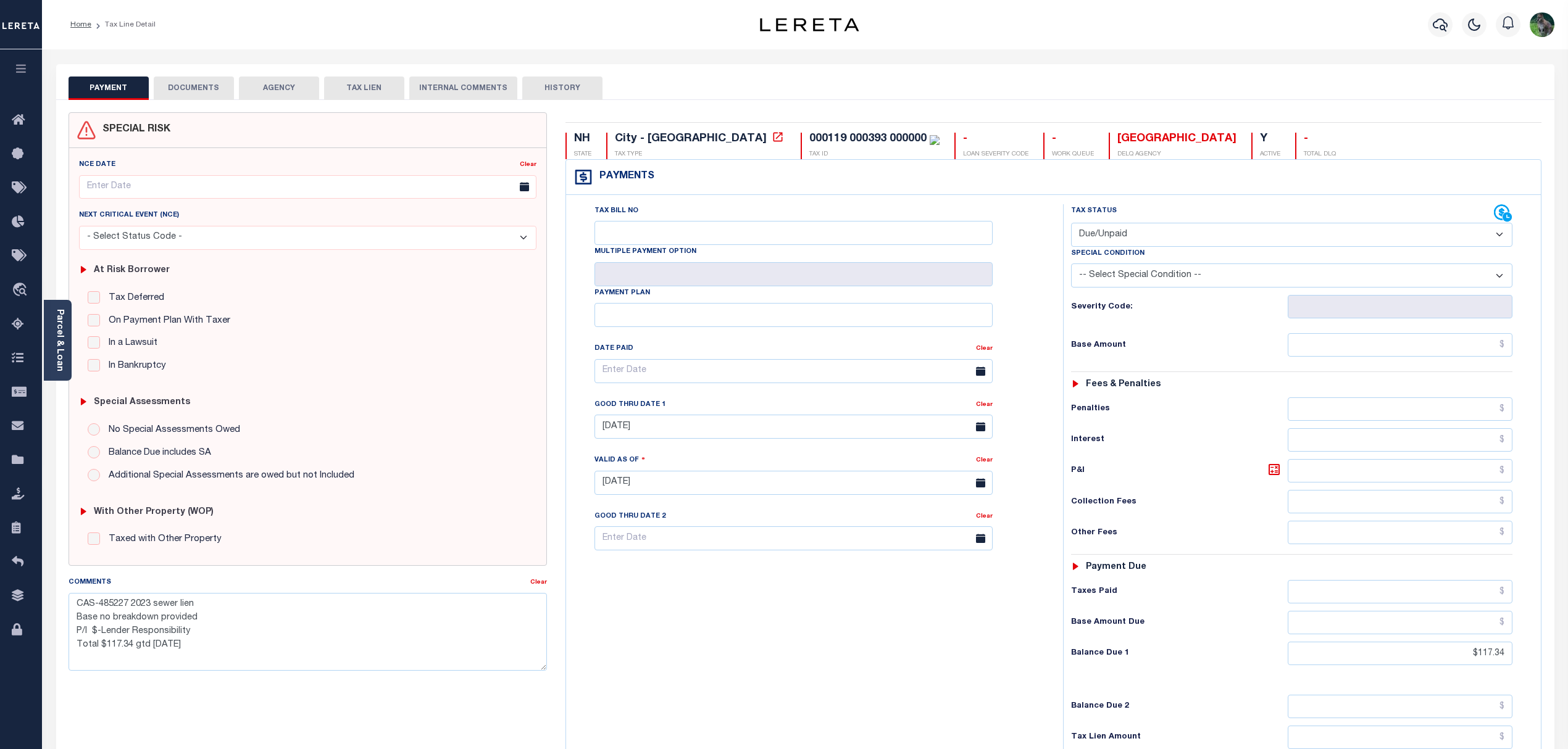
click at [195, 71] on div "PAYMENT DOCUMENTS AGENCY DELINQUENT PAYEE TAX LIEN" at bounding box center [805, 81] width 1498 height 36
click at [195, 85] on button "DOCUMENTS" at bounding box center [194, 88] width 80 height 24
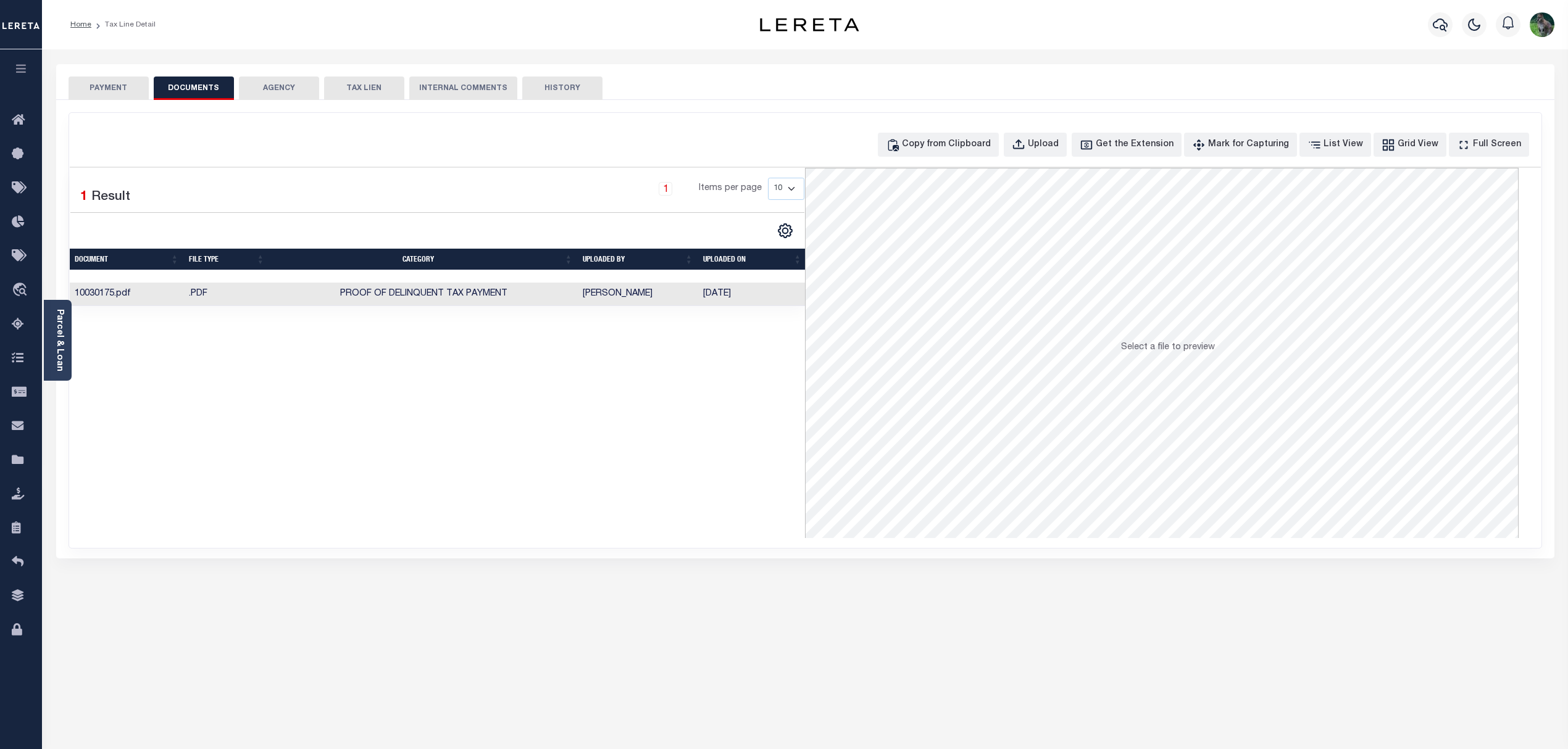
click at [124, 93] on button "PAYMENT" at bounding box center [108, 88] width 80 height 24
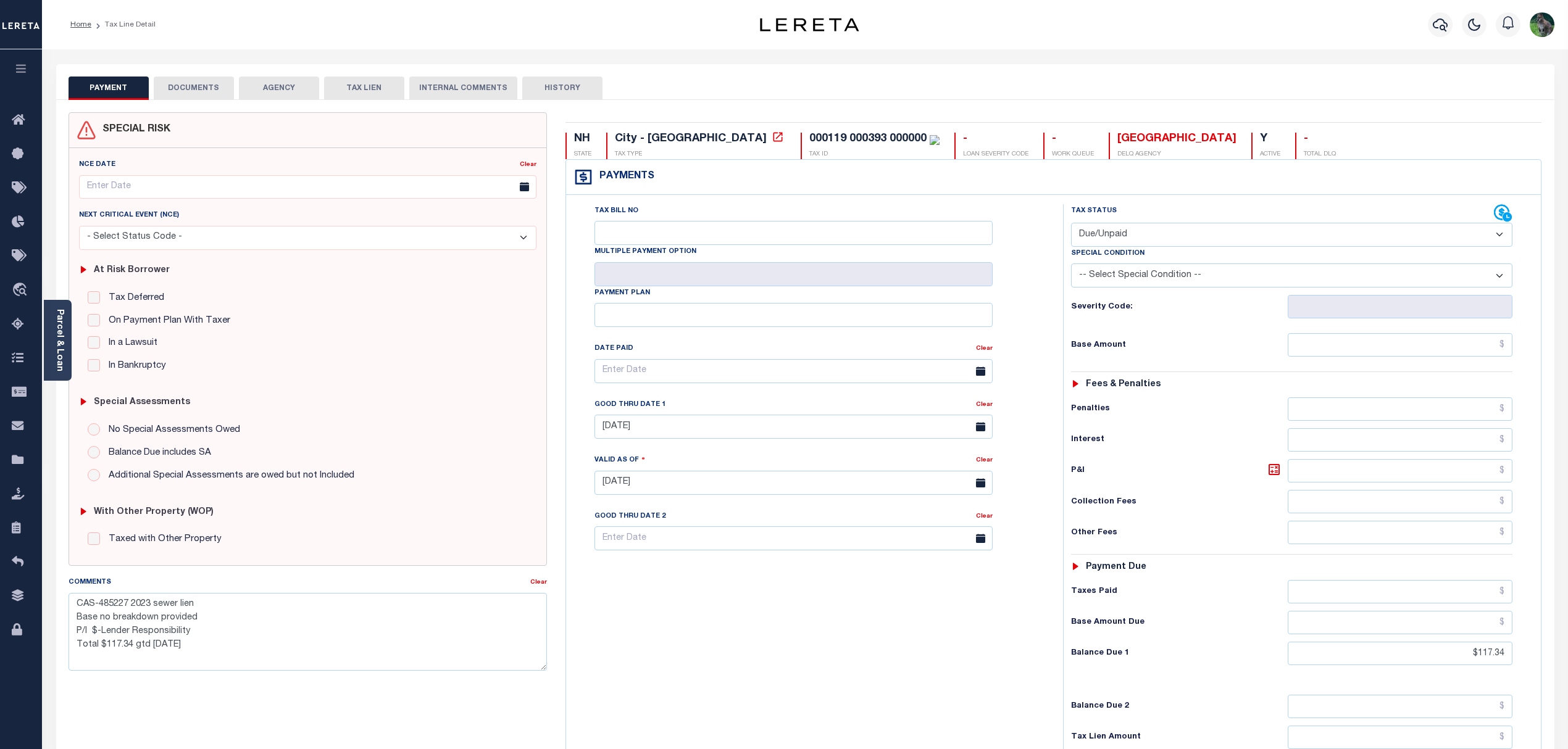
drag, startPoint x: 569, startPoint y: 319, endPoint x: 578, endPoint y: 316, distance: 9.5
click at [199, 89] on button "DOCUMENTS" at bounding box center [194, 88] width 80 height 24
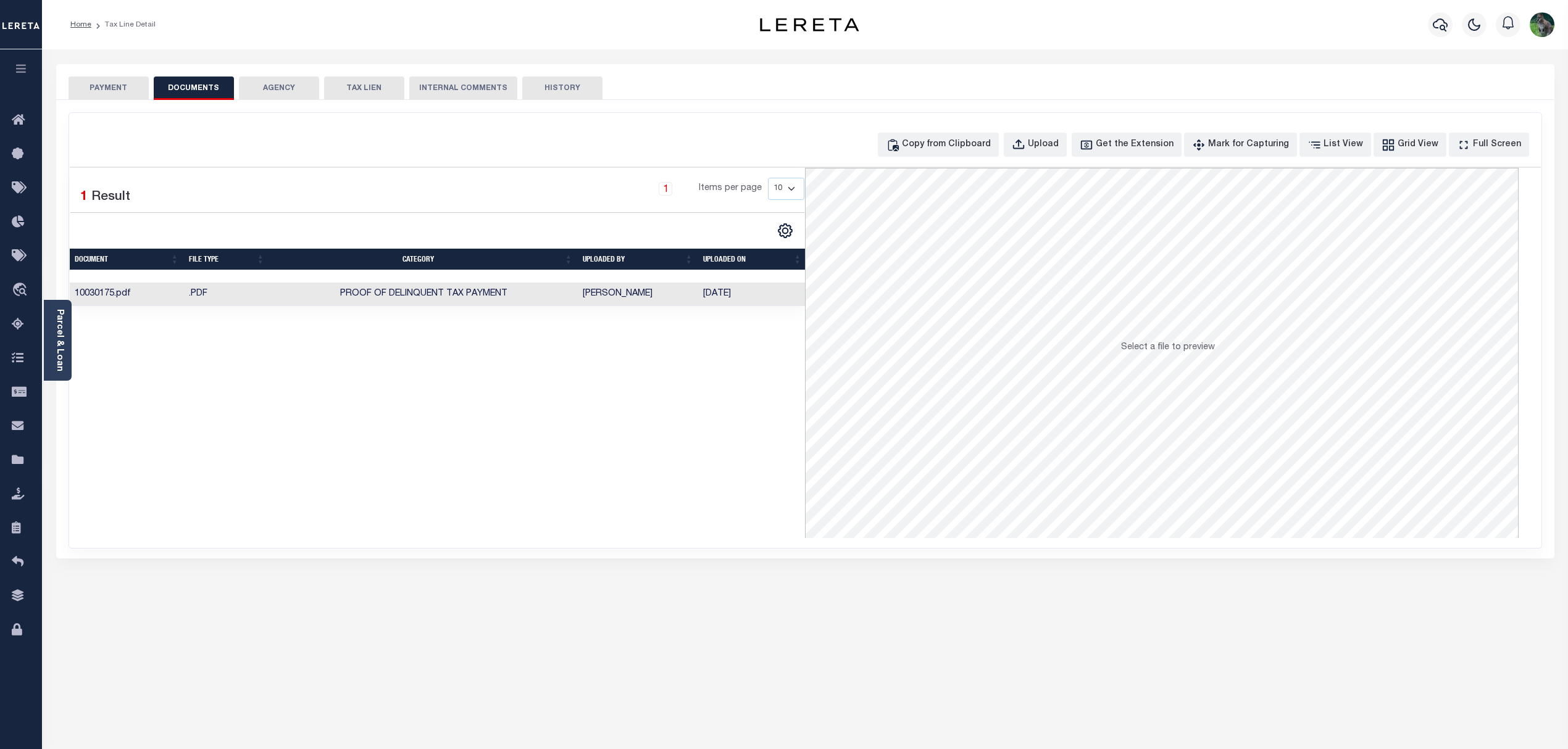
click at [683, 304] on td "[PERSON_NAME]" at bounding box center [638, 294] width 120 height 24
